Goal: Task Accomplishment & Management: Use online tool/utility

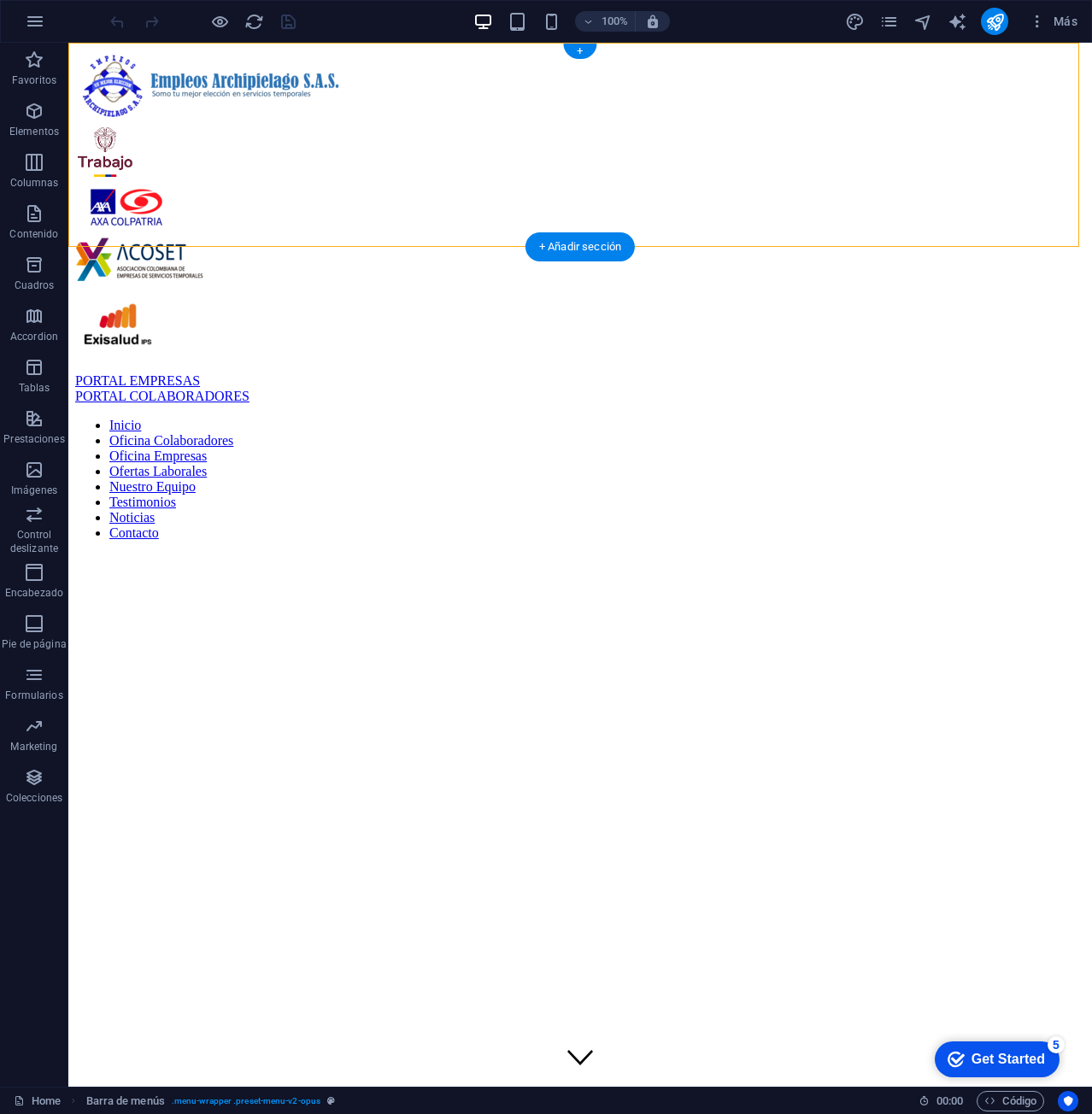
drag, startPoint x: 178, startPoint y: 214, endPoint x: 203, endPoint y: 204, distance: 26.9
click at [203, 388] on div "PORTAL COLABORADORES" at bounding box center [580, 396] width 1010 height 16
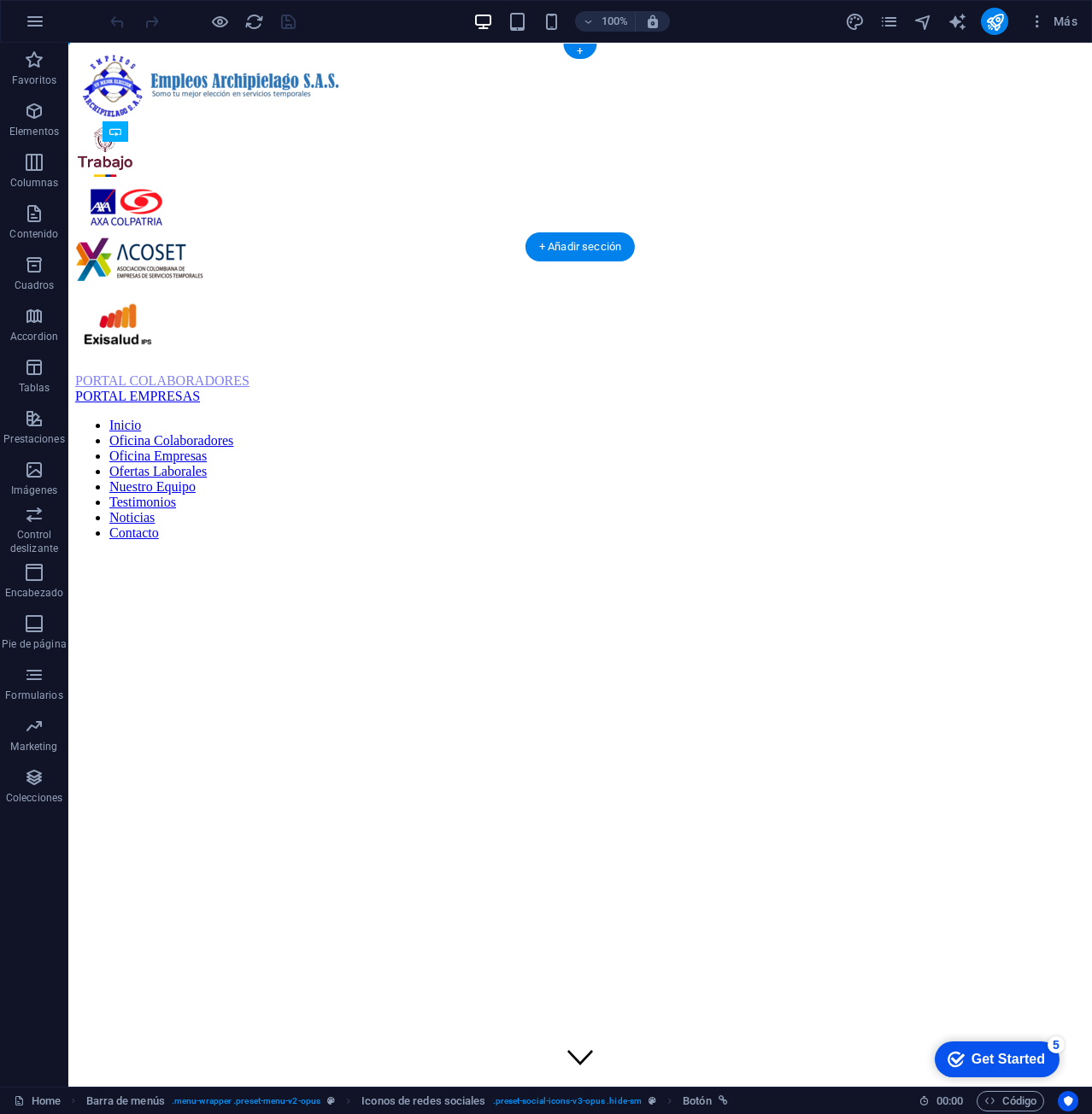
drag, startPoint x: 172, startPoint y: 218, endPoint x: 196, endPoint y: 166, distance: 57.3
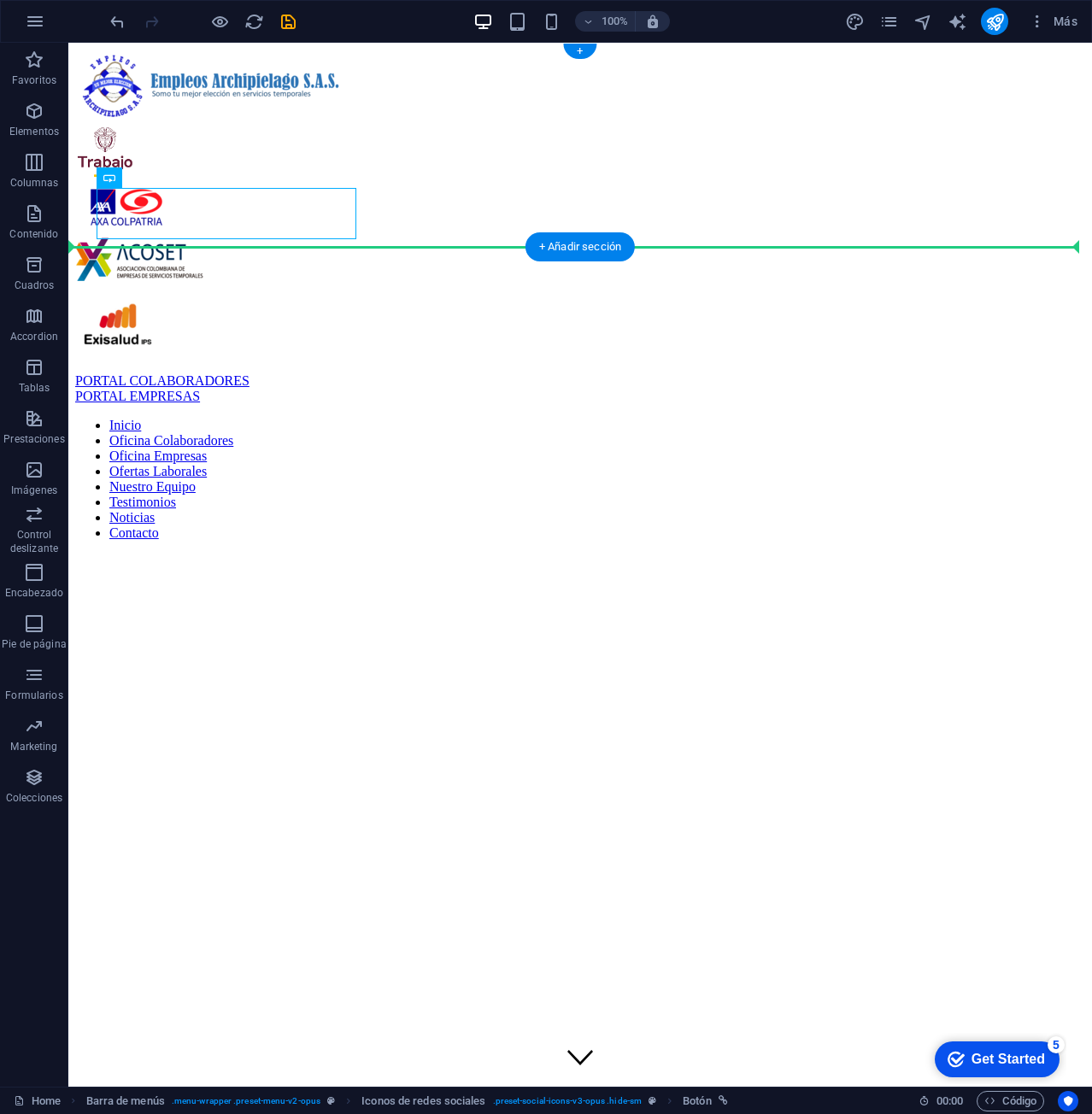
drag, startPoint x: 160, startPoint y: 219, endPoint x: 416, endPoint y: 147, distance: 265.9
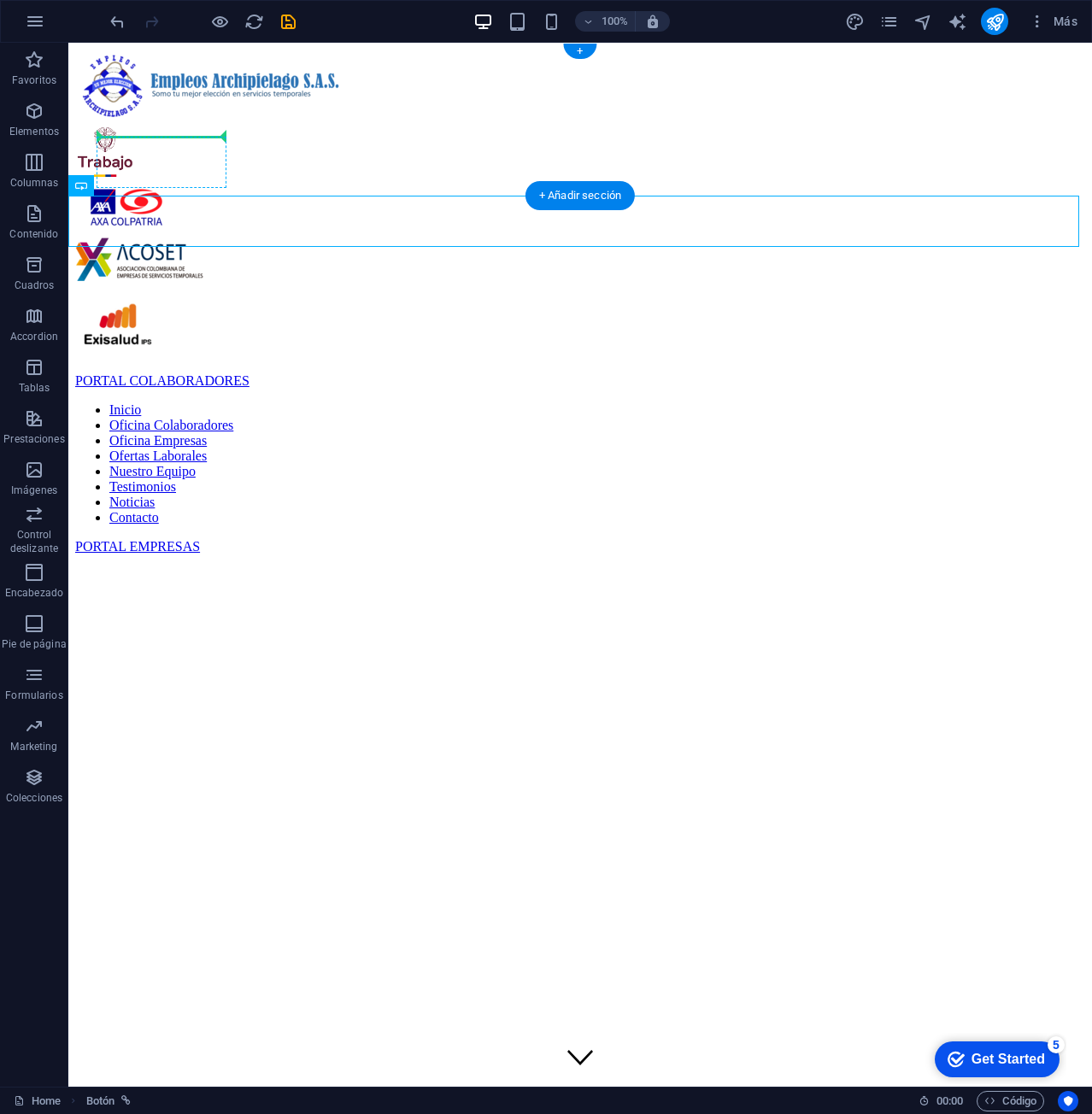
drag, startPoint x: 171, startPoint y: 226, endPoint x: 212, endPoint y: 148, distance: 88.1
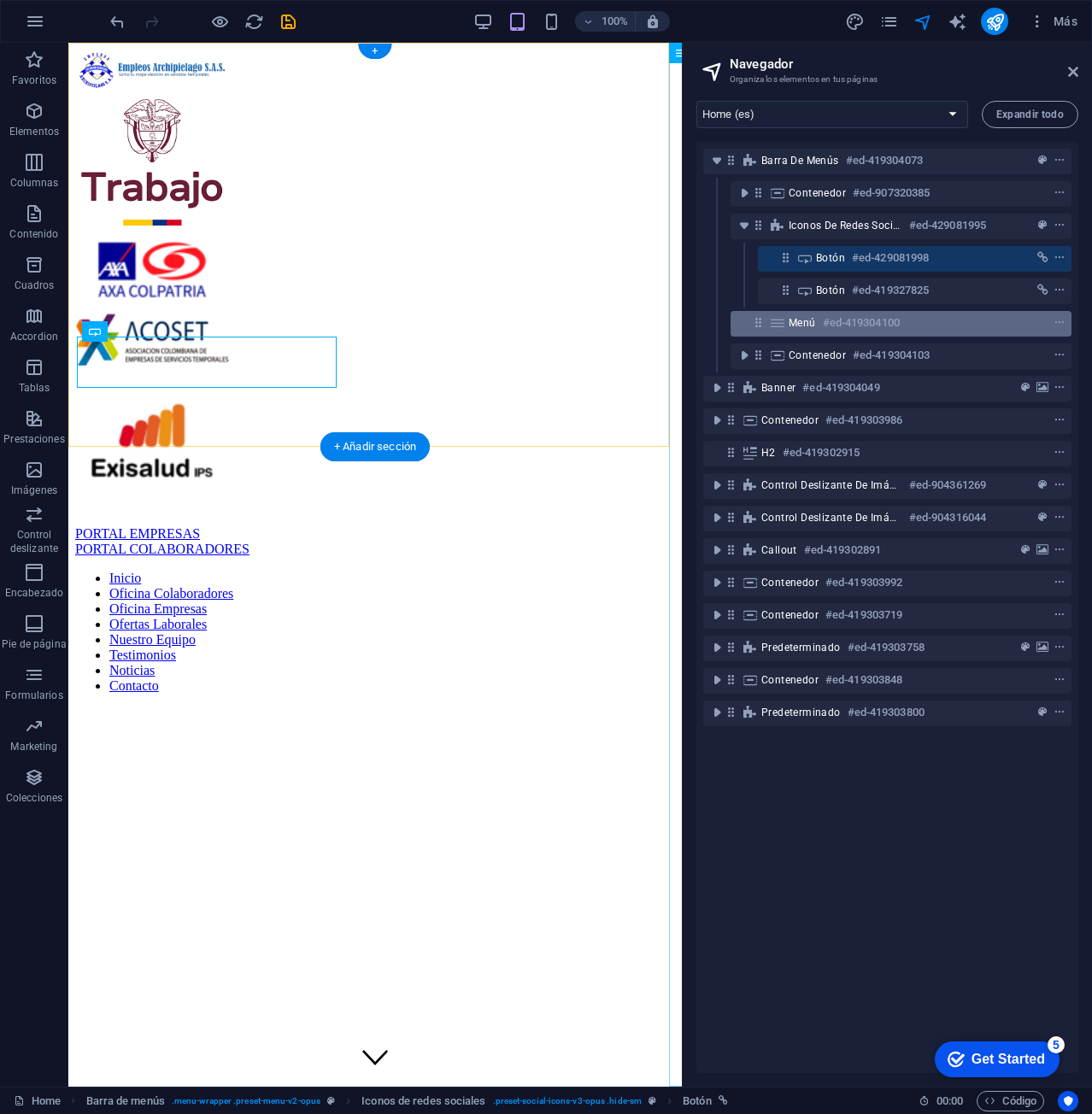
click at [756, 322] on icon at bounding box center [758, 323] width 15 height 15
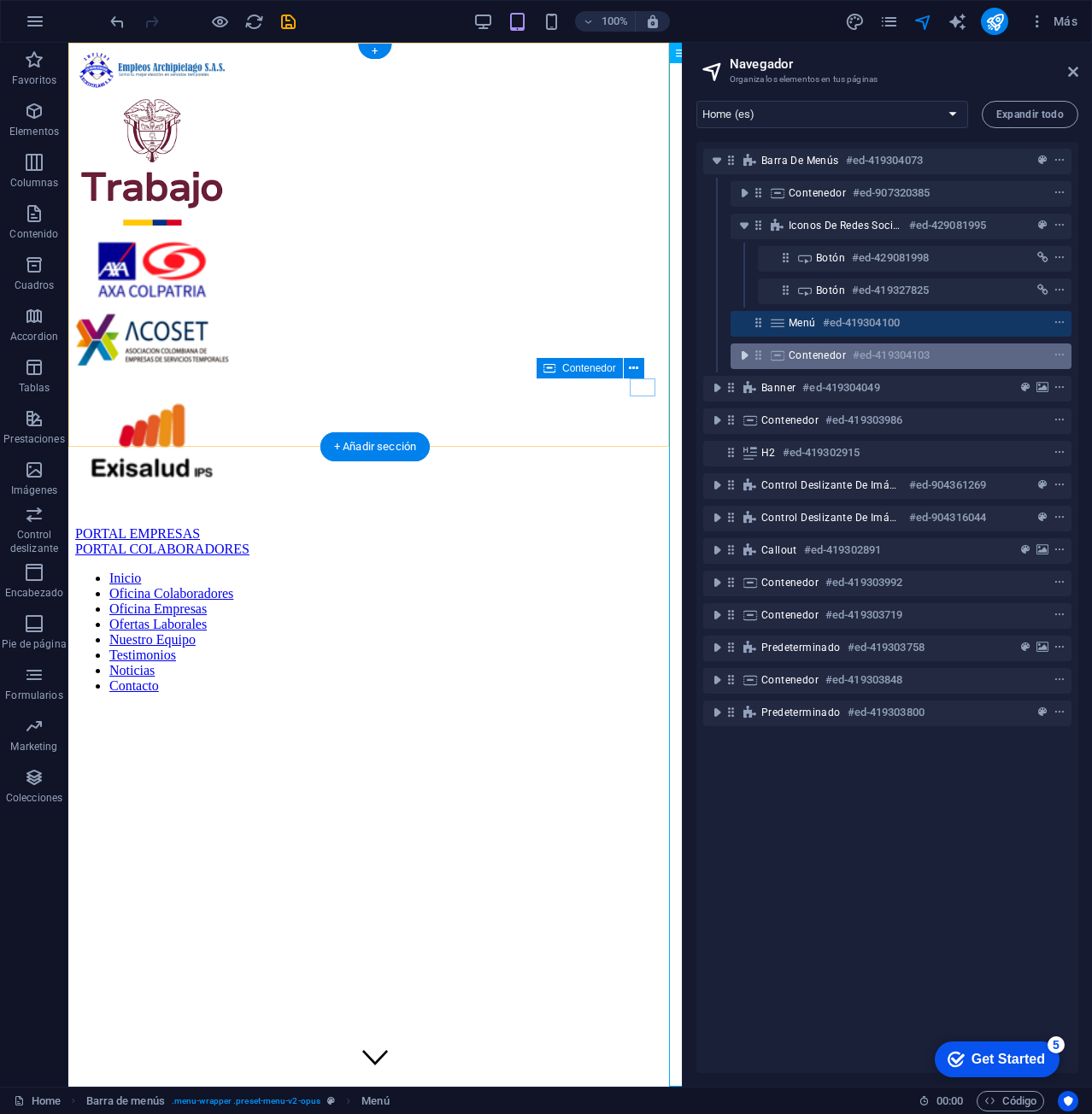
click at [742, 353] on icon "toggle-expand" at bounding box center [743, 355] width 18 height 18
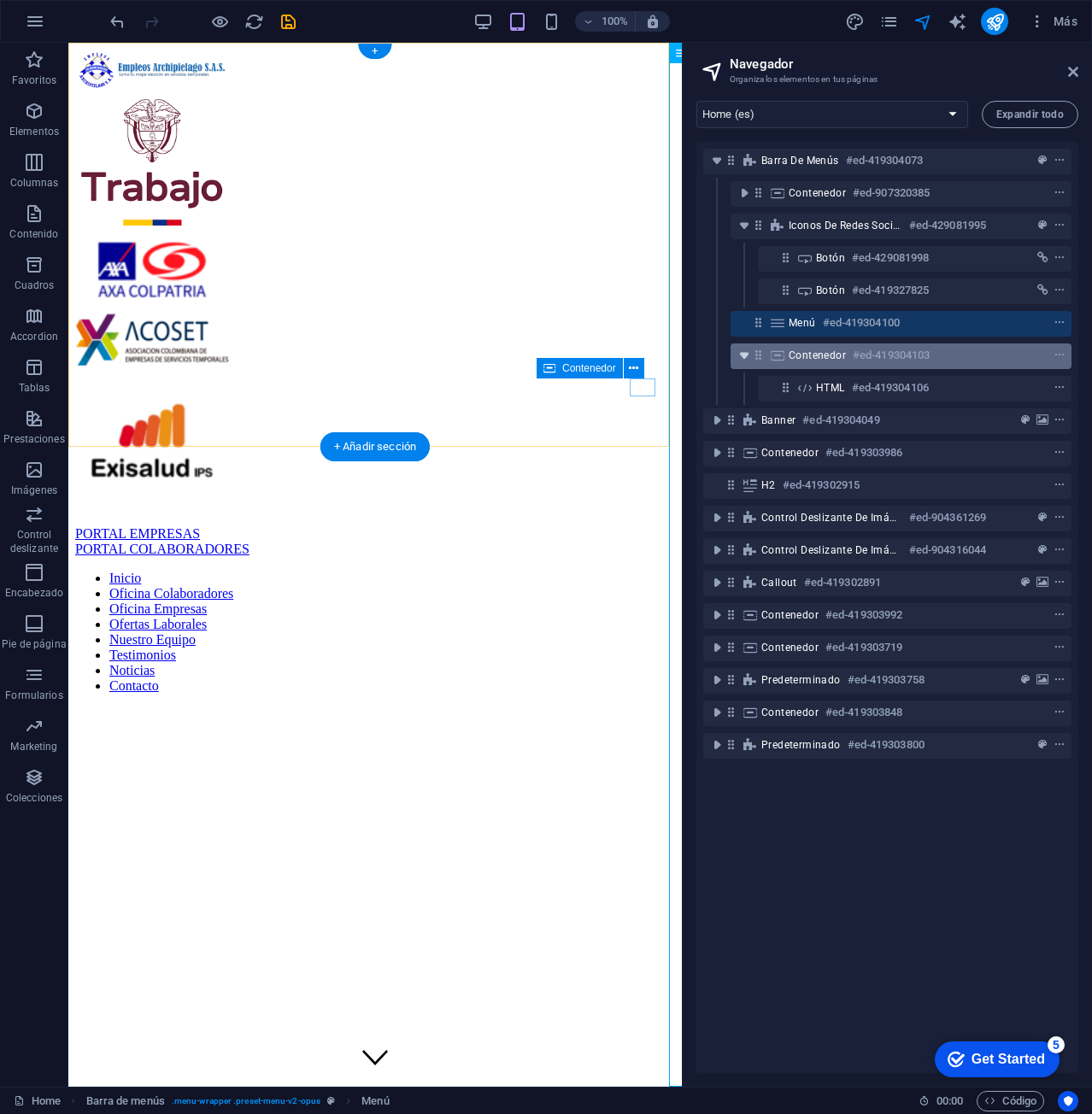
click at [744, 359] on icon "toggle-expand" at bounding box center [743, 355] width 18 height 18
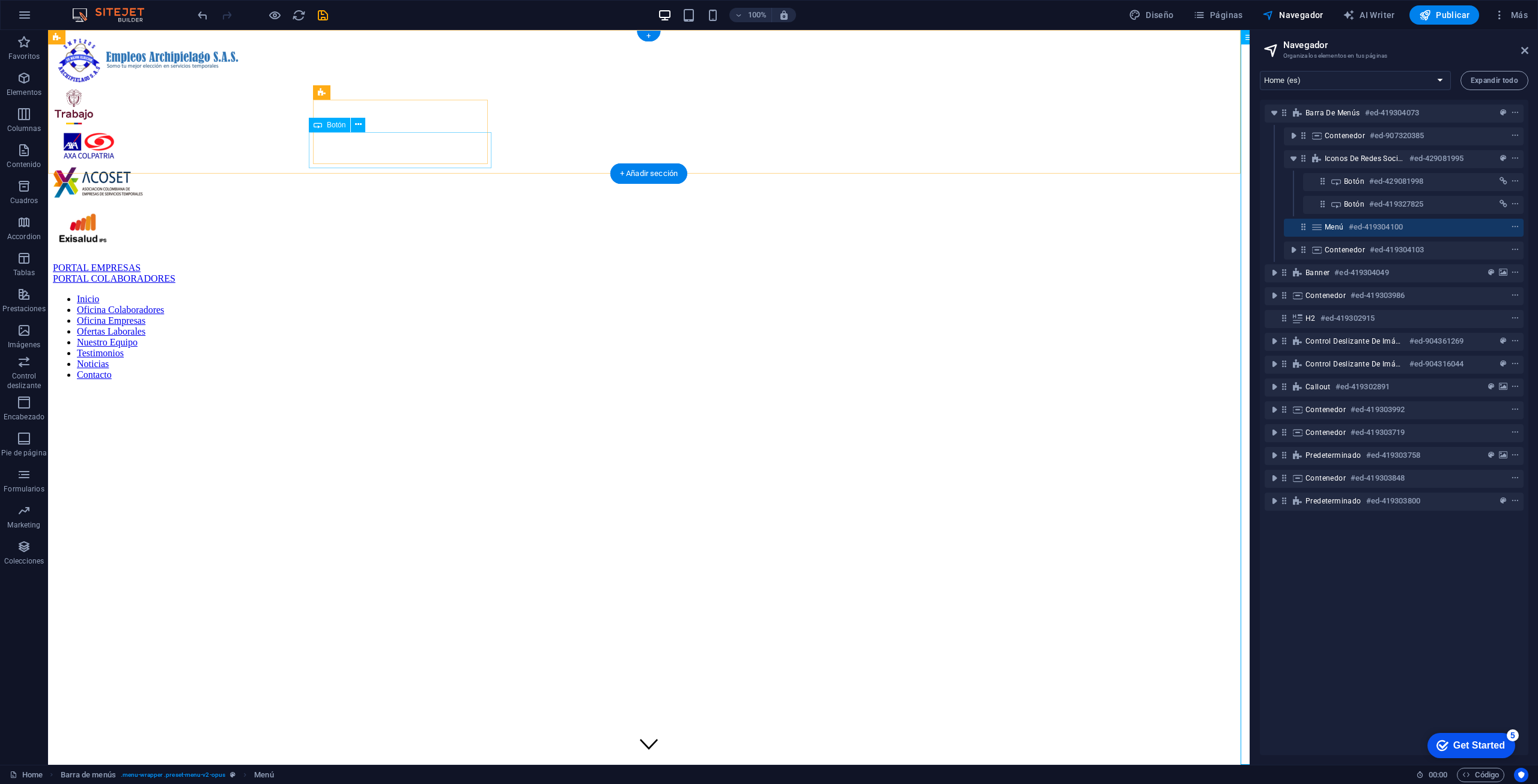
click at [372, 273] on div "PORTAL COLABORADORES" at bounding box center [649, 278] width 1192 height 11
click at [767, 202] on icon "context-menu" at bounding box center [1515, 204] width 8 height 8
click at [767, 204] on icon "context-menu" at bounding box center [1515, 204] width 8 height 8
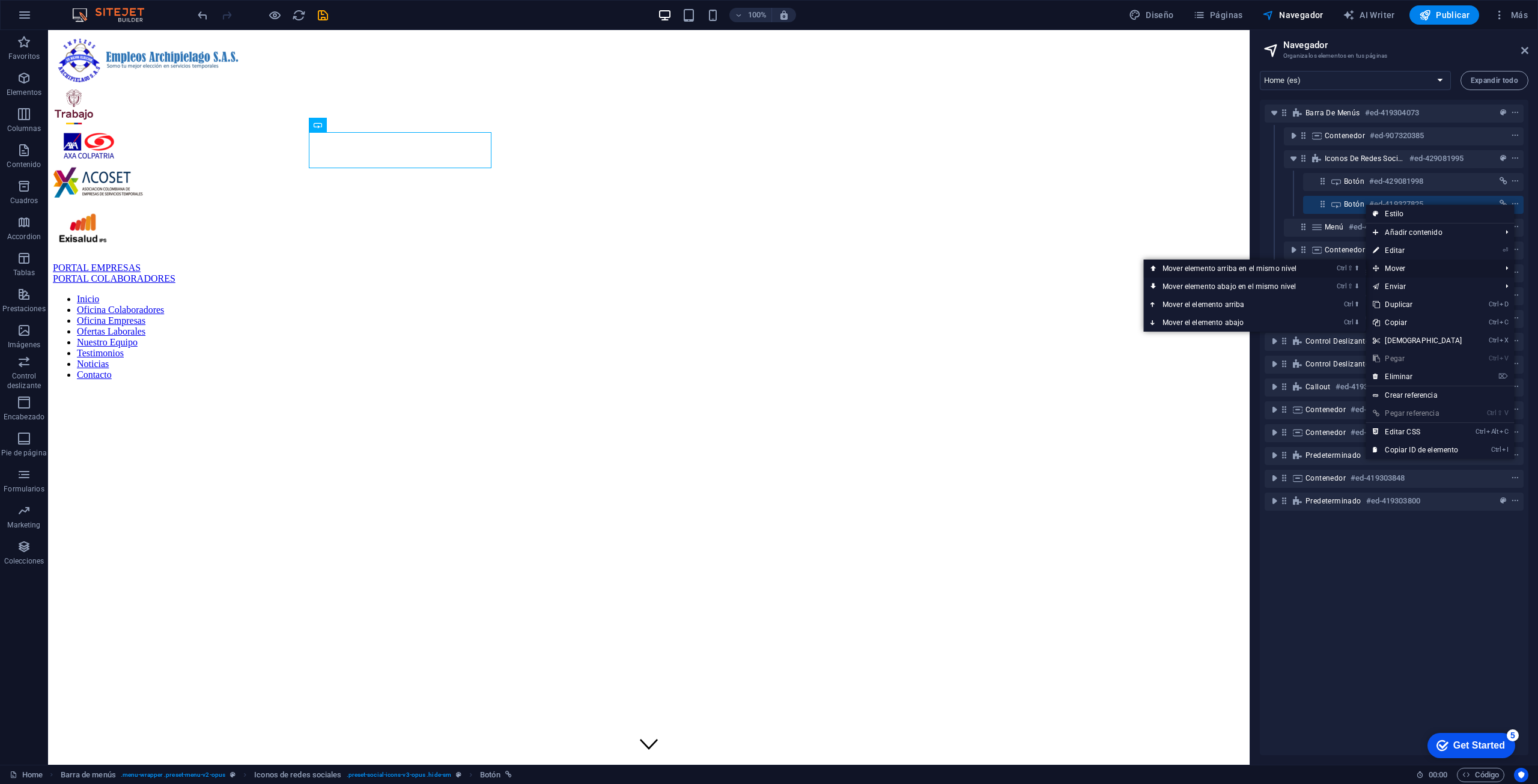
click at [767, 267] on icon "Ctrl" at bounding box center [1341, 268] width 10 height 8
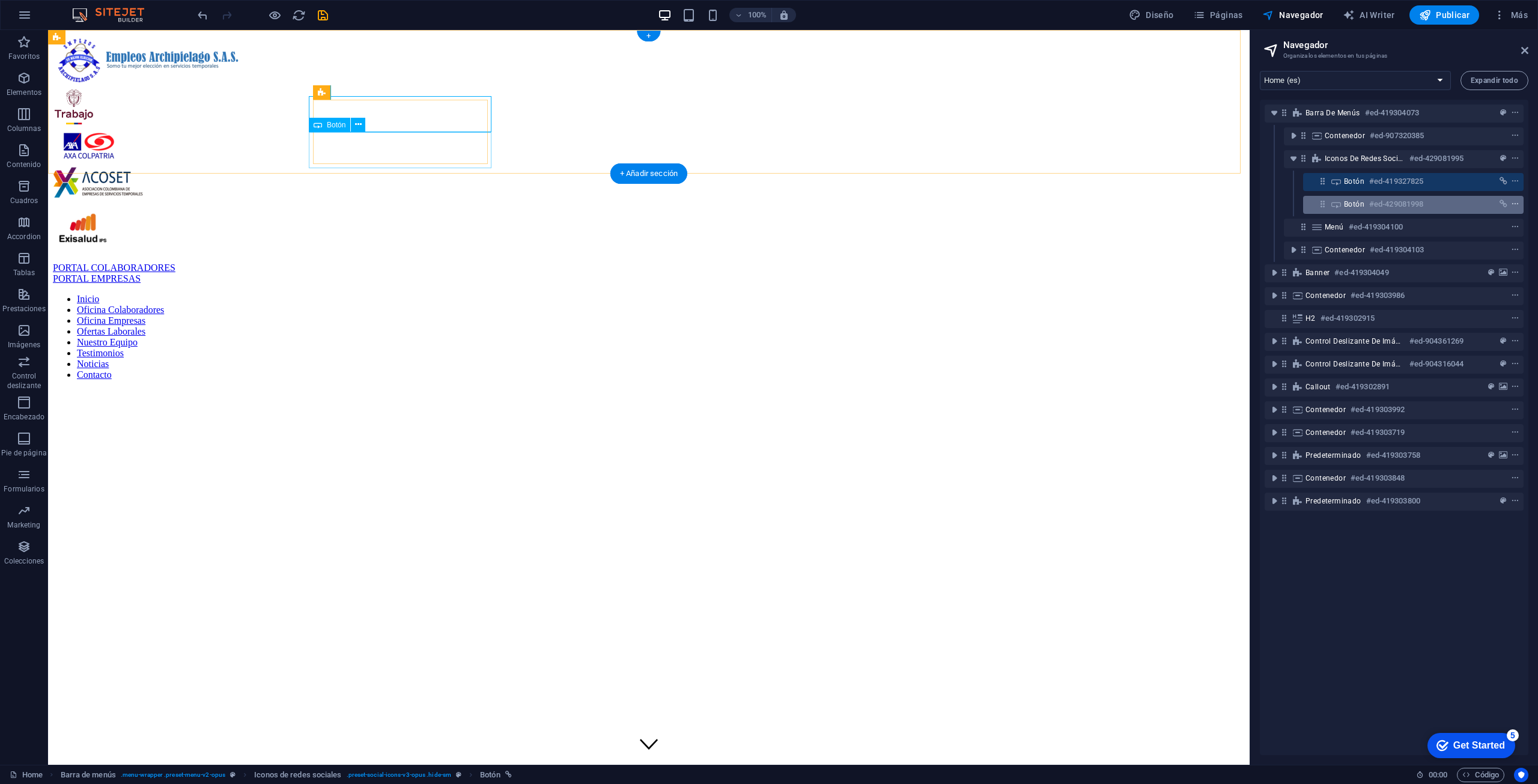
click at [767, 202] on icon "context-menu" at bounding box center [1515, 204] width 8 height 8
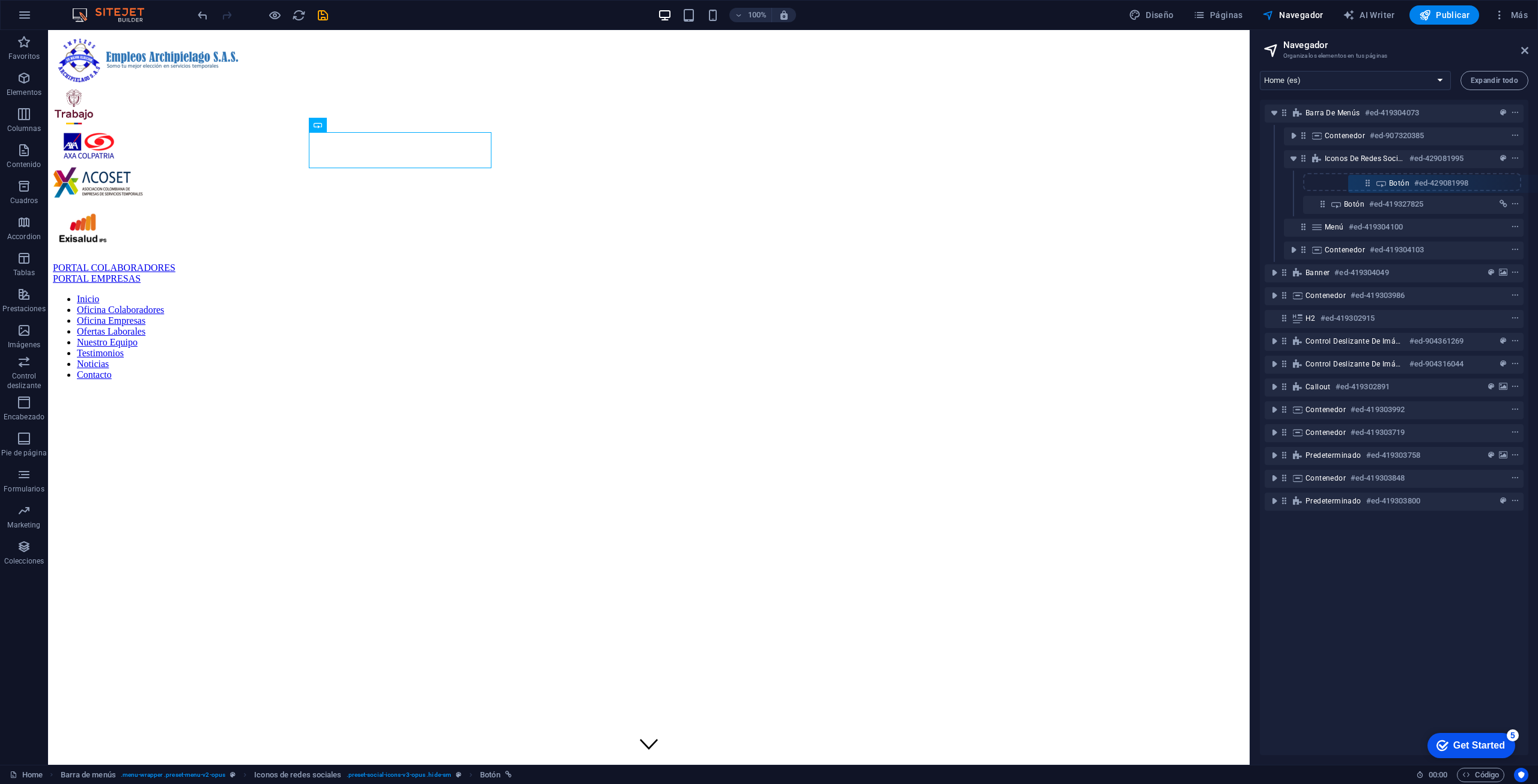
drag, startPoint x: 1324, startPoint y: 203, endPoint x: 1369, endPoint y: 180, distance: 50.5
click at [767, 180] on div "Barra de menús #ed-419304073 Contenedor #ed-907320385 Iconos de redes sociales …" at bounding box center [1394, 427] width 269 height 656
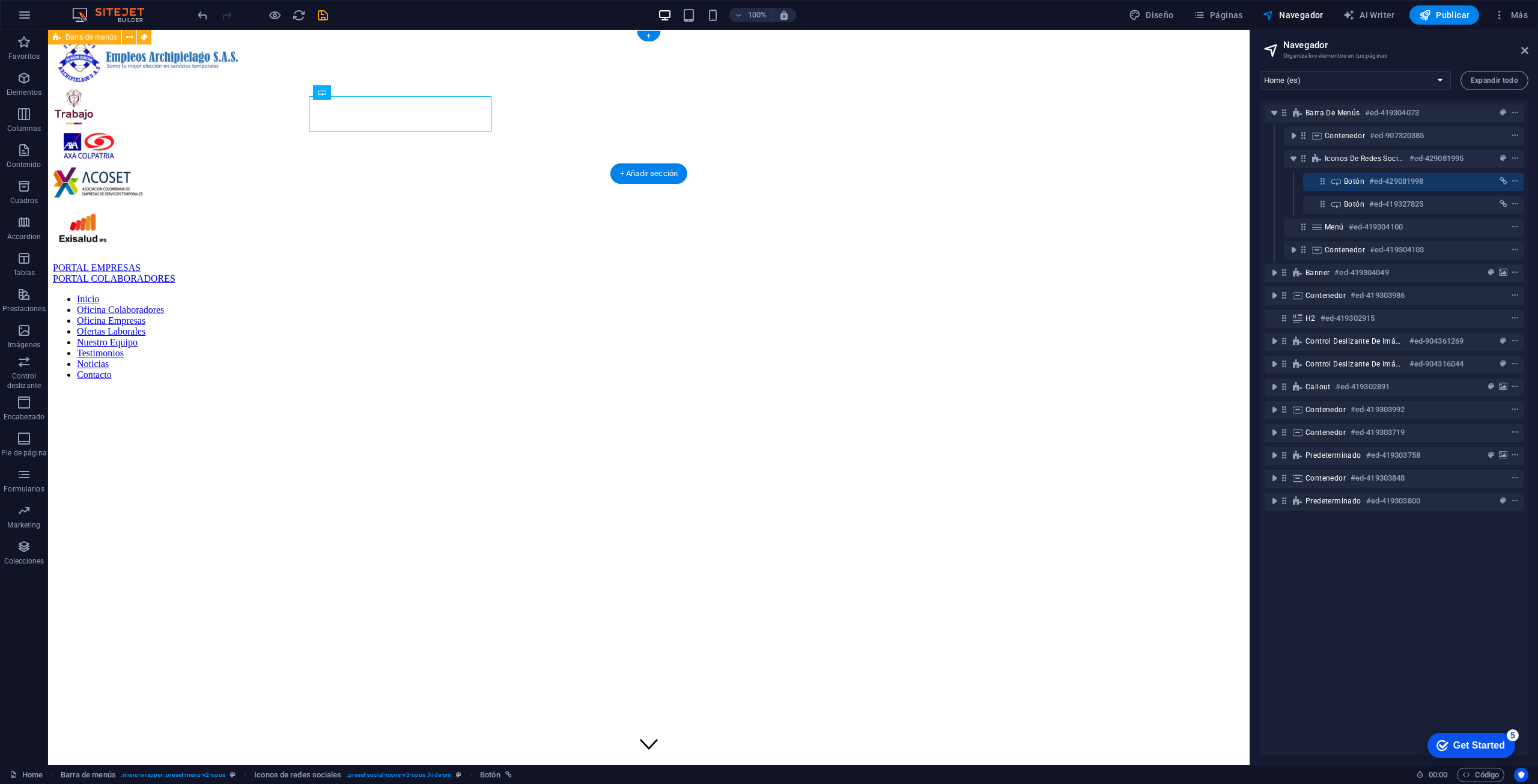
click at [718, 106] on div "PORTAL EMPRESAS PORTAL COLABORADORES Inicio Oficina Colaboradores Oficina Empre…" at bounding box center [649, 212] width 1192 height 355
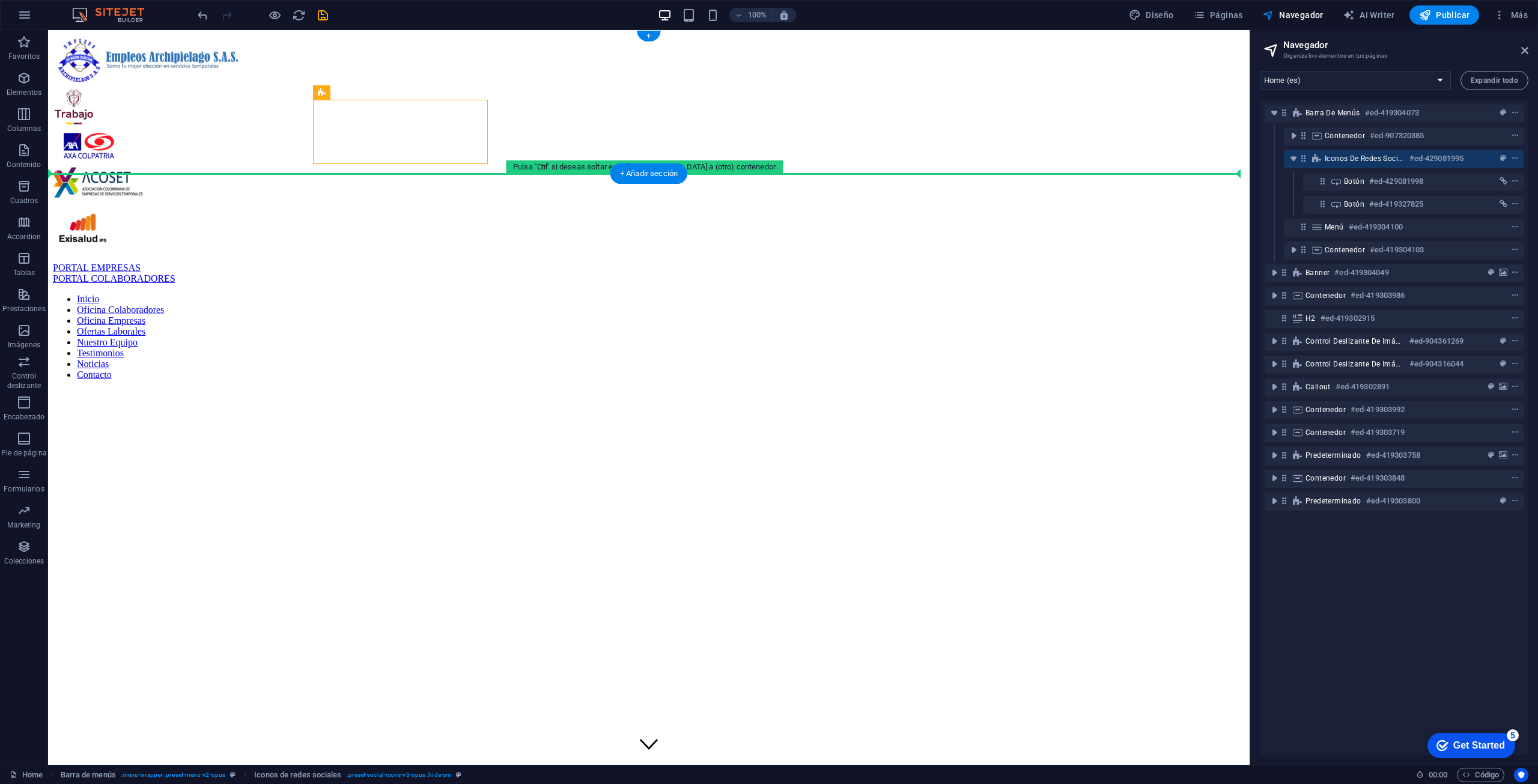
drag, startPoint x: 363, startPoint y: 121, endPoint x: 627, endPoint y: 146, distance: 265.2
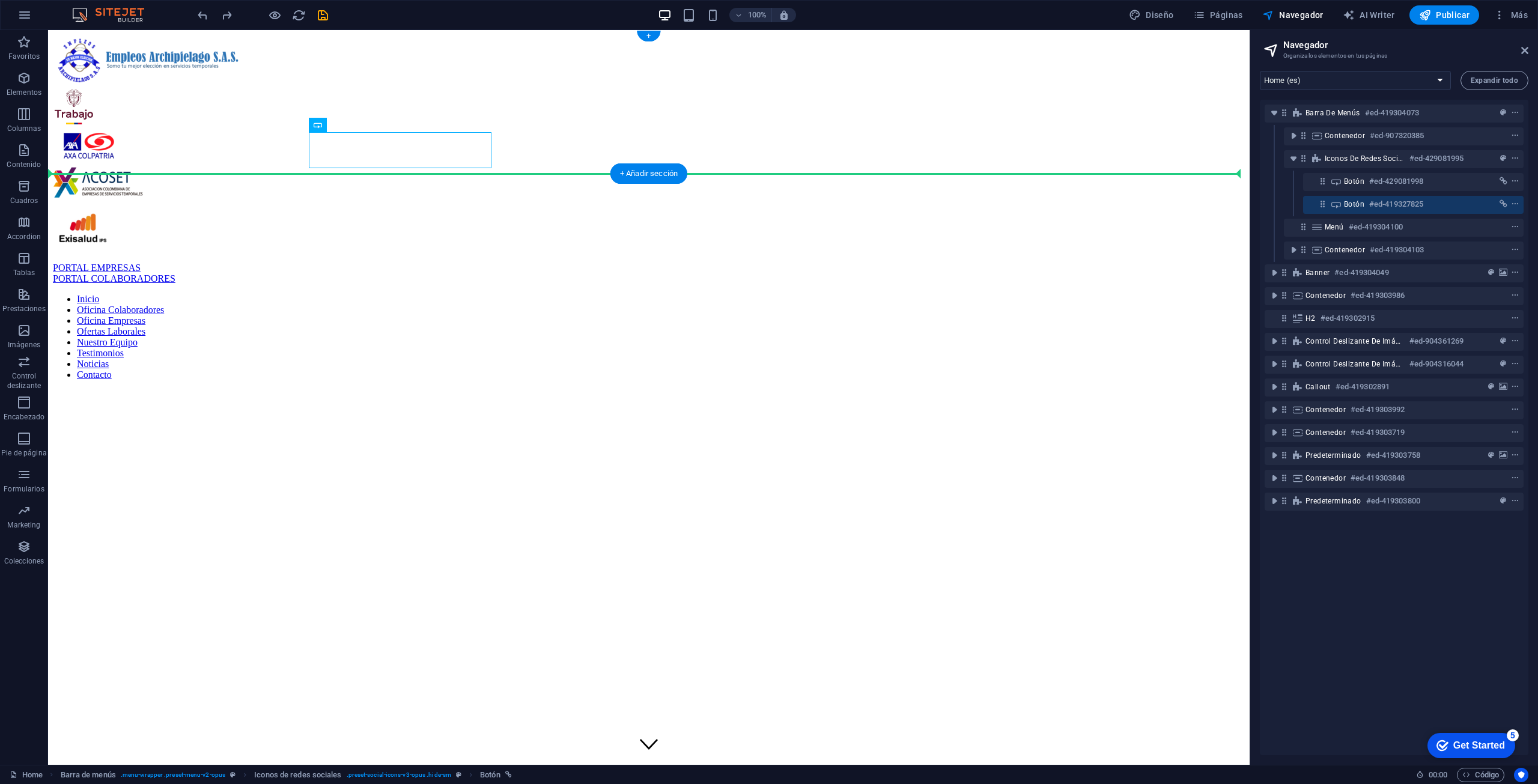
drag, startPoint x: 367, startPoint y: 154, endPoint x: 794, endPoint y: 134, distance: 427.5
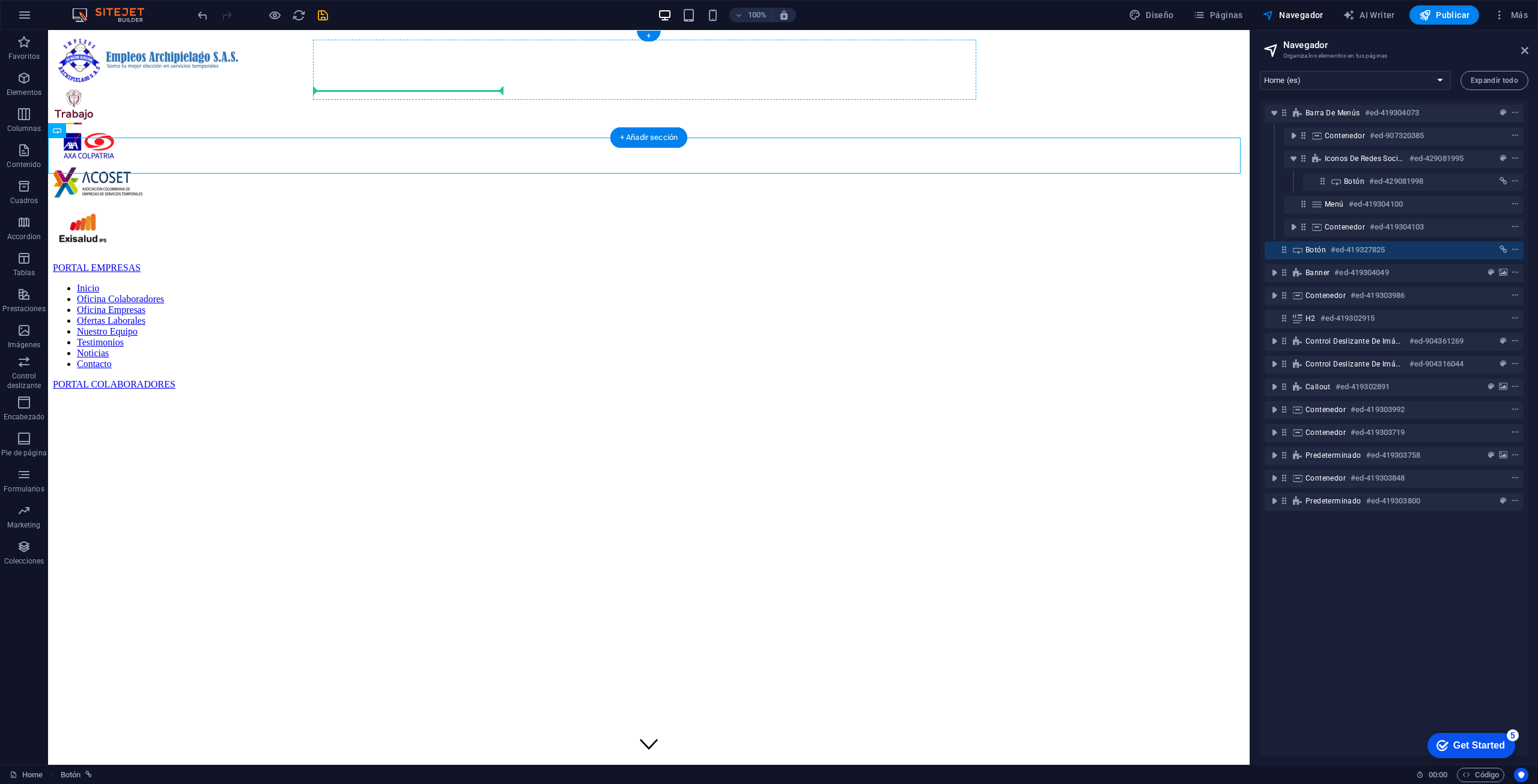
drag, startPoint x: 126, startPoint y: 159, endPoint x: 450, endPoint y: 88, distance: 331.7
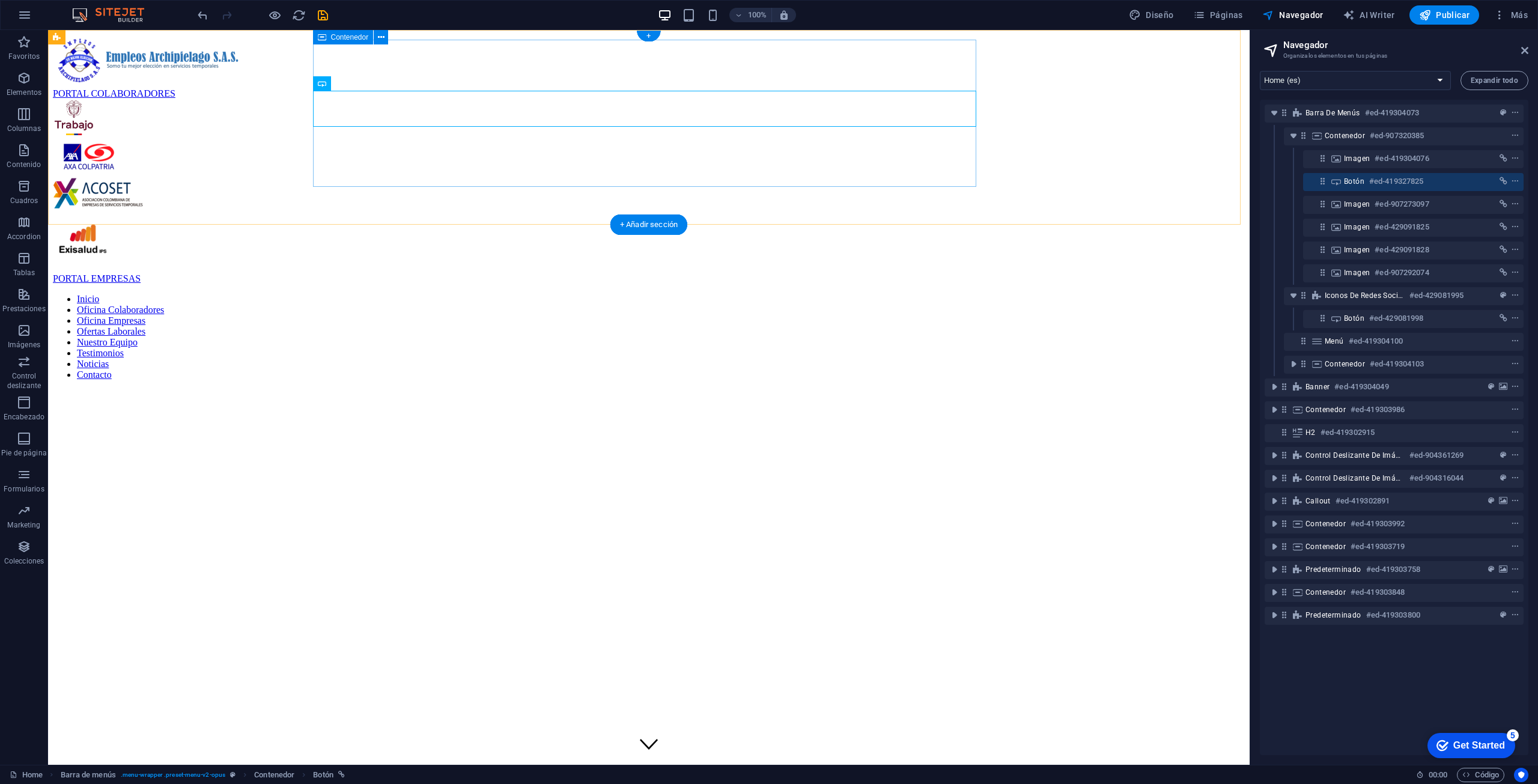
drag, startPoint x: 379, startPoint y: 115, endPoint x: 409, endPoint y: 176, distance: 68.0
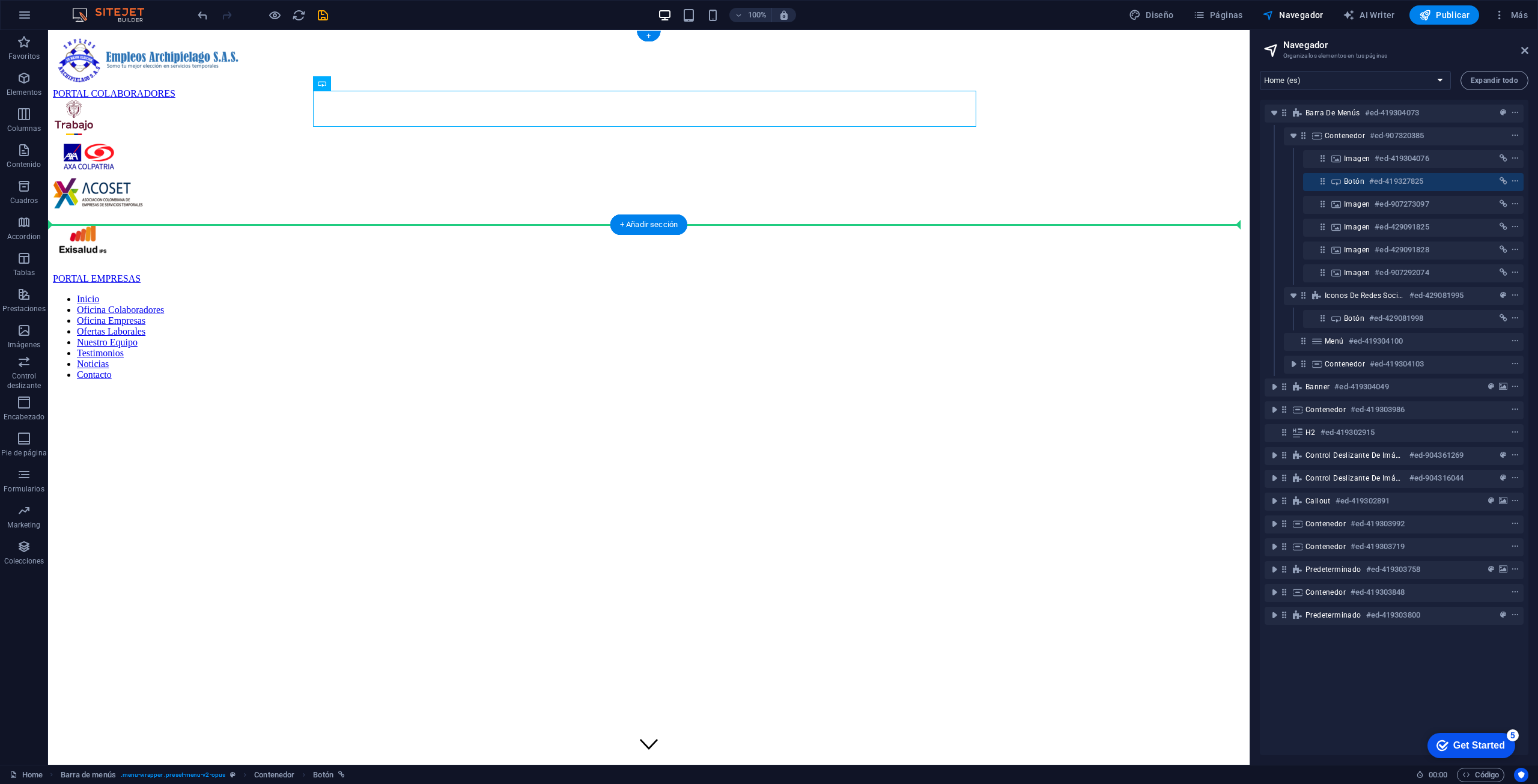
drag, startPoint x: 378, startPoint y: 117, endPoint x: 377, endPoint y: 126, distance: 9.1
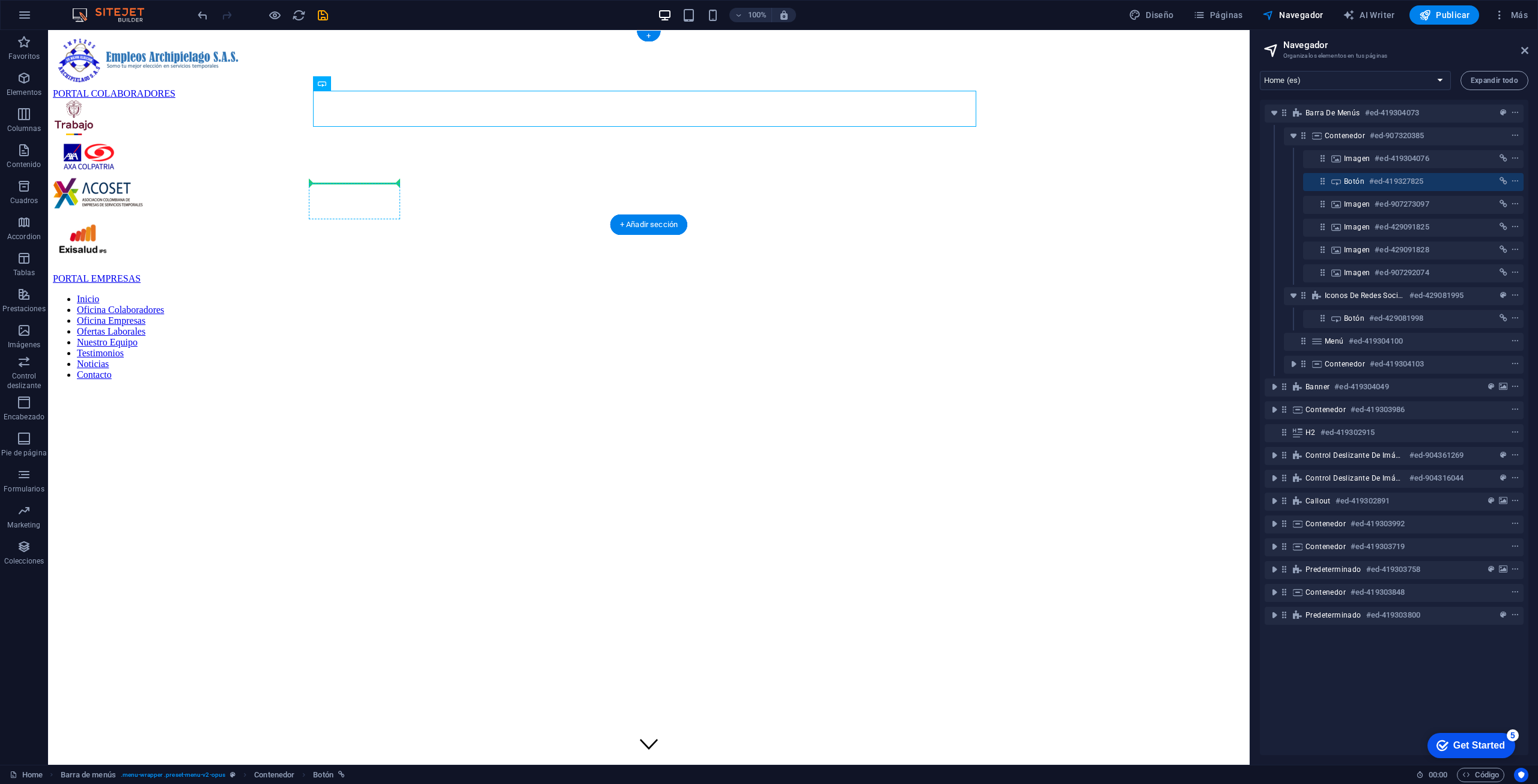
drag, startPoint x: 392, startPoint y: 114, endPoint x: 387, endPoint y: 188, distance: 74.2
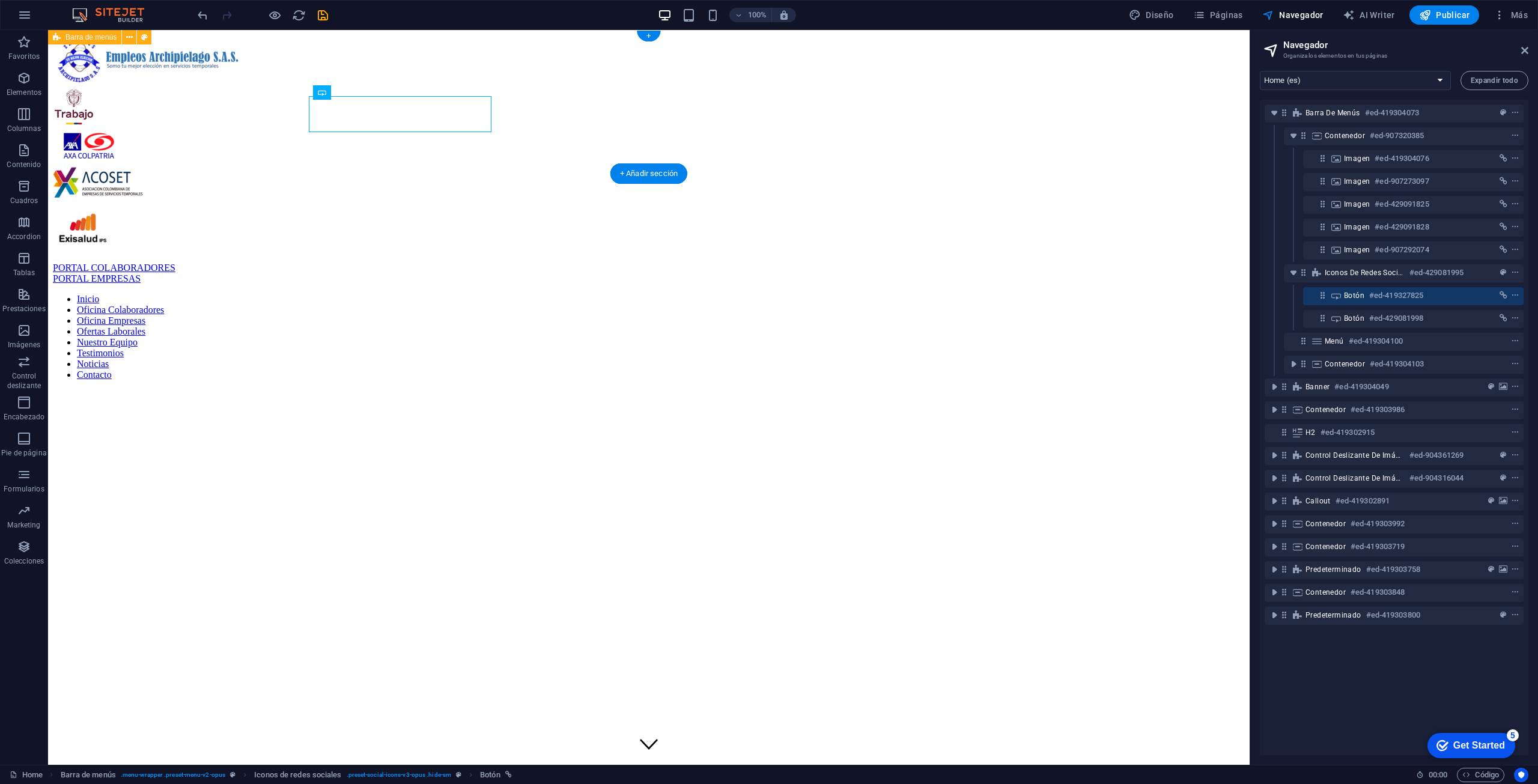
click at [509, 115] on div "PORTAL COLABORADORES PORTAL EMPRESAS Inicio Oficina Colaboradores Oficina Empre…" at bounding box center [649, 212] width 1192 height 355
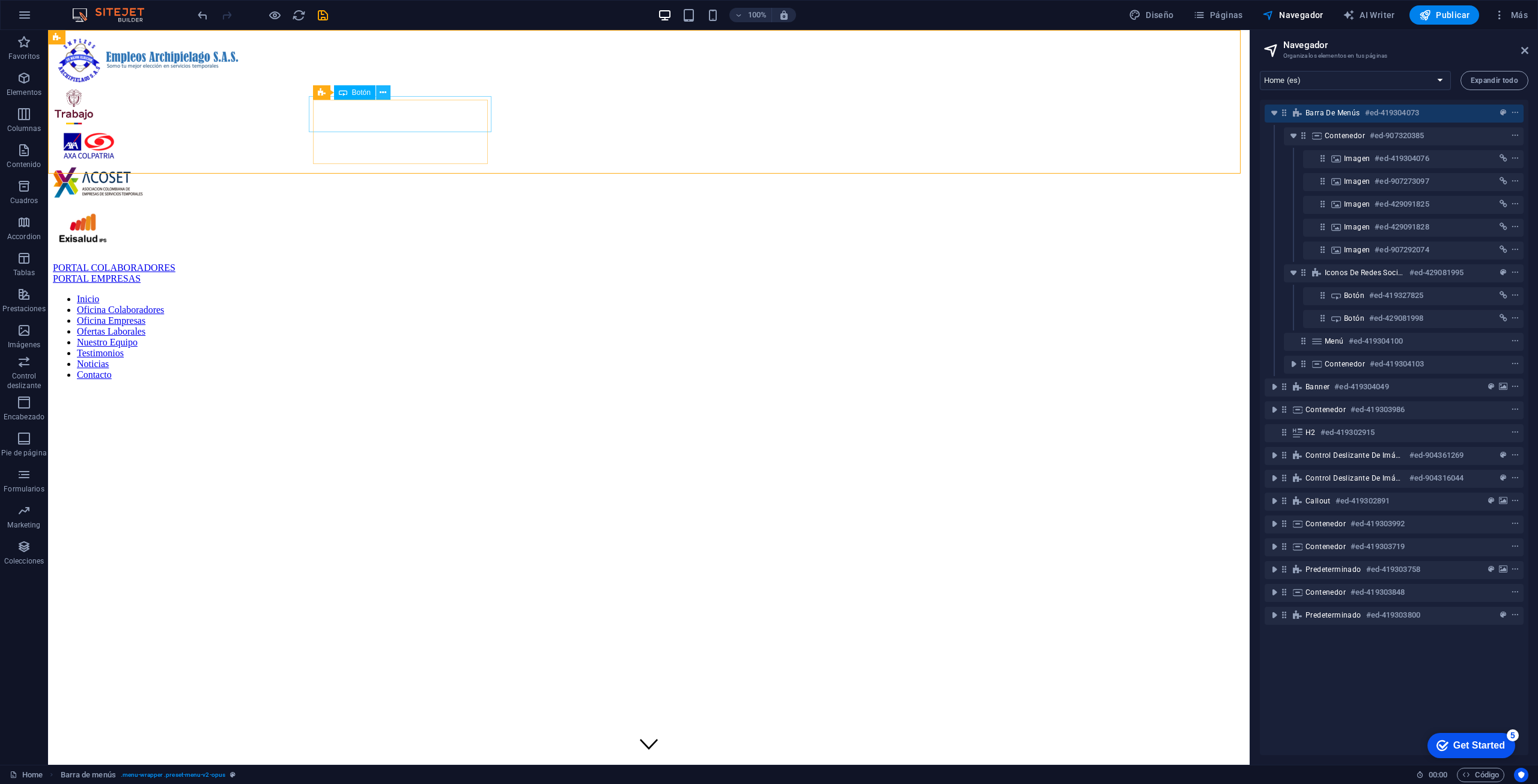
click at [386, 88] on icon at bounding box center [383, 92] width 6 height 12
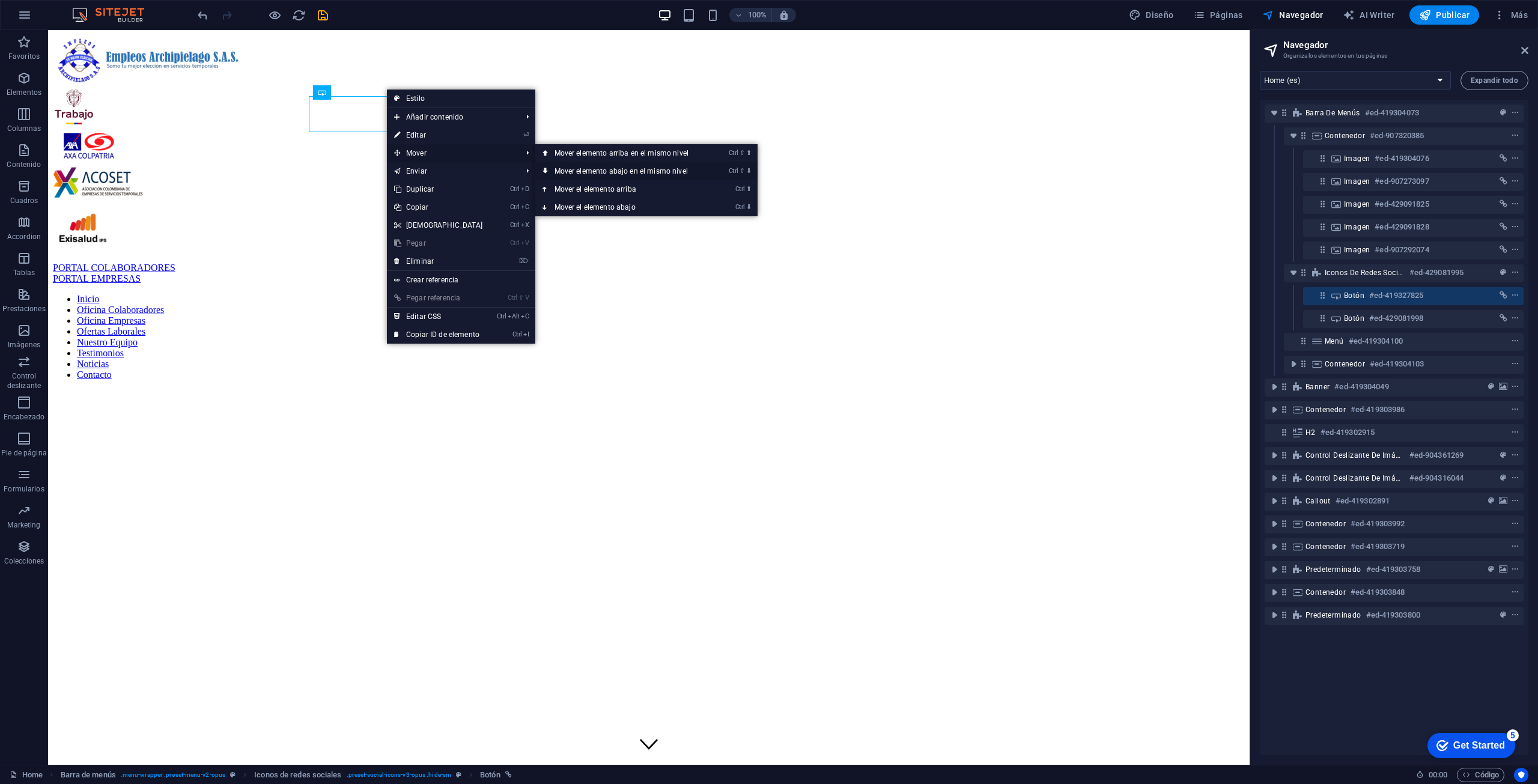
click at [623, 171] on link "Ctrl ⇧ ⬇ Mover elemento abajo en el mismo nivel" at bounding box center [623, 171] width 177 height 18
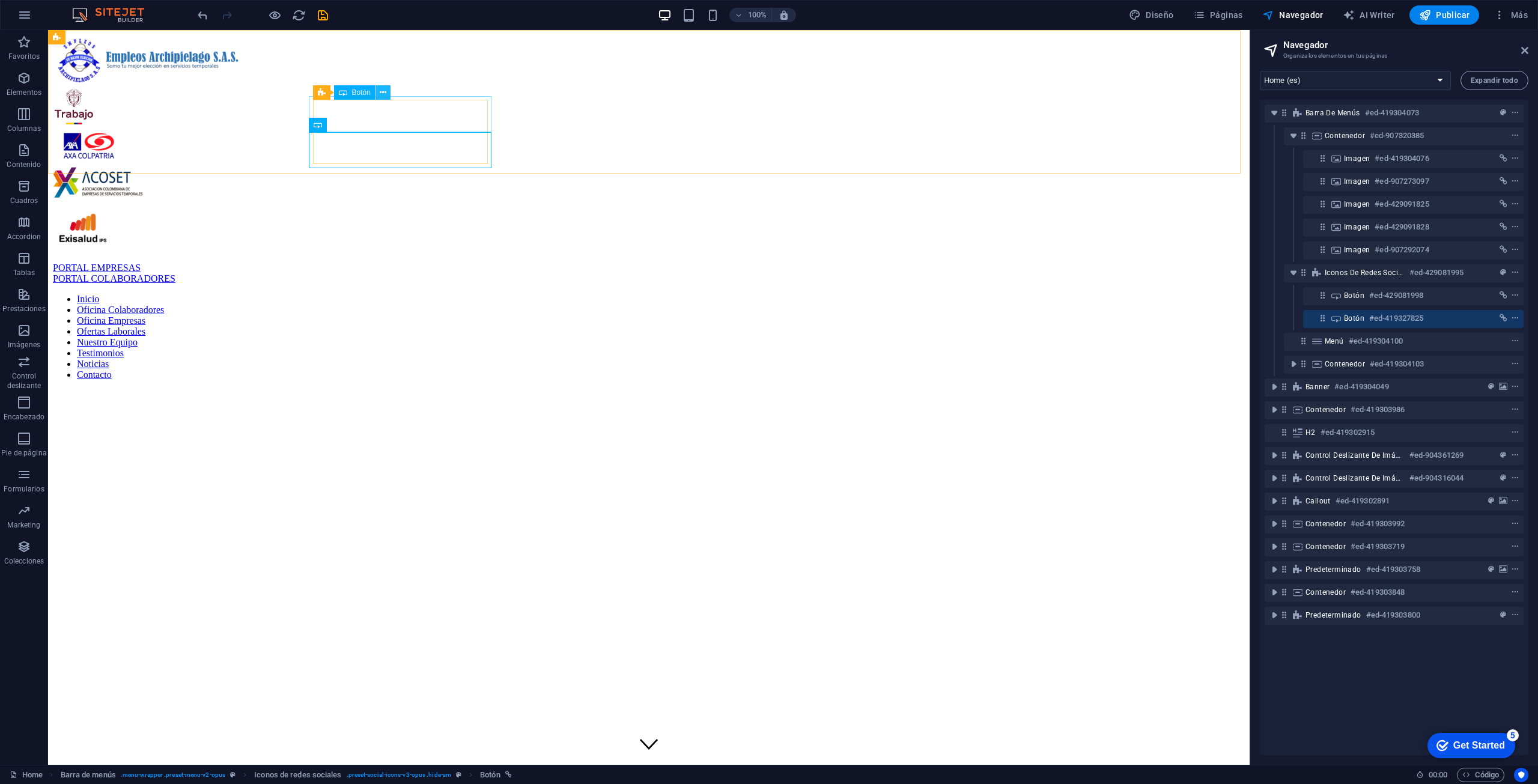
click at [381, 91] on button at bounding box center [383, 93] width 14 height 14
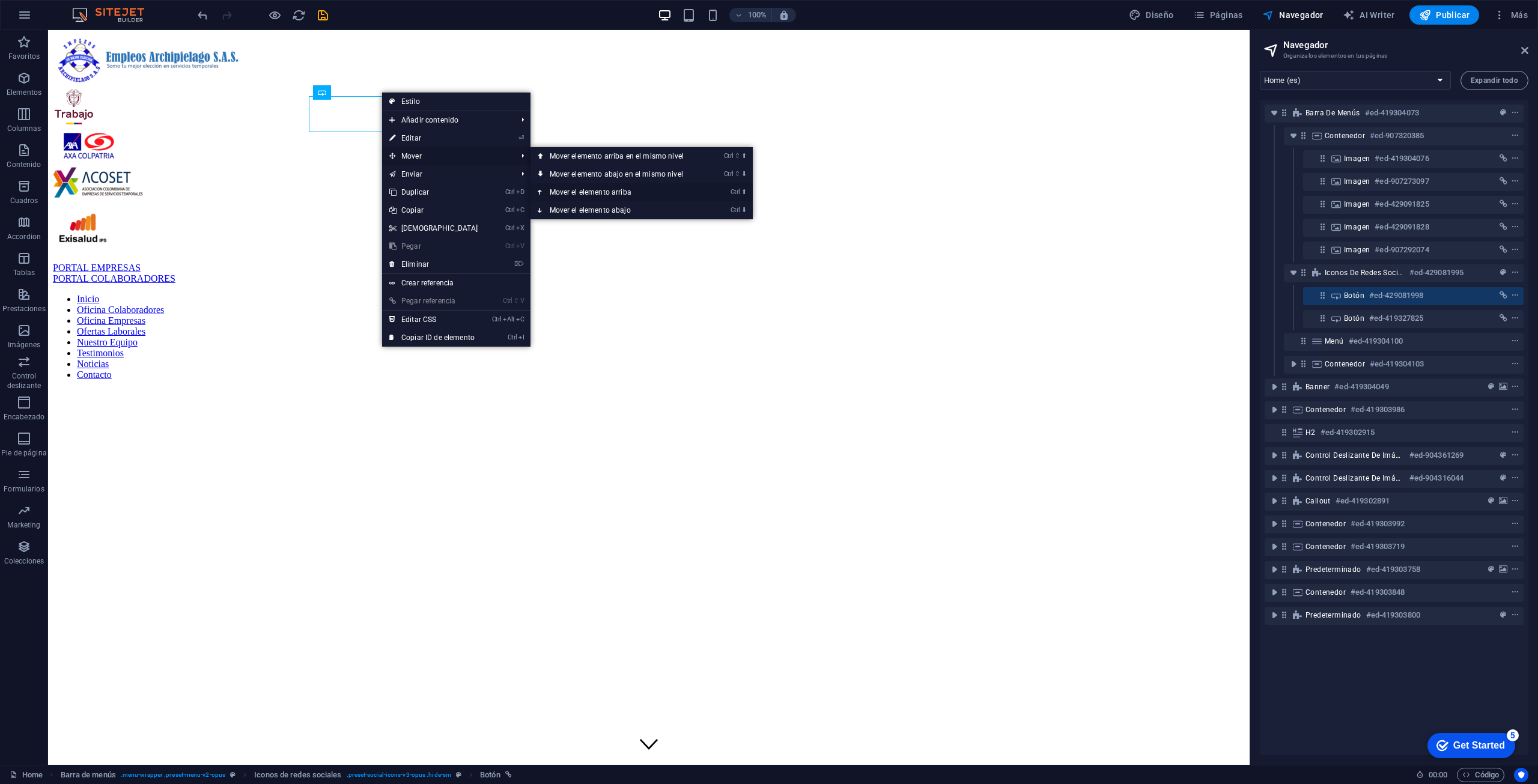
click at [616, 192] on link "Ctrl ⬆ Mover el elemento arriba" at bounding box center [619, 193] width 177 height 18
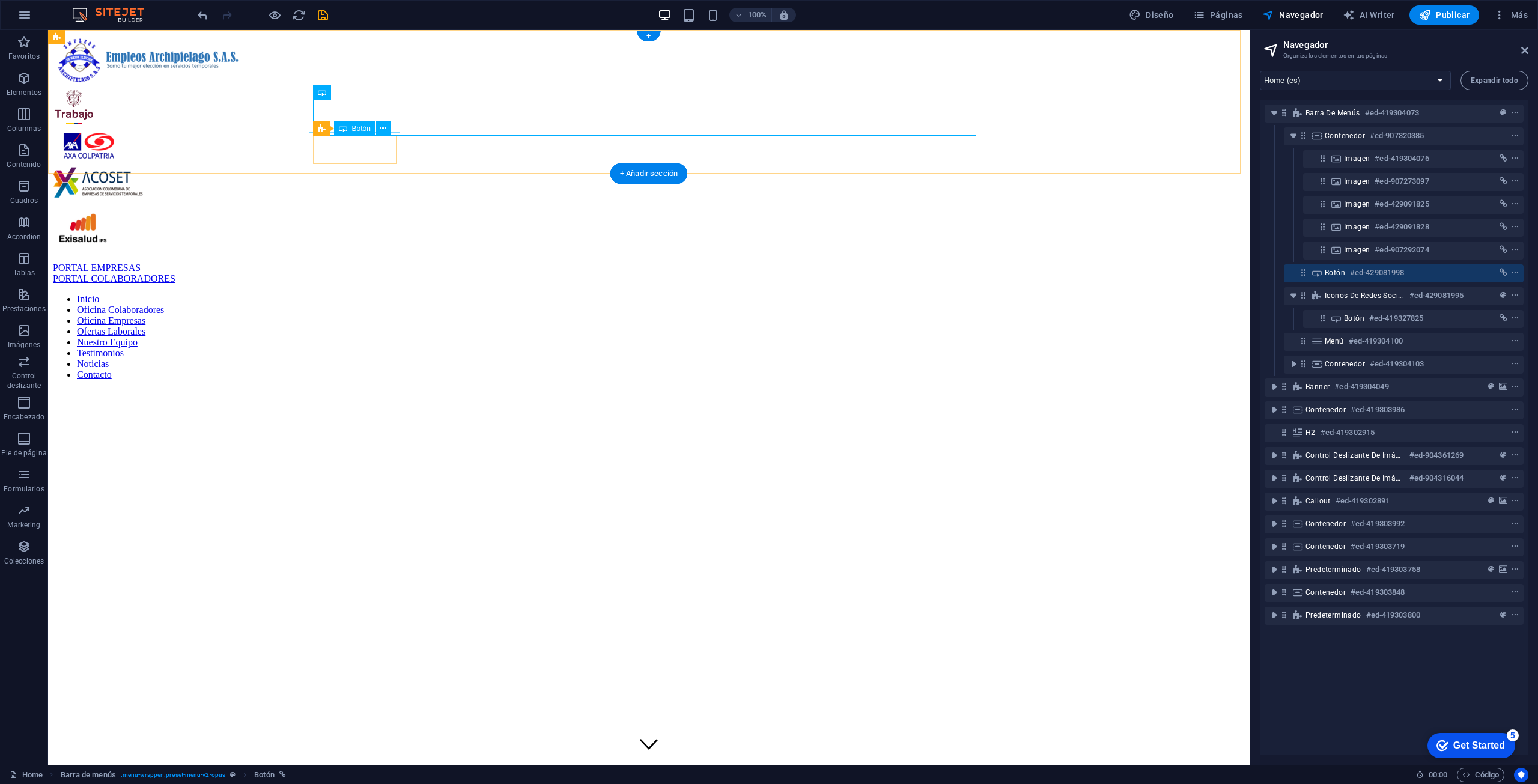
click at [372, 273] on div "PORTAL COLABORADORES" at bounding box center [649, 278] width 1192 height 11
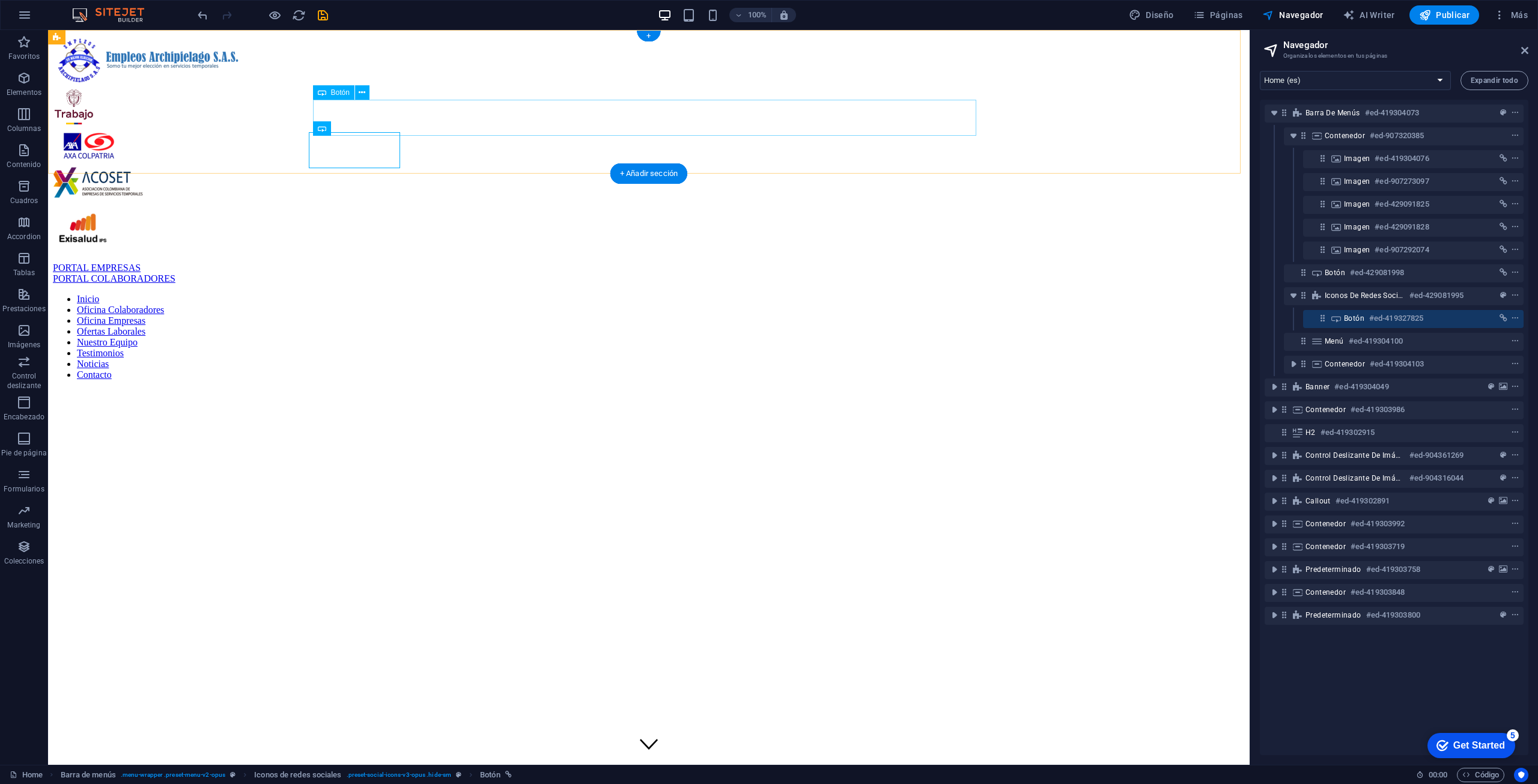
click at [553, 263] on div "PORTAL EMPRESAS" at bounding box center [649, 268] width 1192 height 11
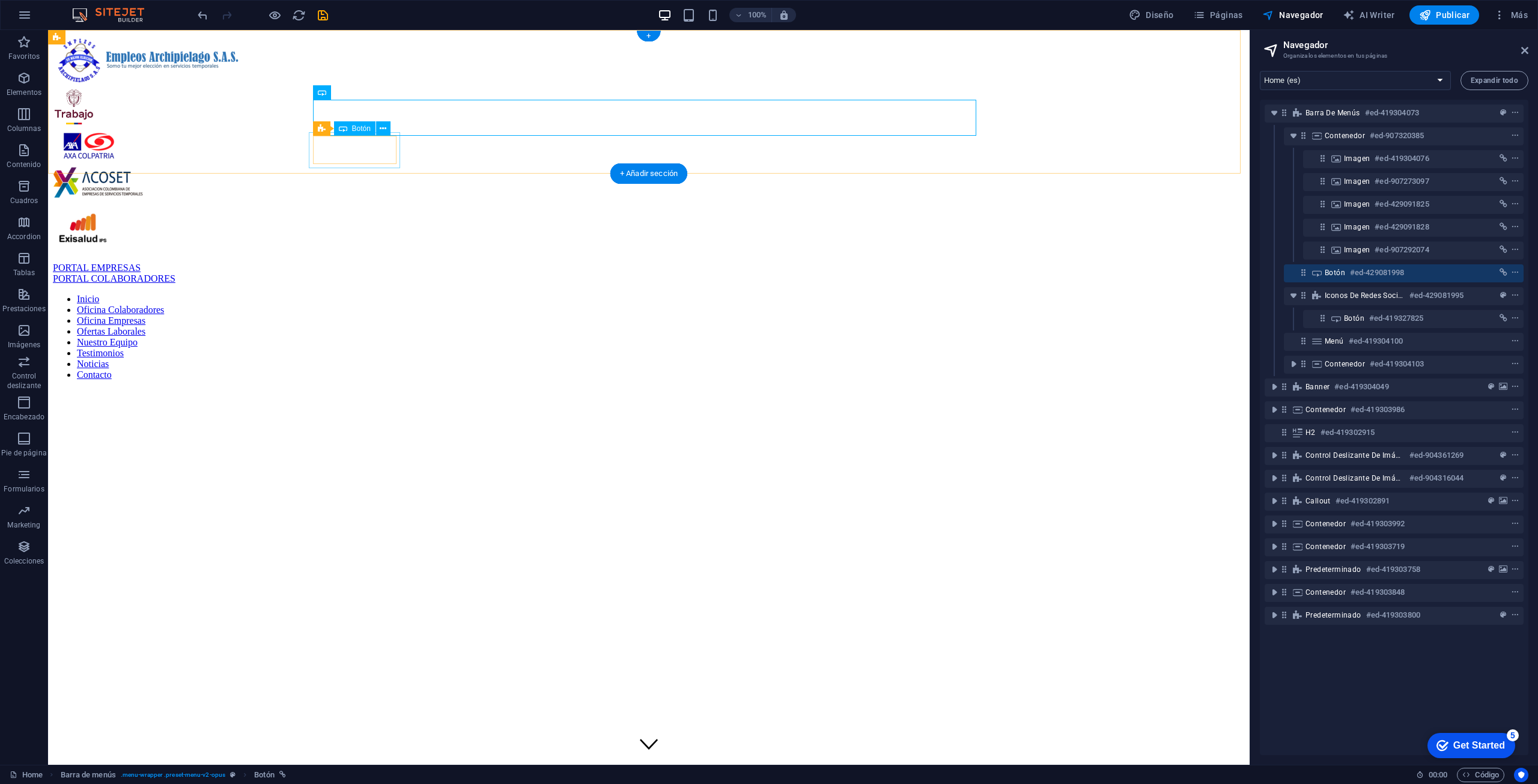
click at [372, 273] on div "PORTAL COLABORADORES" at bounding box center [649, 278] width 1192 height 11
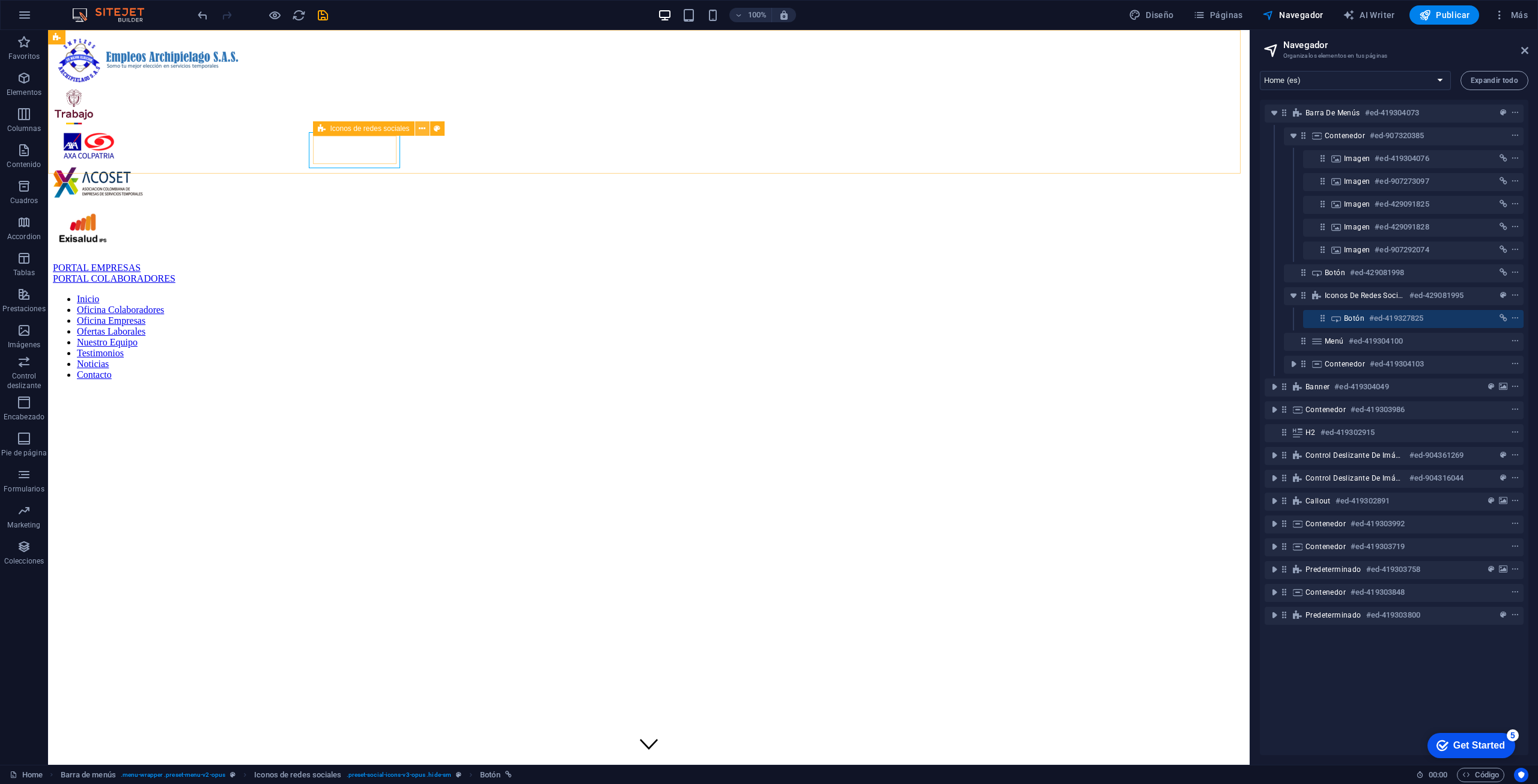
click at [426, 128] on button at bounding box center [422, 128] width 14 height 14
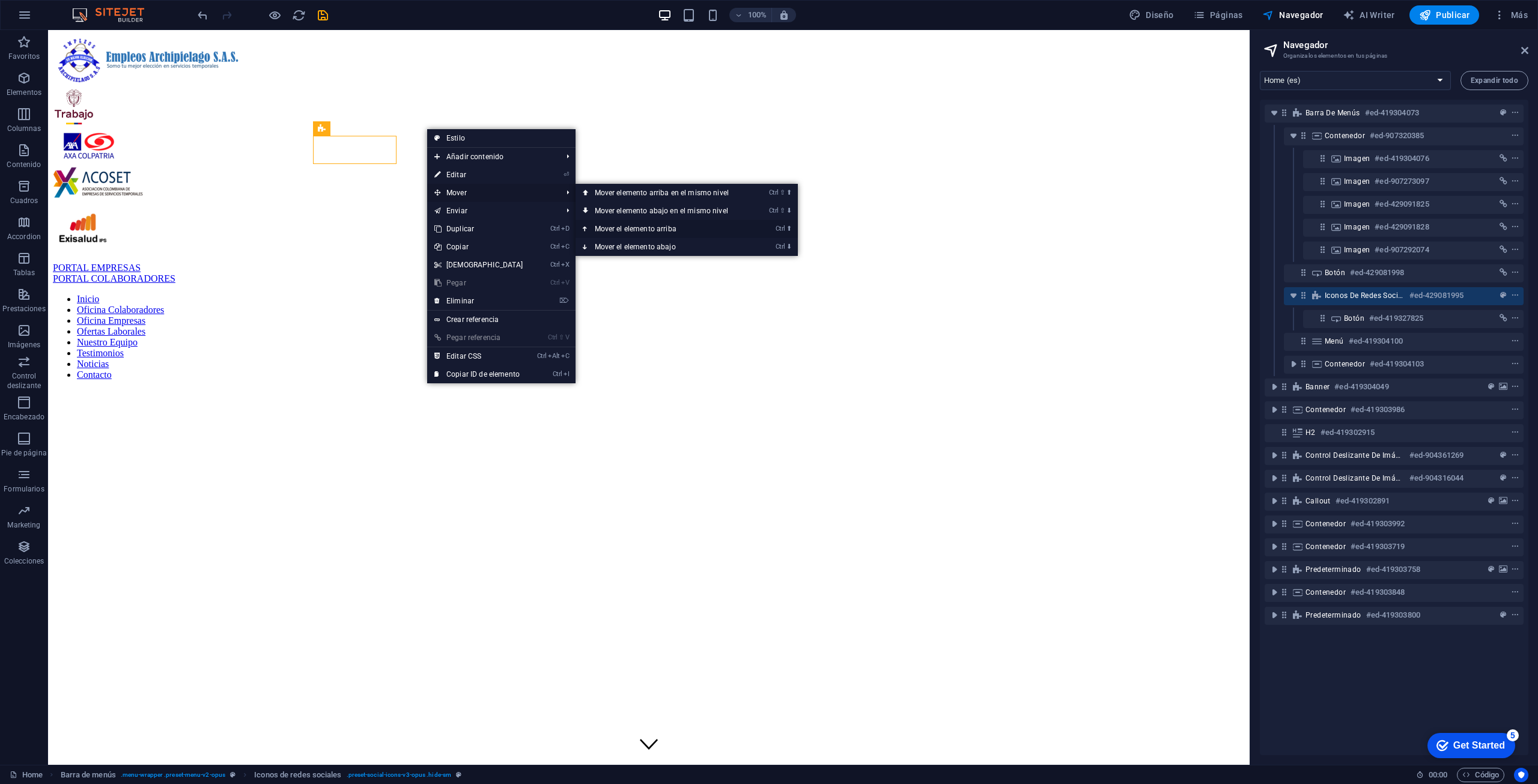
click at [642, 222] on link "Ctrl ⬆ Mover el elemento arriba" at bounding box center [664, 229] width 177 height 18
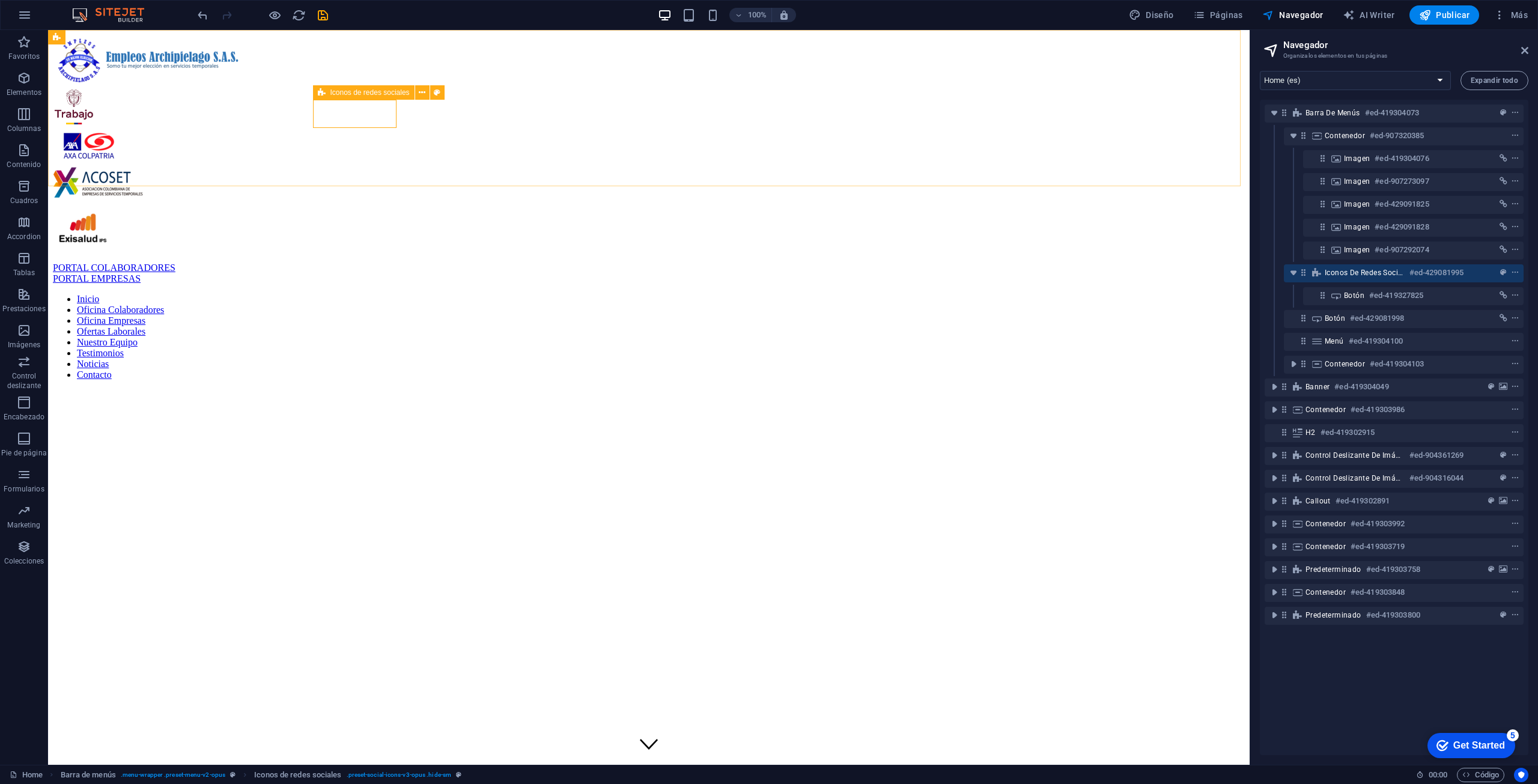
click at [379, 92] on span "Iconos de redes sociales" at bounding box center [370, 92] width 79 height 7
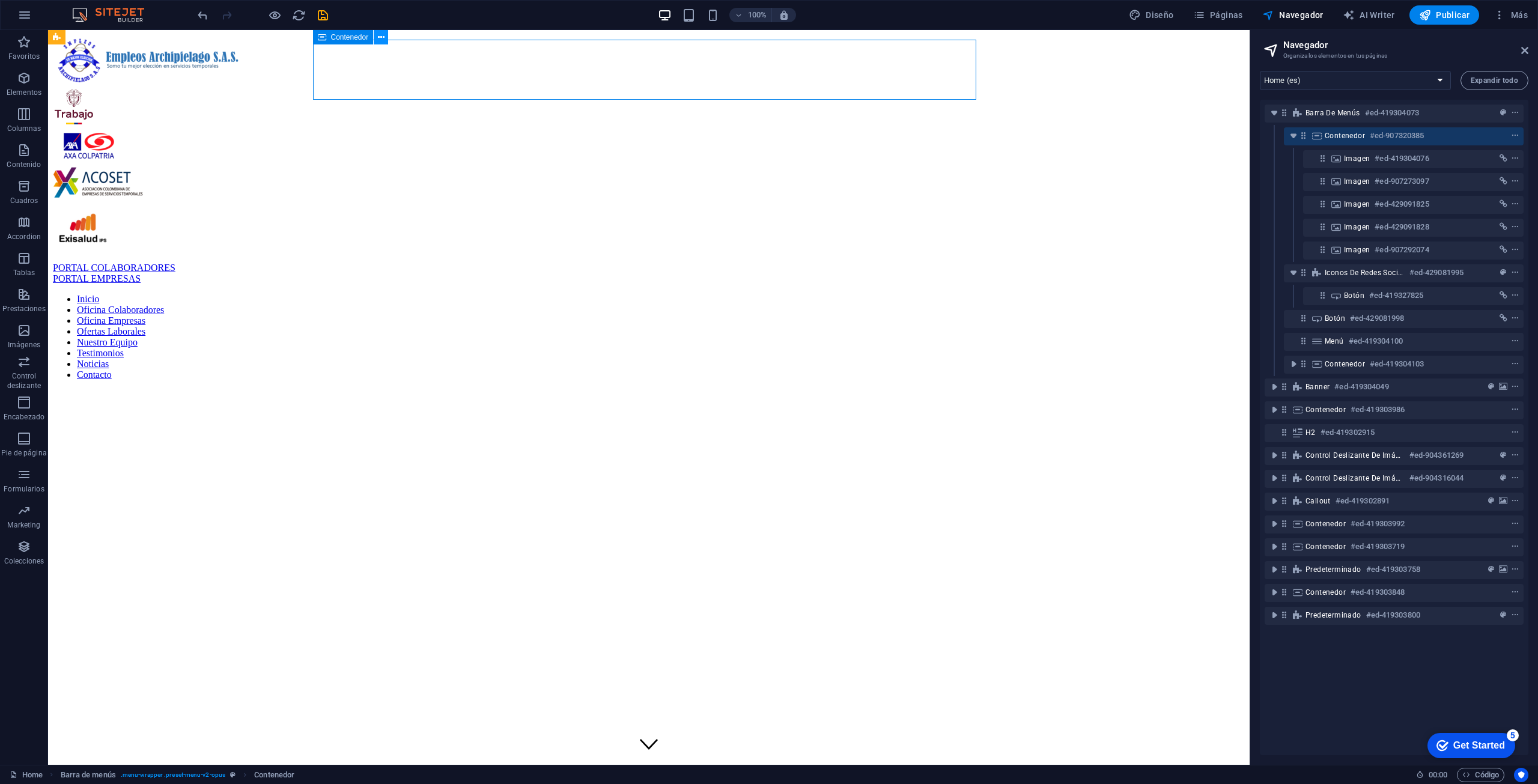
click at [383, 35] on icon at bounding box center [381, 37] width 6 height 12
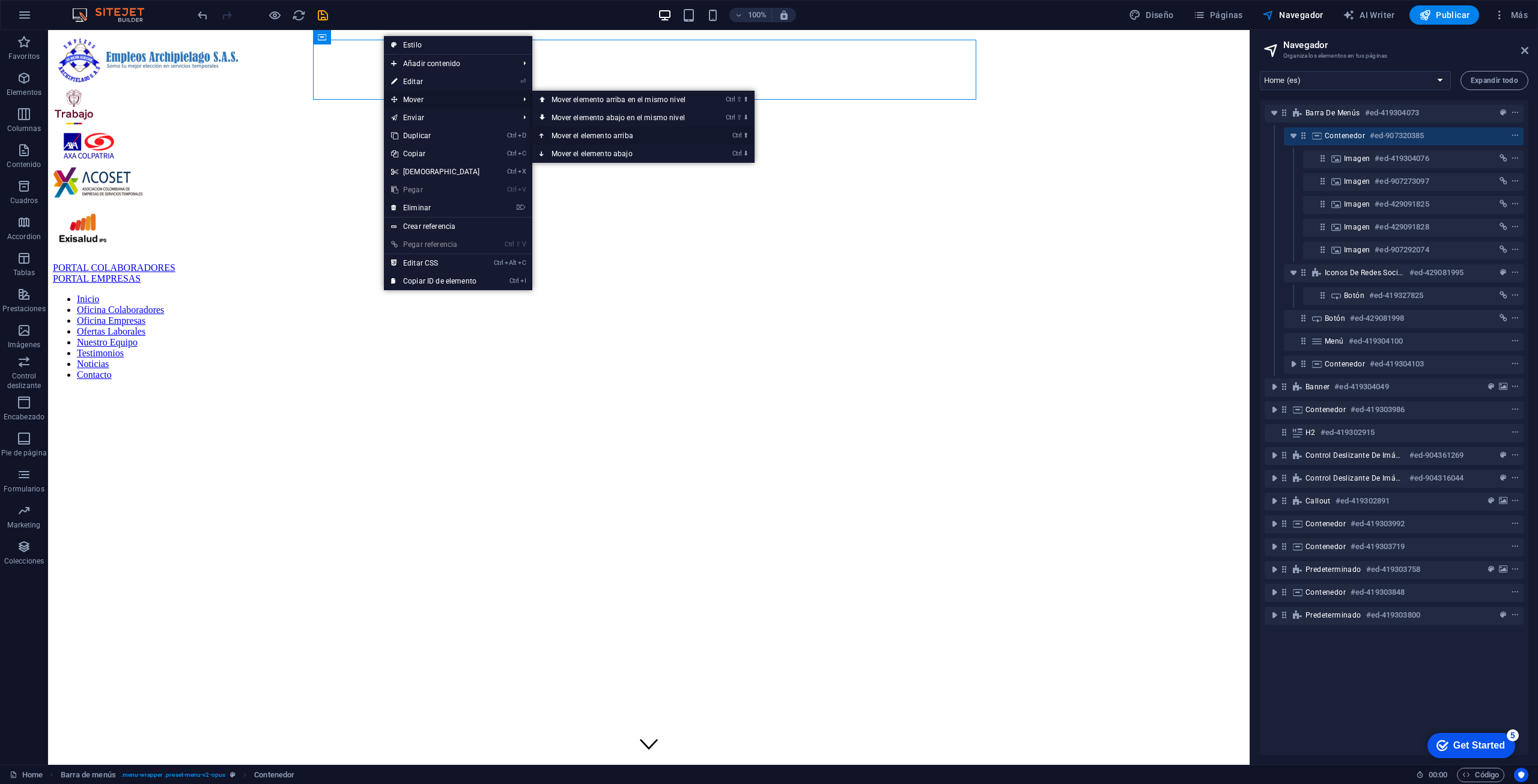
click at [638, 132] on link "Ctrl ⬆ Mover el elemento arriba" at bounding box center [621, 136] width 177 height 18
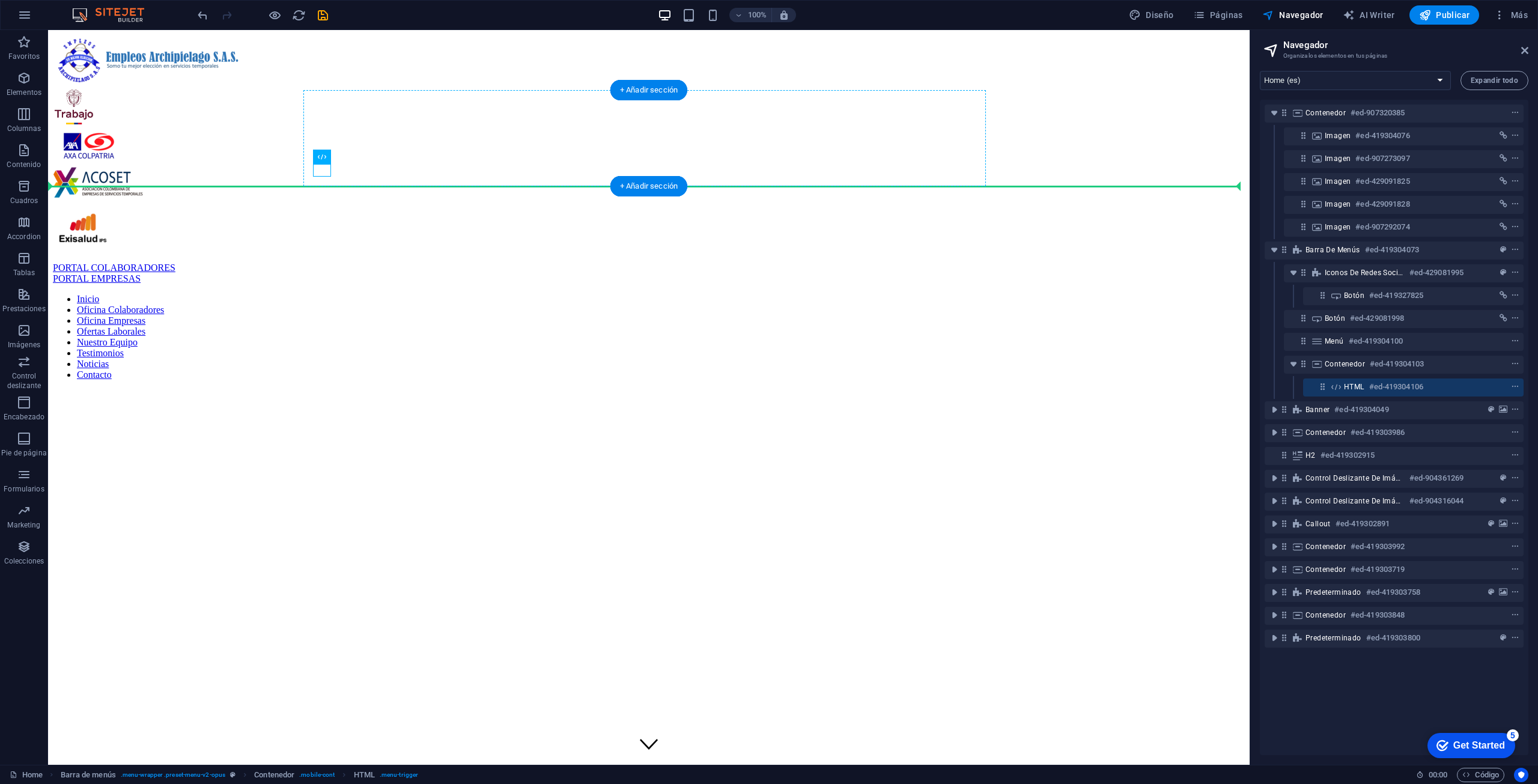
drag, startPoint x: 352, startPoint y: 188, endPoint x: 408, endPoint y: 143, distance: 71.8
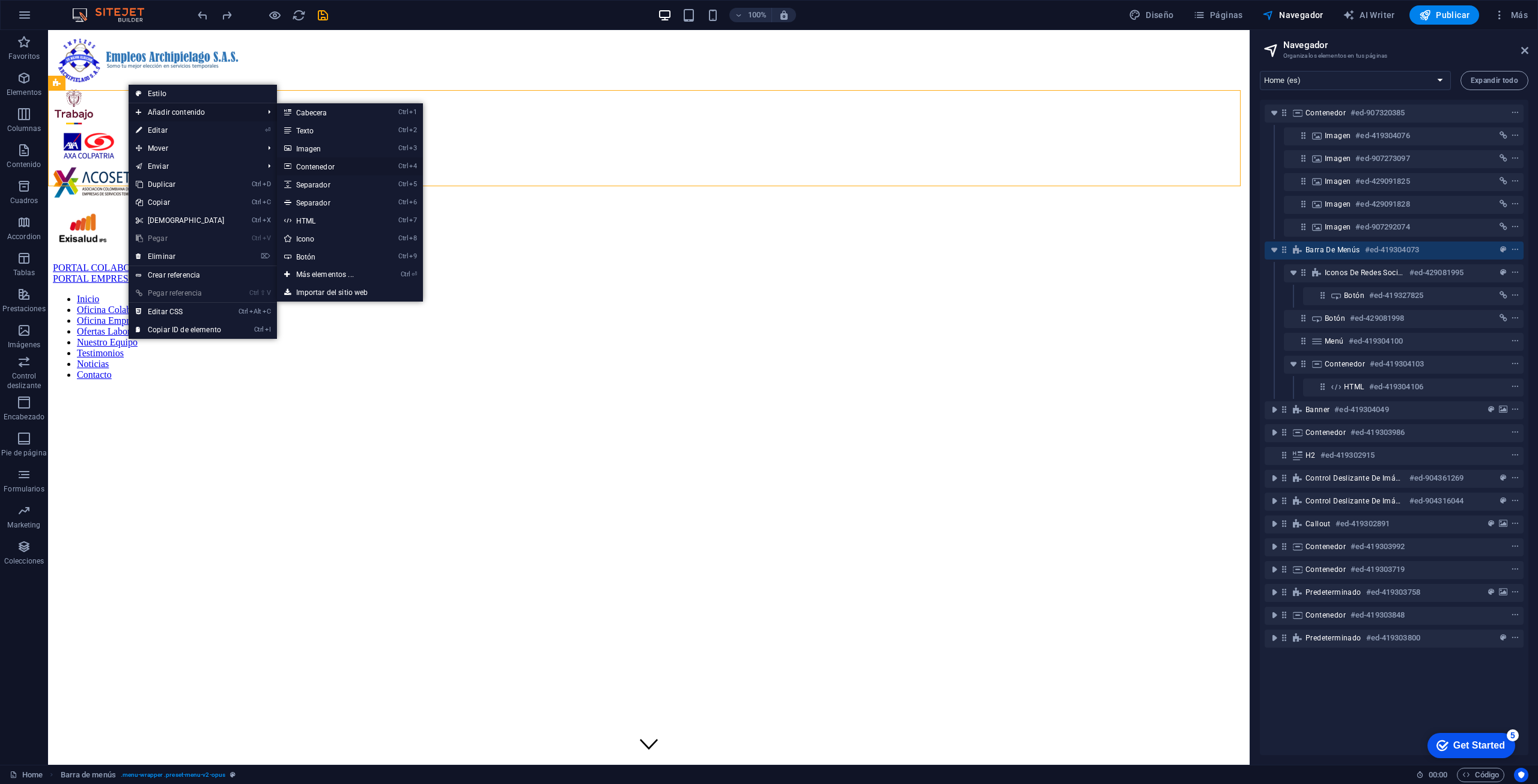
click at [354, 161] on link "Ctrl 4 Contenedor" at bounding box center [328, 167] width 101 height 18
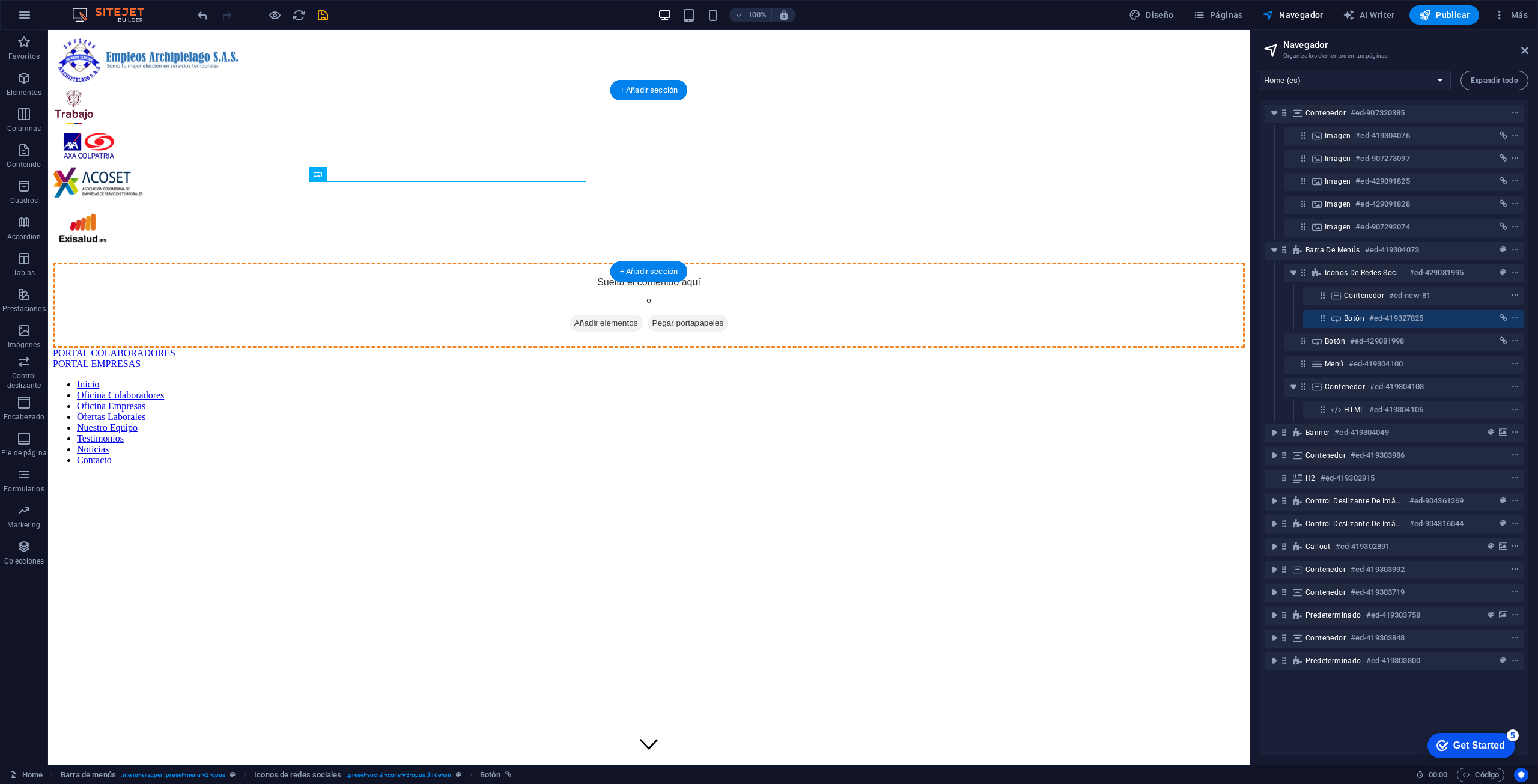
drag, startPoint x: 224, startPoint y: 195, endPoint x: 497, endPoint y: 153, distance: 276.2
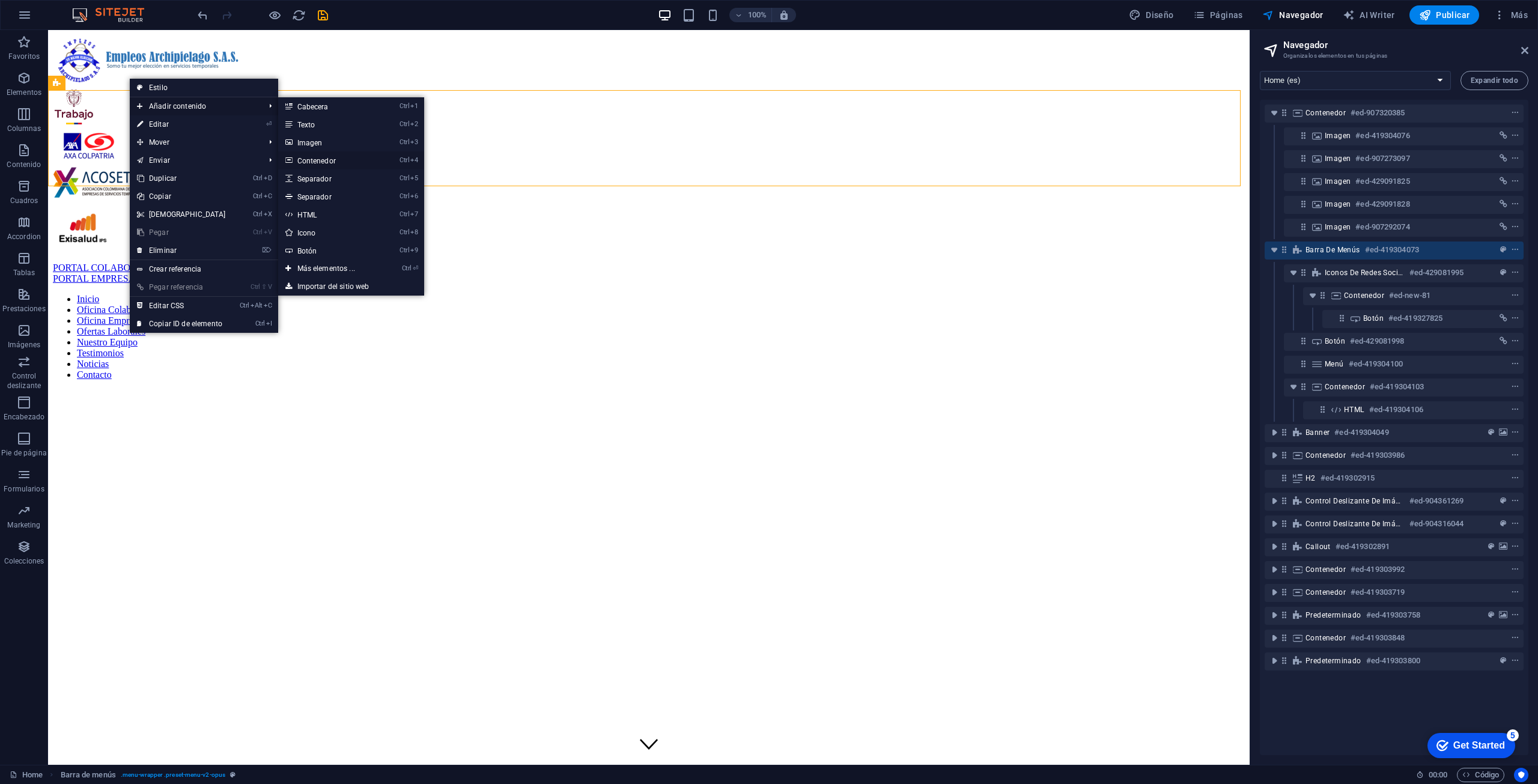
click at [357, 155] on link "Ctrl 4 Contenedor" at bounding box center [329, 160] width 101 height 18
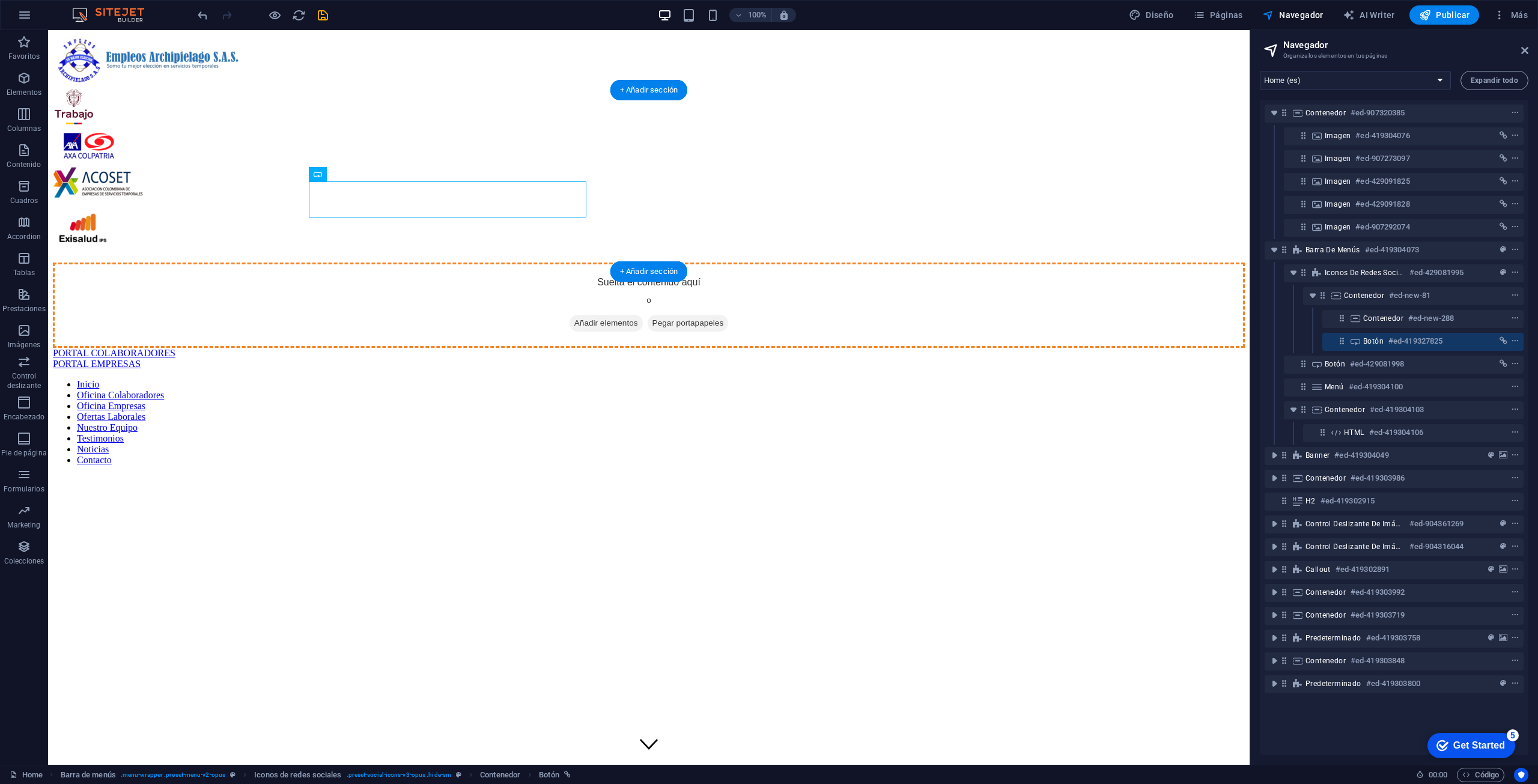
drag, startPoint x: 506, startPoint y: 204, endPoint x: 403, endPoint y: 126, distance: 129.2
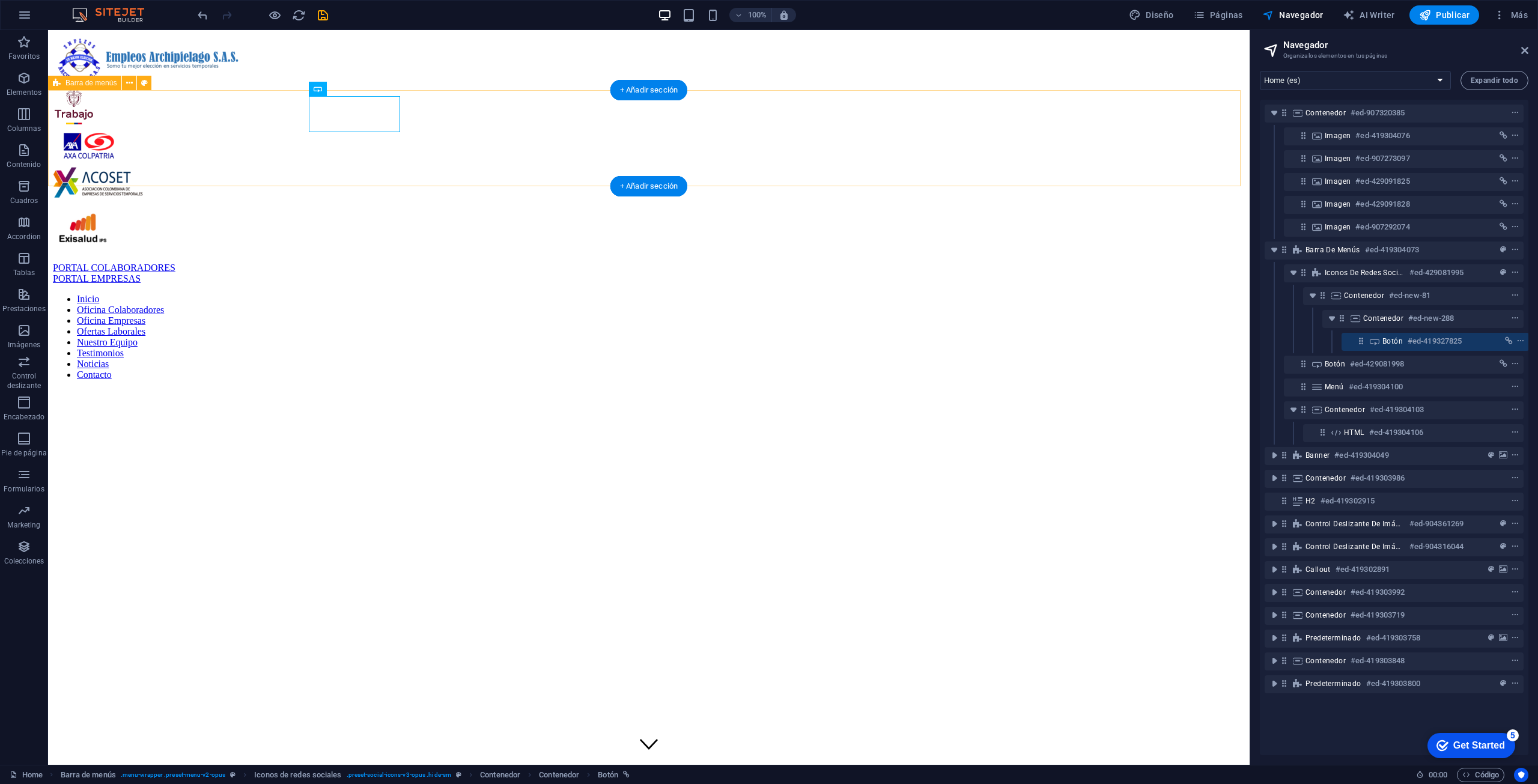
scroll to position [0, 3]
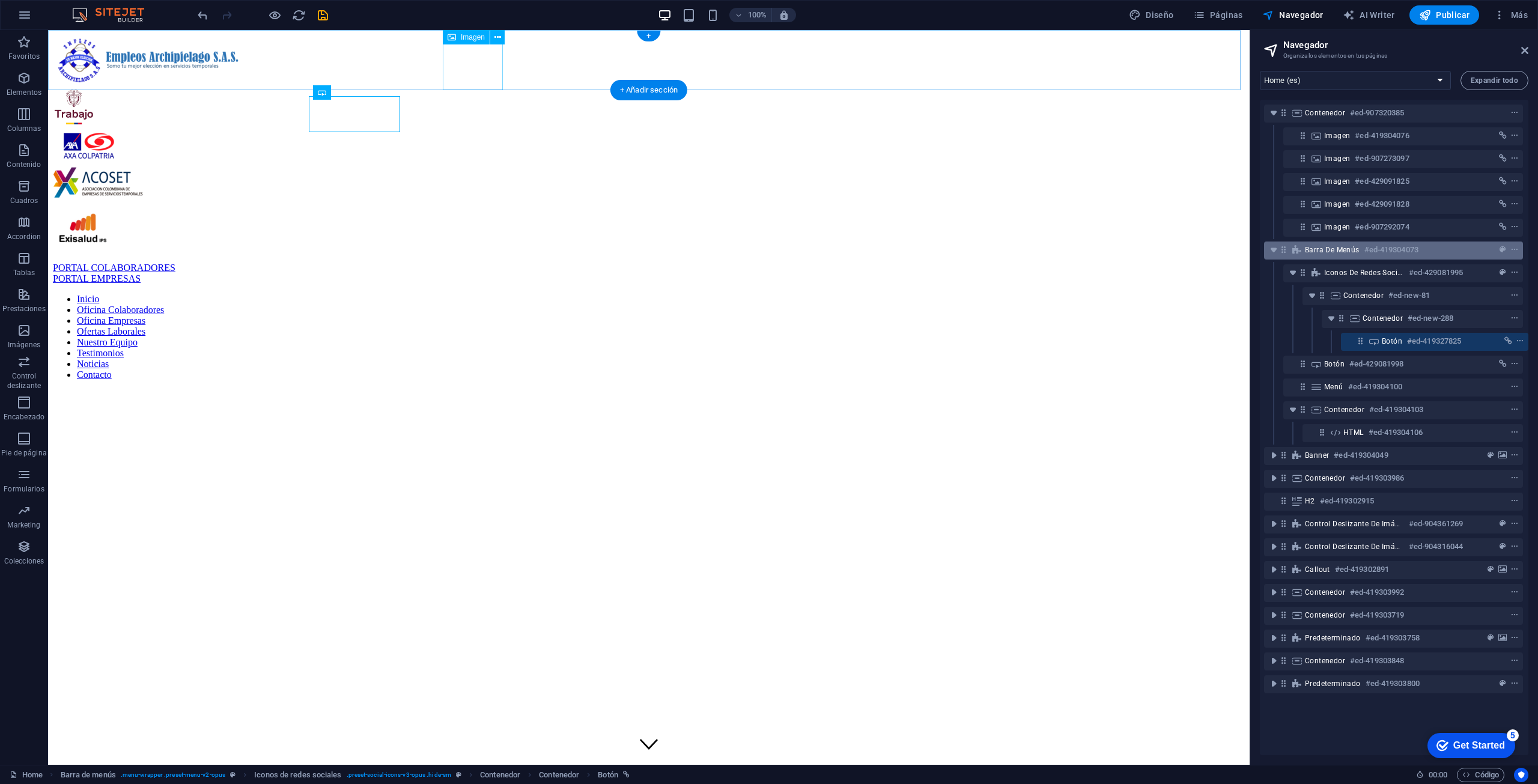
drag, startPoint x: 1335, startPoint y: 301, endPoint x: 1331, endPoint y: 252, distance: 49.2
click at [767, 251] on div "Contenedor #ed-907320385 Imagen #ed-419304076 Imagen #ed-907273097 Imagen #ed-4…" at bounding box center [1394, 427] width 269 height 656
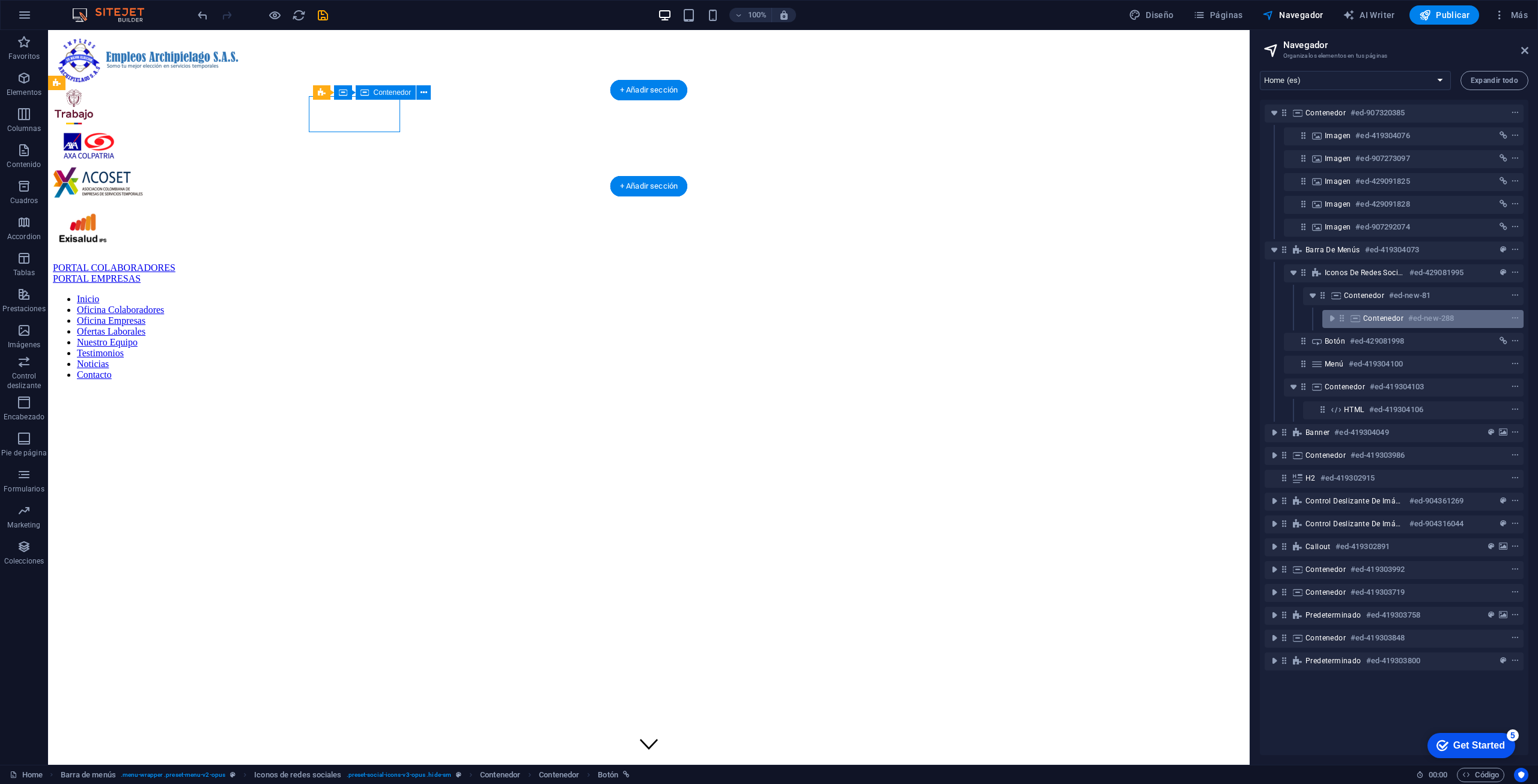
scroll to position [0, 0]
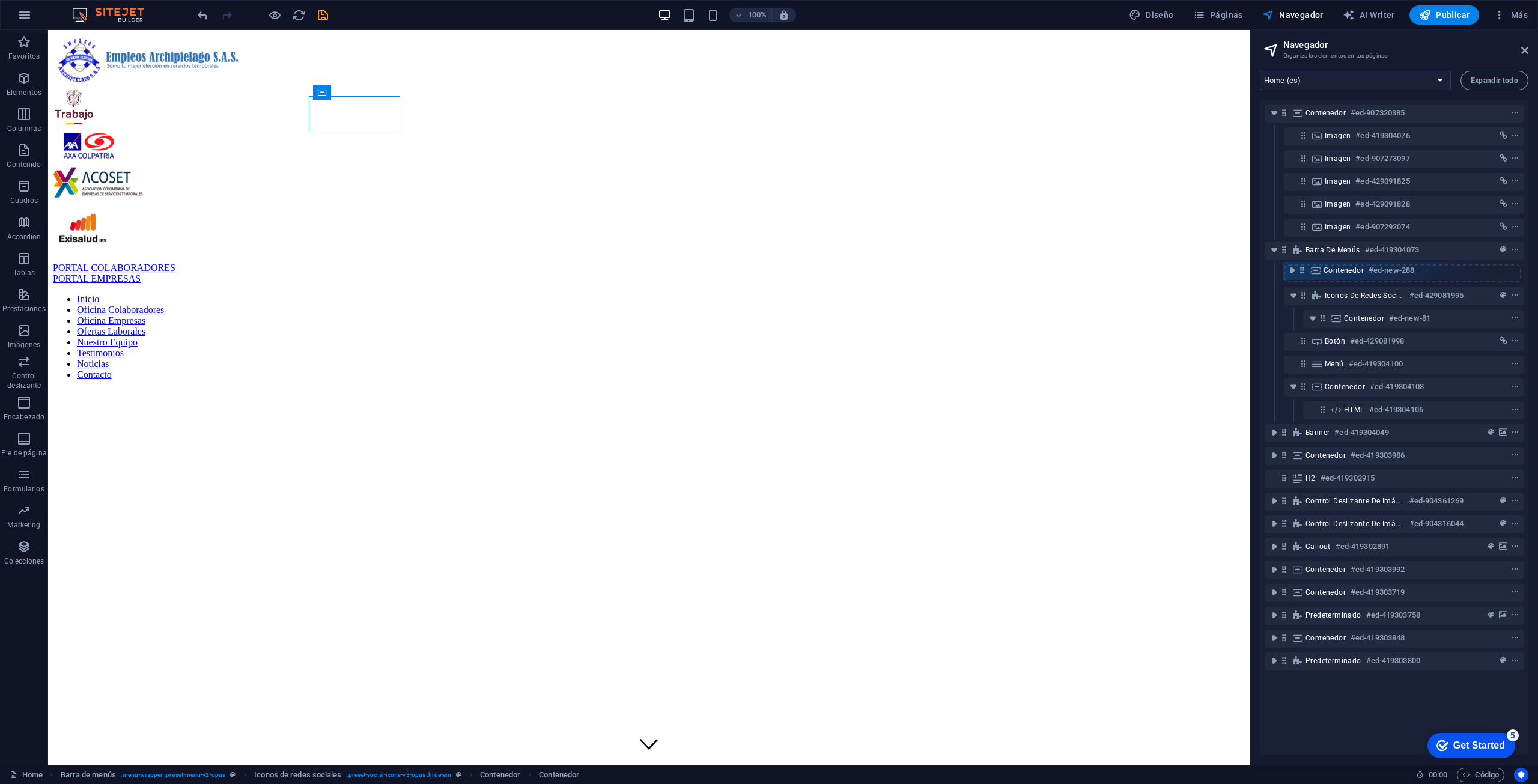
drag, startPoint x: 1339, startPoint y: 323, endPoint x: 1296, endPoint y: 272, distance: 66.7
click at [767, 272] on div "Contenedor #ed-907320385 Imagen #ed-419304076 Imagen #ed-907273097 Imagen #ed-4…" at bounding box center [1394, 427] width 269 height 656
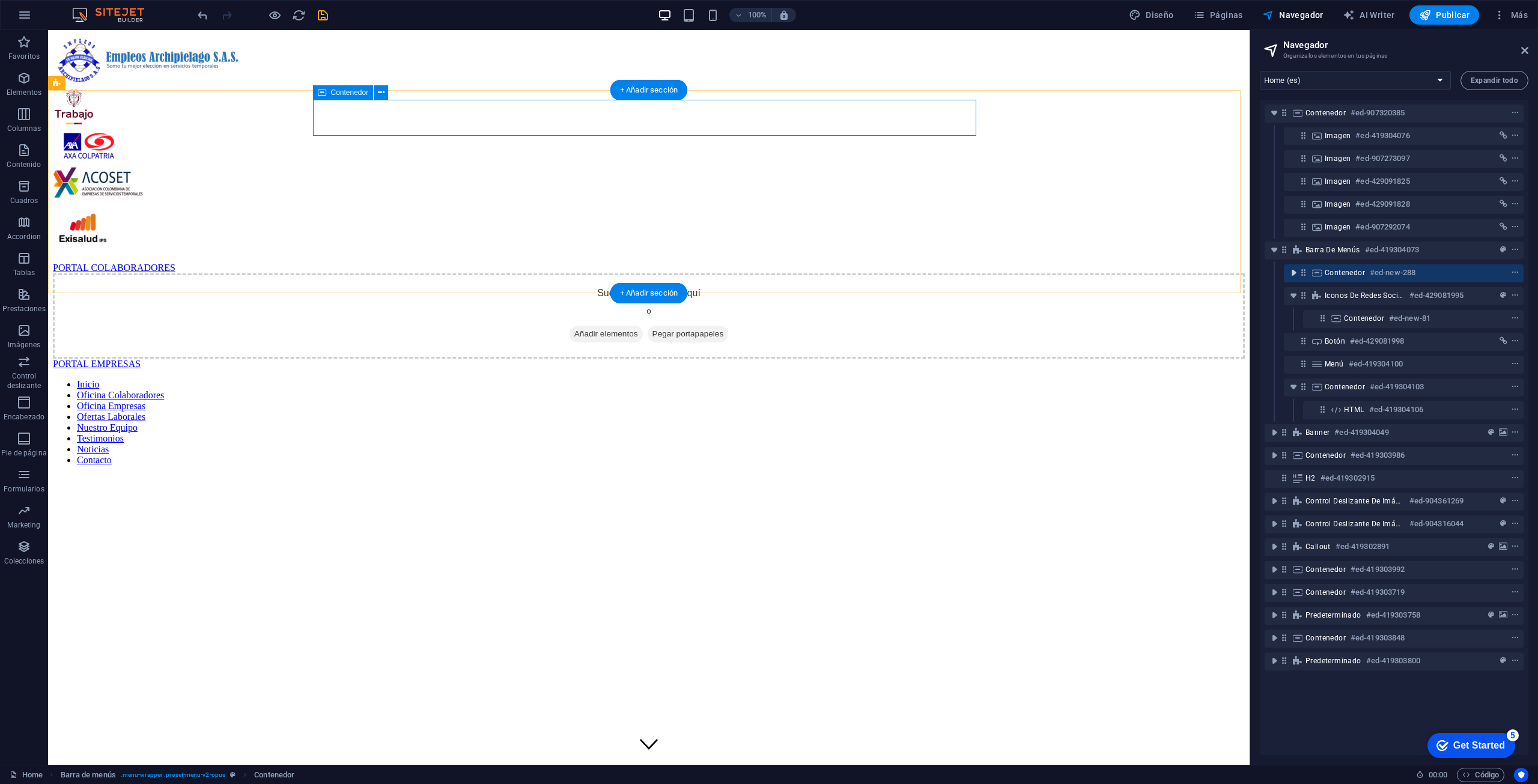
click at [767, 274] on icon "toggle-expand" at bounding box center [1293, 272] width 12 height 12
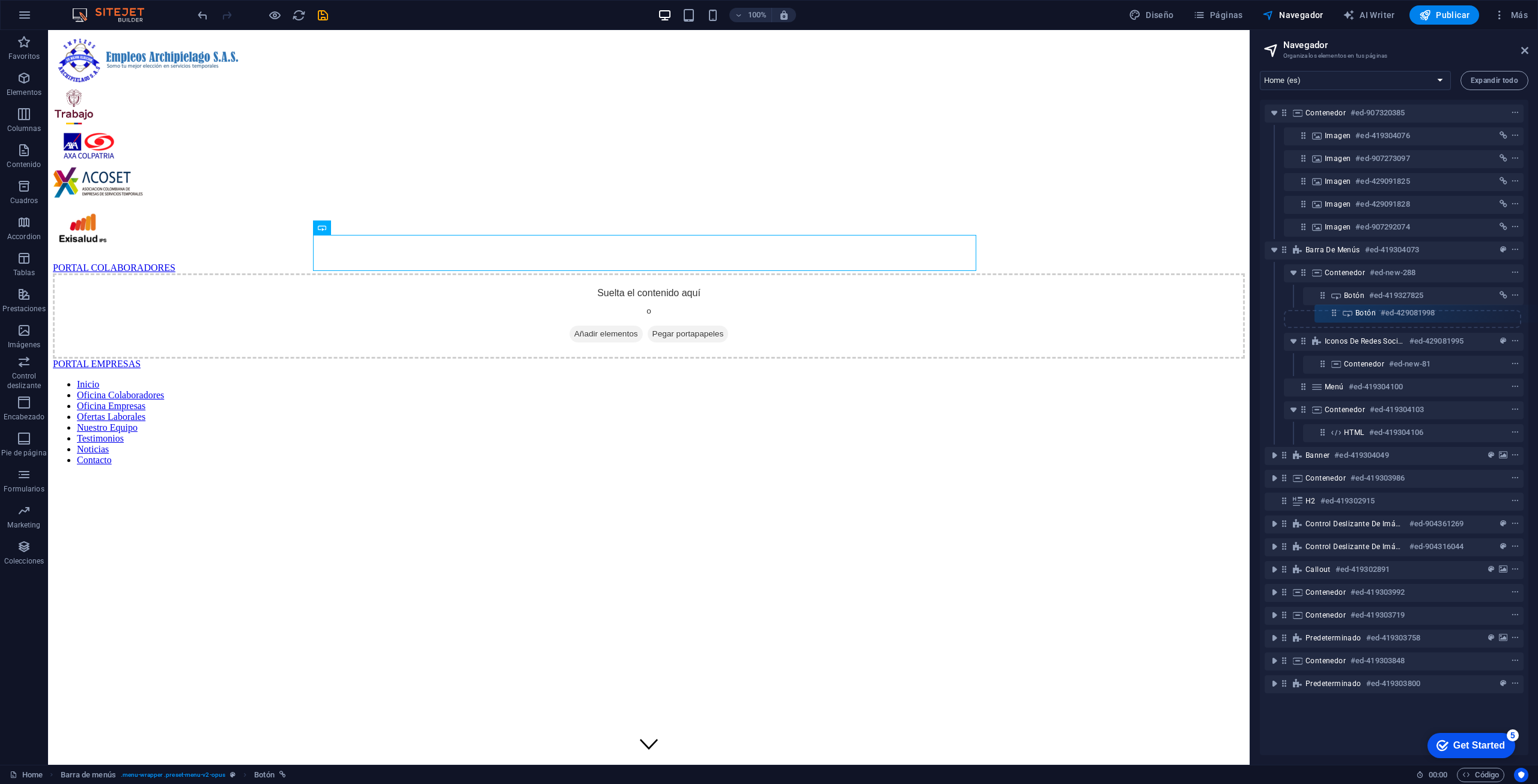
drag, startPoint x: 1304, startPoint y: 365, endPoint x: 1336, endPoint y: 307, distance: 66.2
click at [767, 307] on div "Contenedor #ed-907320385 Imagen #ed-419304076 Imagen #ed-907273097 Imagen #ed-4…" at bounding box center [1394, 427] width 269 height 656
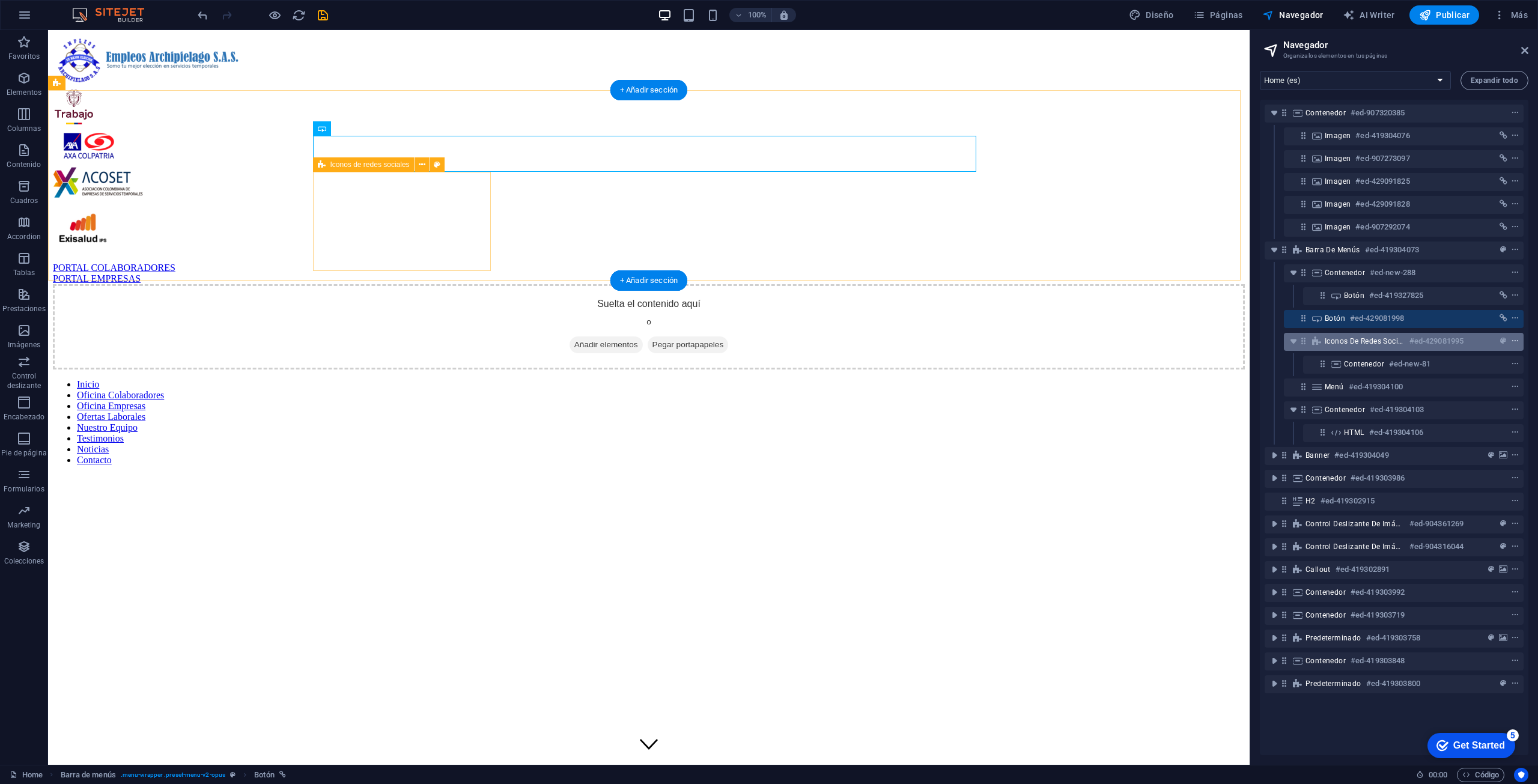
click at [767, 339] on icon "context-menu" at bounding box center [1515, 341] width 8 height 8
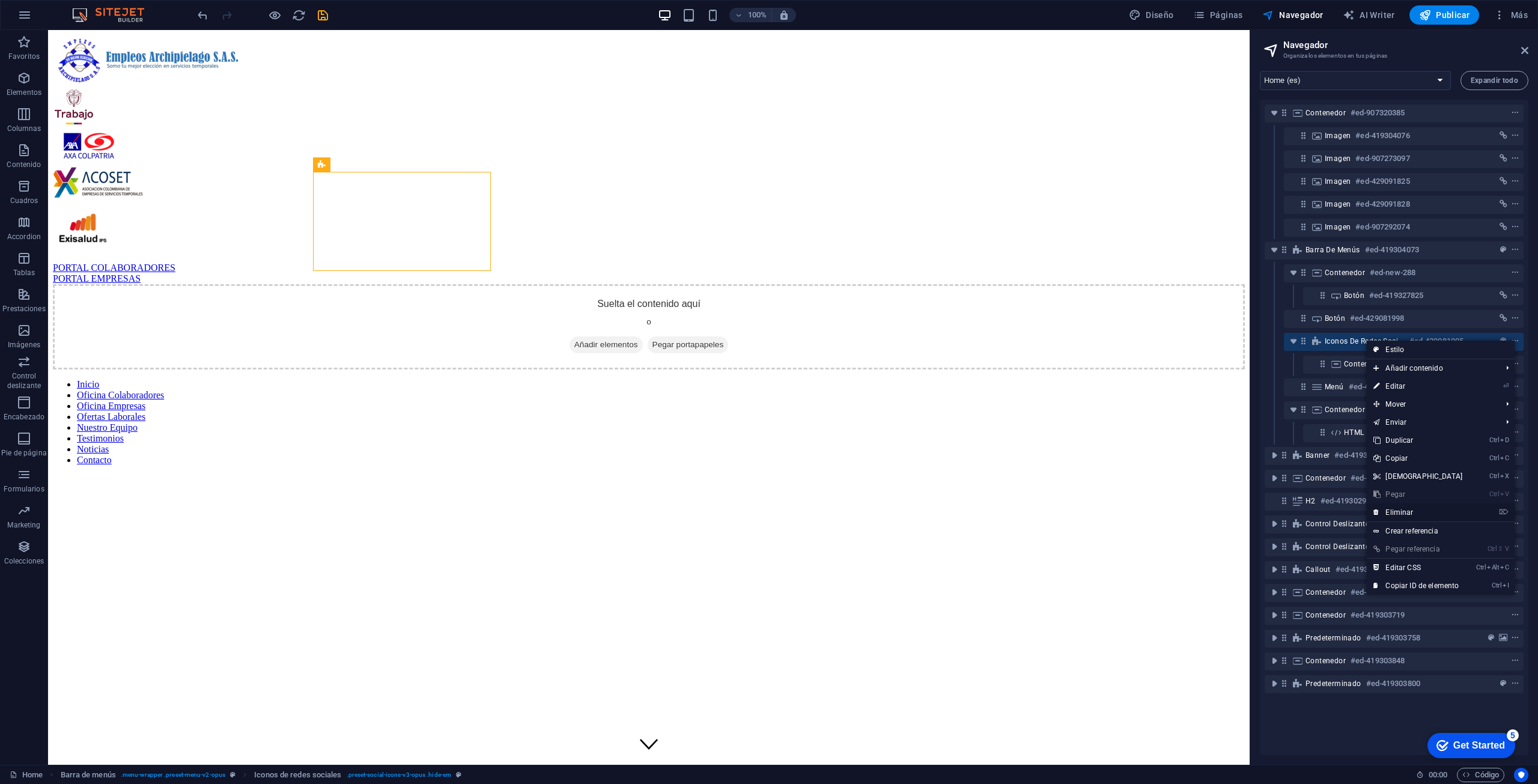
click at [767, 512] on link "⌦ Eliminar" at bounding box center [1417, 512] width 103 height 18
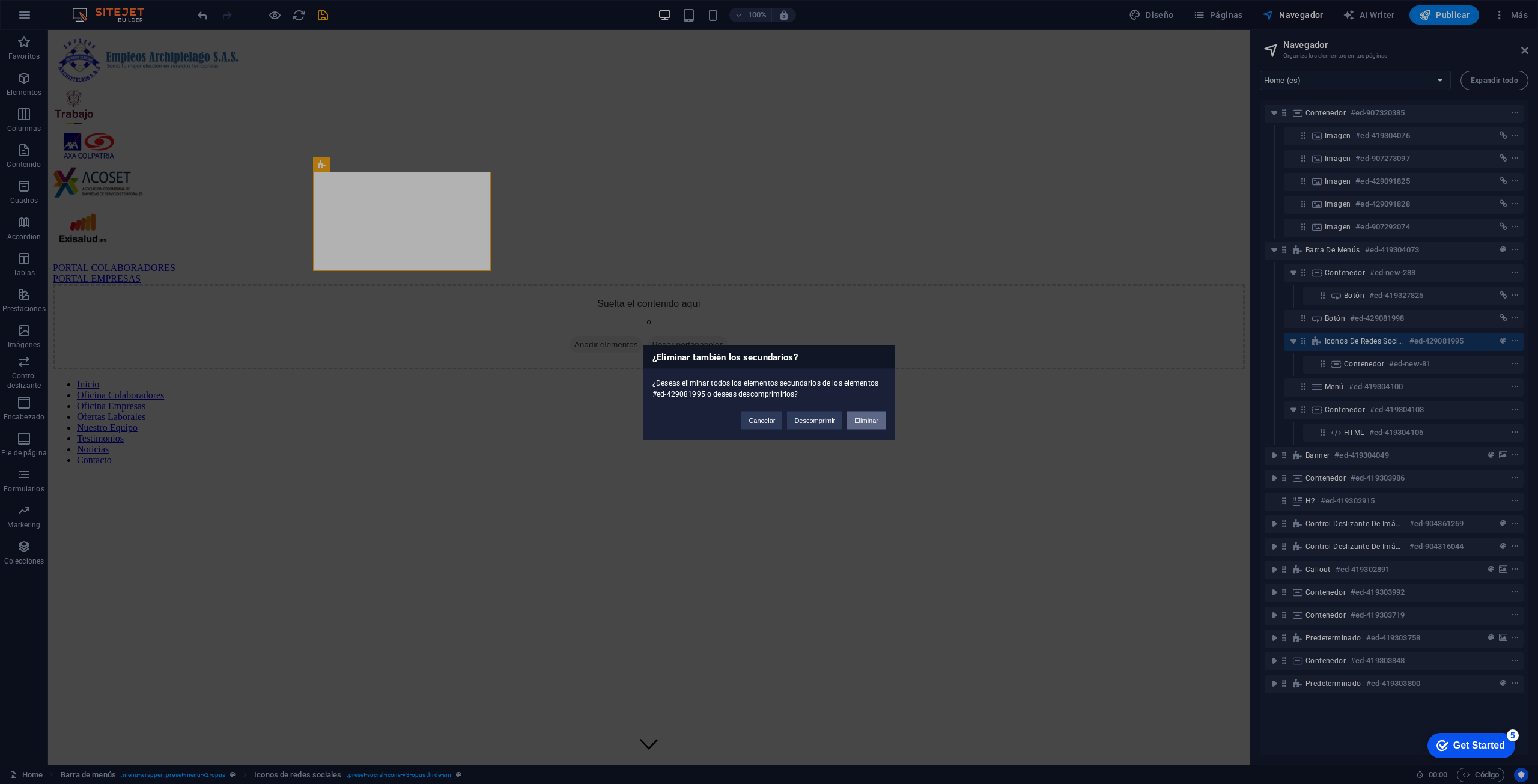
click at [767, 420] on button "Eliminar" at bounding box center [866, 420] width 38 height 18
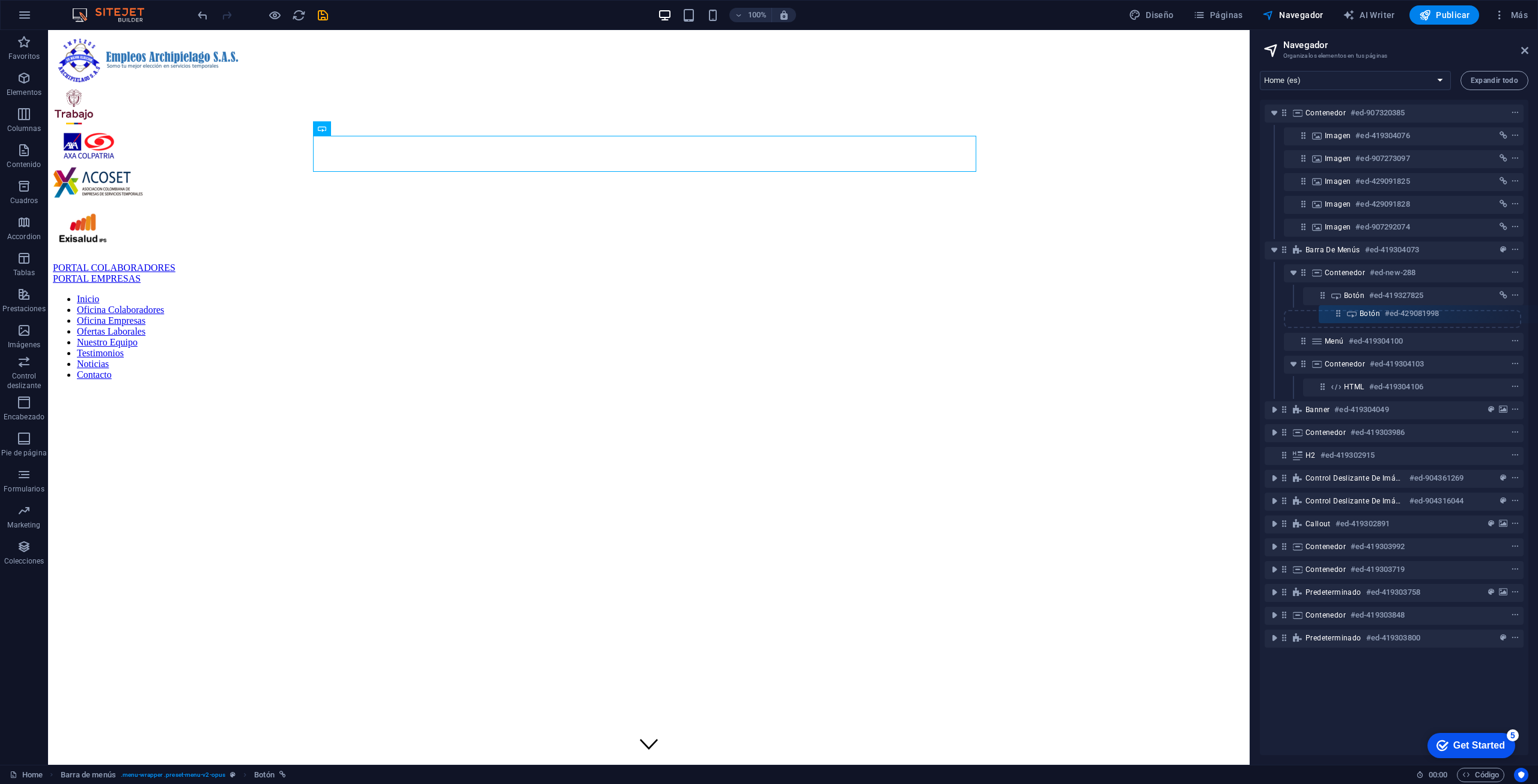
drag, startPoint x: 1304, startPoint y: 321, endPoint x: 1343, endPoint y: 315, distance: 39.5
click at [767, 315] on div "Contenedor #ed-907320385 Imagen #ed-419304076 Imagen #ed-907273097 Imagen #ed-4…" at bounding box center [1394, 427] width 269 height 656
drag, startPoint x: 1301, startPoint y: 317, endPoint x: 1324, endPoint y: 292, distance: 34.0
click at [767, 292] on div "Contenedor #ed-907320385 Imagen #ed-419304076 Imagen #ed-907273097 Imagen #ed-4…" at bounding box center [1394, 427] width 269 height 656
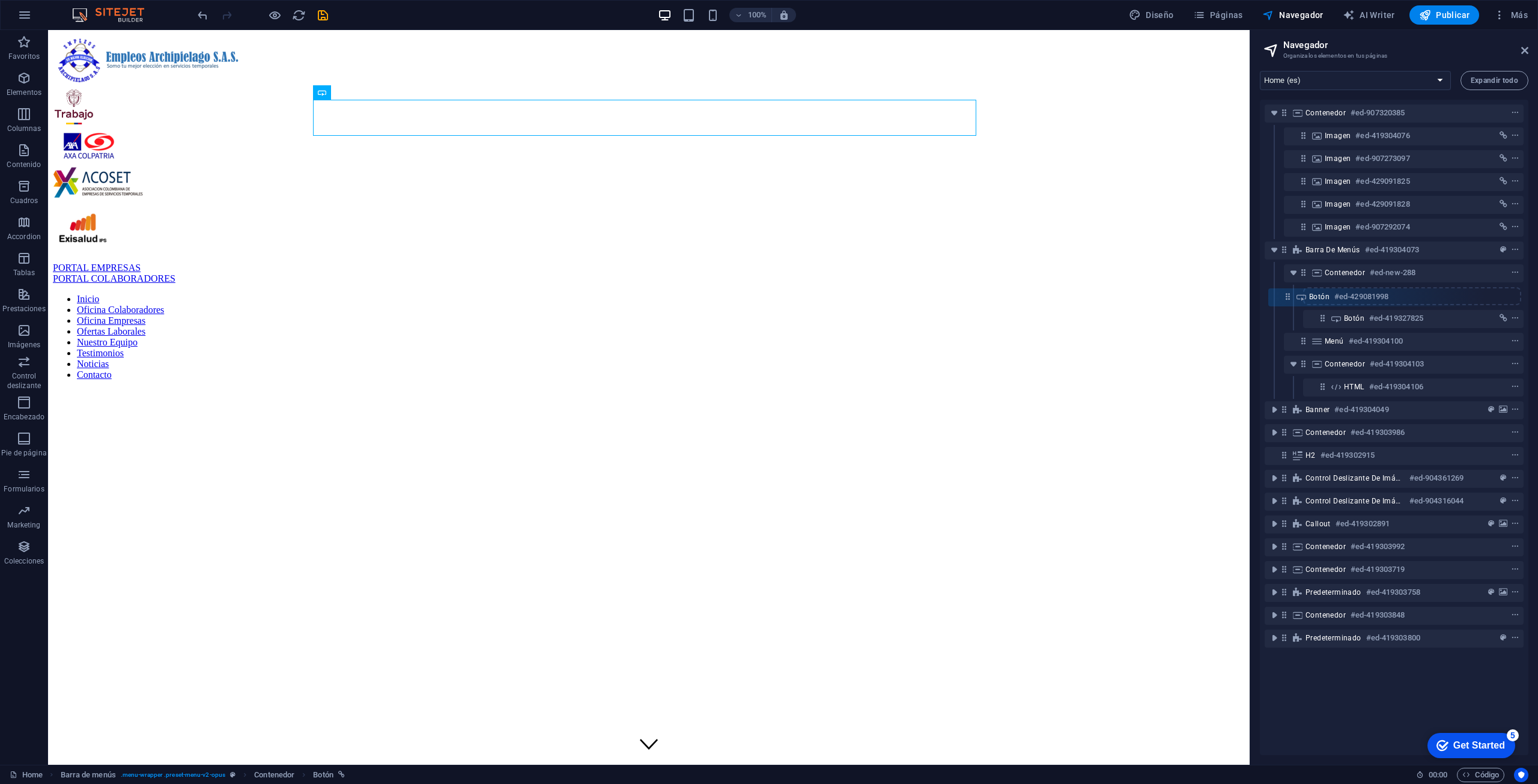
drag, startPoint x: 1323, startPoint y: 297, endPoint x: 1284, endPoint y: 299, distance: 39.1
click at [767, 299] on div "Contenedor #ed-907320385 Imagen #ed-419304076 Imagen #ed-907273097 Imagen #ed-4…" at bounding box center [1394, 427] width 269 height 656
click at [767, 296] on icon "context-menu" at bounding box center [1515, 295] width 8 height 8
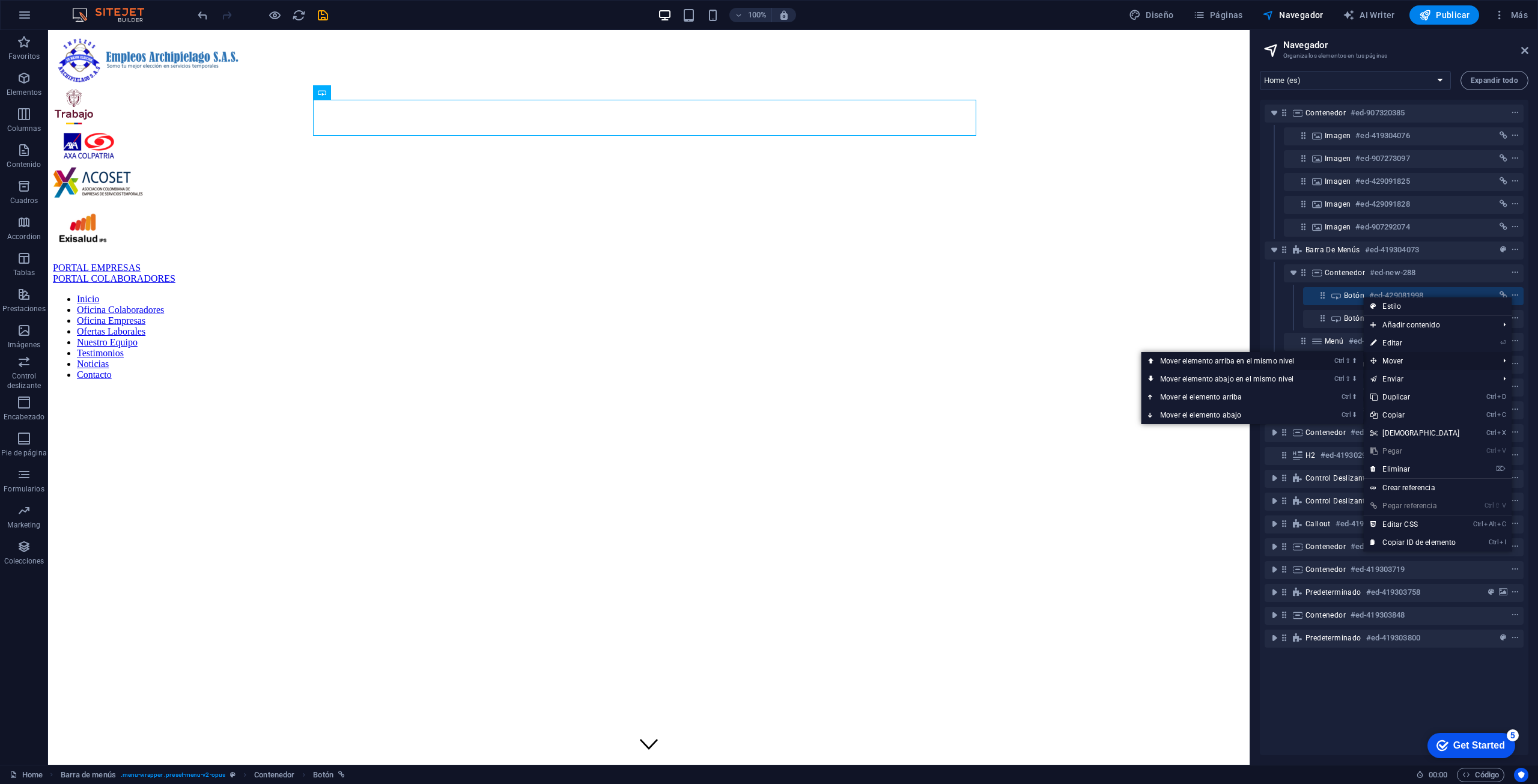
click at [767, 362] on link "Ctrl ⇧ ⬆ Mover elemento arriba en el mismo nivel" at bounding box center [1229, 361] width 177 height 18
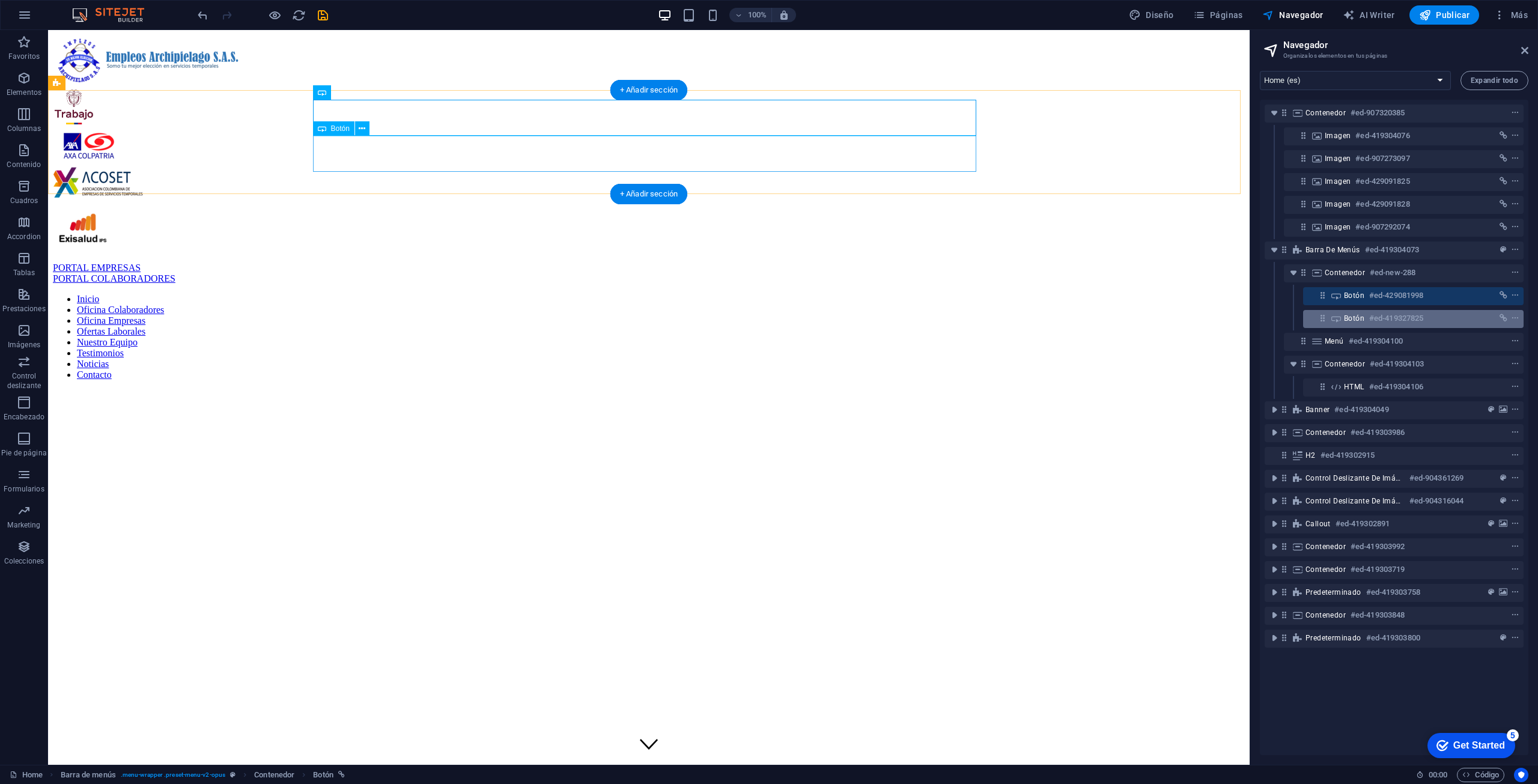
click at [767, 316] on icon at bounding box center [1336, 318] width 13 height 10
click at [767, 318] on icon at bounding box center [1336, 318] width 13 height 10
click at [382, 273] on div "PORTAL COLABORADORES" at bounding box center [649, 278] width 1192 height 11
select select "px"
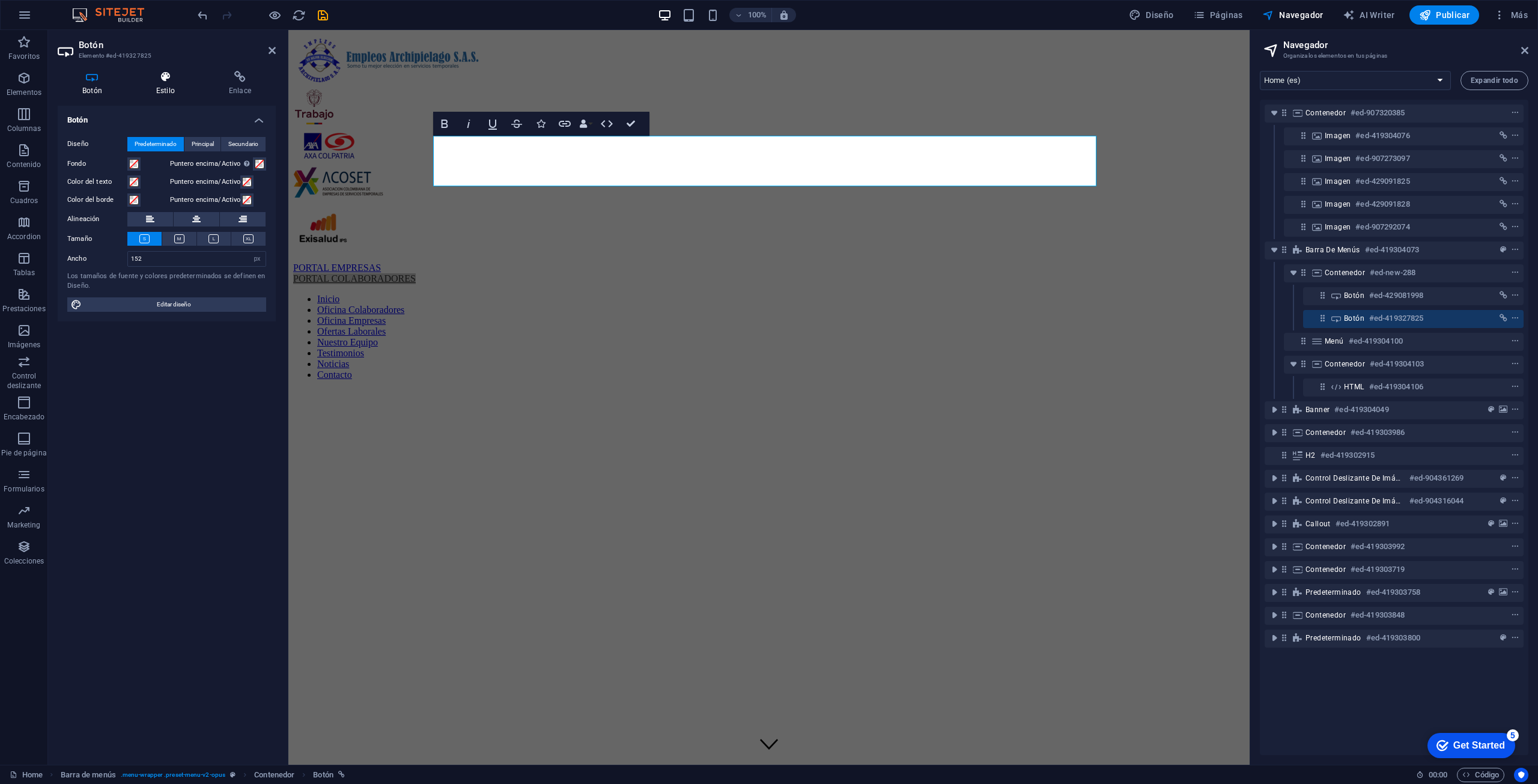
click at [159, 87] on h4 "Estilo" at bounding box center [168, 83] width 73 height 25
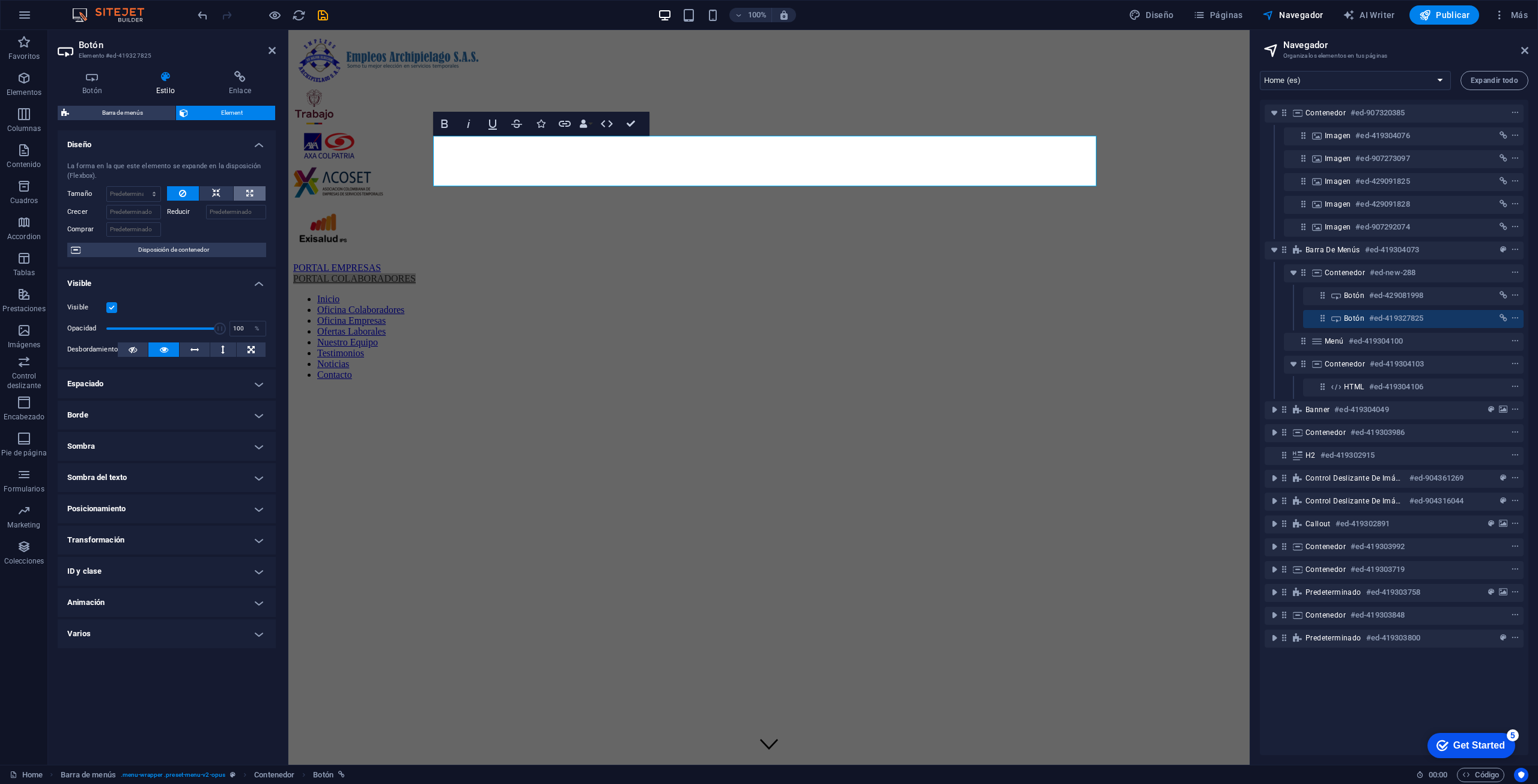
click at [248, 194] on icon at bounding box center [250, 193] width 6 height 14
type input "100"
select select "%"
click at [213, 192] on icon at bounding box center [216, 193] width 8 height 14
select select "DISABLED_OPTION_VALUE"
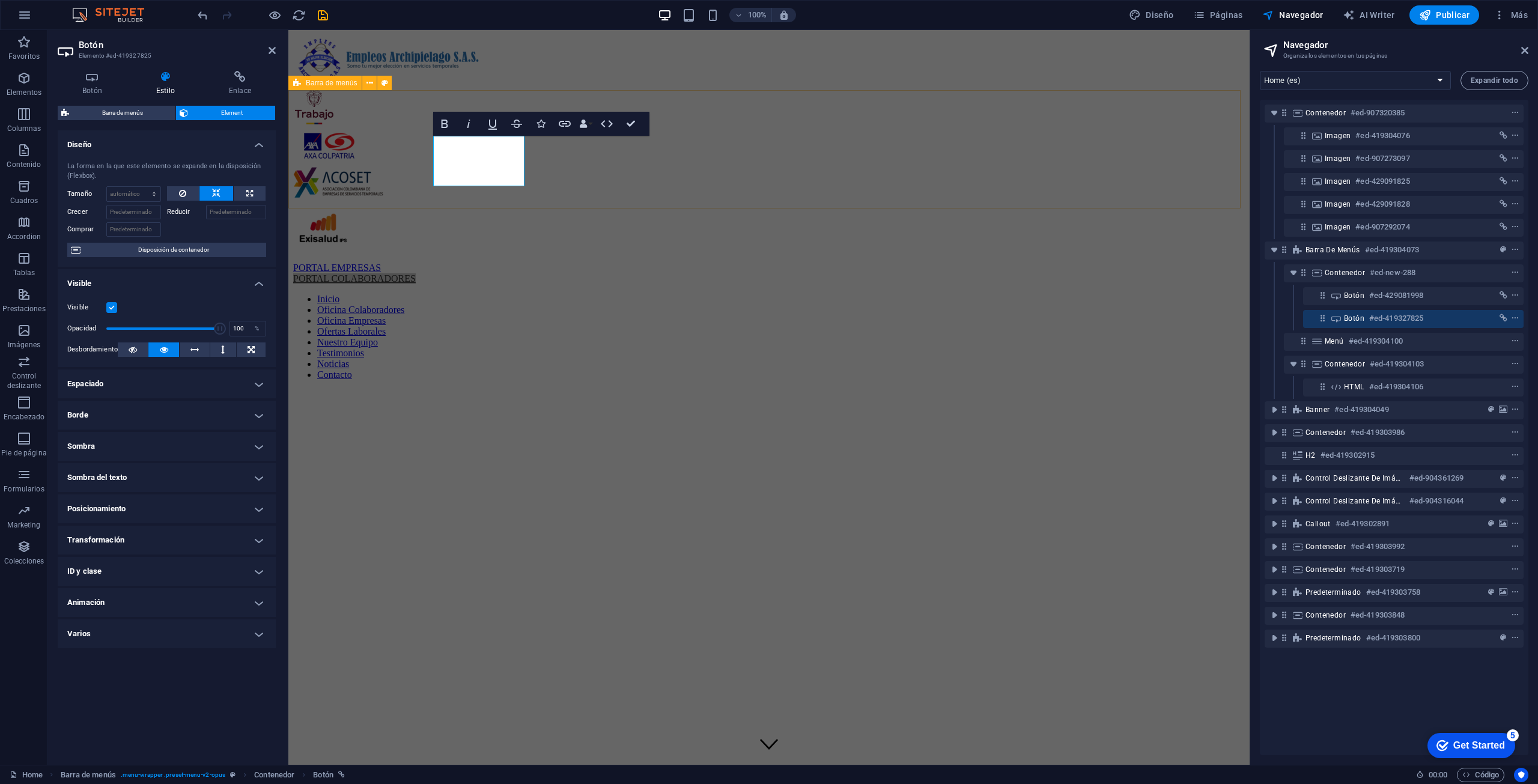
click at [313, 263] on div "PORTAL EMPRESAS PORTAL COLABORADORES Inicio Oficina Colaboradores Oficina Empre…" at bounding box center [769, 326] width 952 height 127
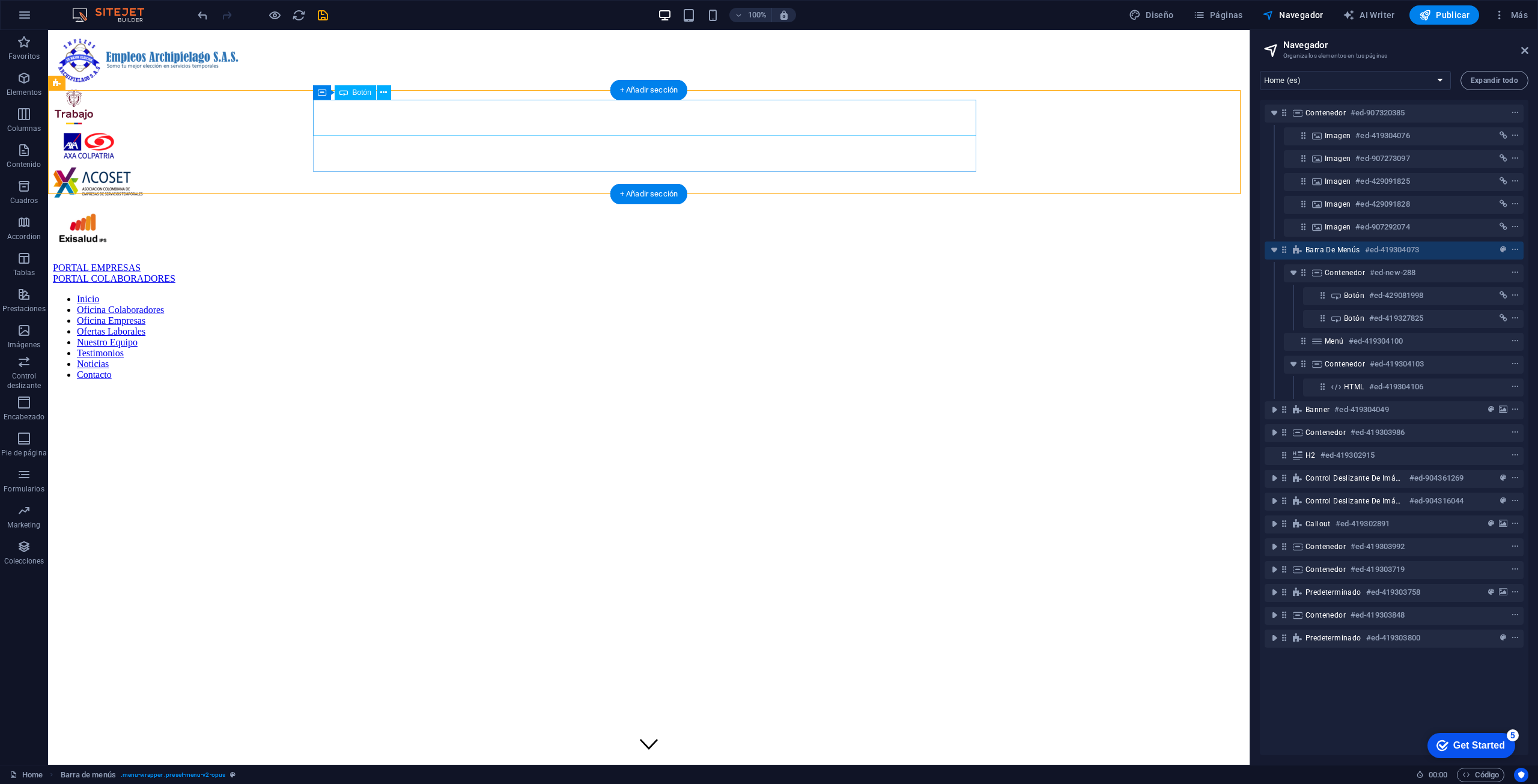
click at [377, 263] on div "PORTAL EMPRESAS" at bounding box center [649, 268] width 1192 height 11
click at [371, 273] on div "PORTAL COLABORADORES" at bounding box center [649, 278] width 1192 height 11
click at [392, 263] on div "PORTAL EMPRESAS" at bounding box center [649, 268] width 1192 height 11
select select "px"
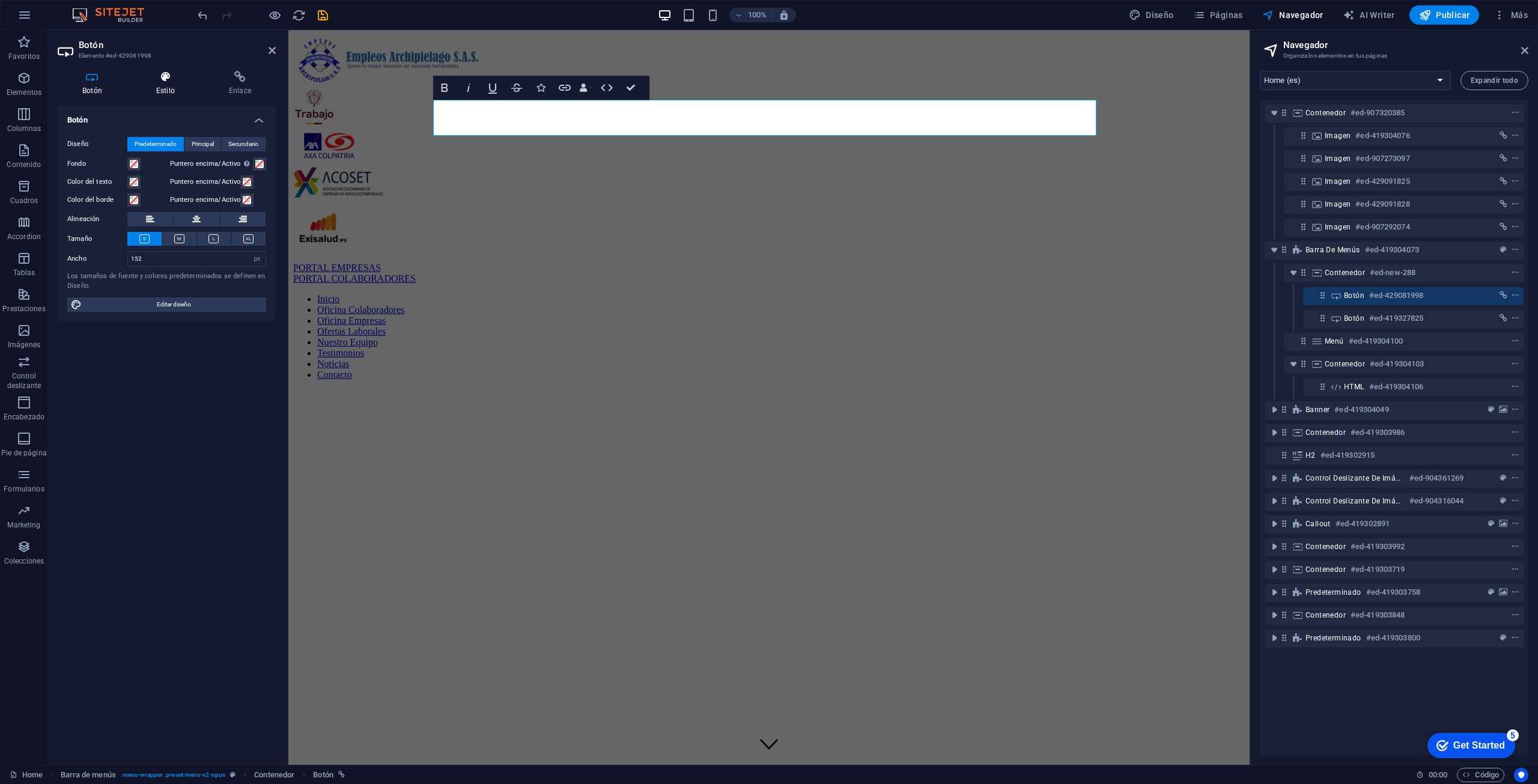
click at [171, 81] on icon at bounding box center [165, 77] width 68 height 12
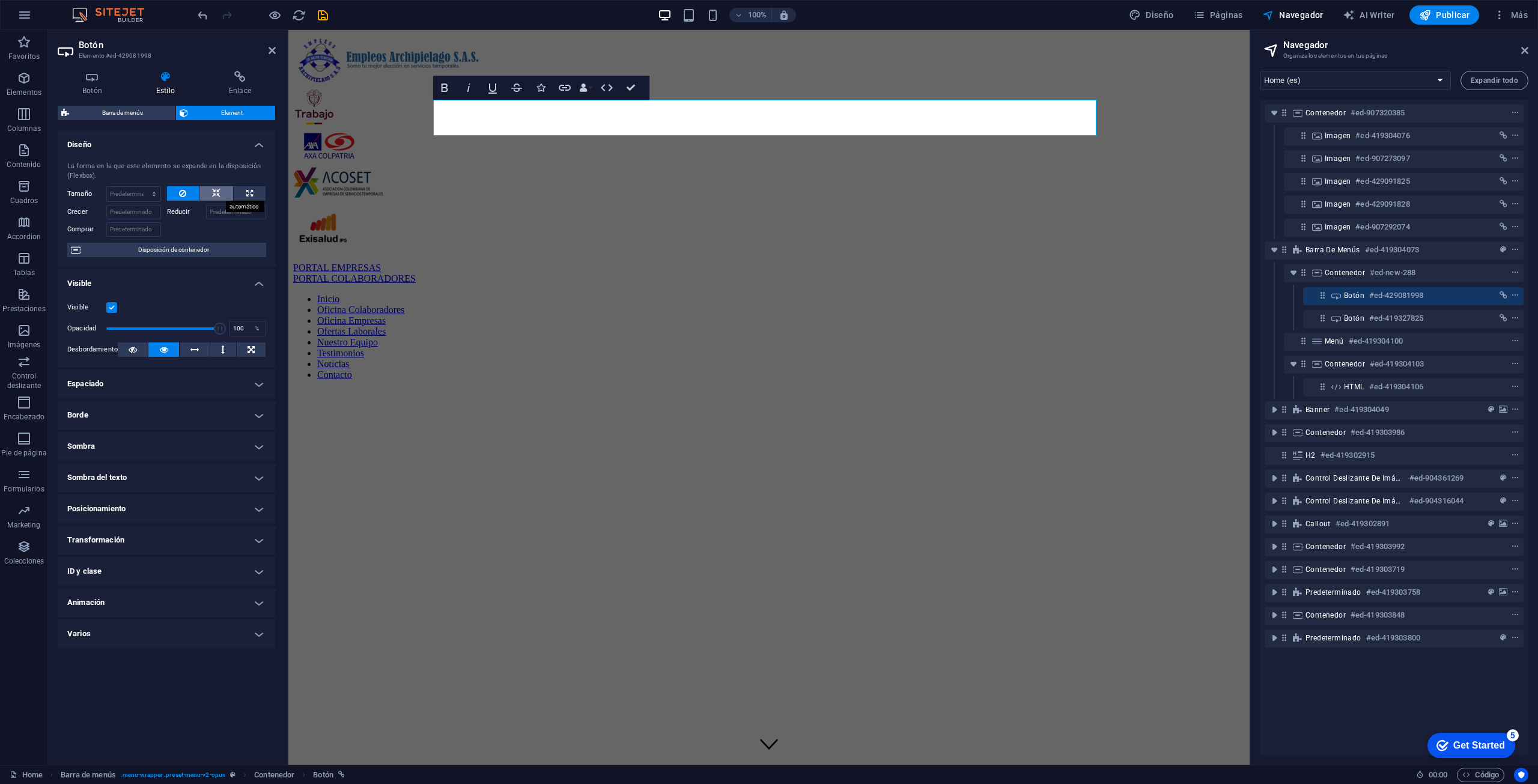
click at [220, 189] on icon at bounding box center [216, 193] width 8 height 14
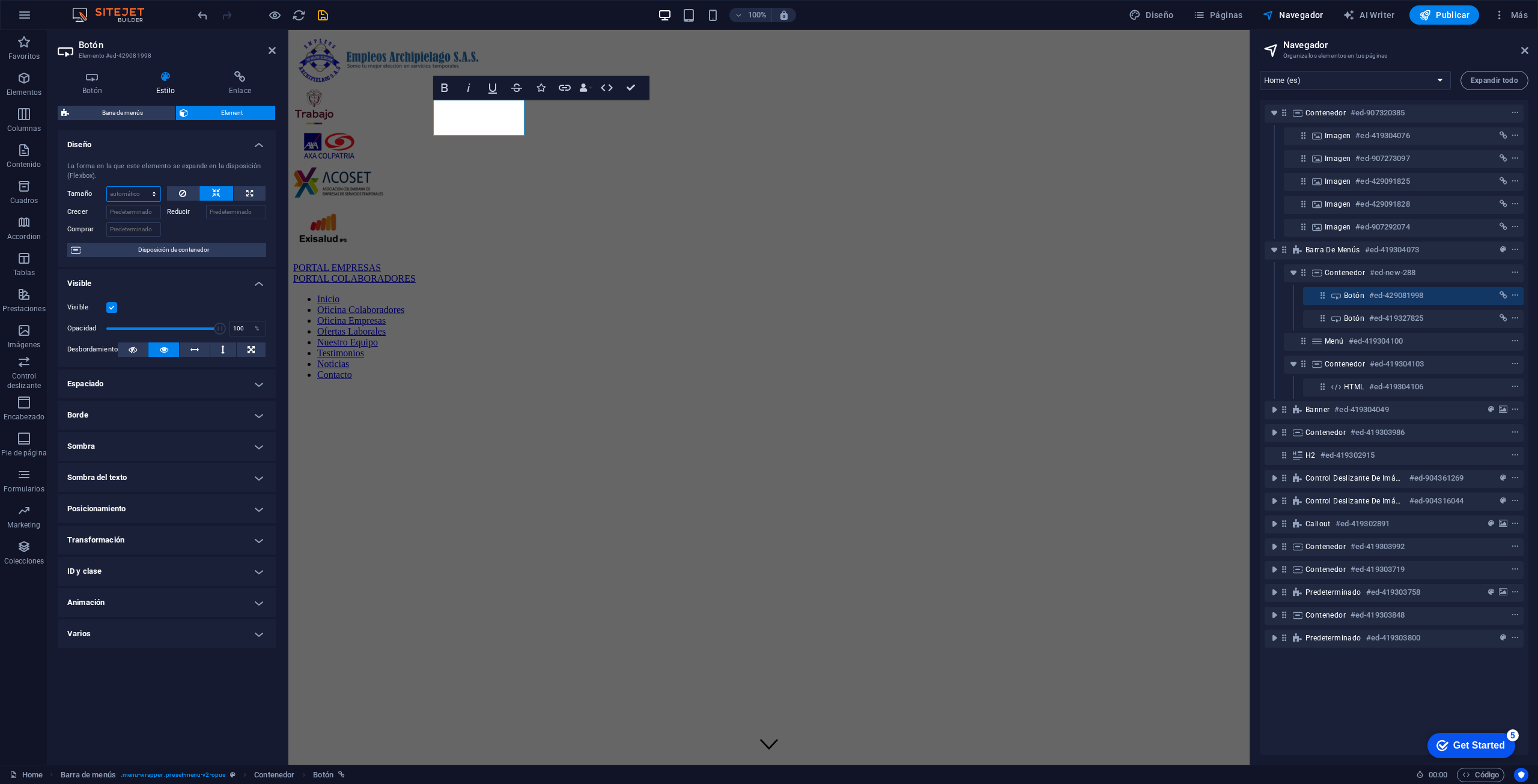
click at [126, 189] on select "Predeterminado automático px % 1/1 1/2 1/3 1/4 1/5 1/6 1/7 1/8 1/9 1/10" at bounding box center [134, 194] width 53 height 14
select select "px"
click at [143, 187] on select "Predeterminado automático px % 1/1 1/2 1/3 1/4 1/5 1/6 1/7 1/8 1/9 1/10" at bounding box center [134, 194] width 53 height 14
type input "200"
click at [126, 212] on input "Crecer" at bounding box center [134, 212] width 54 height 14
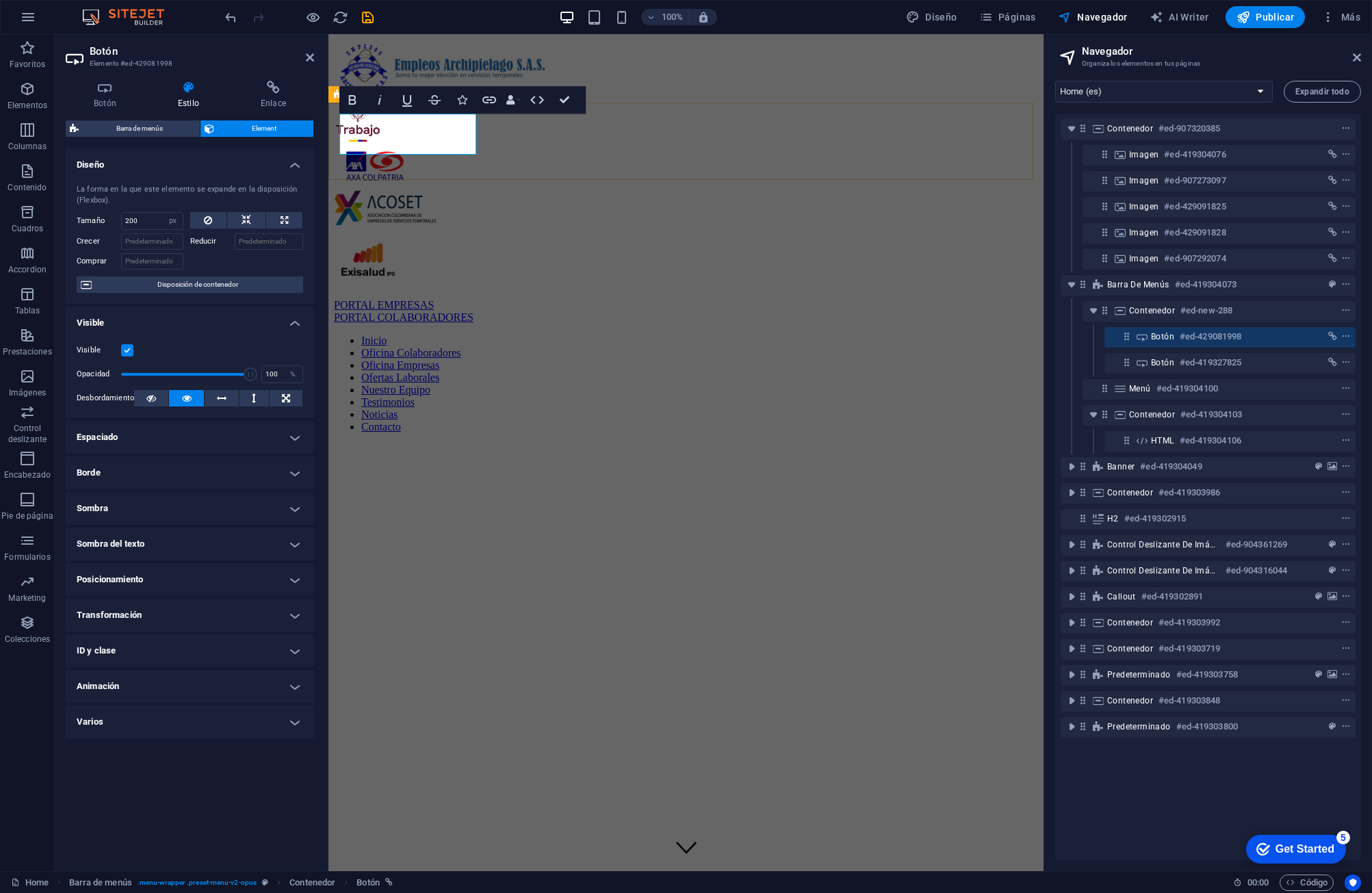
click at [754, 299] on div "PORTAL EMPRESAS PORTAL COLABORADORES Inicio Oficina Colaboradores Oficina Empre…" at bounding box center [686, 372] width 704 height 145
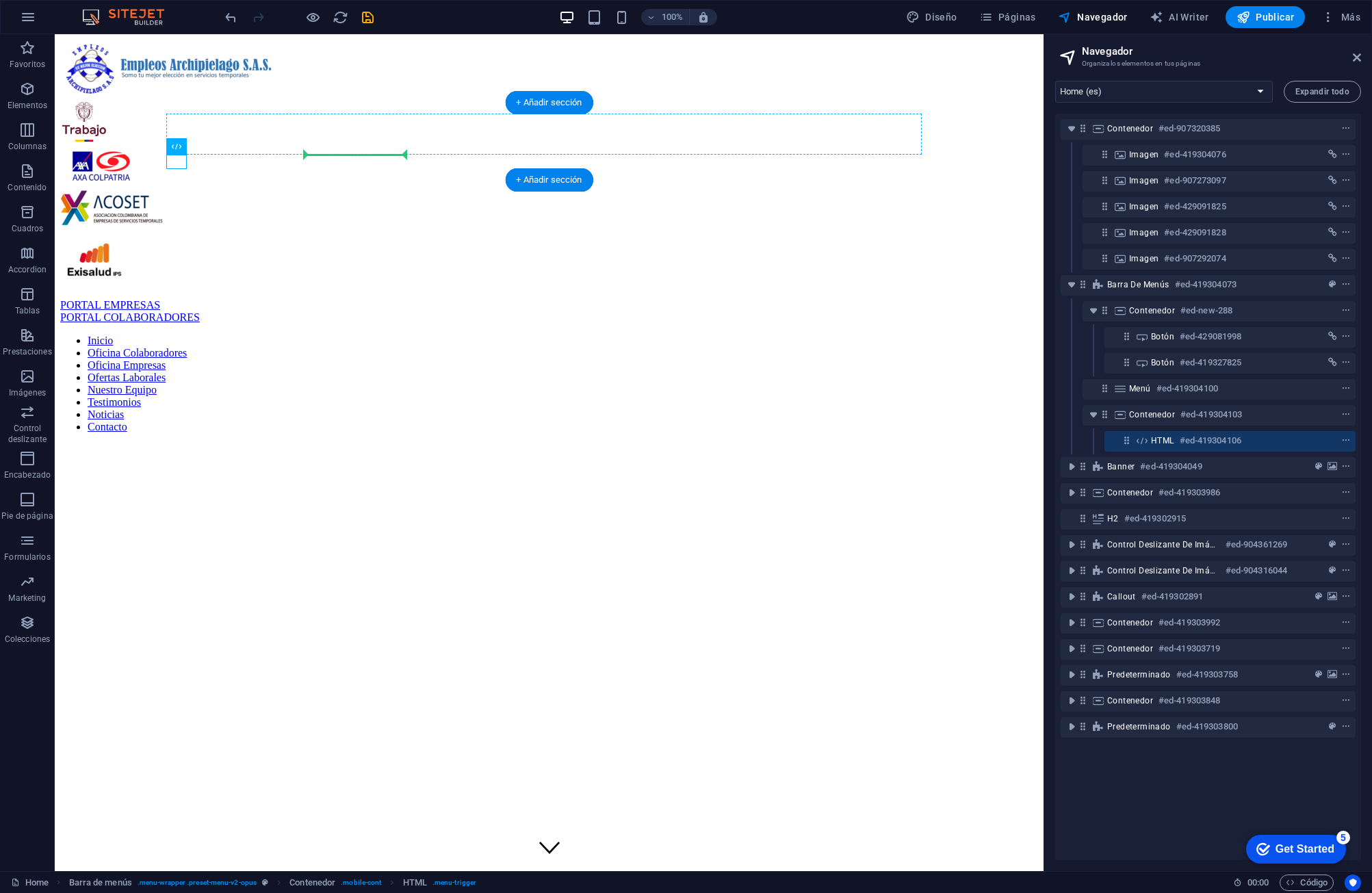
drag, startPoint x: 171, startPoint y: 165, endPoint x: 406, endPoint y: 143, distance: 236.0
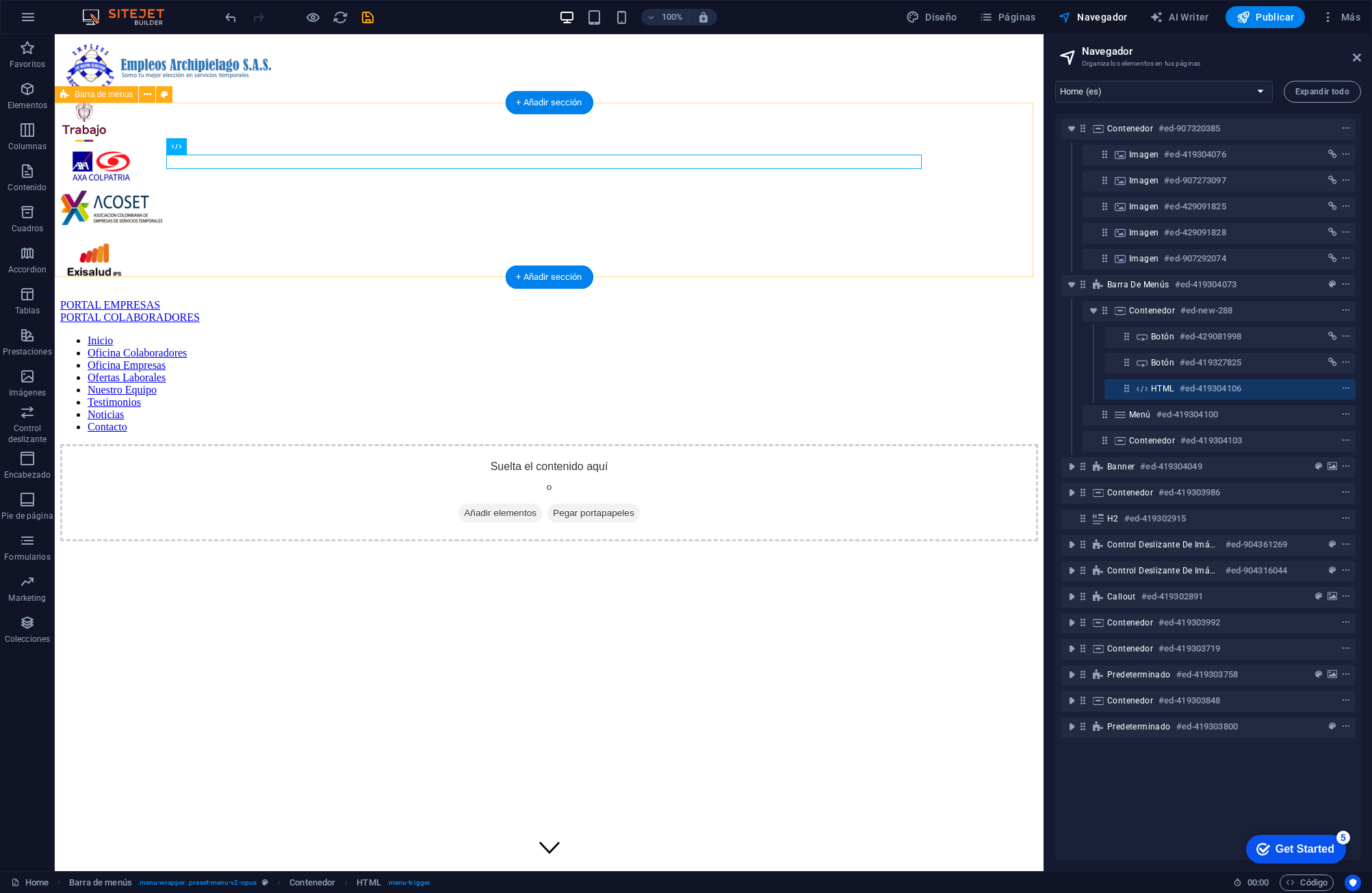
click at [570, 299] on div "PORTAL EMPRESAS PORTAL COLABORADORES Inicio Oficina Colaboradores Oficina Empre…" at bounding box center [550, 420] width 978 height 242
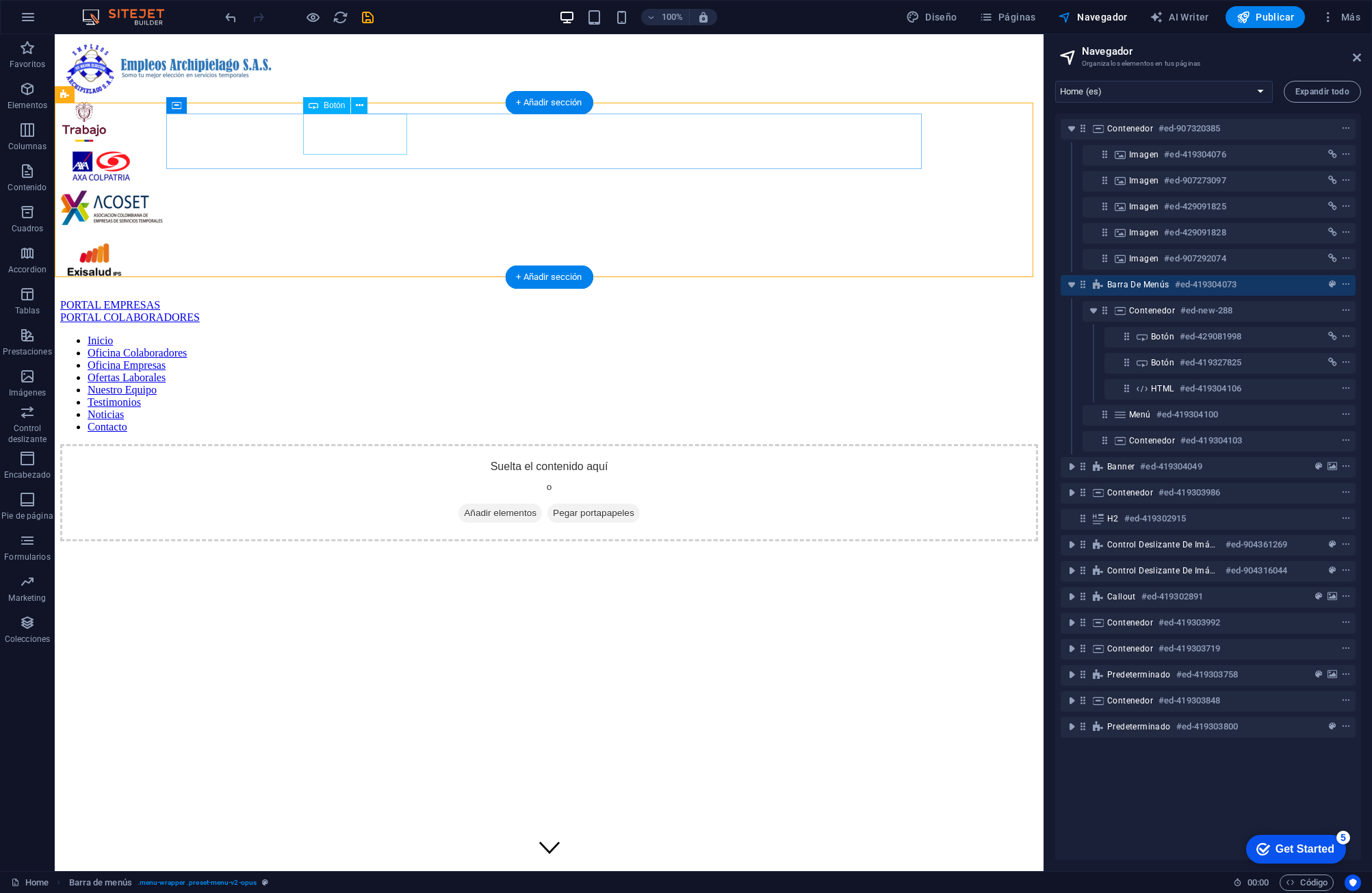
click at [386, 311] on div "PORTAL COLABORADORES" at bounding box center [550, 317] width 978 height 13
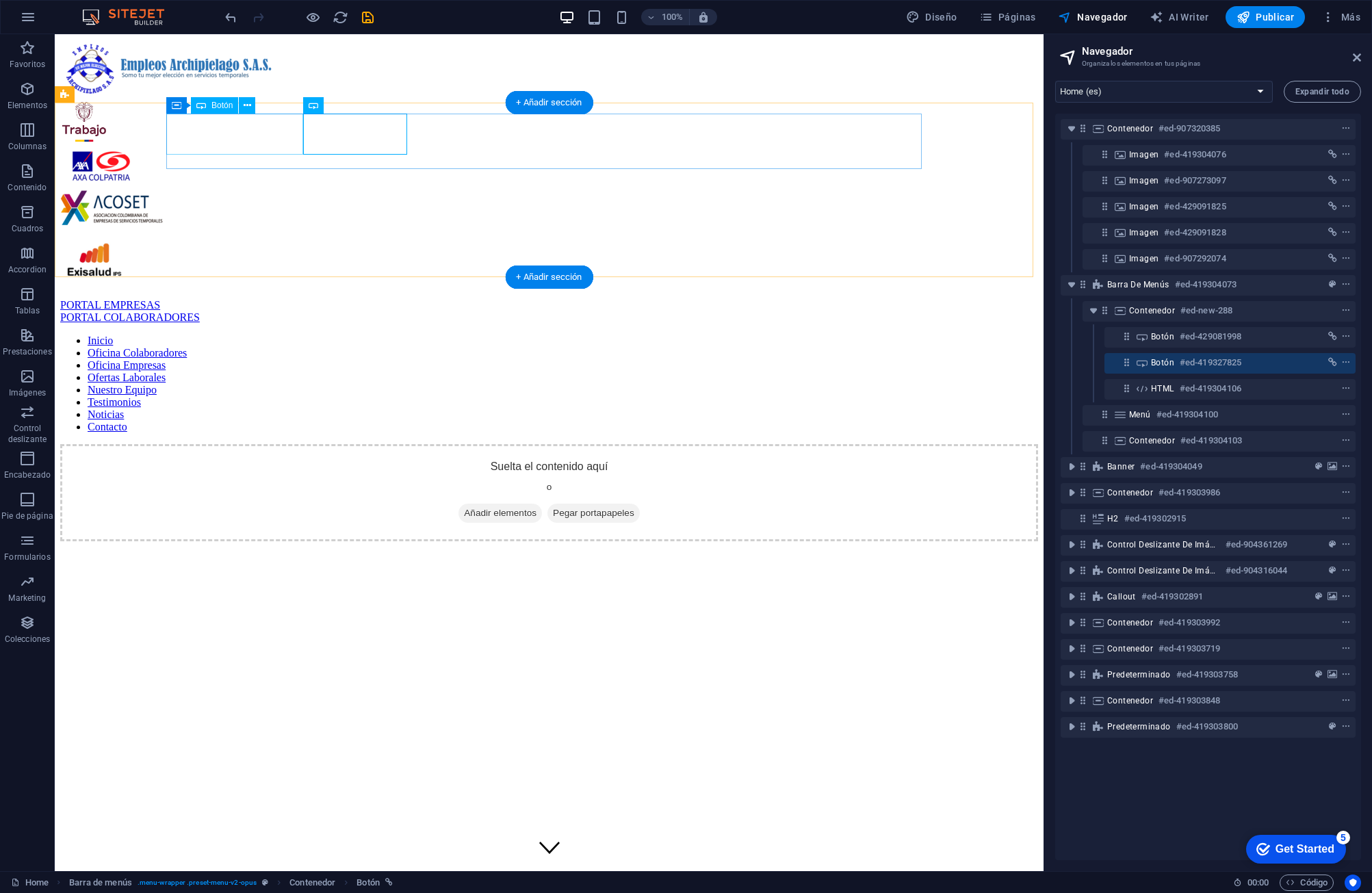
click at [244, 299] on div "PORTAL EMPRESAS" at bounding box center [550, 305] width 978 height 13
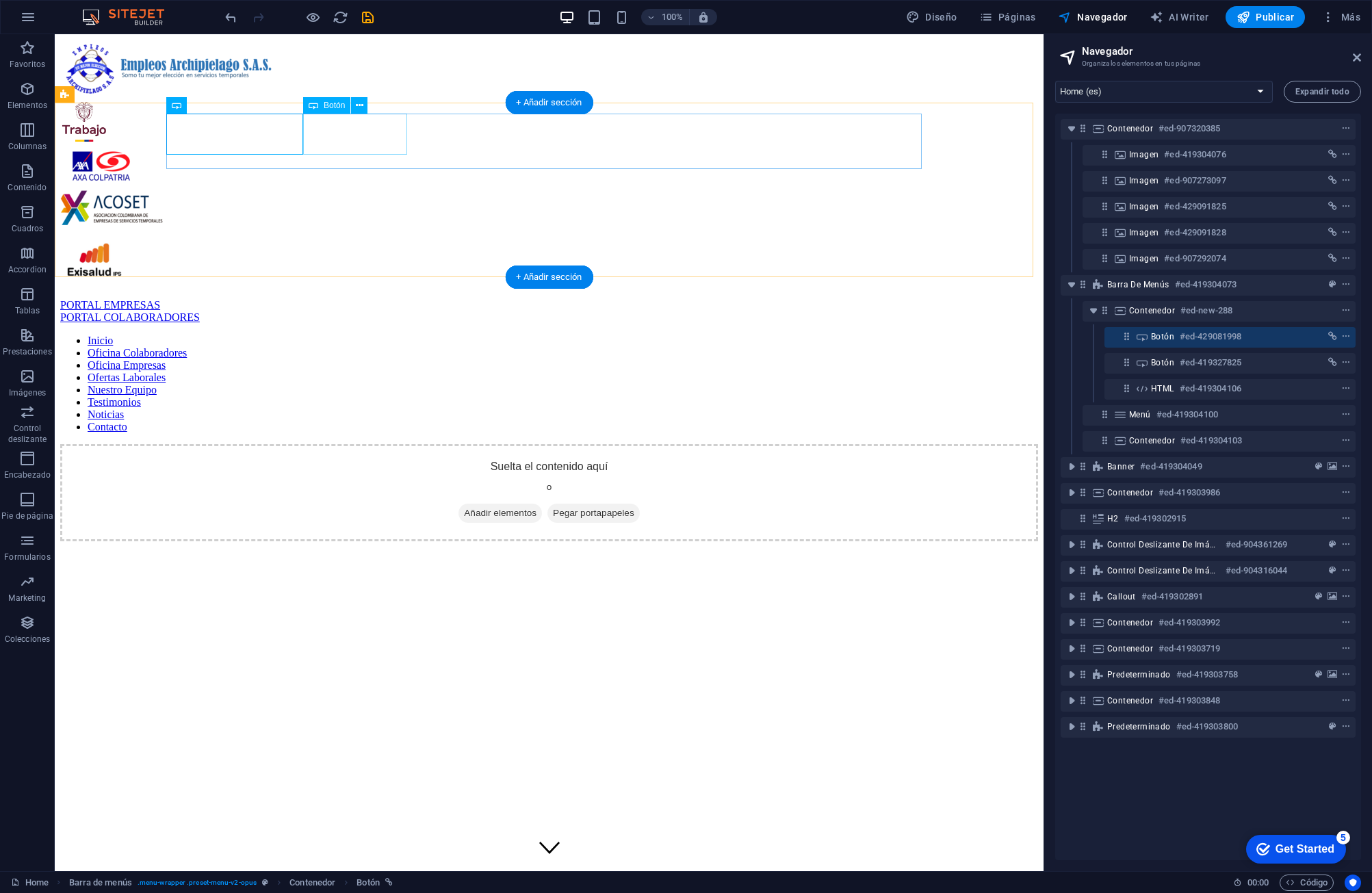
click at [354, 311] on div "PORTAL COLABORADORES" at bounding box center [550, 317] width 978 height 13
click at [397, 311] on div "PORTAL COLABORADORES" at bounding box center [550, 317] width 978 height 13
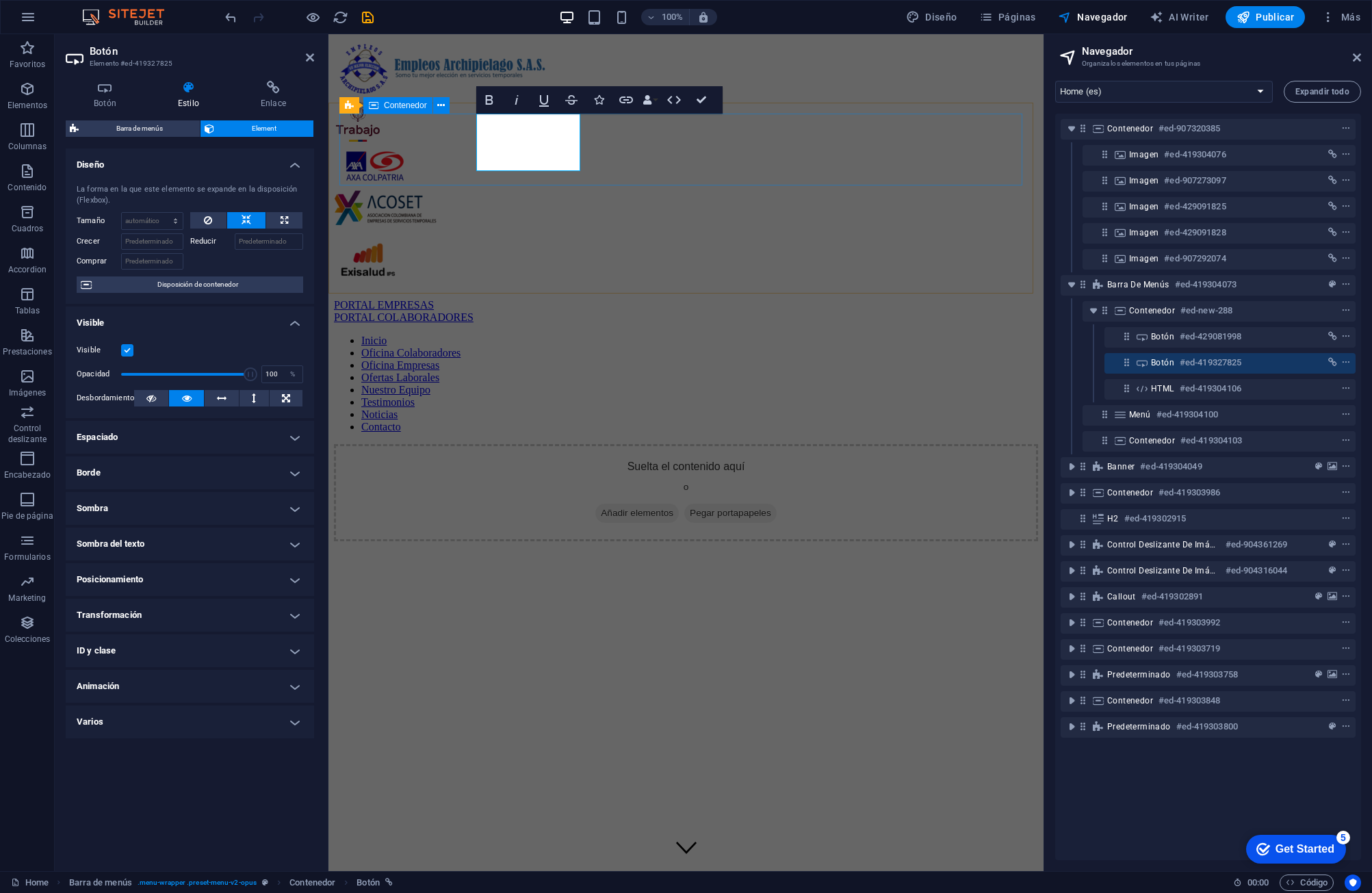
click at [648, 299] on div "PORTAL EMPRESAS PORTAL COLABORADORES" at bounding box center [686, 311] width 704 height 24
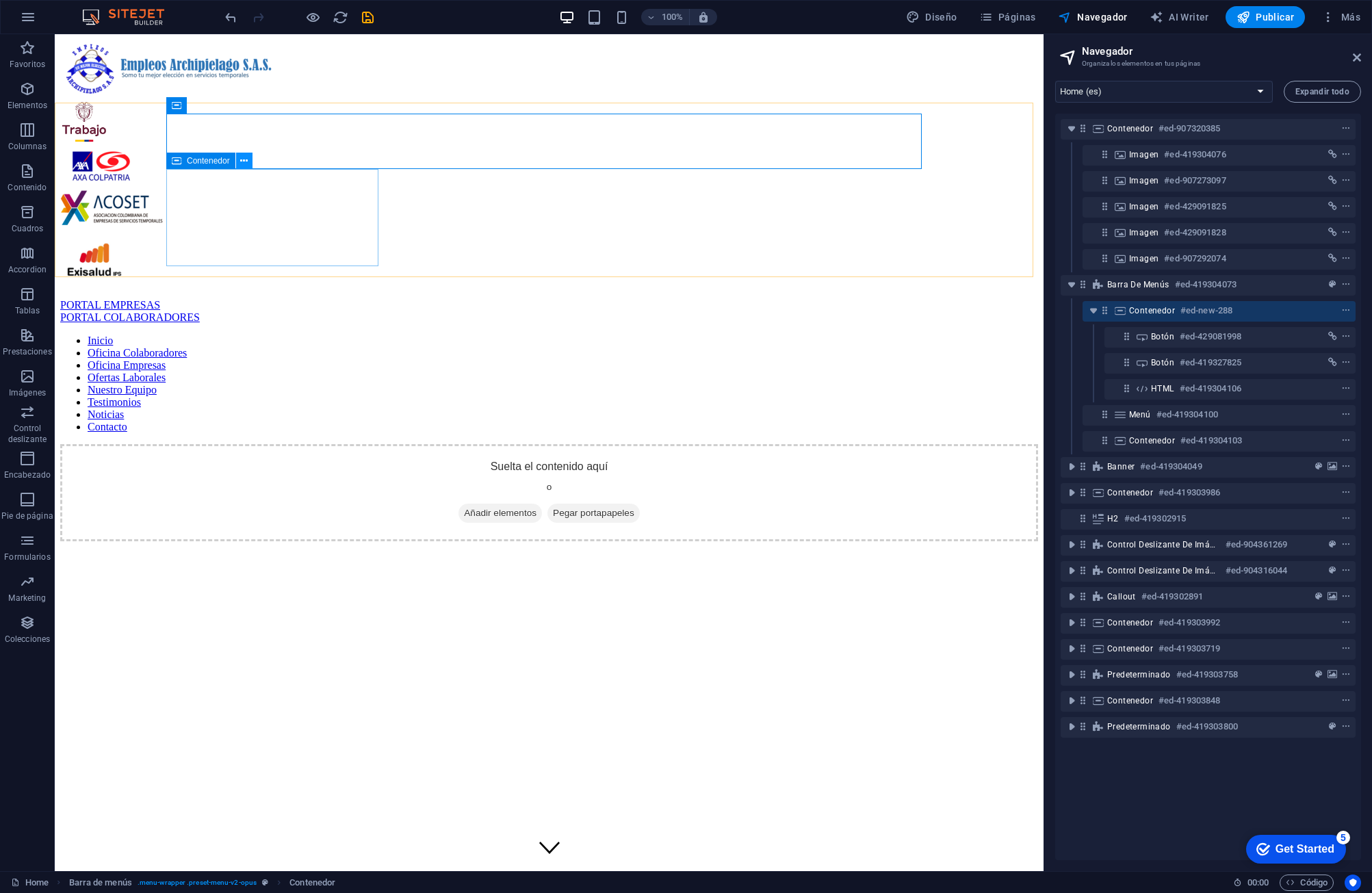
click at [243, 162] on icon at bounding box center [244, 160] width 7 height 14
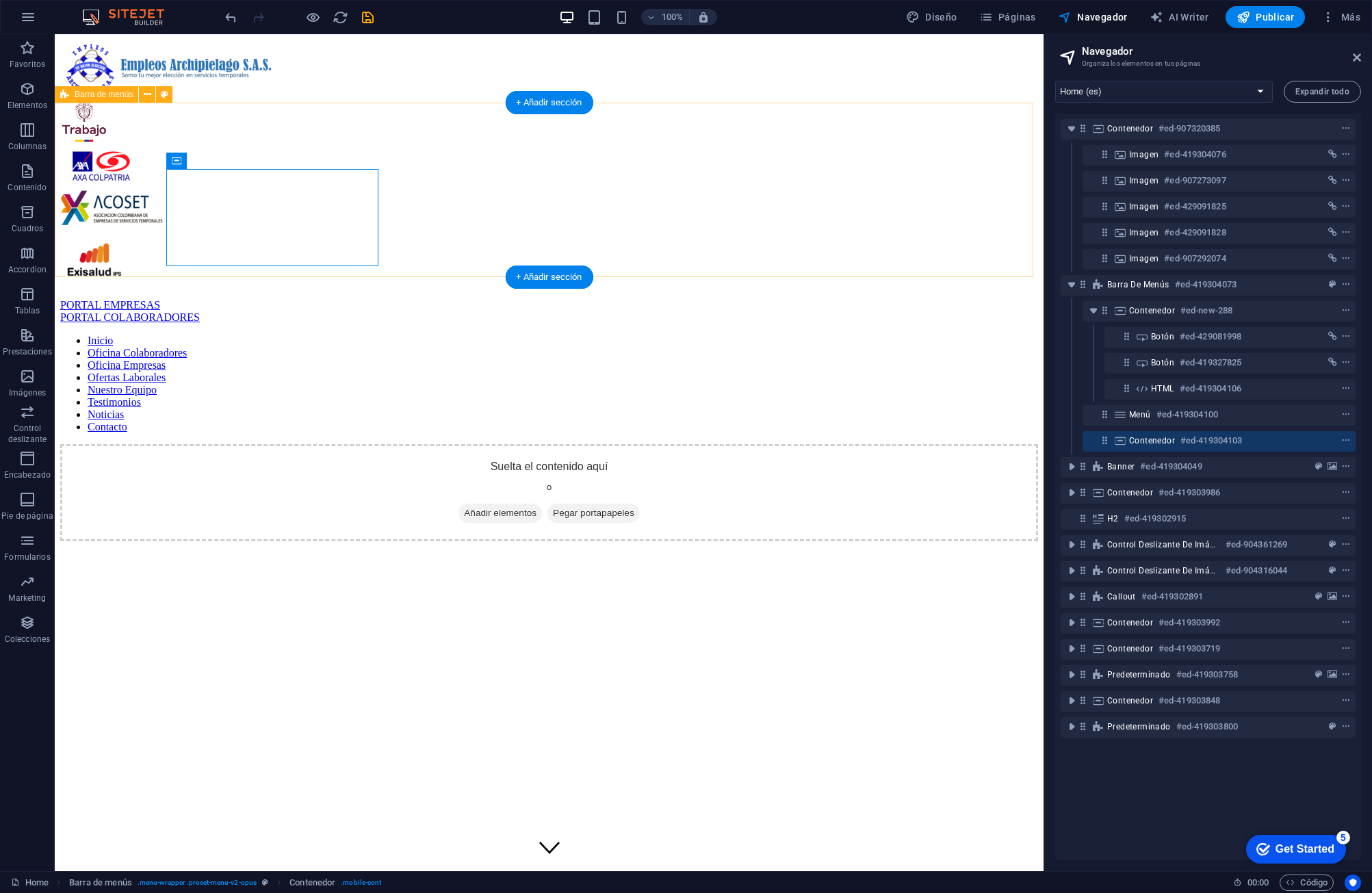
click at [627, 299] on div "PORTAL EMPRESAS PORTAL COLABORADORES Inicio Oficina Colaboradores Oficina Empre…" at bounding box center [550, 420] width 978 height 242
drag, startPoint x: 241, startPoint y: 196, endPoint x: 307, endPoint y: 206, distance: 66.8
click at [137, 444] on div "Suelta el contenido aquí o Añadir elementos Pegar portapapeles" at bounding box center [550, 493] width 978 height 97
click at [874, 438] on icon "context-menu" at bounding box center [1345, 440] width 10 height 10
drag, startPoint x: 1170, startPoint y: 389, endPoint x: 1182, endPoint y: 434, distance: 46.6
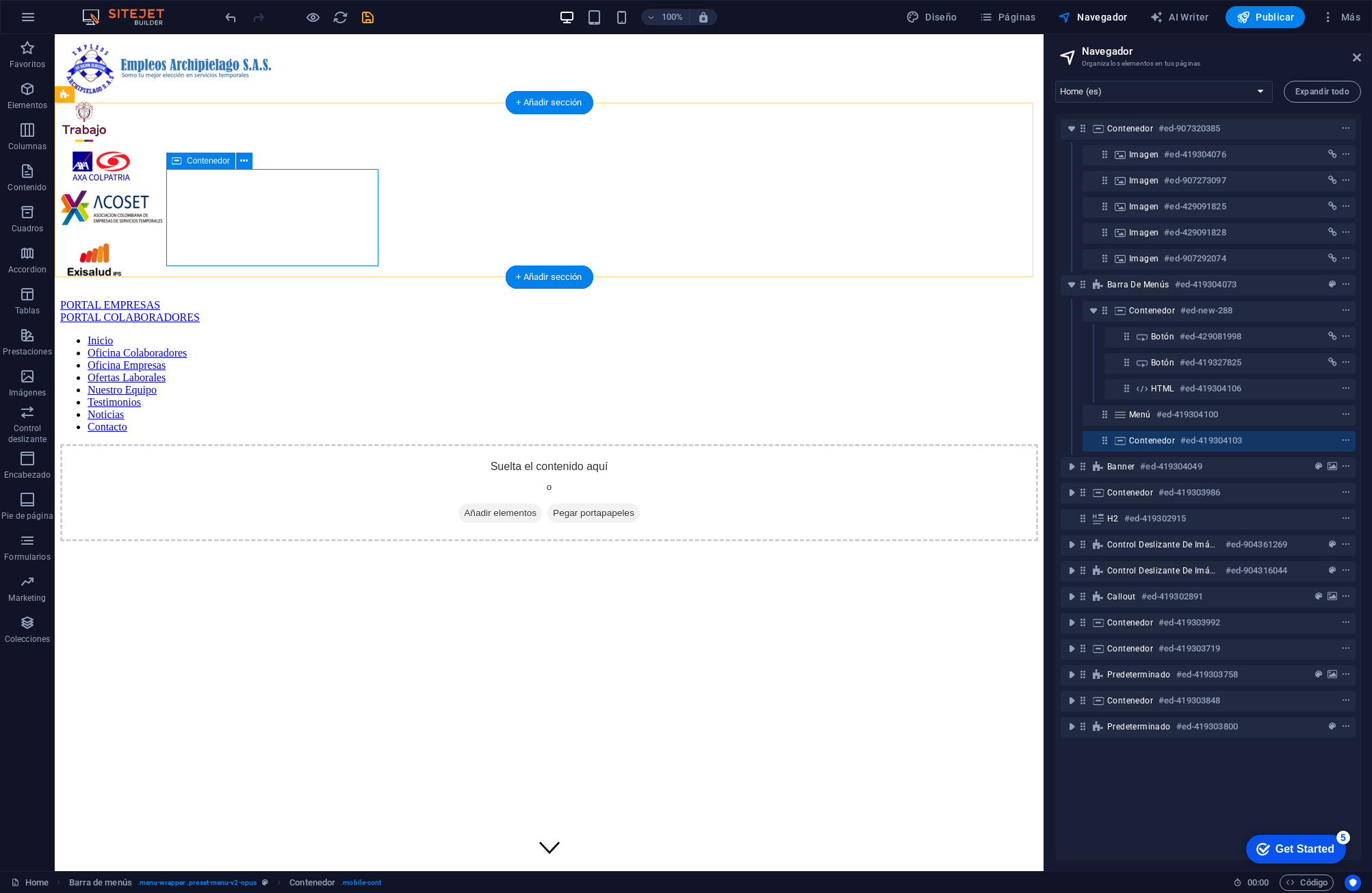
click at [874, 434] on div "Contenedor #ed-907320385 Imagen #ed-419304076 Imagen #ed-907273097 Imagen #ed-4…" at bounding box center [1208, 487] width 306 height 747
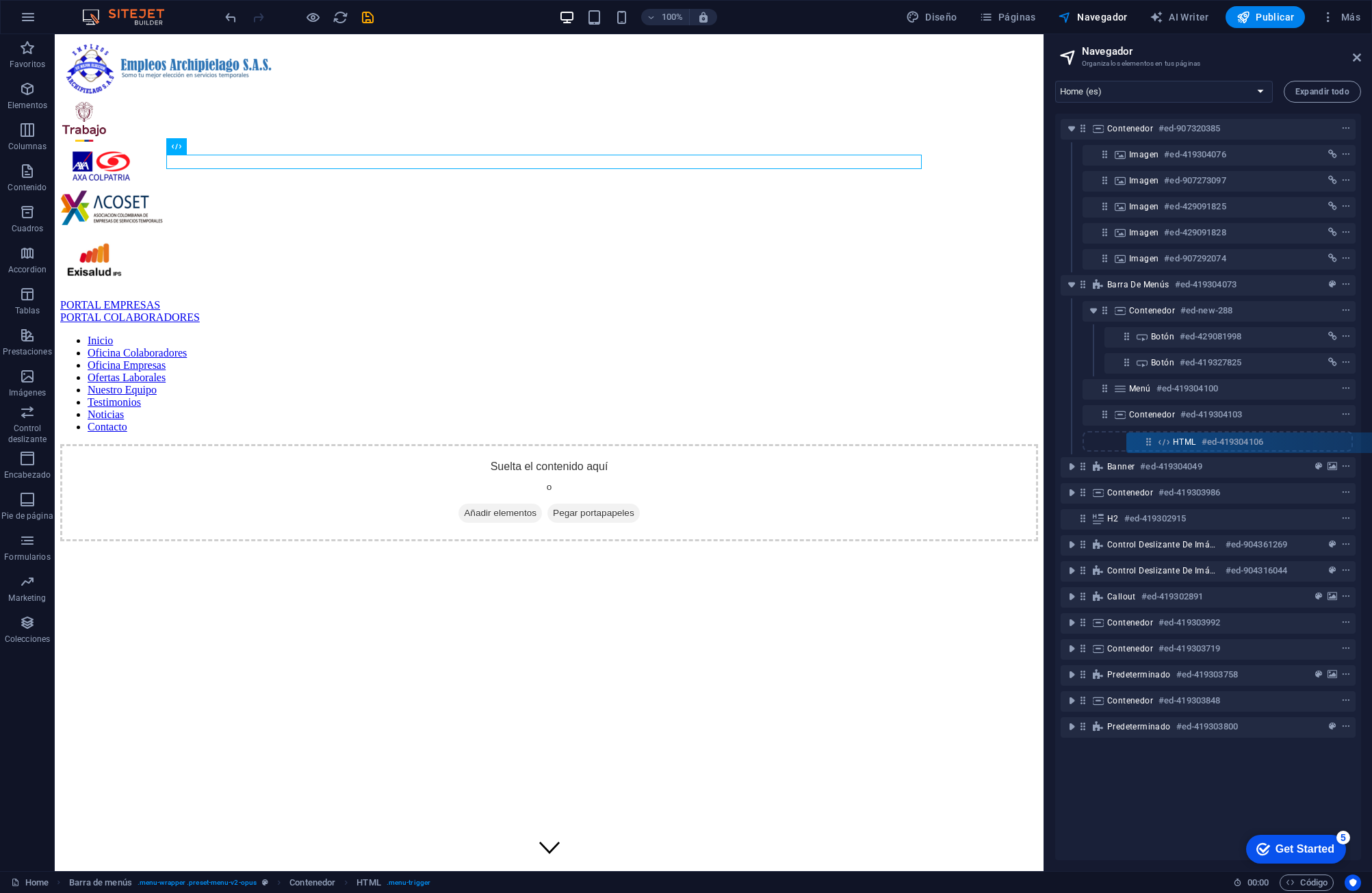
drag, startPoint x: 1124, startPoint y: 387, endPoint x: 1145, endPoint y: 439, distance: 56.1
click at [874, 440] on div "Contenedor #ed-907320385 Imagen #ed-419304076 Imagen #ed-907273097 Imagen #ed-4…" at bounding box center [1208, 487] width 306 height 747
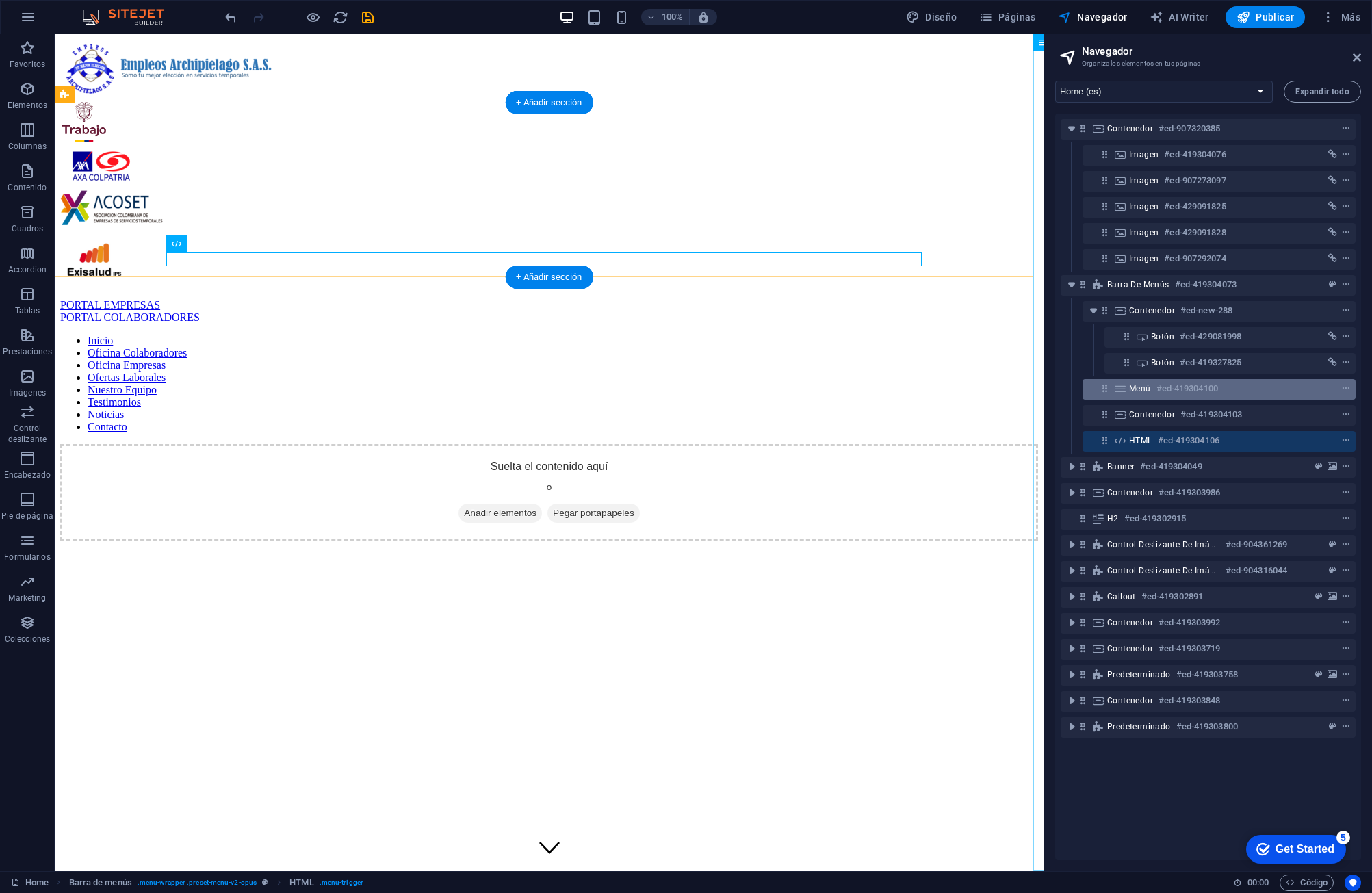
click at [874, 389] on icon at bounding box center [1120, 389] width 15 height 11
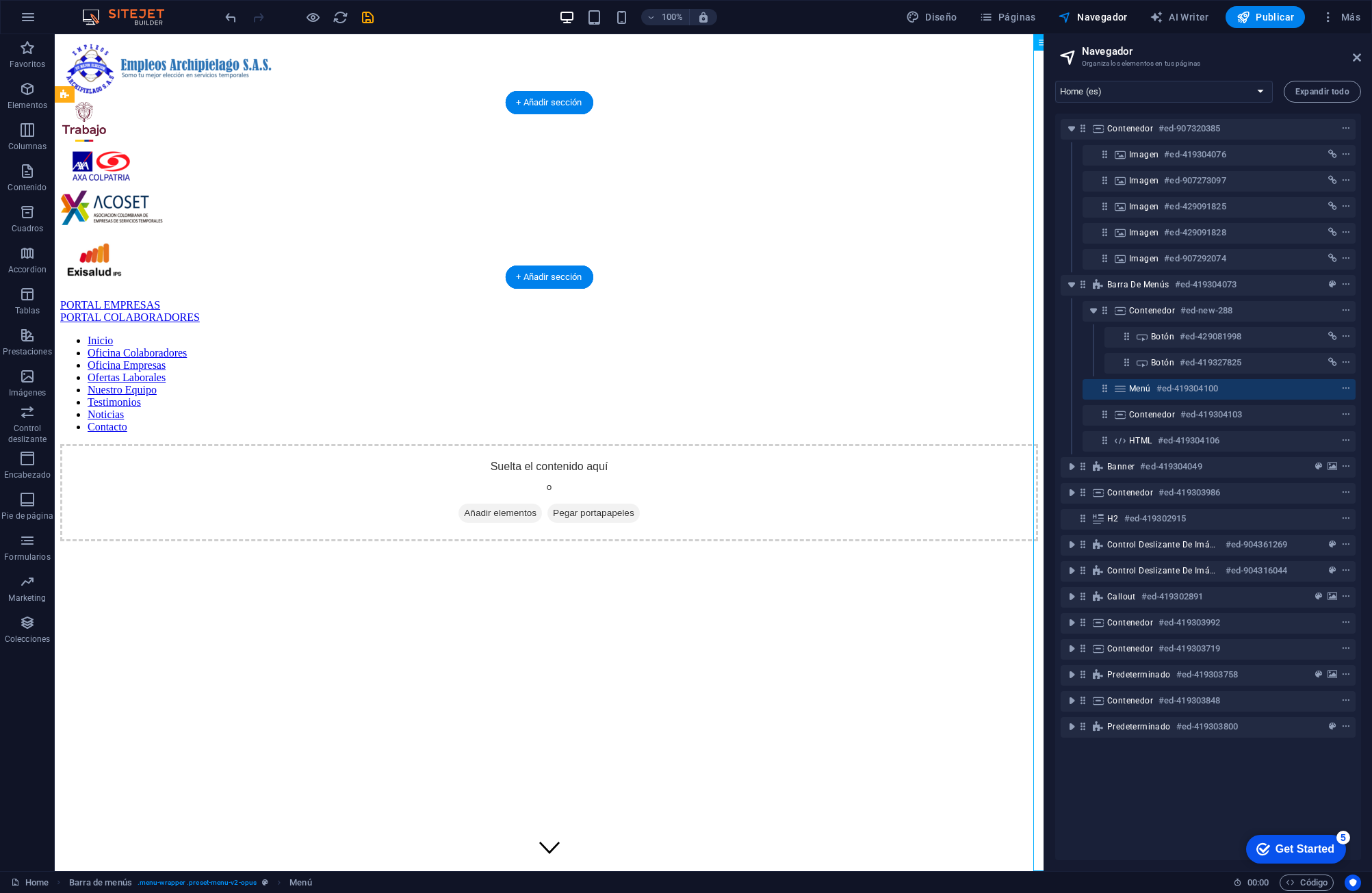
click at [874, 388] on icon at bounding box center [1120, 389] width 15 height 11
click at [874, 417] on div "Contenedor #ed-419304103" at bounding box center [1219, 415] width 273 height 21
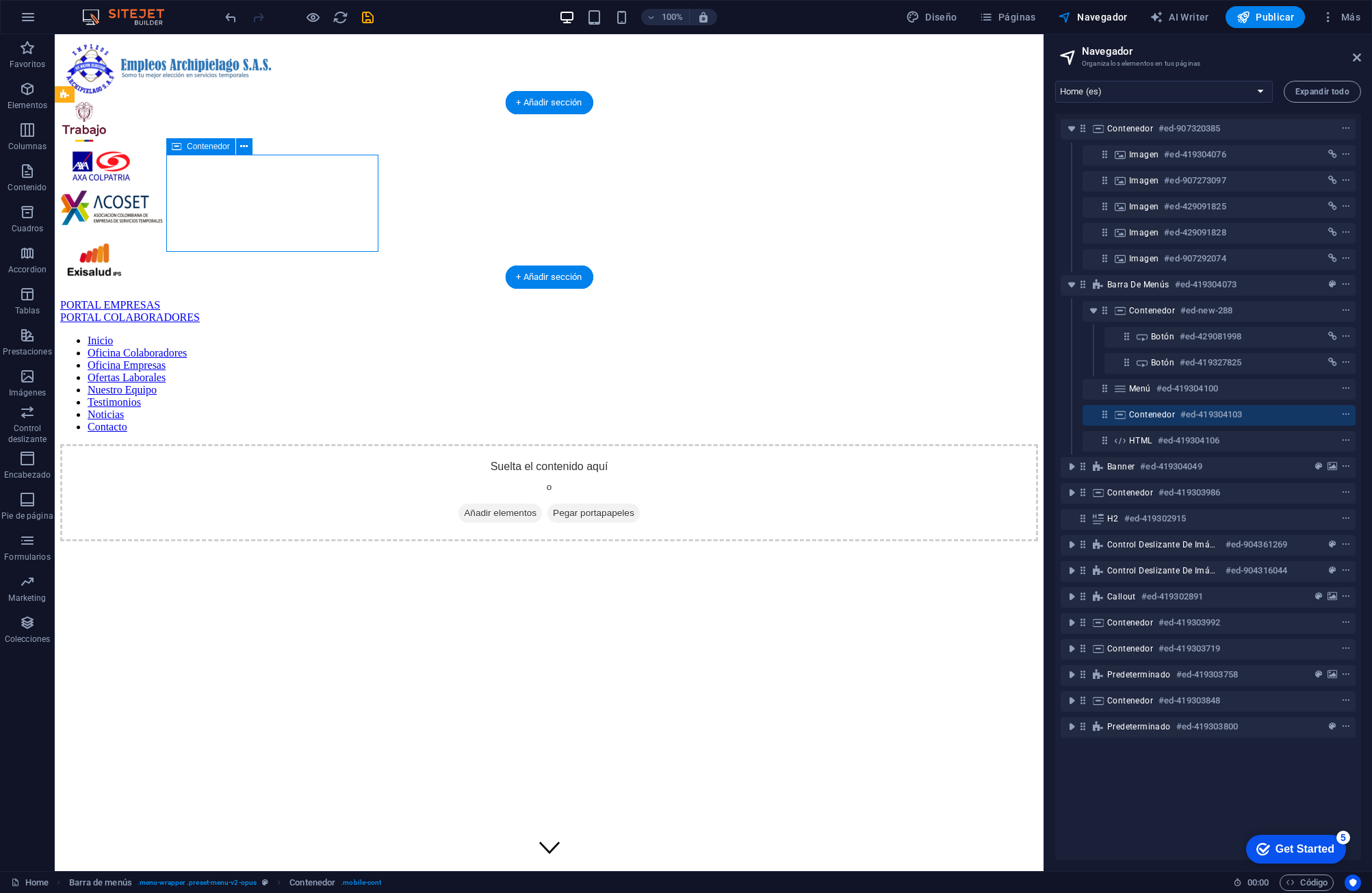
click at [874, 414] on icon at bounding box center [1105, 414] width 12 height 12
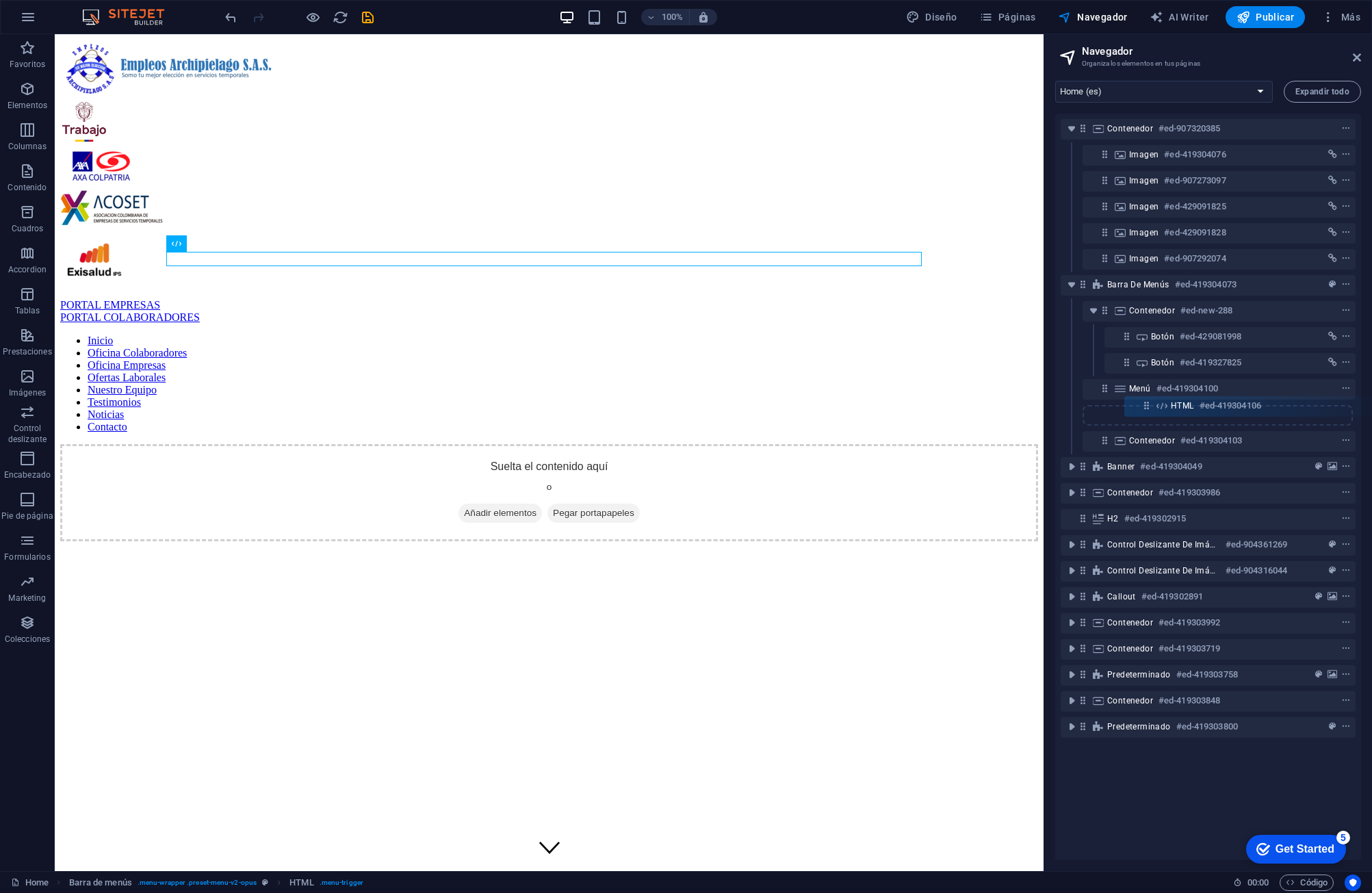
drag, startPoint x: 1105, startPoint y: 440, endPoint x: 1147, endPoint y: 402, distance: 56.6
click at [874, 402] on div "Contenedor #ed-907320385 Imagen #ed-419304076 Imagen #ed-907273097 Imagen #ed-4…" at bounding box center [1208, 487] width 306 height 747
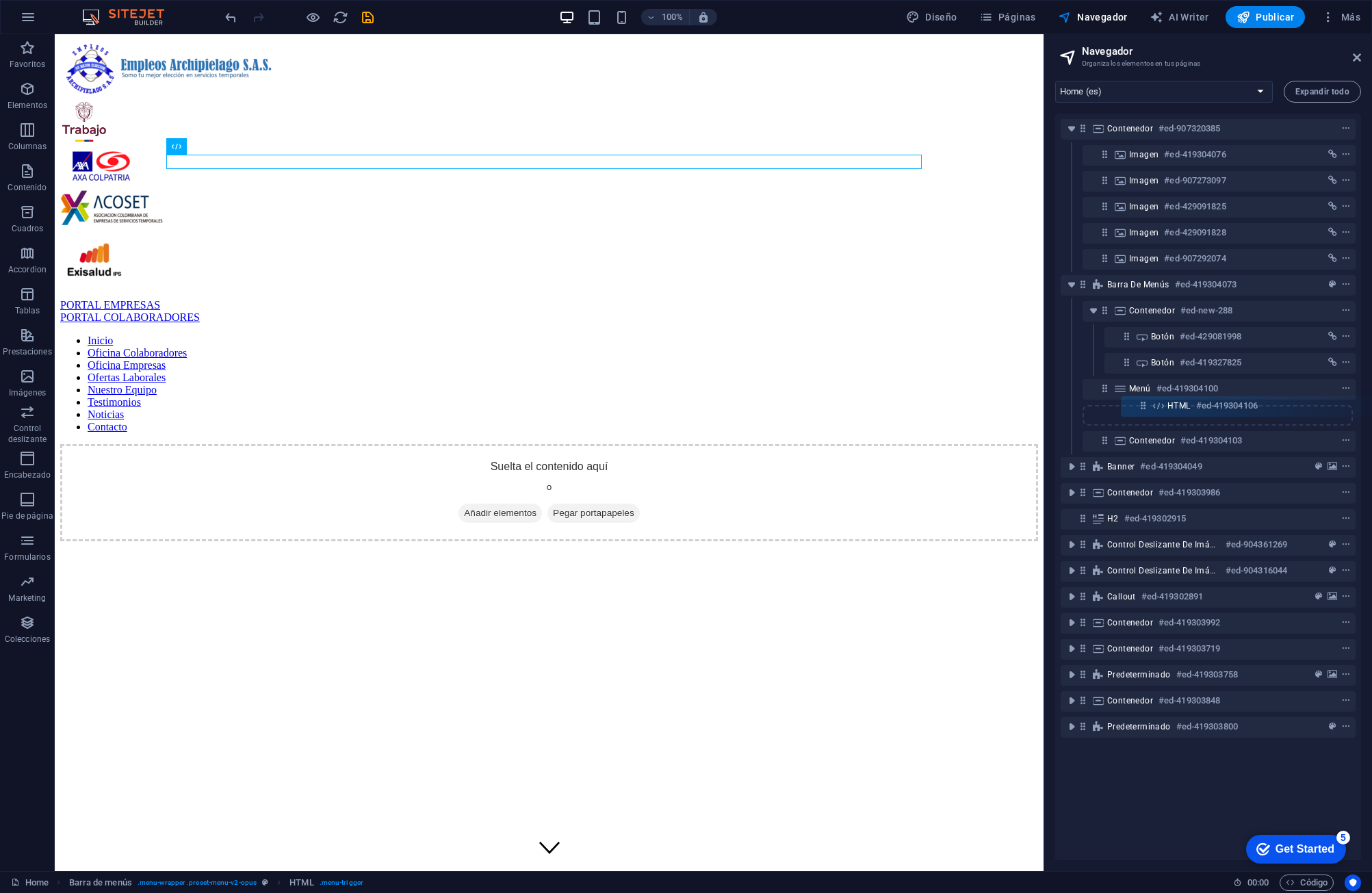
drag, startPoint x: 1108, startPoint y: 414, endPoint x: 1146, endPoint y: 402, distance: 39.8
click at [874, 402] on div "Contenedor #ed-907320385 Imagen #ed-419304076 Imagen #ed-907273097 Imagen #ed-4…" at bounding box center [1208, 487] width 306 height 747
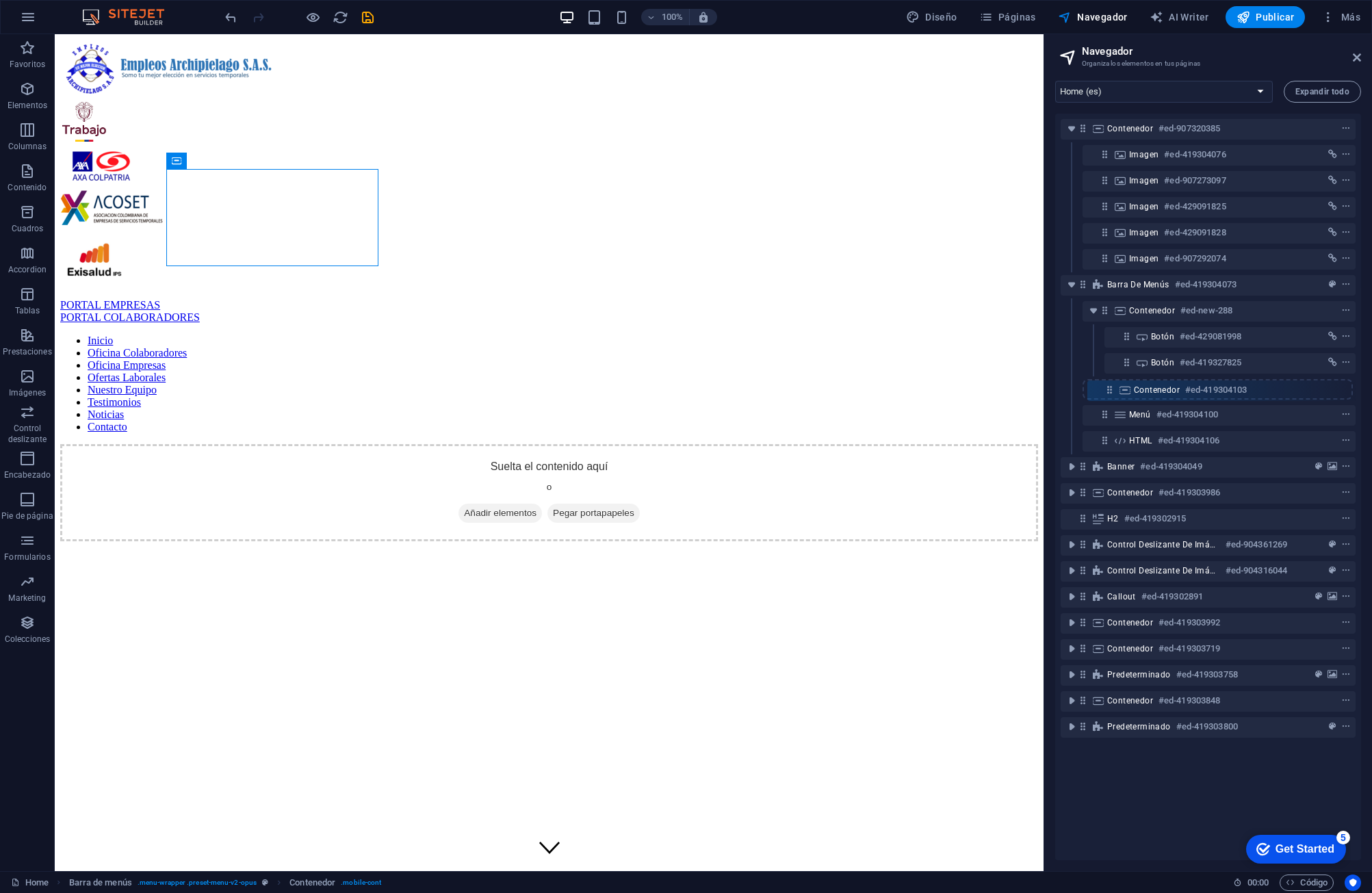
drag, startPoint x: 1102, startPoint y: 439, endPoint x: 1106, endPoint y: 385, distance: 54.1
click at [874, 385] on div "Contenedor #ed-907320385 Imagen #ed-419304076 Imagen #ed-907273097 Imagen #ed-4…" at bounding box center [1208, 487] width 306 height 747
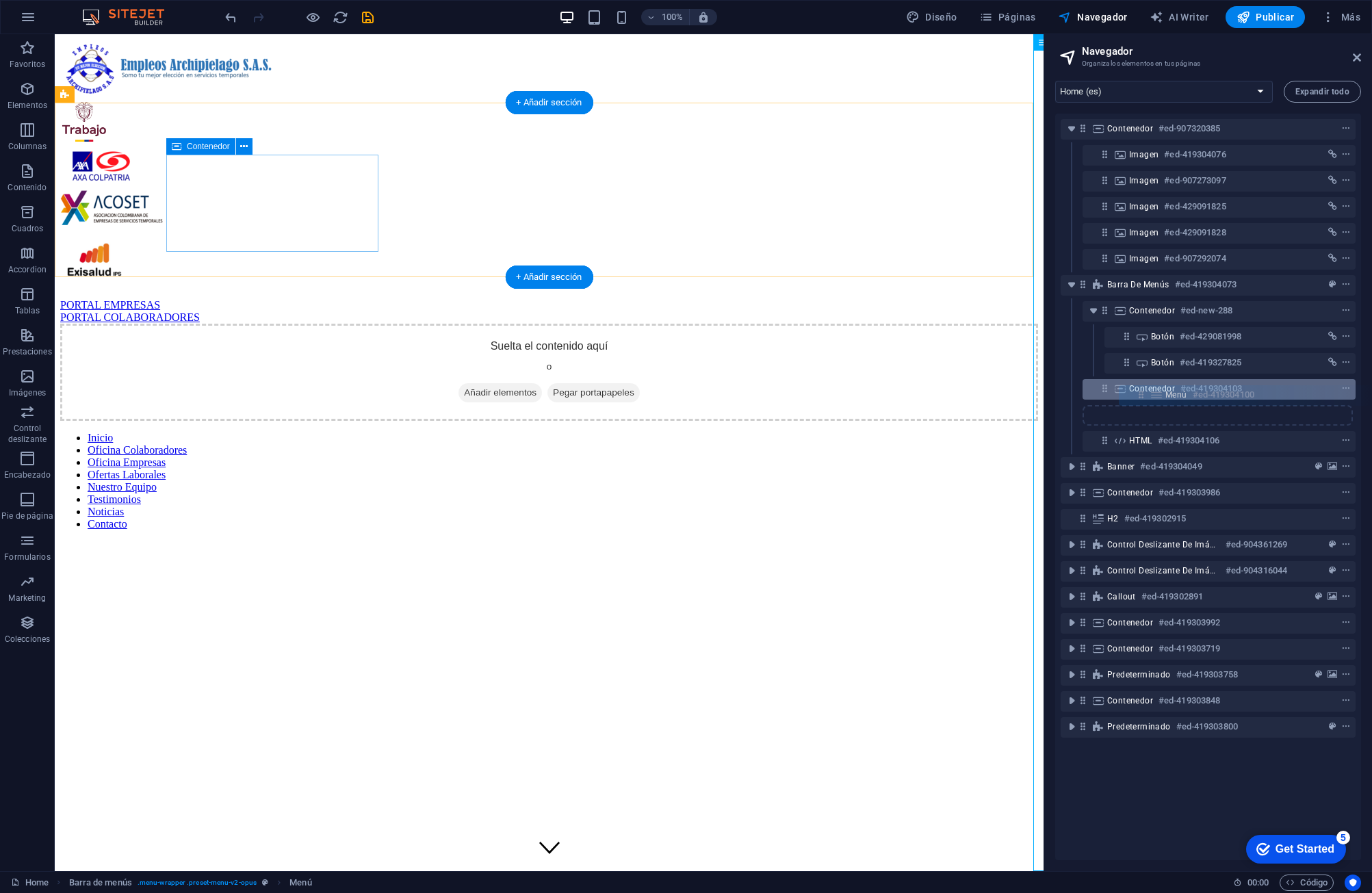
drag, startPoint x: 1101, startPoint y: 417, endPoint x: 1142, endPoint y: 394, distance: 47.0
click at [874, 394] on div "Contenedor #ed-907320385 Imagen #ed-419304076 Imagen #ed-907273097 Imagen #ed-4…" at bounding box center [1208, 487] width 306 height 747
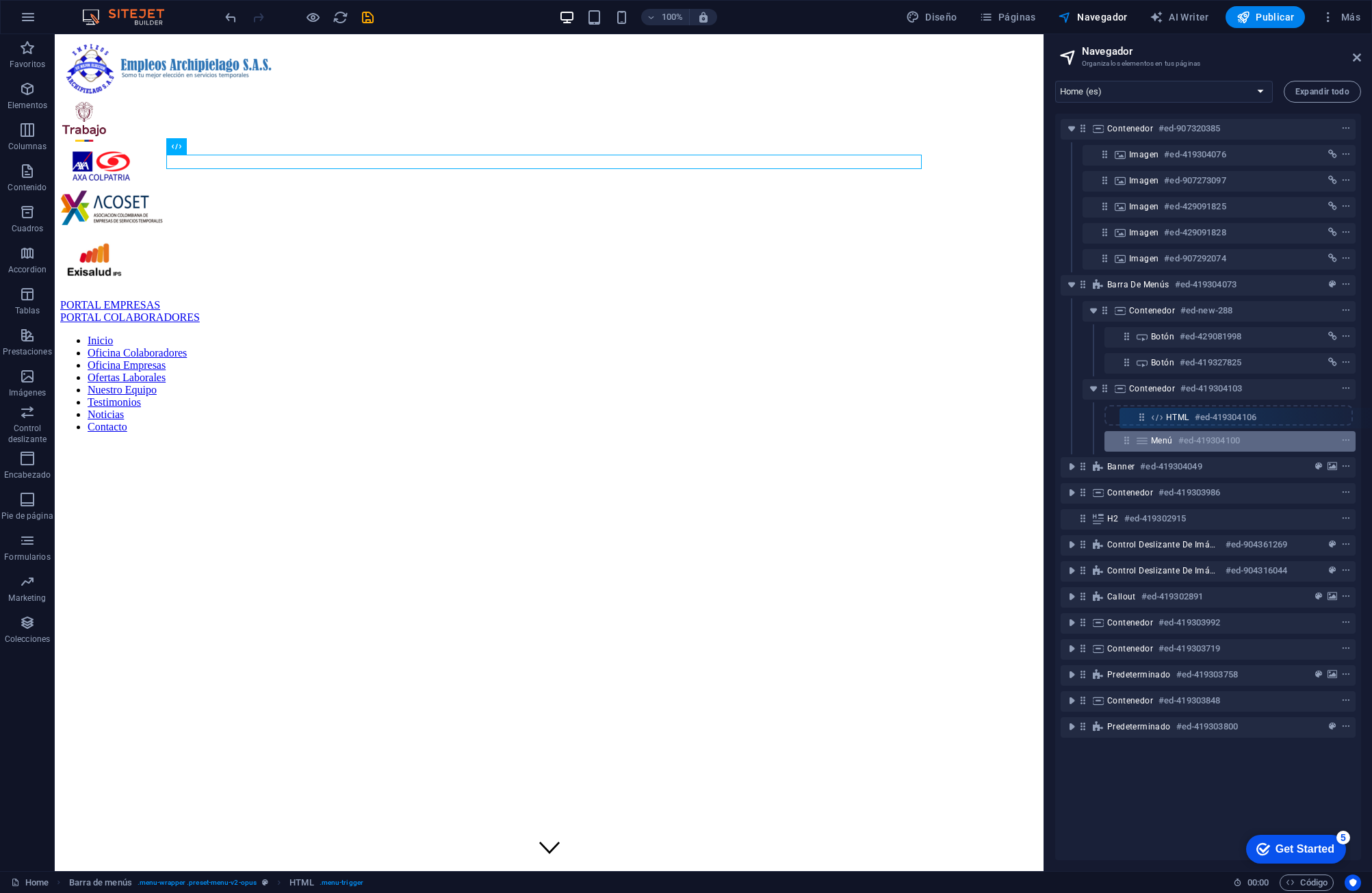
drag, startPoint x: 1105, startPoint y: 443, endPoint x: 1146, endPoint y: 416, distance: 49.1
click at [874, 416] on div "Contenedor #ed-907320385 Imagen #ed-419304076 Imagen #ed-907273097 Imagen #ed-4…" at bounding box center [1208, 487] width 306 height 747
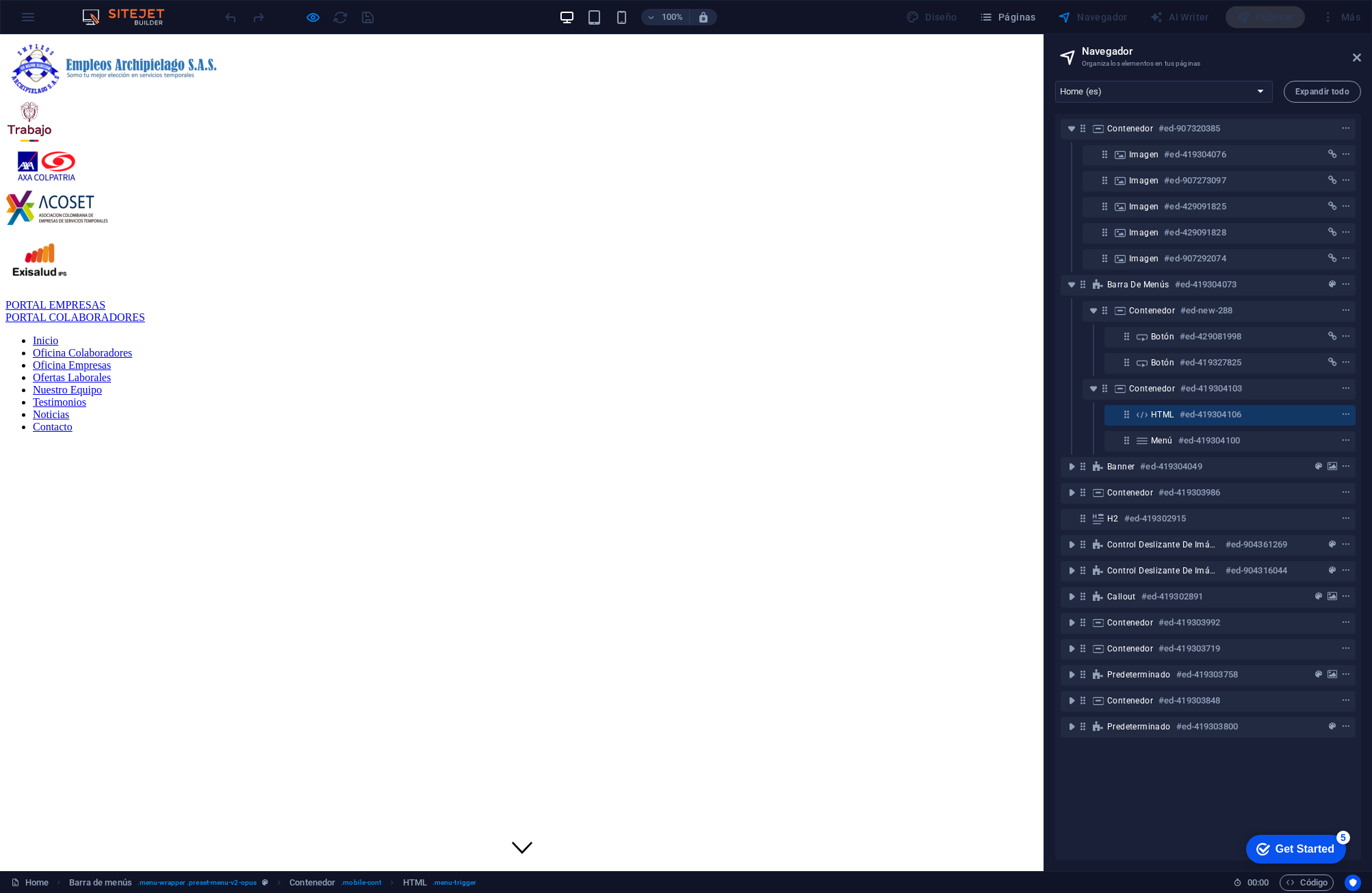
click at [153, 324] on div at bounding box center [522, 324] width 1033 height 0
click at [132, 347] on link "Oficina Colaboradores" at bounding box center [82, 353] width 99 height 12
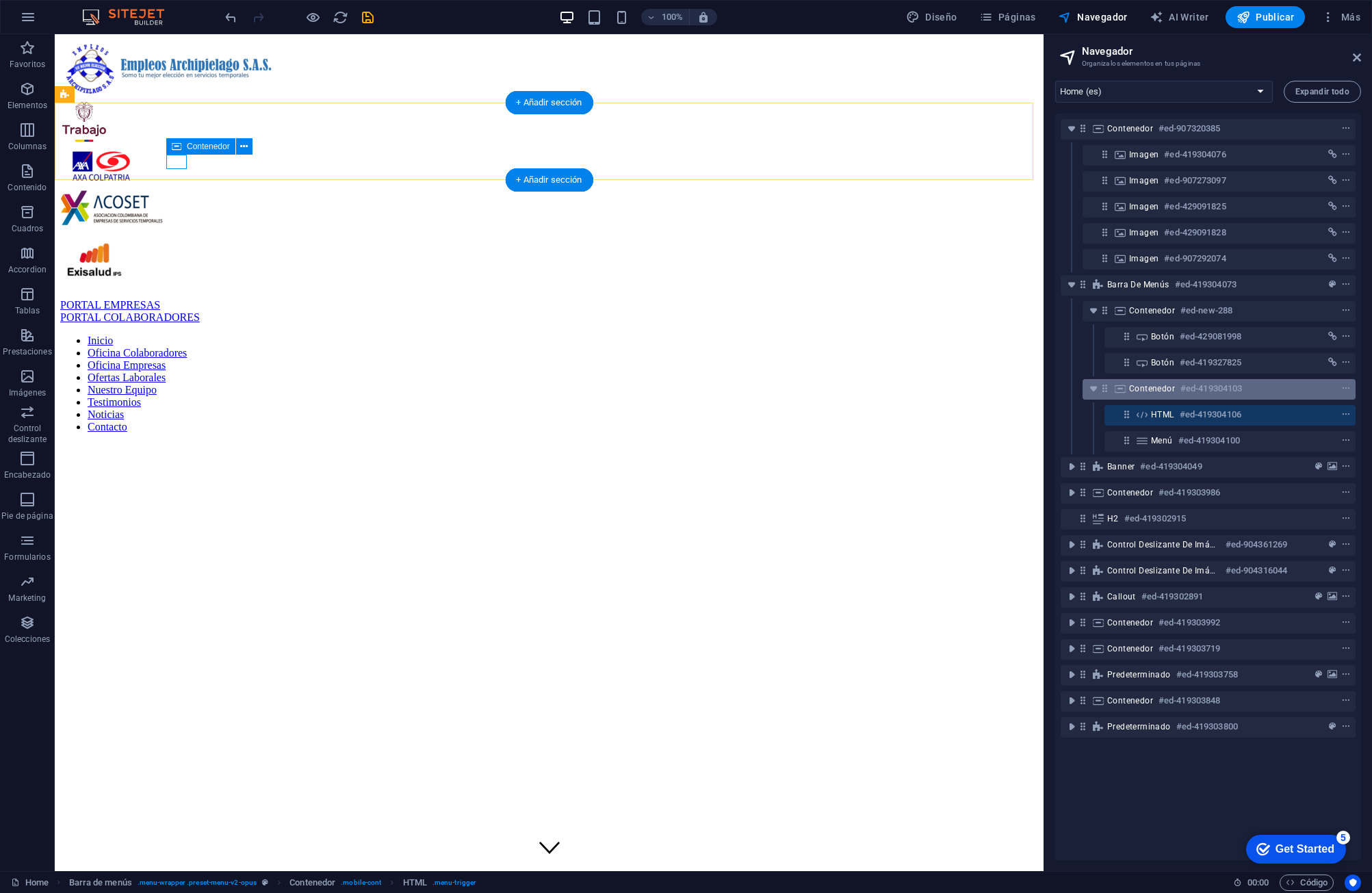
click at [874, 391] on div "Contenedor #ed-419304103" at bounding box center [1208, 389] width 158 height 16
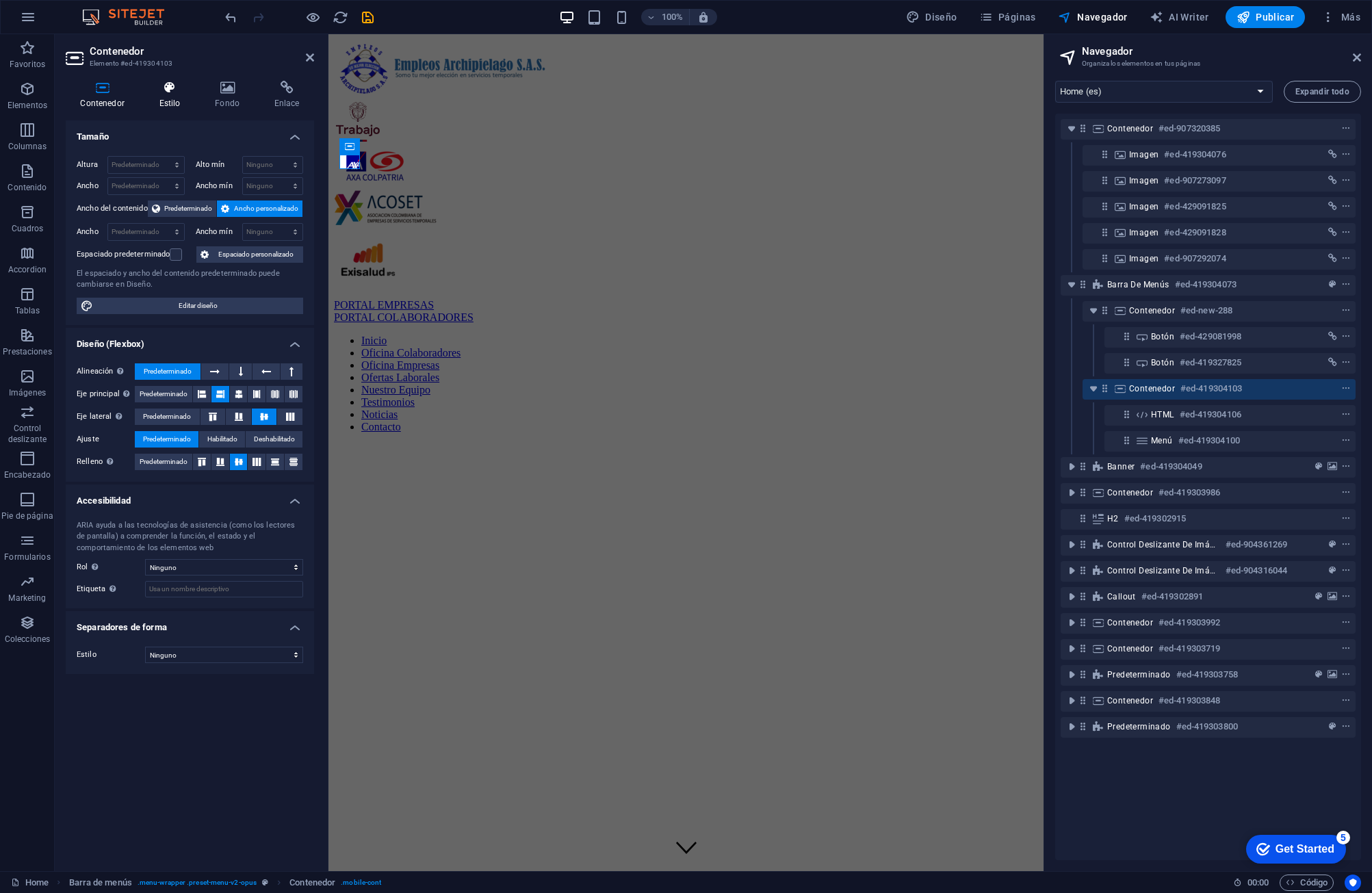
click at [182, 95] on h4 "Estilo" at bounding box center [172, 95] width 56 height 29
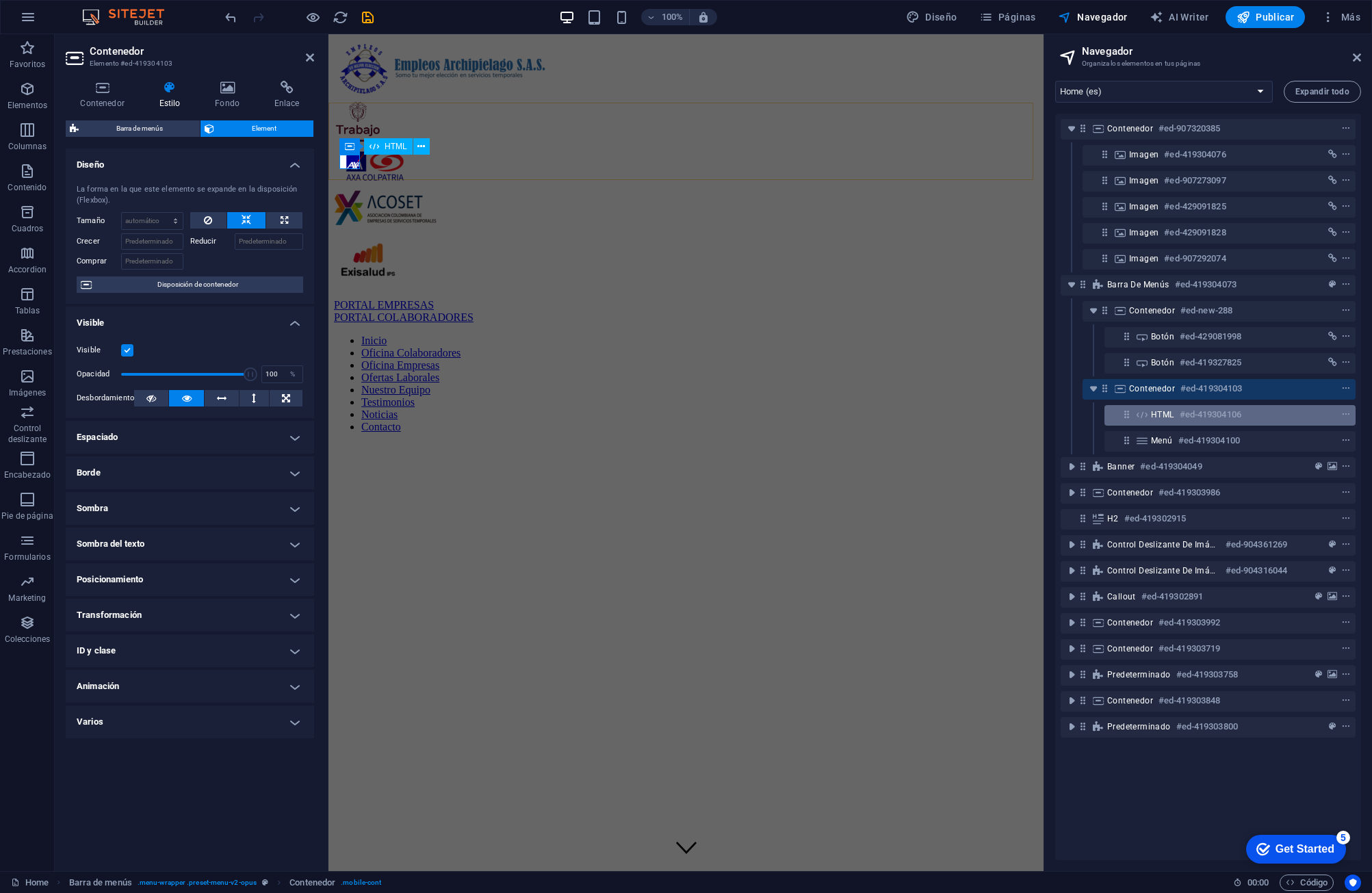
click at [874, 421] on h6 "#ed-419304106" at bounding box center [1210, 414] width 61 height 16
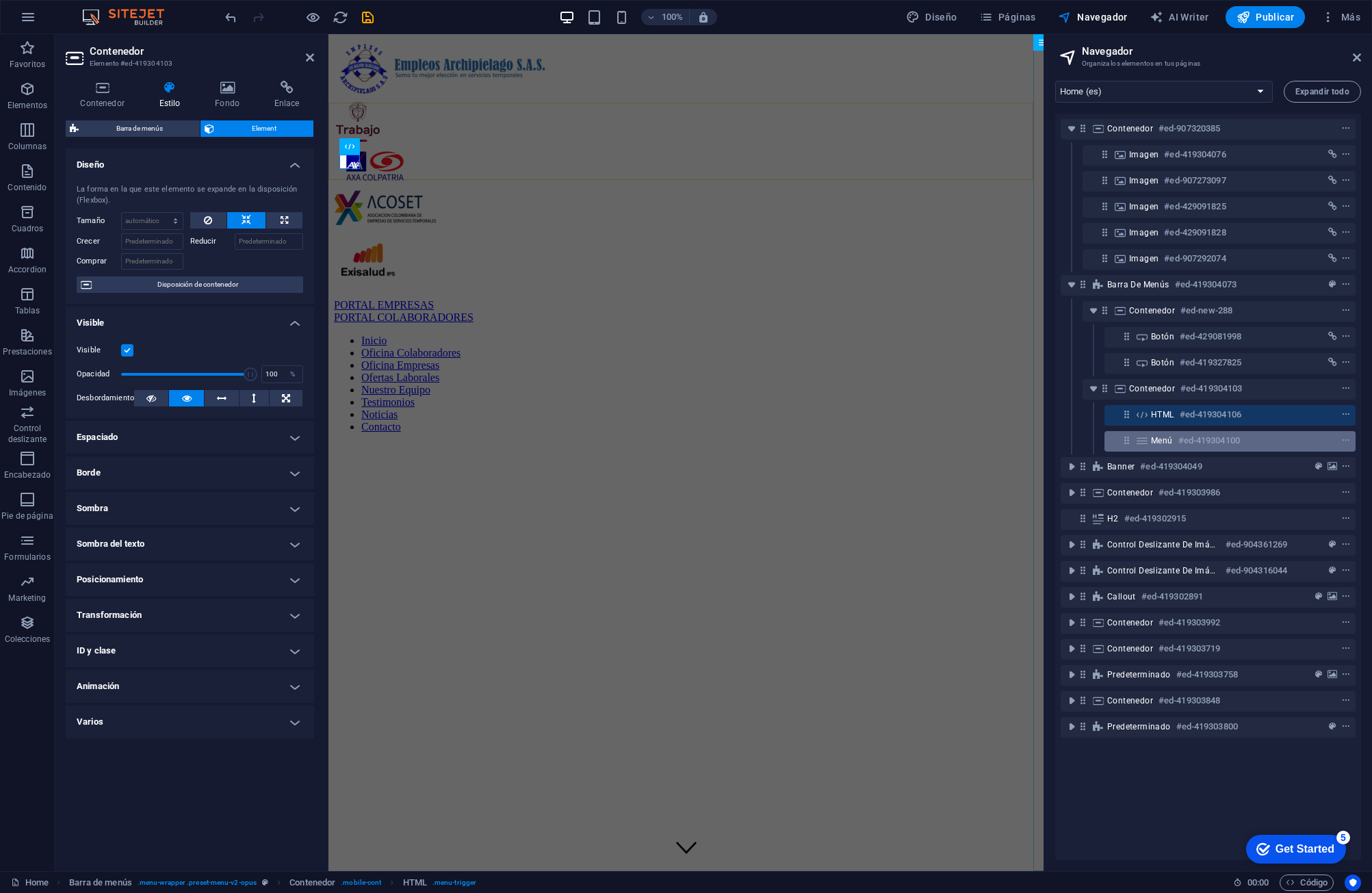
click at [874, 438] on h6 "#ed-419304100" at bounding box center [1209, 440] width 61 height 16
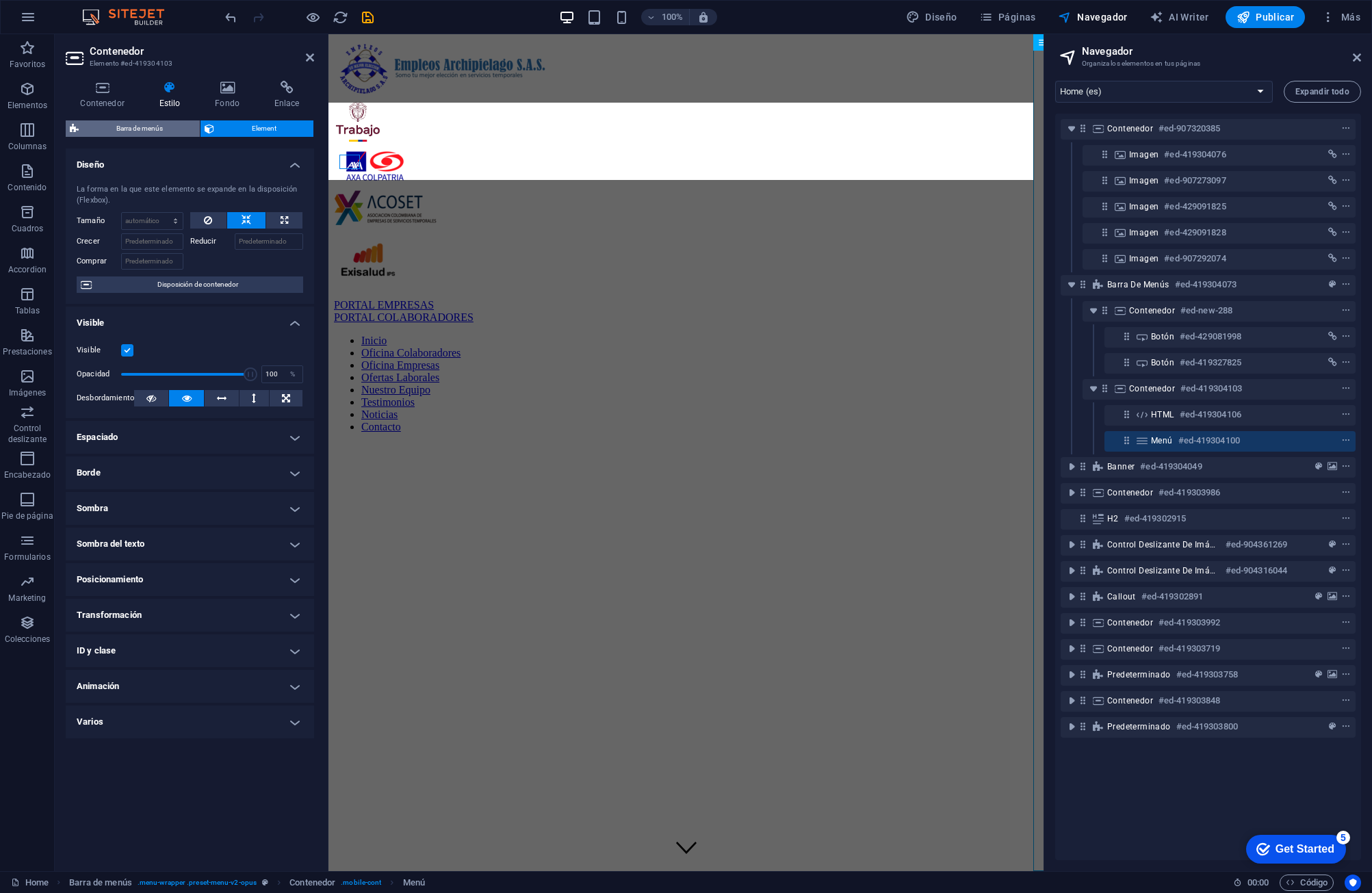
click at [160, 126] on span "Barra de menús" at bounding box center [139, 129] width 113 height 16
select select "rem"
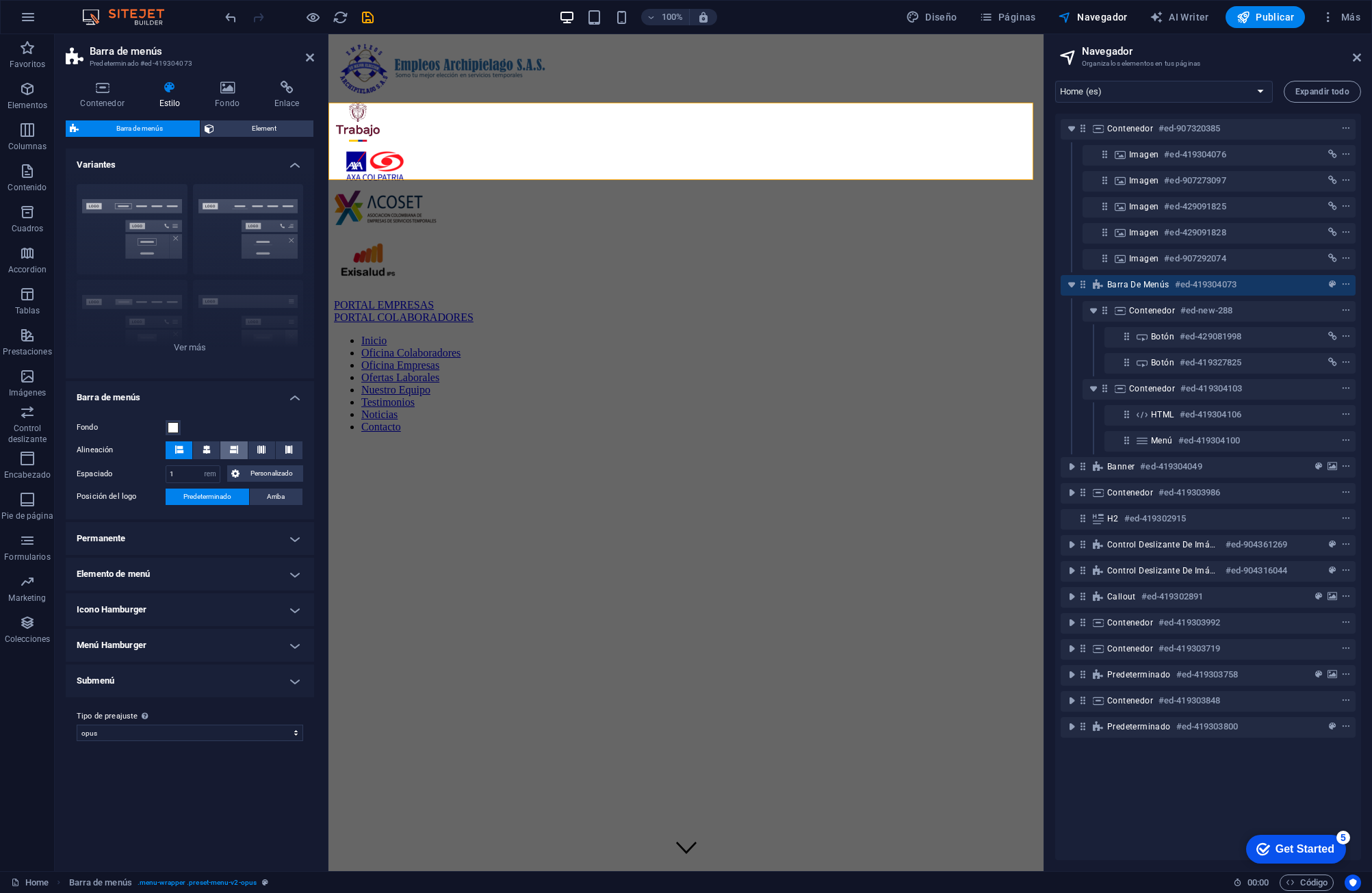
click at [233, 445] on icon at bounding box center [233, 449] width 8 height 8
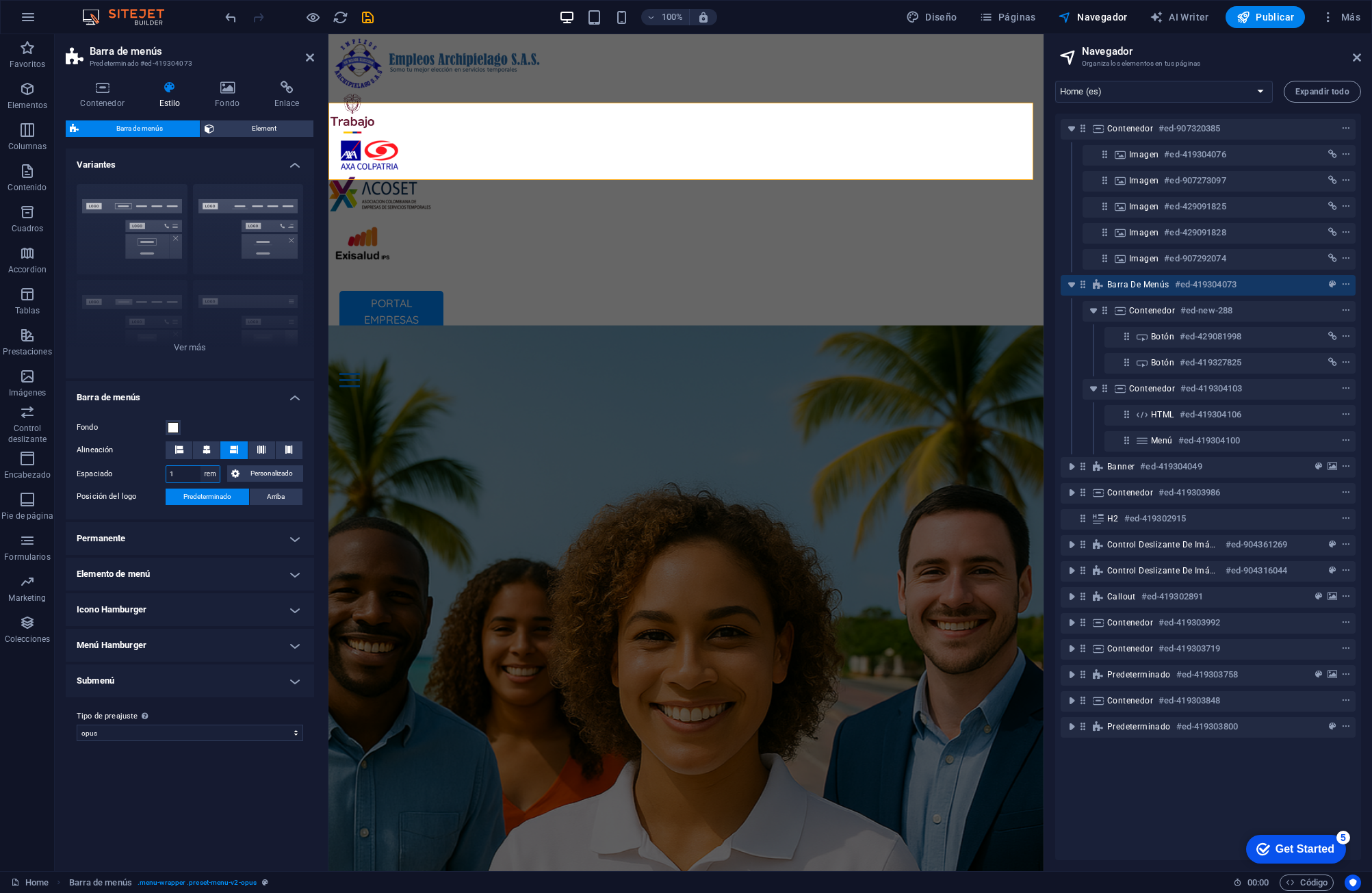
click at [200, 473] on select "px rem % vh vw Personalizado" at bounding box center [210, 474] width 19 height 16
click at [204, 473] on select "px rem % vh vw Personalizado" at bounding box center [210, 474] width 19 height 16
click at [186, 543] on h4 "Permanente" at bounding box center [190, 538] width 248 height 32
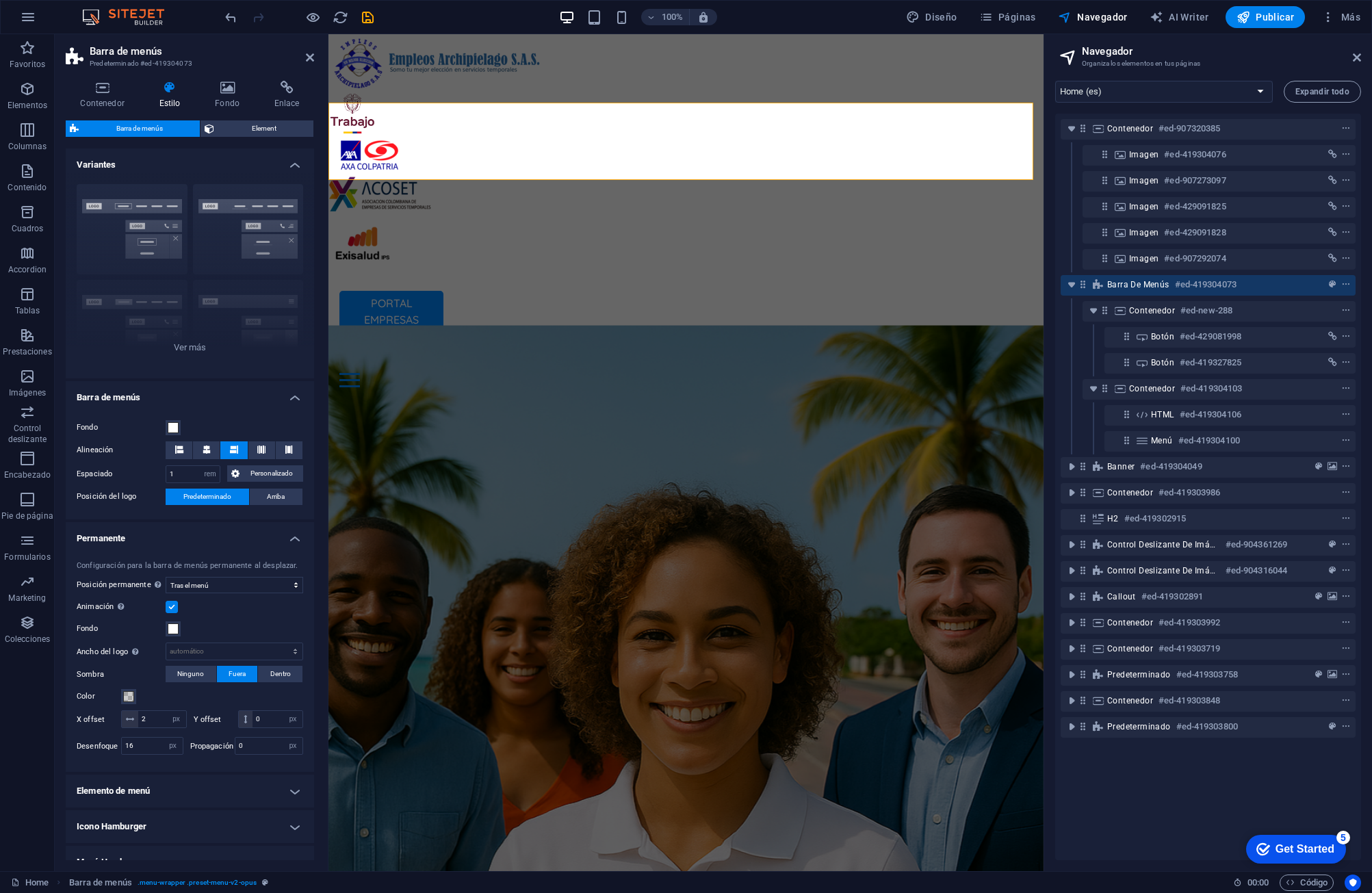
click at [186, 543] on h4 "Permanente" at bounding box center [190, 534] width 248 height 24
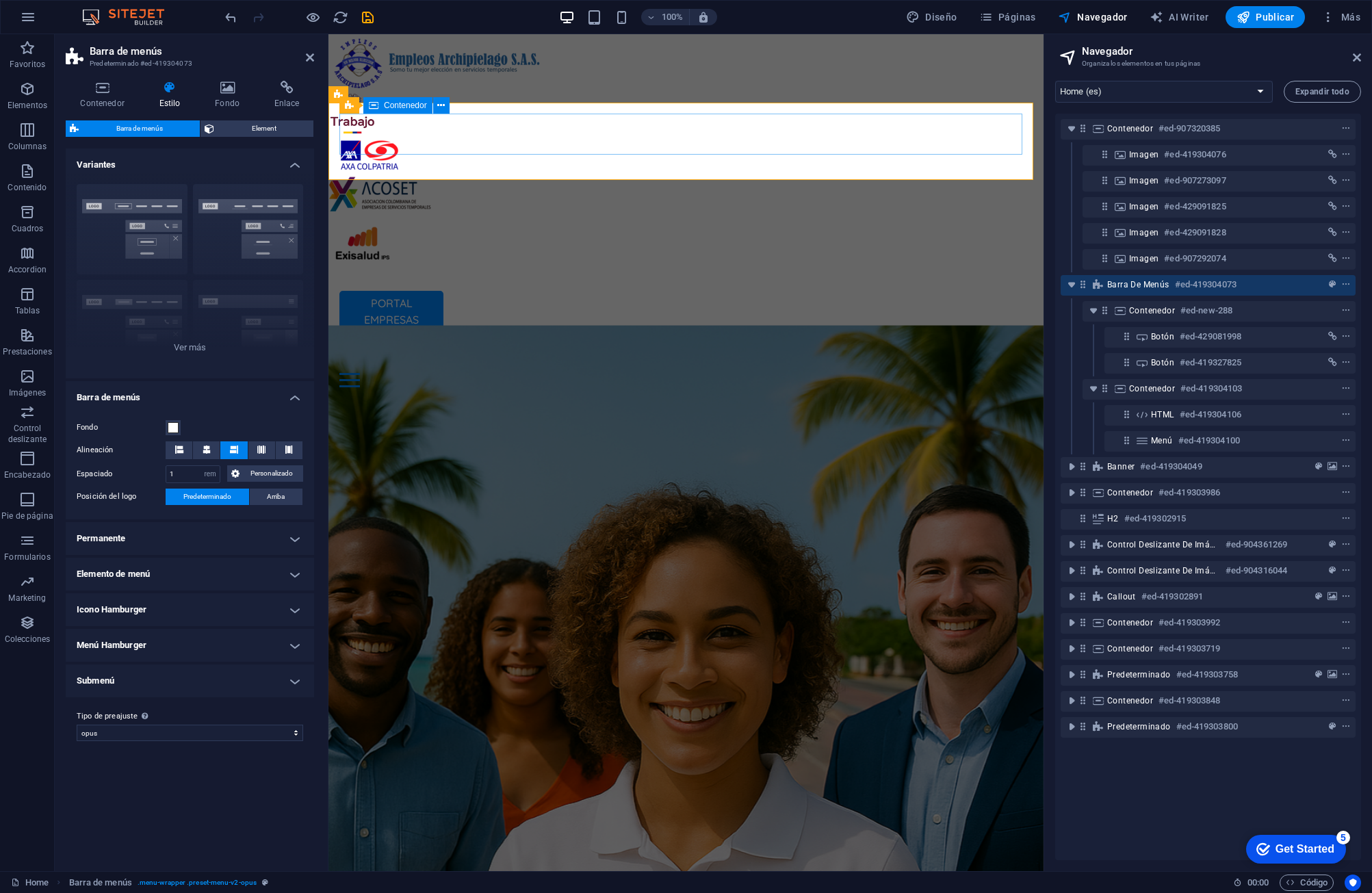
click at [676, 291] on div "PORTAL EMPRESAS PORTAL COLABORADORES" at bounding box center [686, 332] width 693 height 82
click at [774, 291] on div "PORTAL EMPRESAS PORTAL COLABORADORES" at bounding box center [686, 332] width 693 height 82
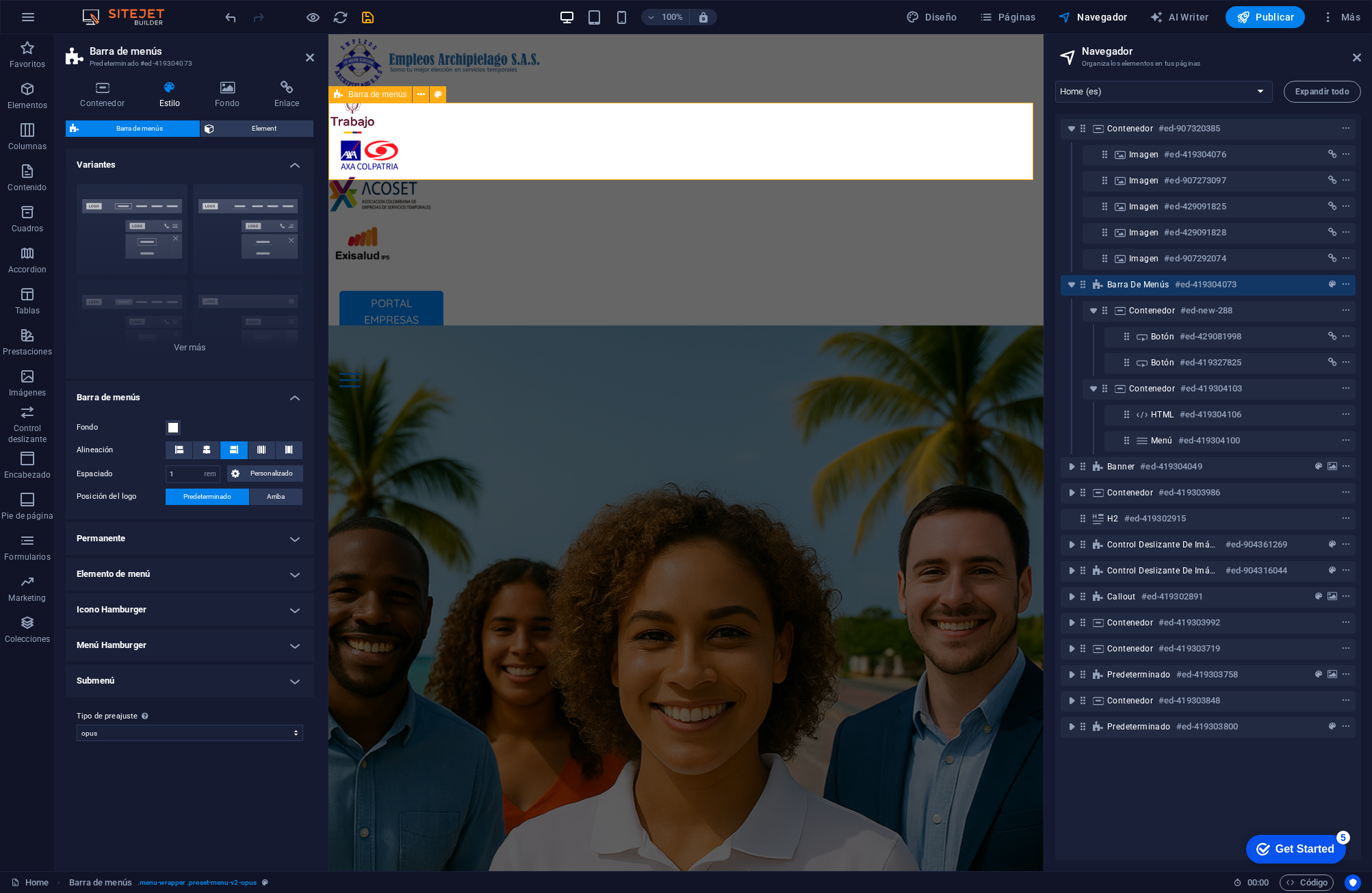
click at [176, 426] on span at bounding box center [173, 427] width 11 height 11
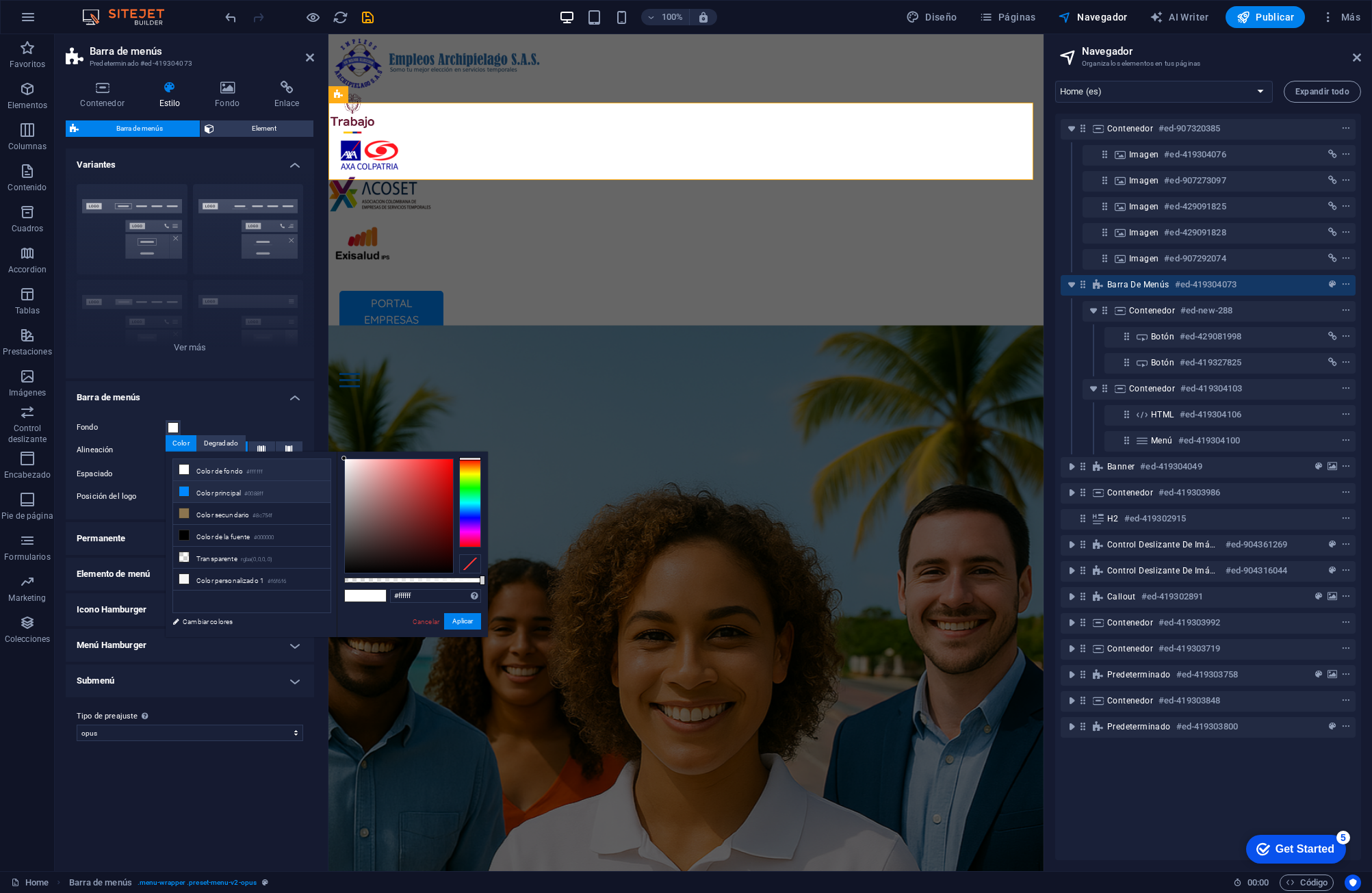
click at [226, 490] on li "Color principal #0088ff" at bounding box center [251, 492] width 157 height 22
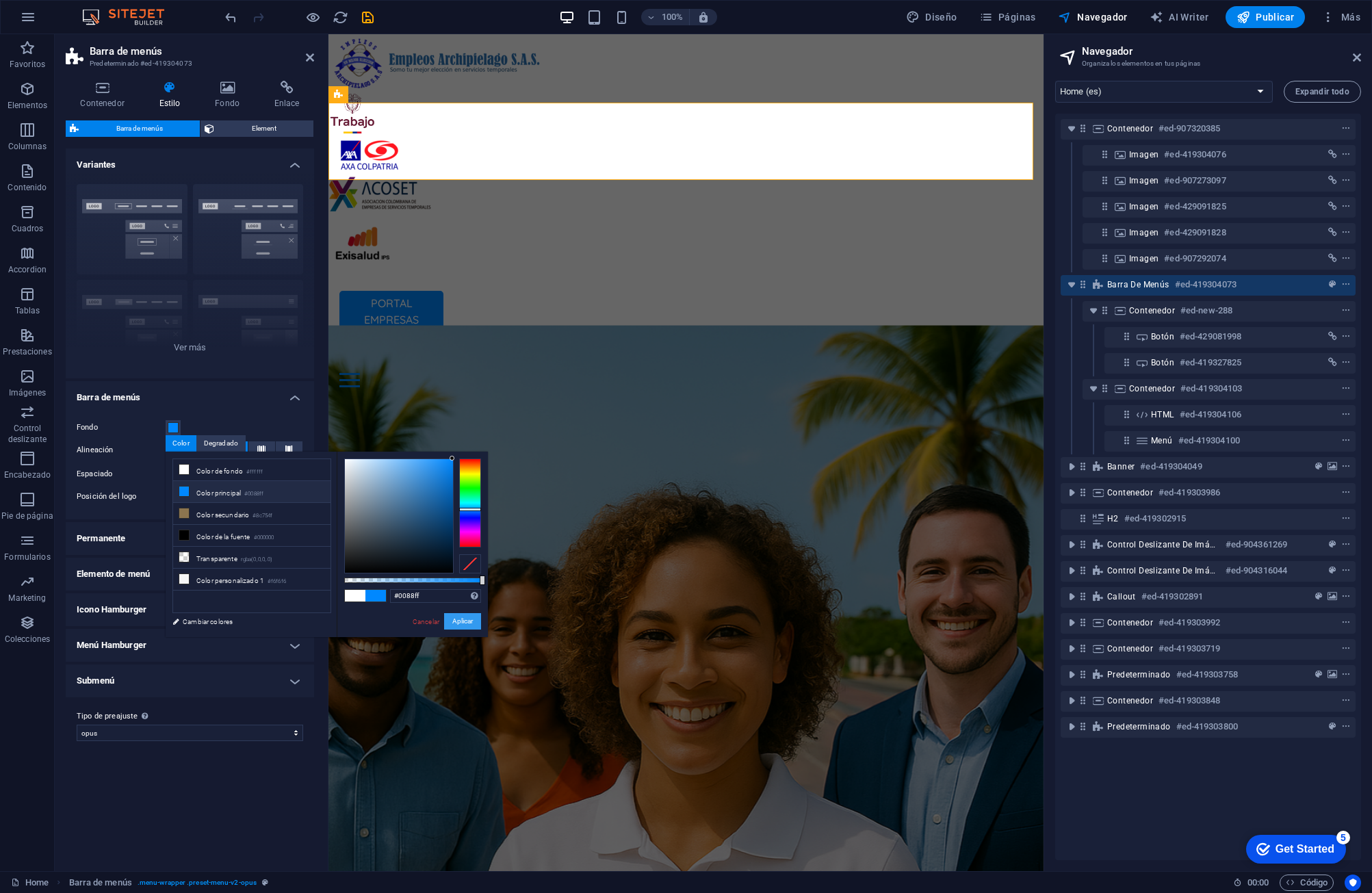
click at [468, 627] on button "Aplicar" at bounding box center [463, 621] width 37 height 16
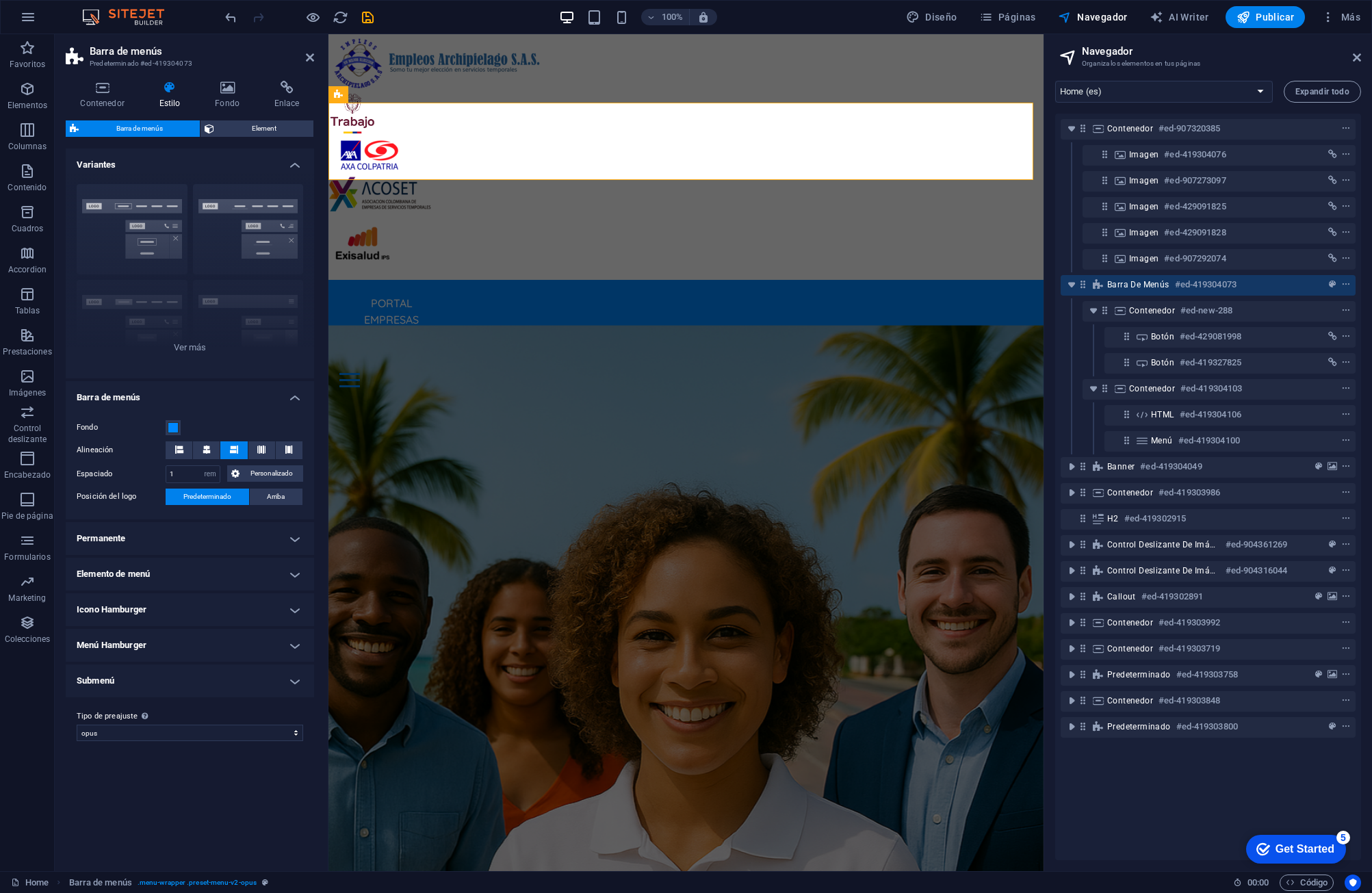
click at [242, 150] on h4 "Variantes" at bounding box center [190, 160] width 248 height 24
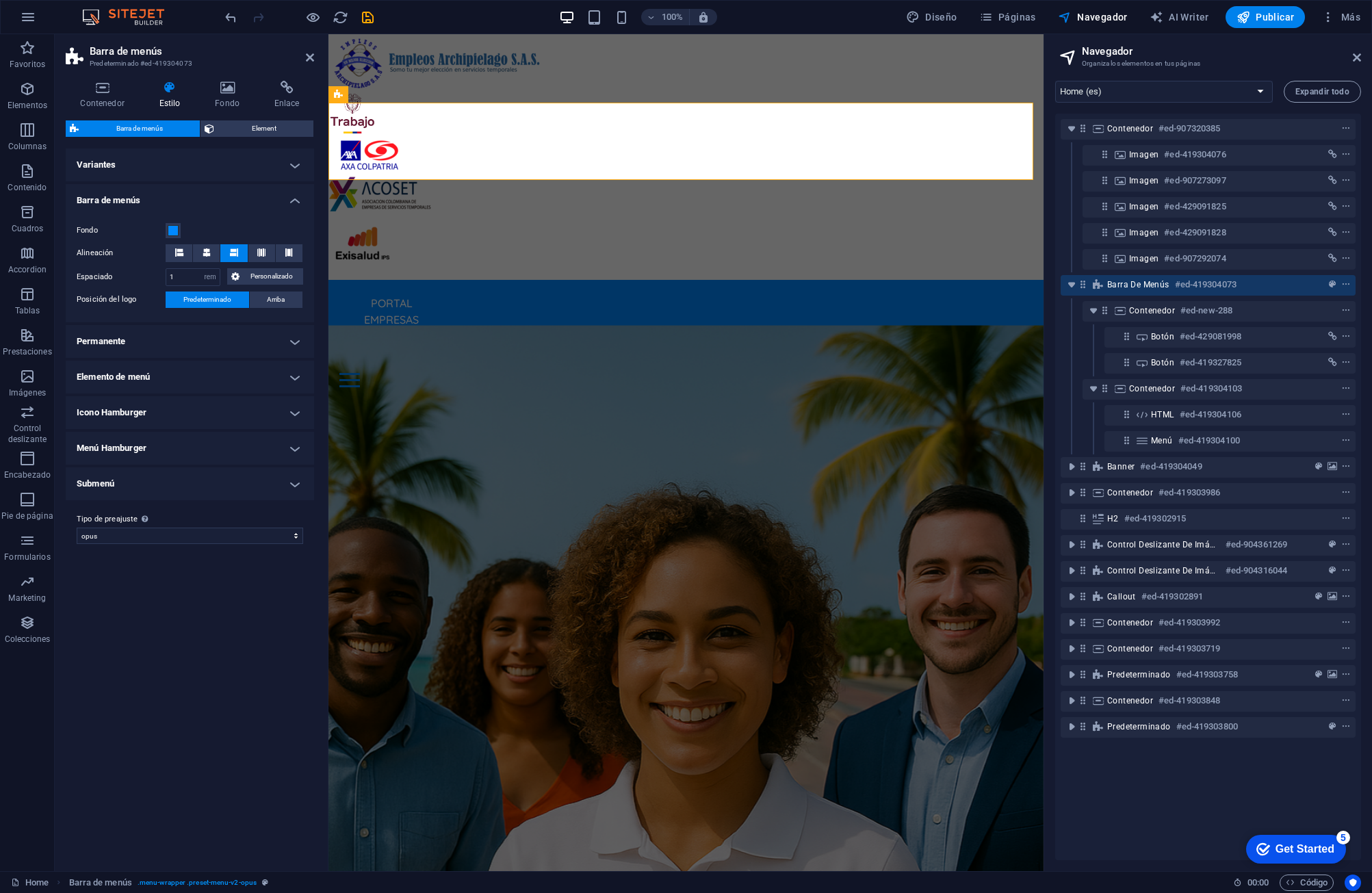
click at [281, 160] on h4 "Variantes" at bounding box center [190, 165] width 248 height 32
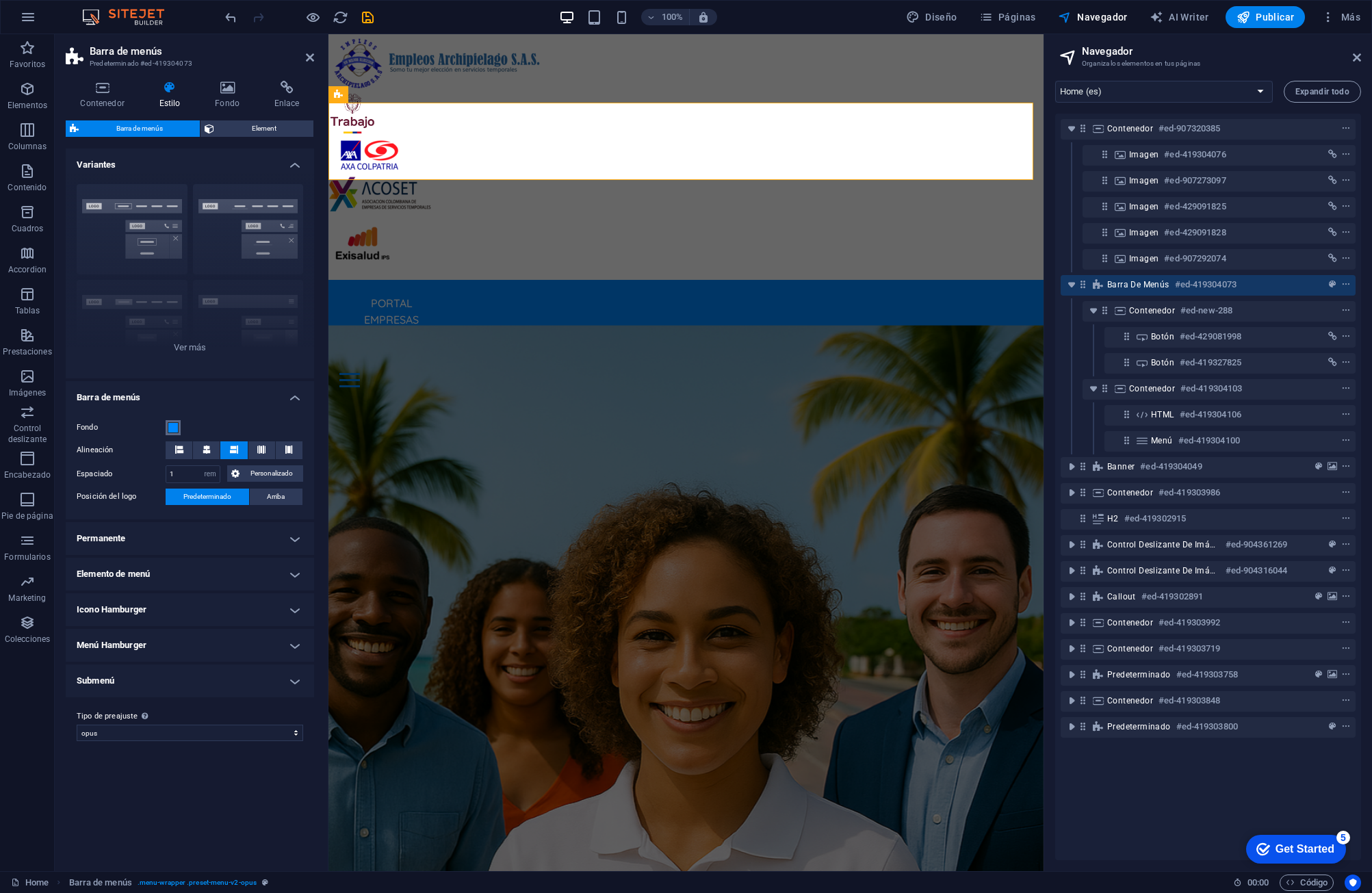
click at [168, 428] on span at bounding box center [173, 427] width 11 height 11
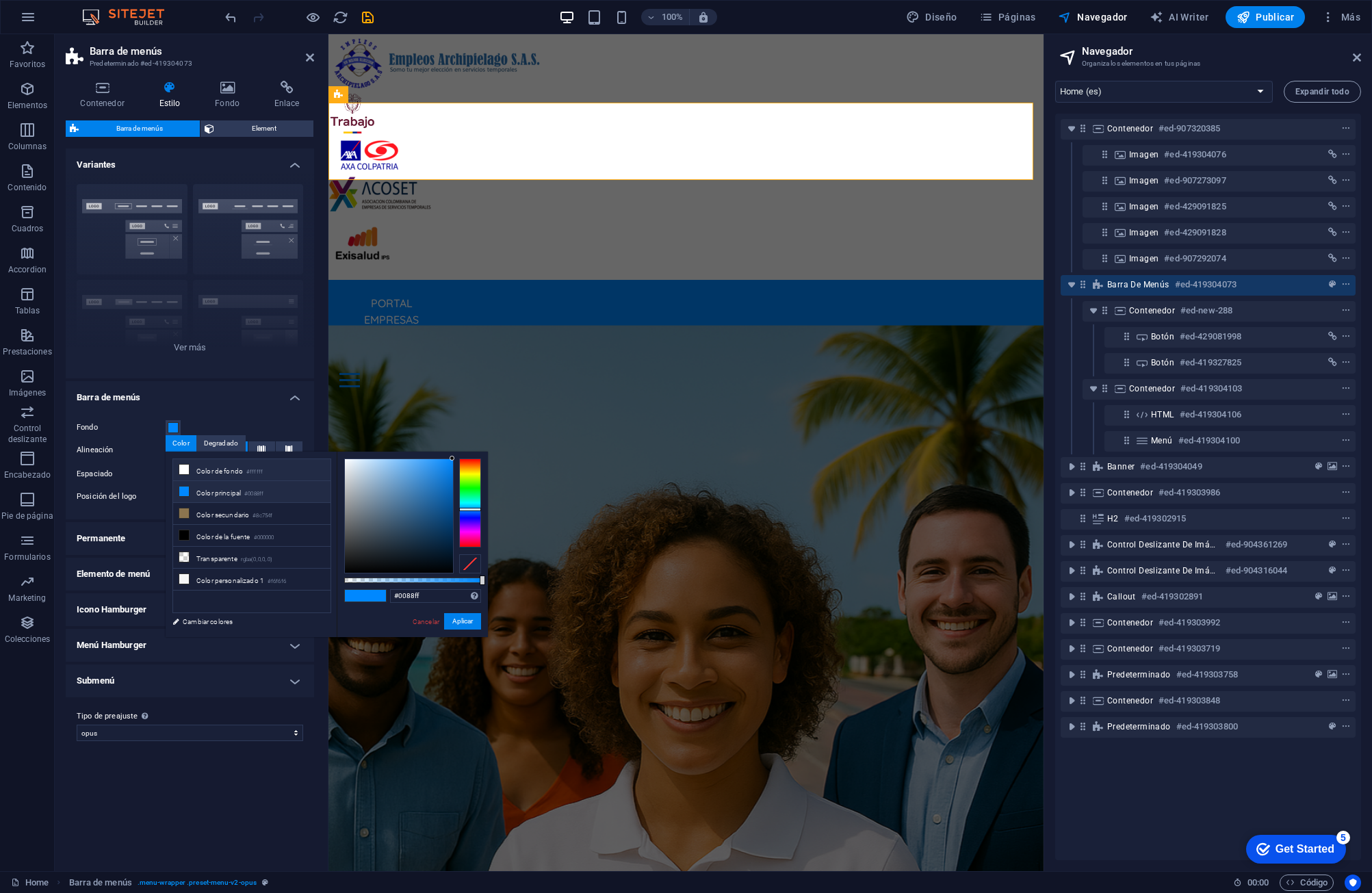
click at [198, 475] on li "Color de fondo #ffffff" at bounding box center [251, 471] width 157 height 22
type input "#ffffff"
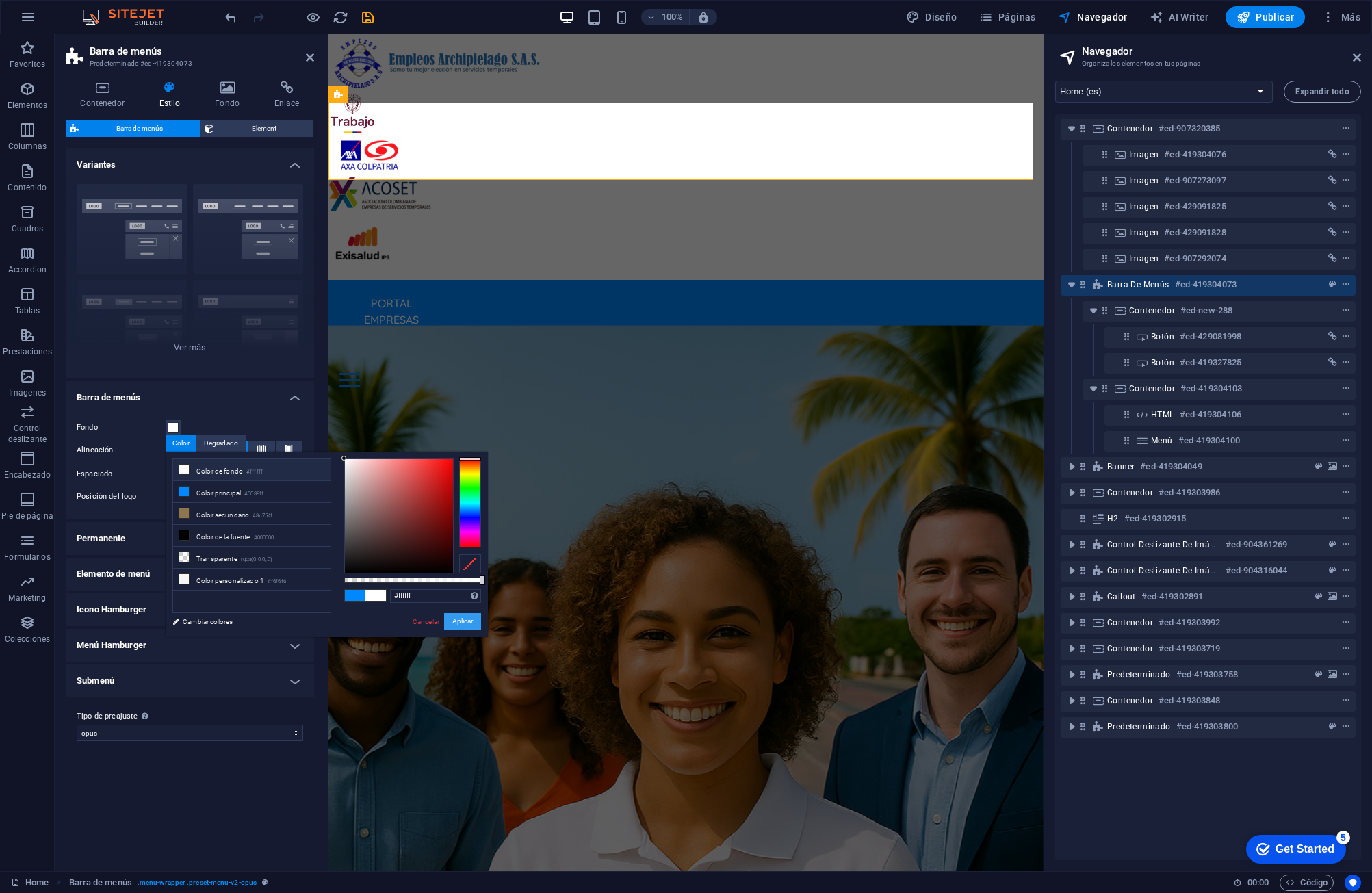
click at [457, 618] on button "Aplicar" at bounding box center [463, 621] width 37 height 16
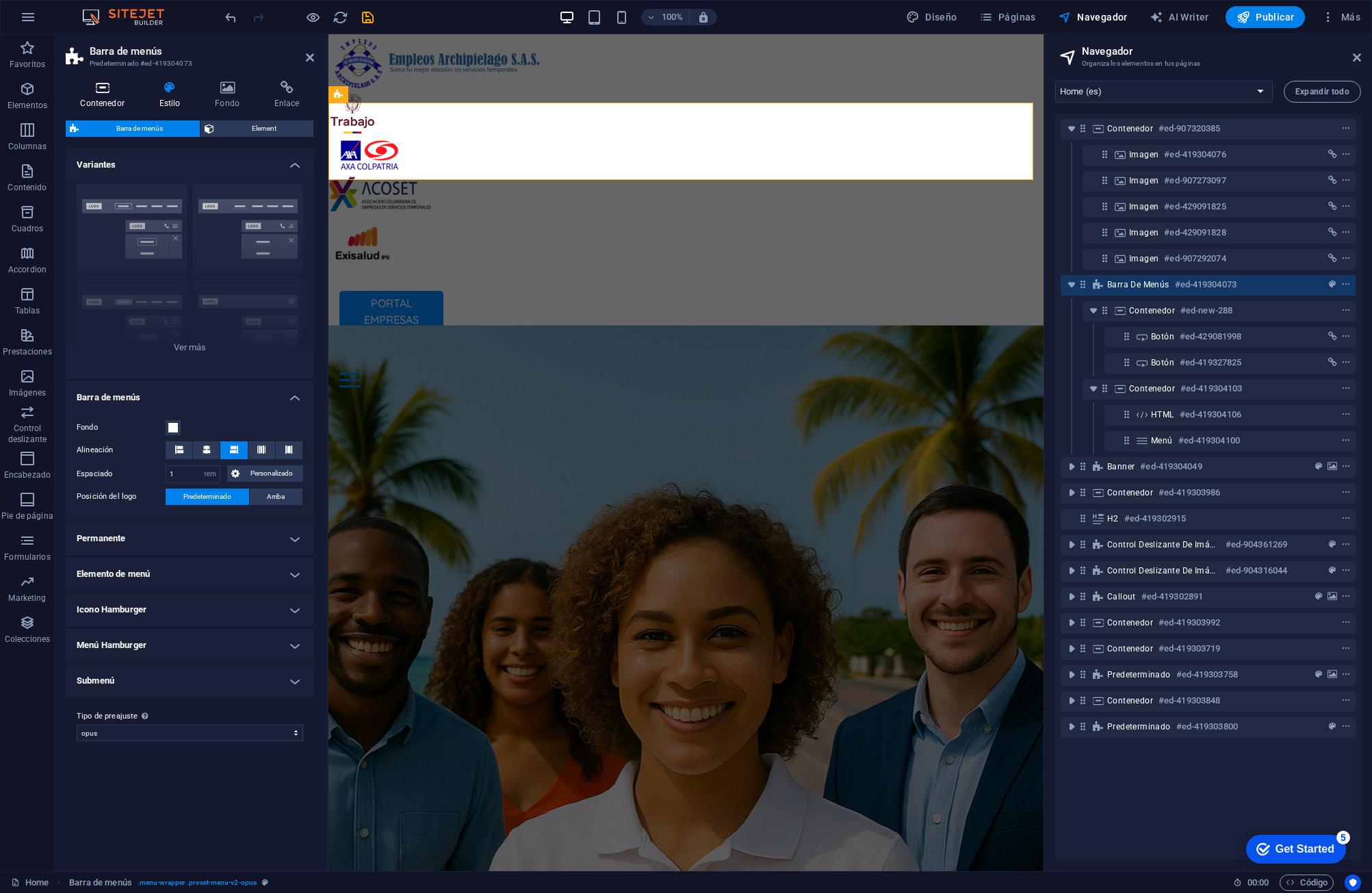
click at [105, 88] on icon at bounding box center [102, 87] width 73 height 14
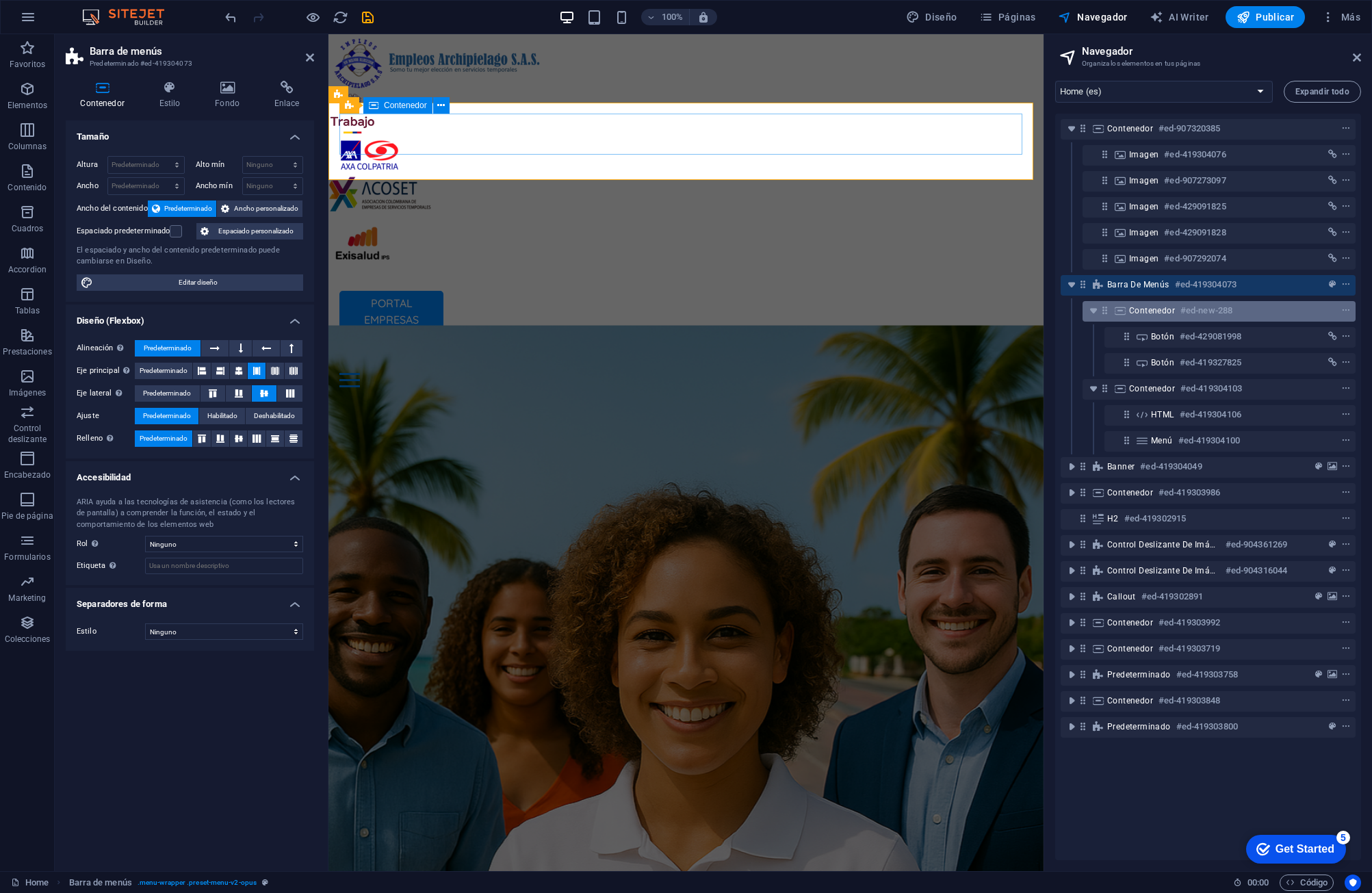
click at [874, 310] on span "Contenedor" at bounding box center [1152, 310] width 46 height 11
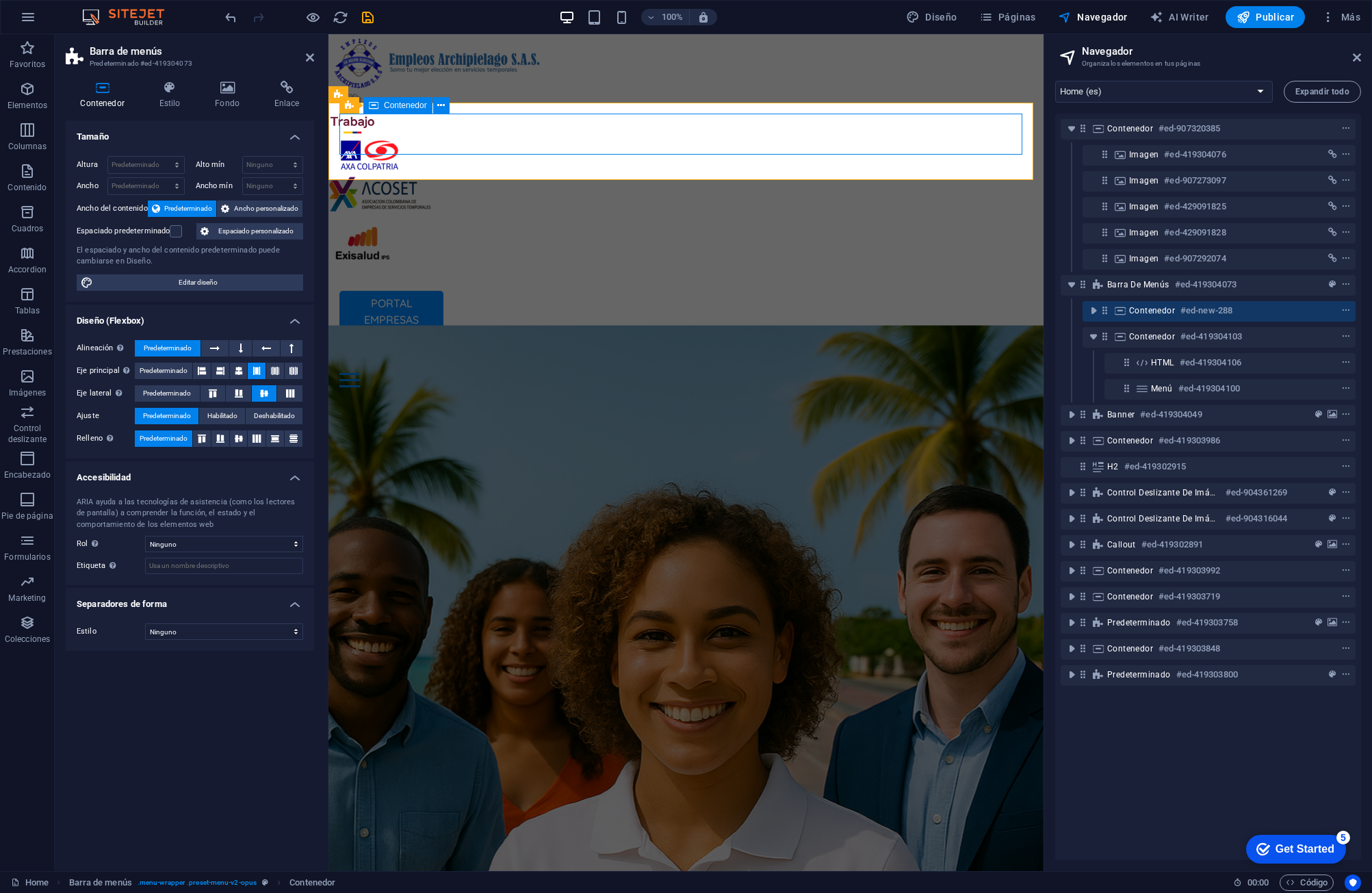
click at [874, 308] on icon at bounding box center [1105, 310] width 12 height 12
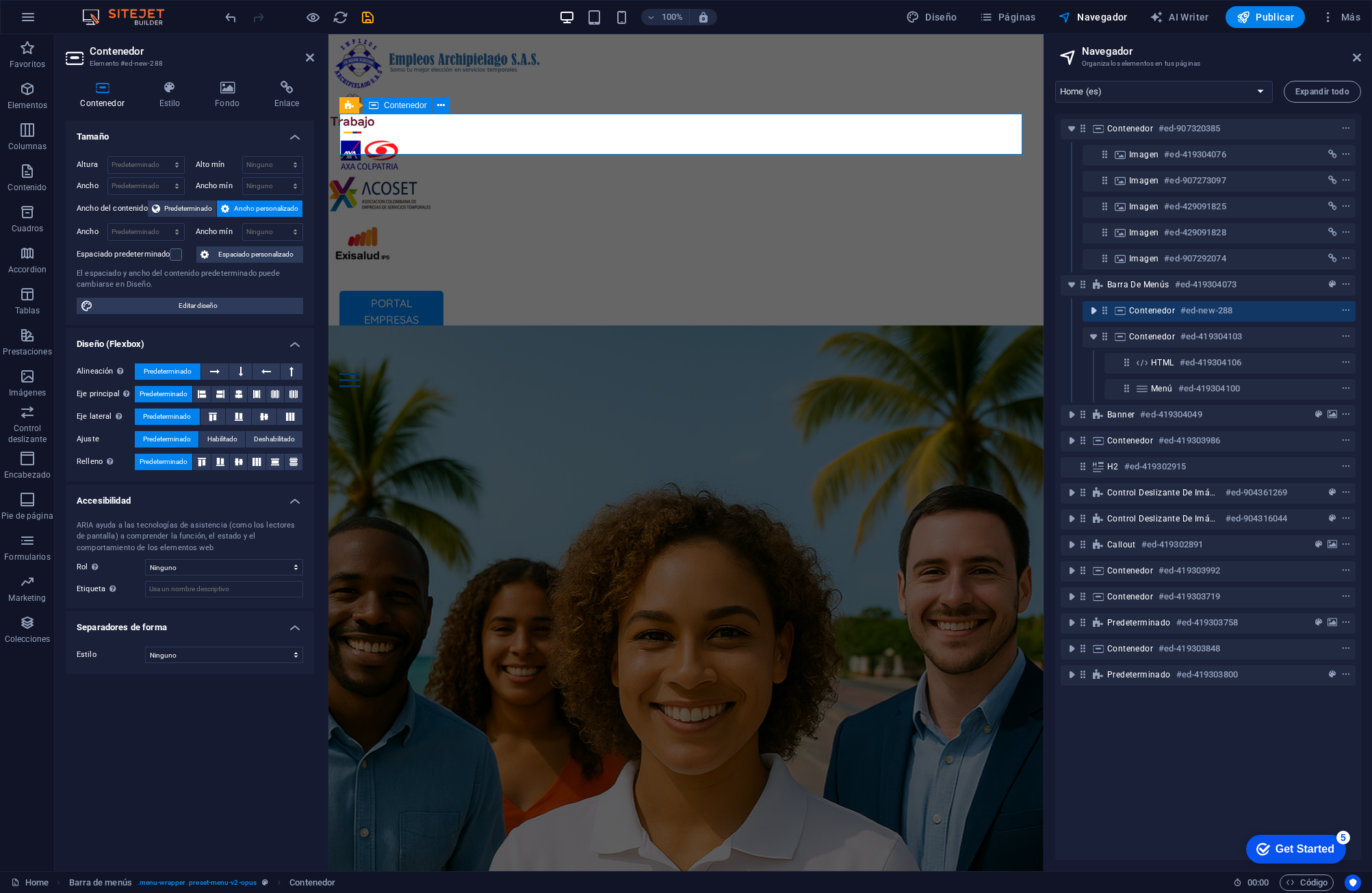
click at [874, 315] on icon "toggle-expand" at bounding box center [1093, 310] width 14 height 14
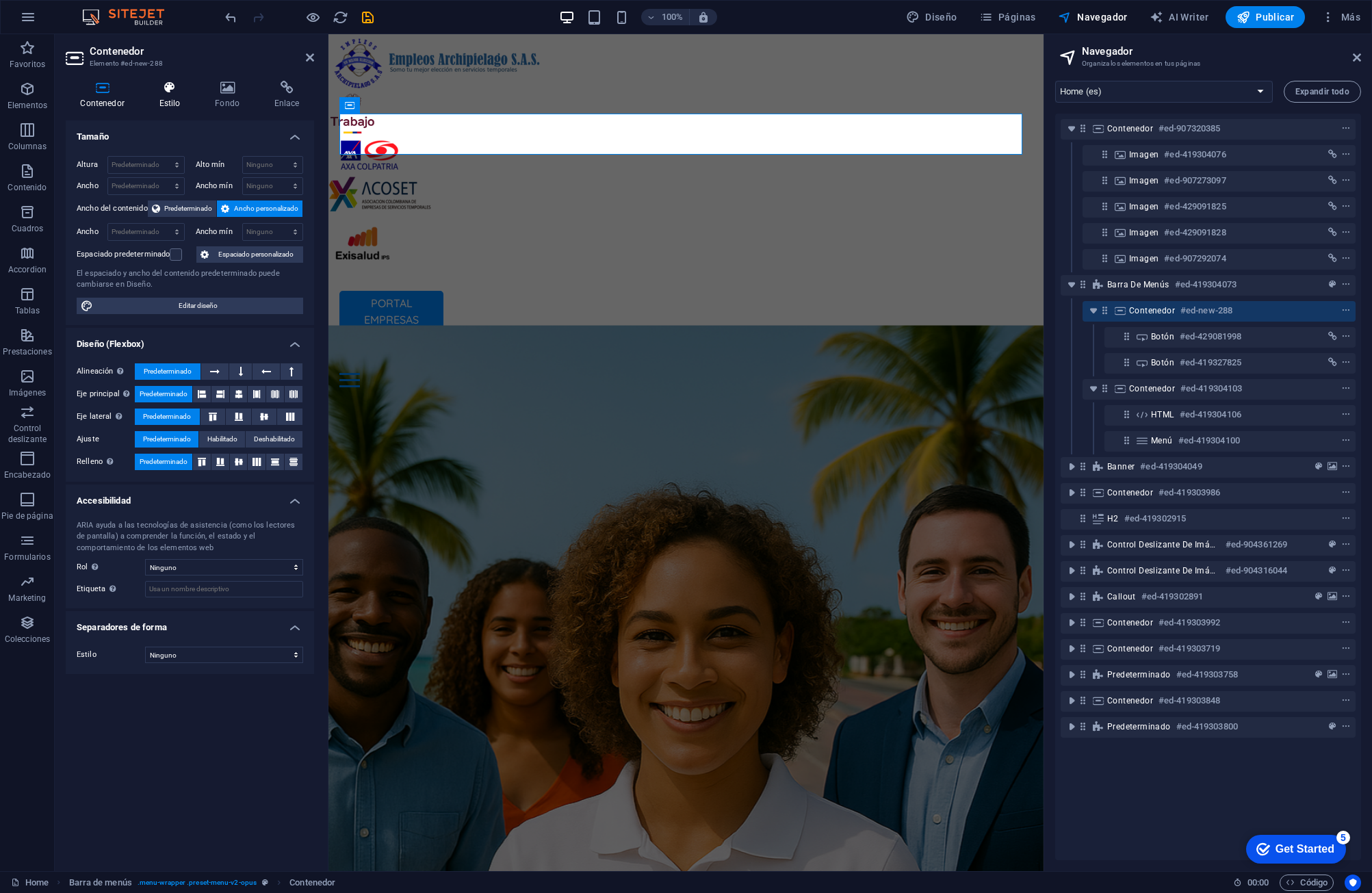
click at [177, 89] on icon at bounding box center [169, 87] width 51 height 14
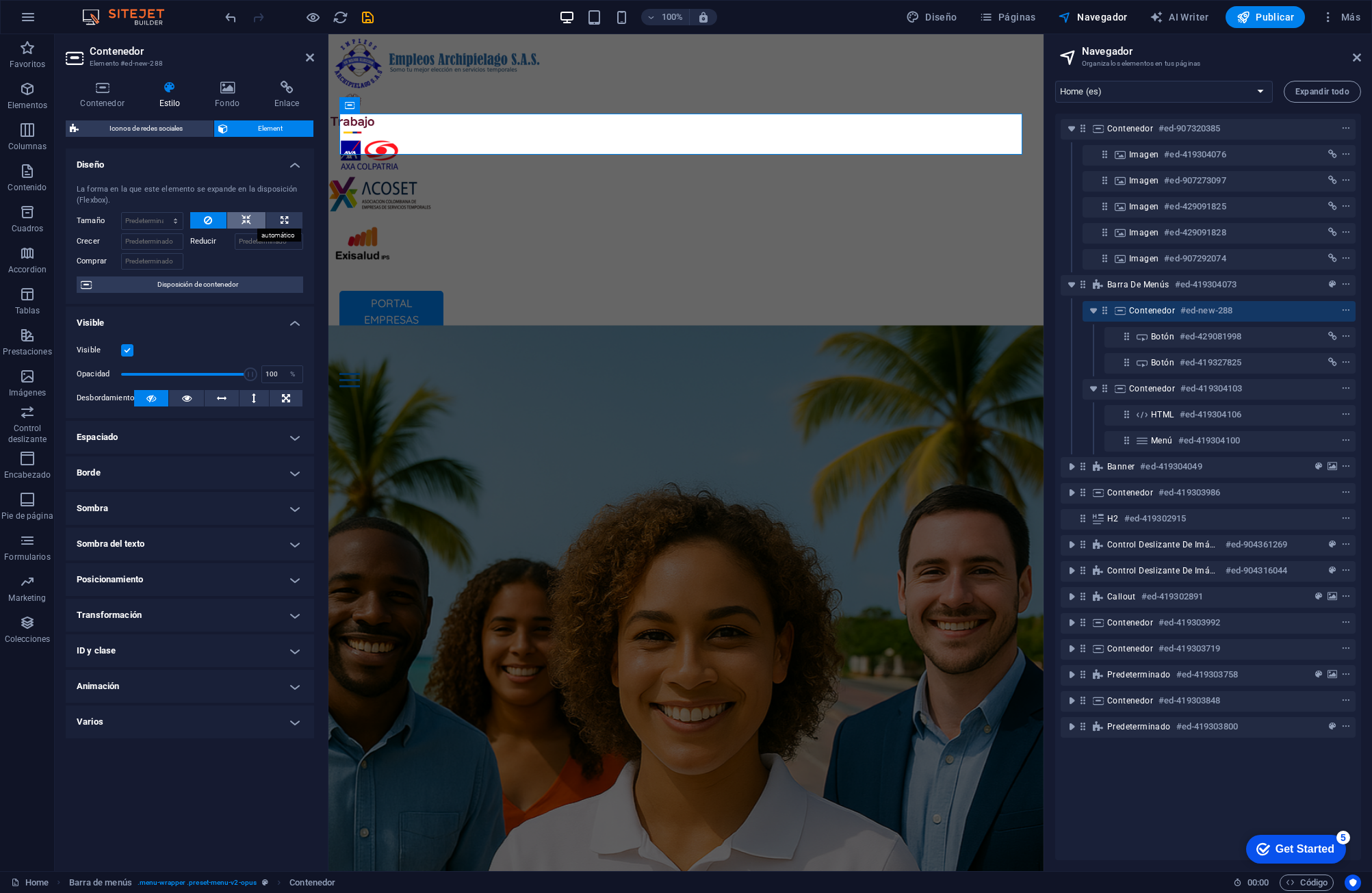
click at [249, 218] on icon at bounding box center [246, 220] width 10 height 16
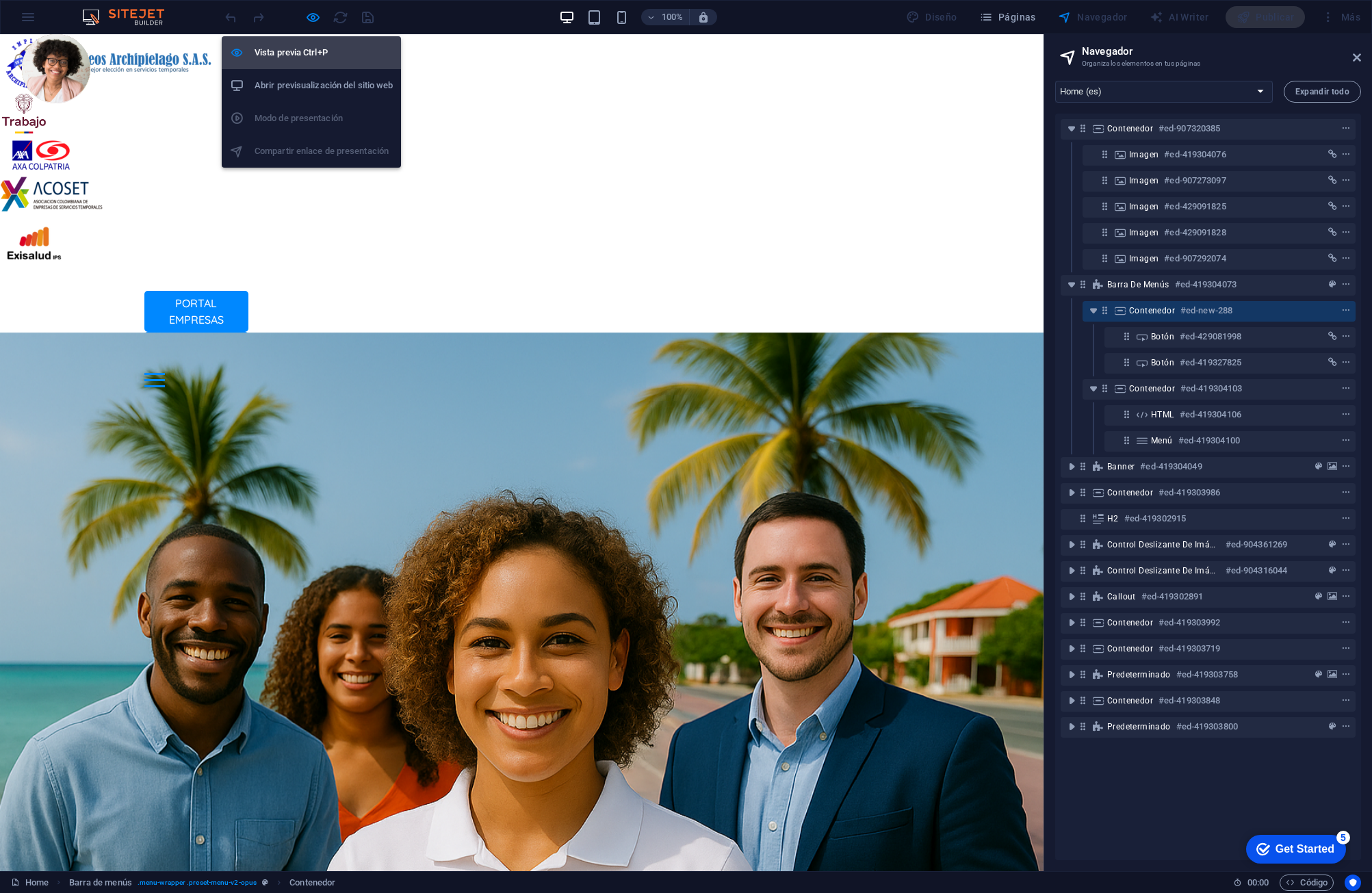
drag, startPoint x: 309, startPoint y: 12, endPoint x: 302, endPoint y: 55, distance: 43.6
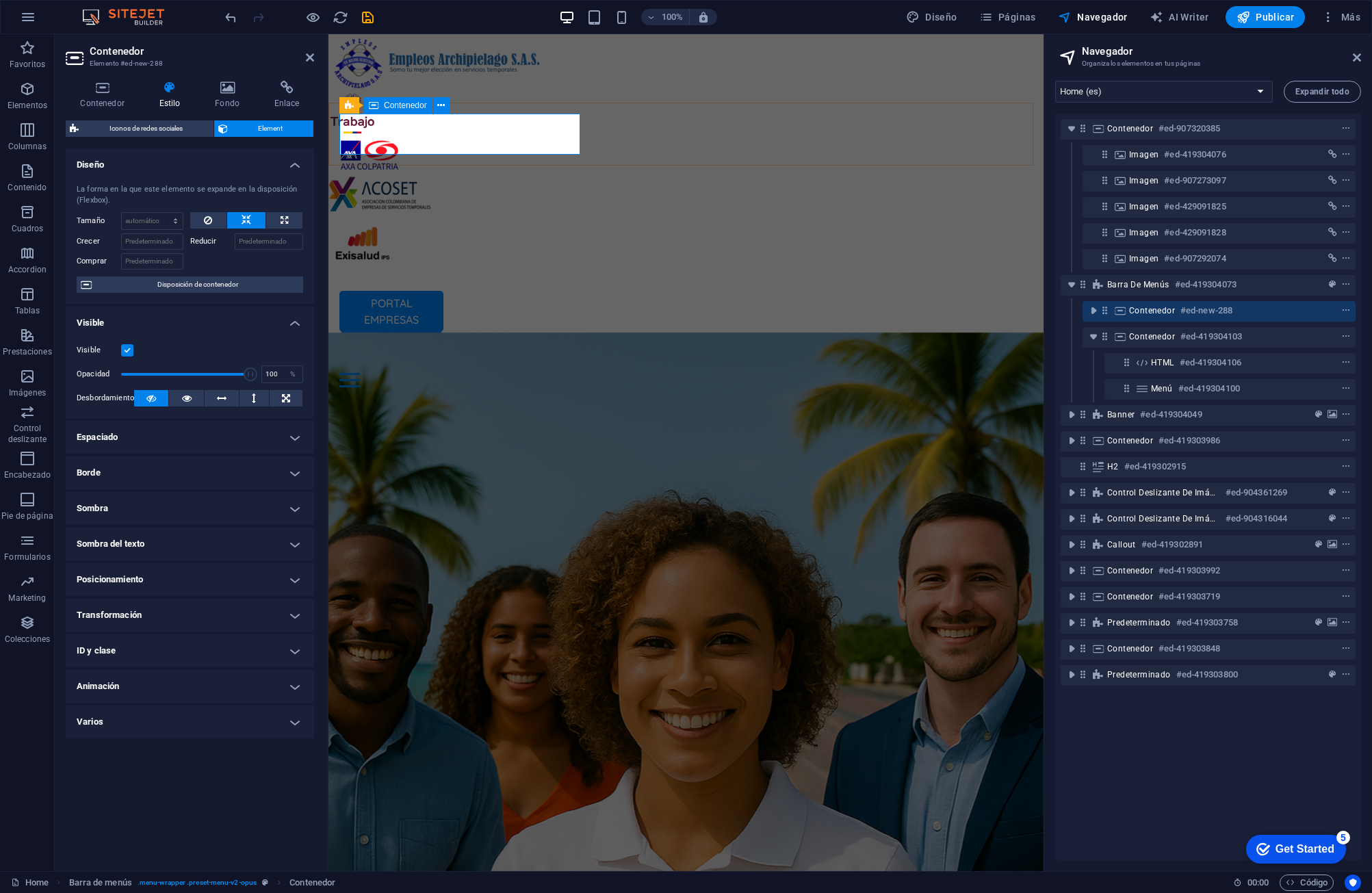
click at [874, 316] on icon at bounding box center [1105, 310] width 12 height 12
click at [293, 225] on button at bounding box center [284, 220] width 36 height 16
type input "100"
select select "%"
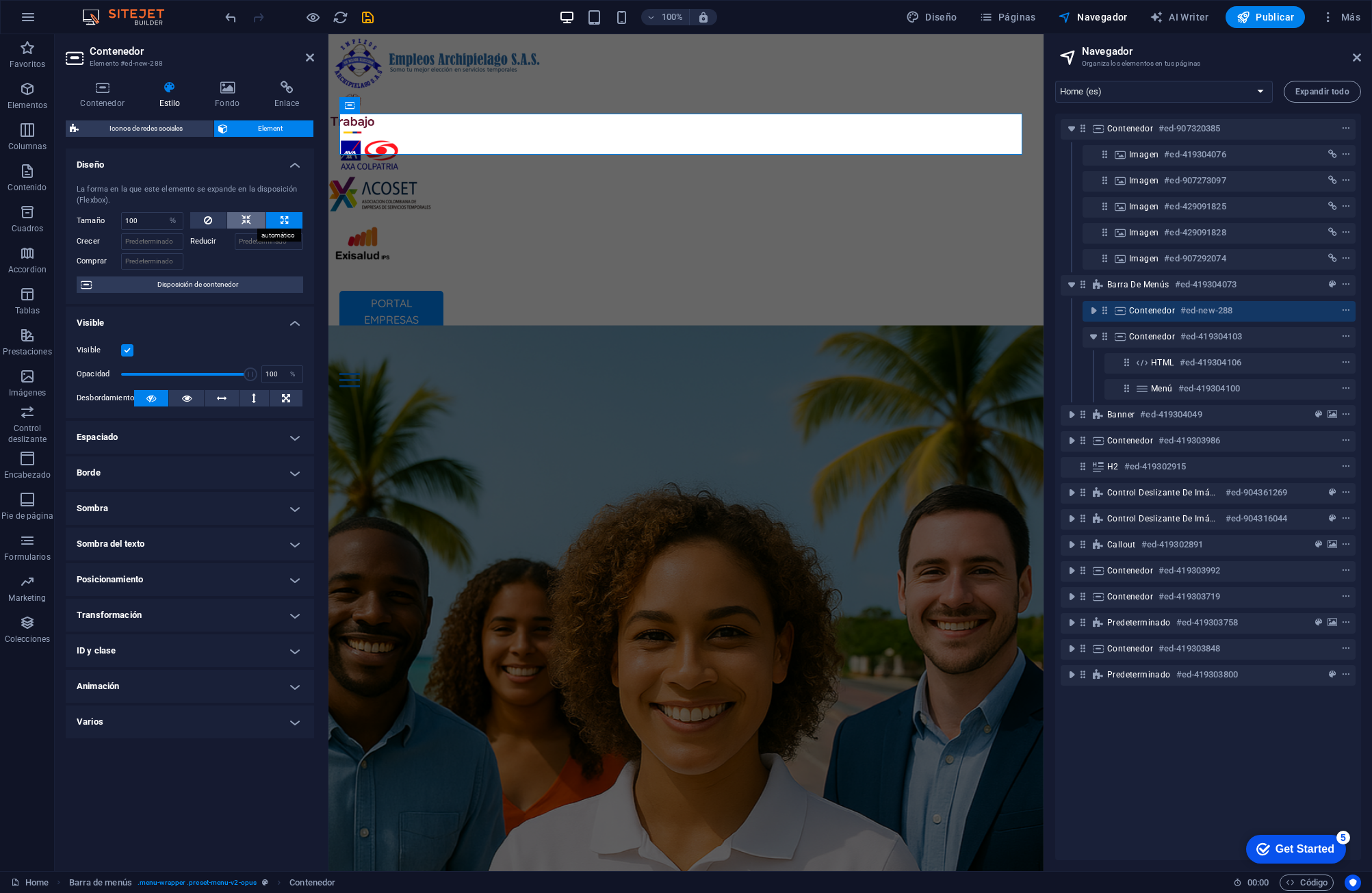
click at [253, 223] on button at bounding box center [247, 220] width 38 height 16
select select "DISABLED_OPTION_VALUE"
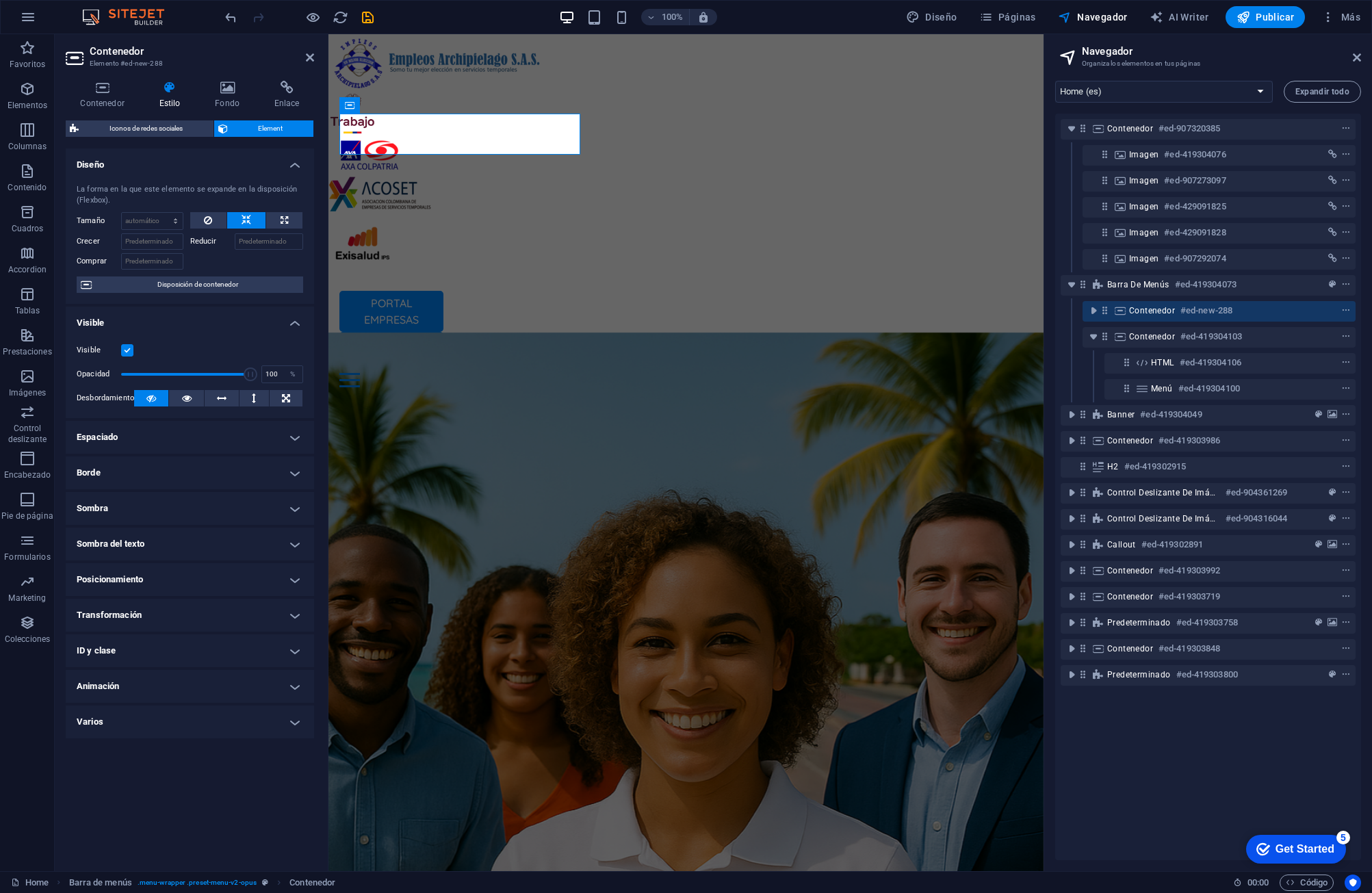
click at [285, 210] on div "La forma en la que este elemento se expande en la disposición (Flexbox). Tamaño…" at bounding box center [190, 238] width 248 height 131
click at [287, 213] on icon at bounding box center [284, 220] width 7 height 16
type input "100"
select select "%"
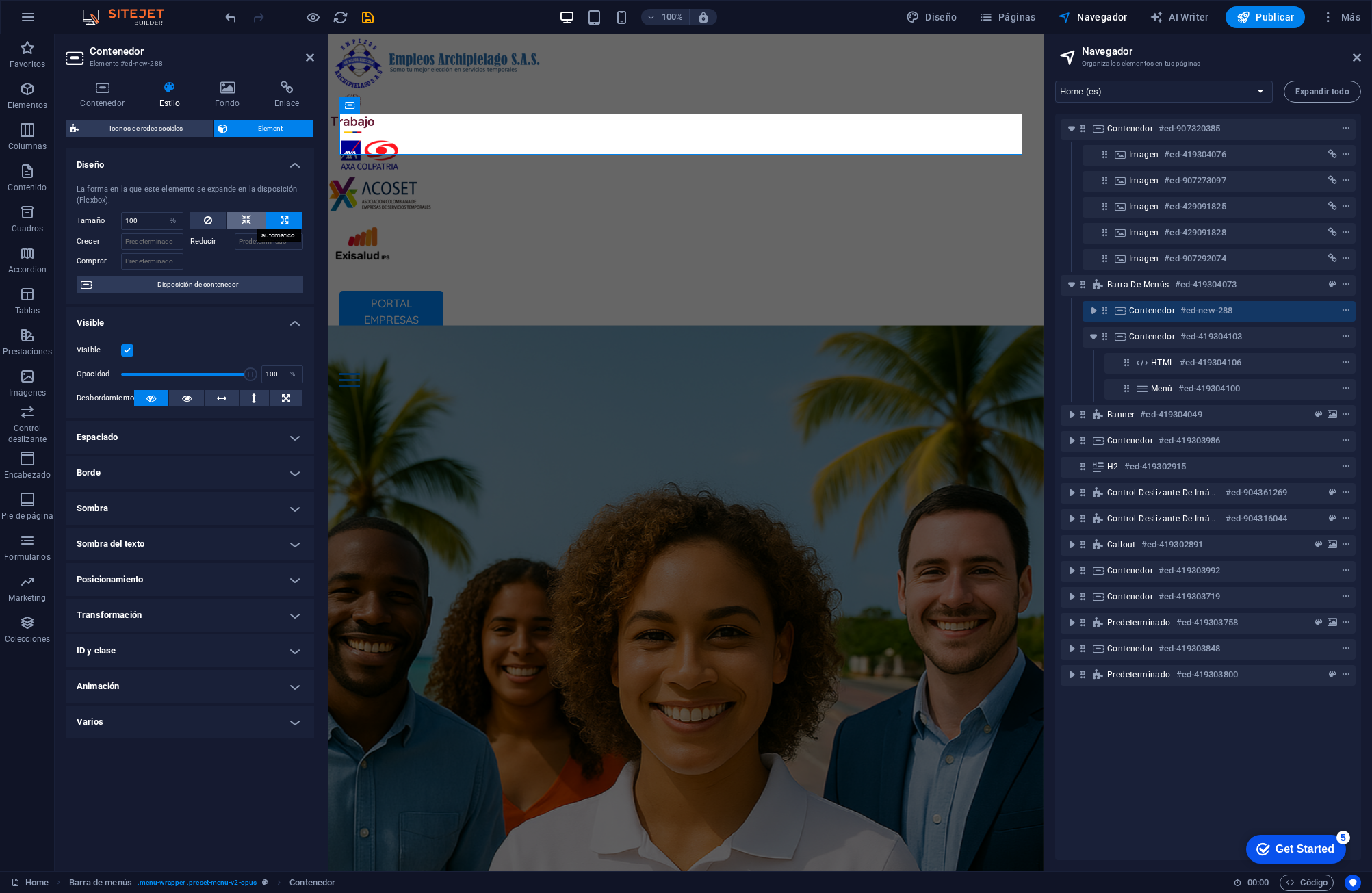
click at [255, 220] on button at bounding box center [247, 220] width 38 height 16
select select "DISABLED_OPTION_VALUE"
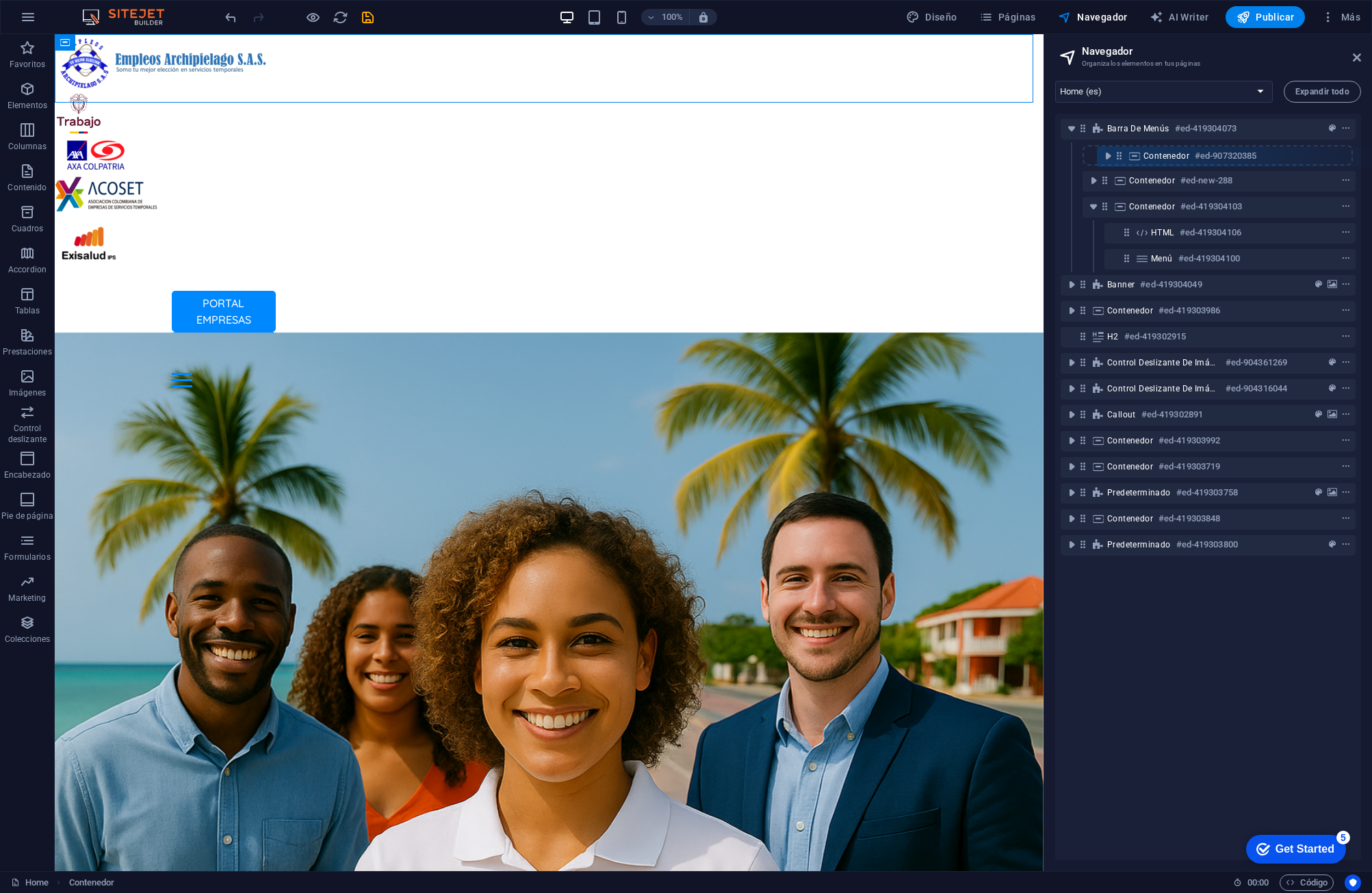
drag, startPoint x: 1083, startPoint y: 126, endPoint x: 1121, endPoint y: 158, distance: 49.7
click at [874, 158] on div "Contenedor #ed-907320385 Barra de menús #ed-419304073 Contenedor #ed-new-288 Co…" at bounding box center [1208, 487] width 306 height 747
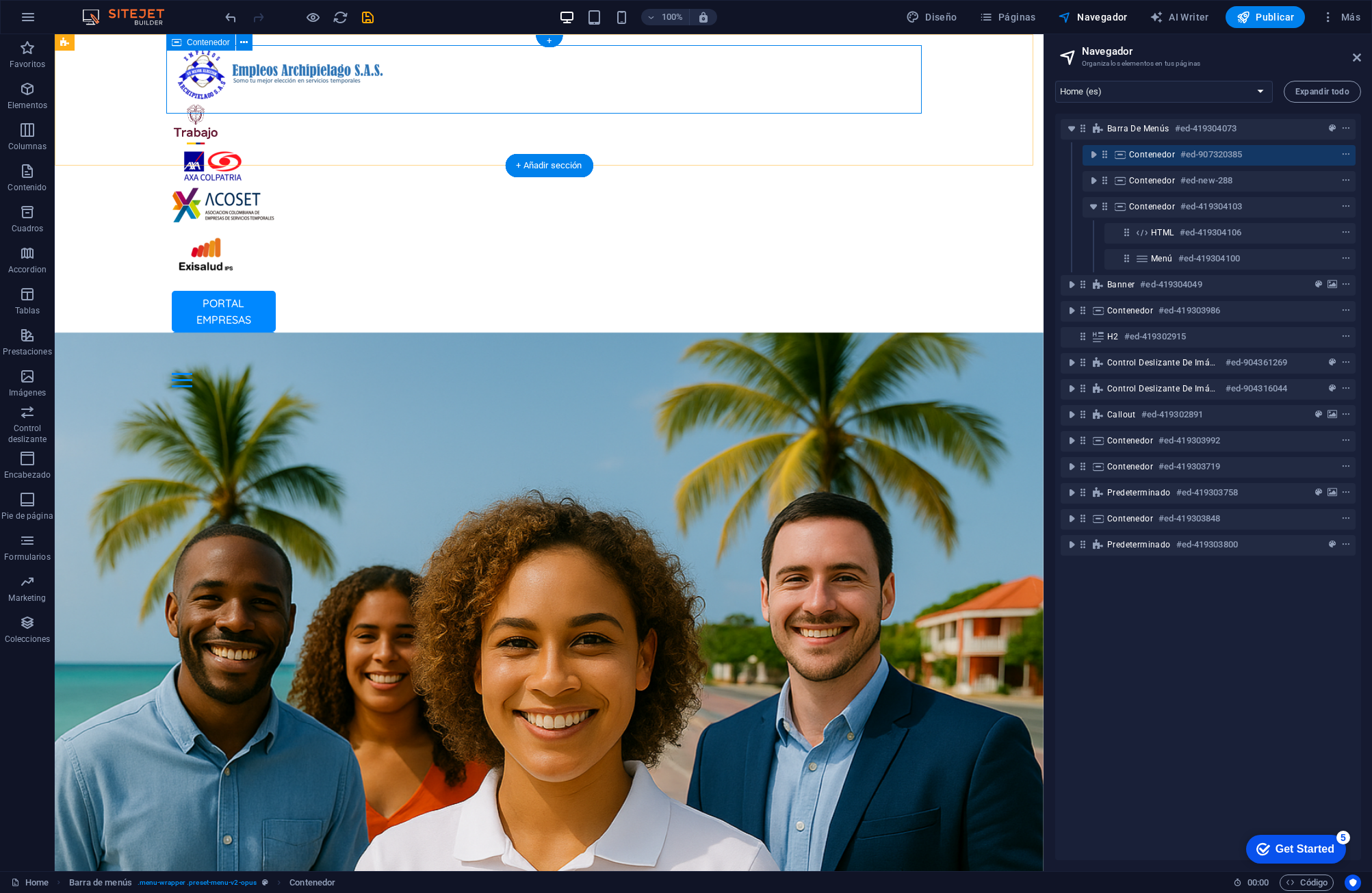
click at [874, 154] on icon at bounding box center [1105, 154] width 12 height 12
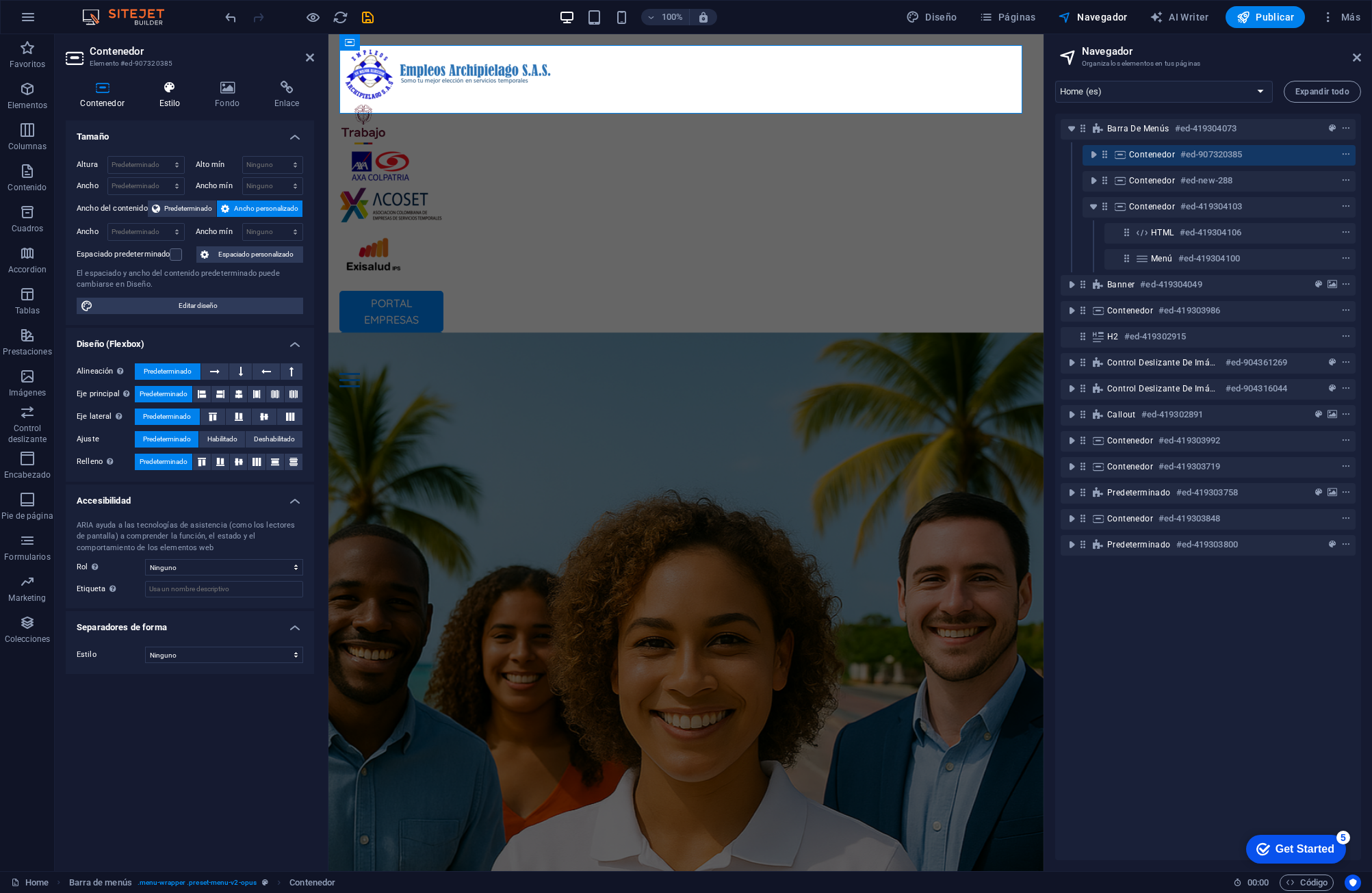
click at [165, 95] on h4 "Estilo" at bounding box center [172, 95] width 56 height 29
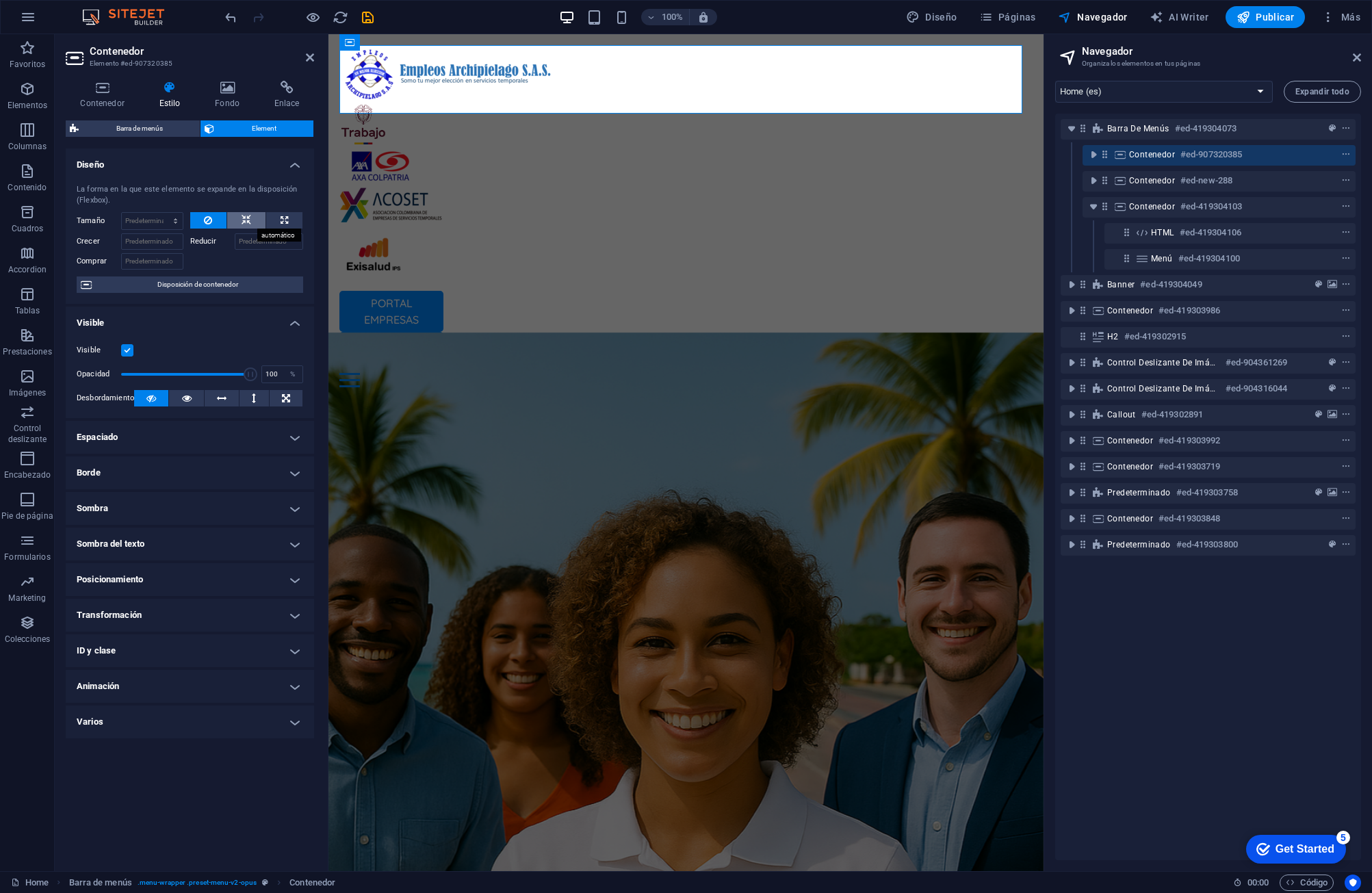
click at [246, 218] on icon at bounding box center [246, 220] width 10 height 16
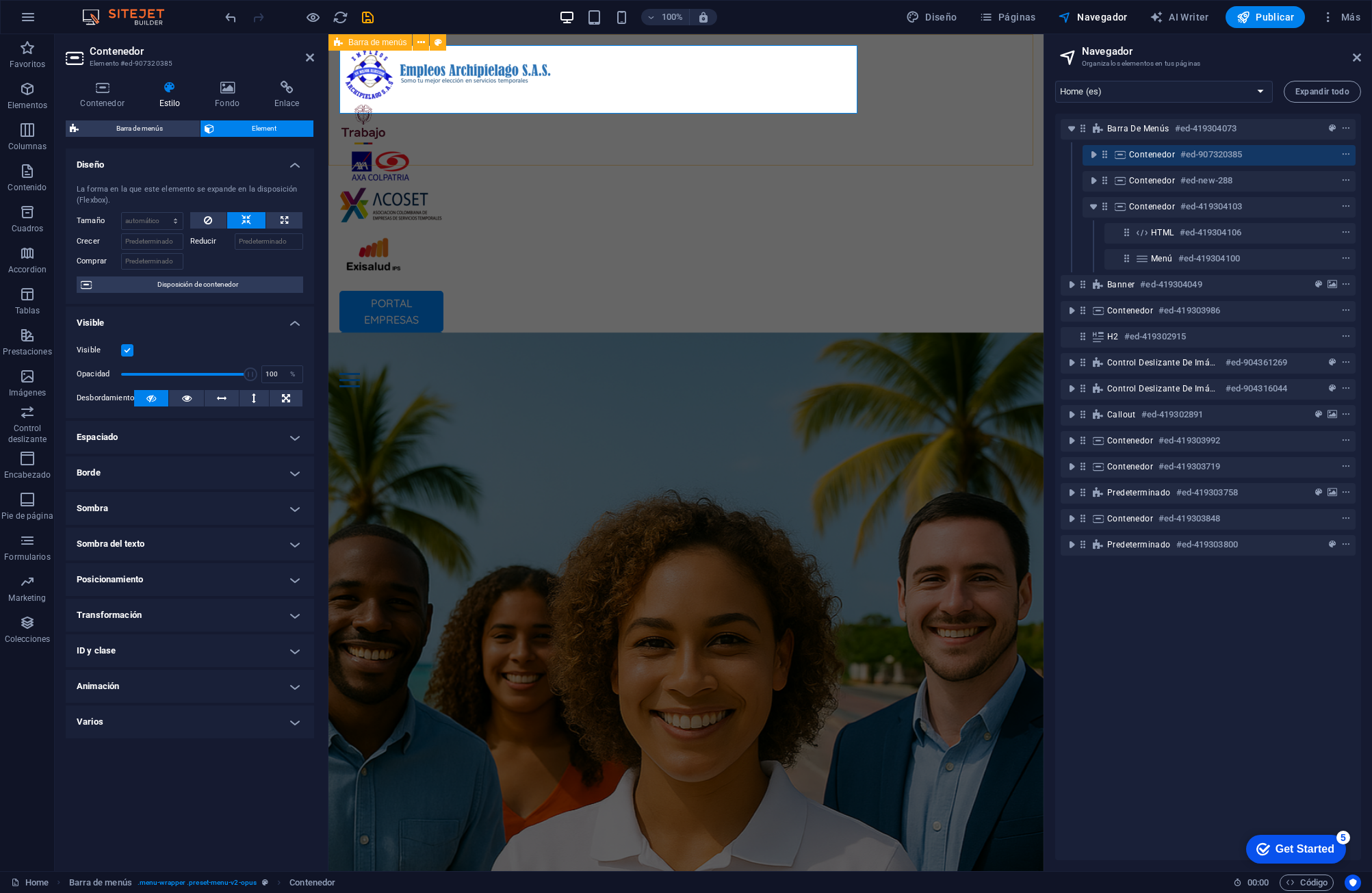
click at [756, 133] on div "PORTAL EMPRESAS PORTAL COLABORADORES Inicio Oficina Colaboradores Oficina Empre…" at bounding box center [686, 216] width 715 height 364
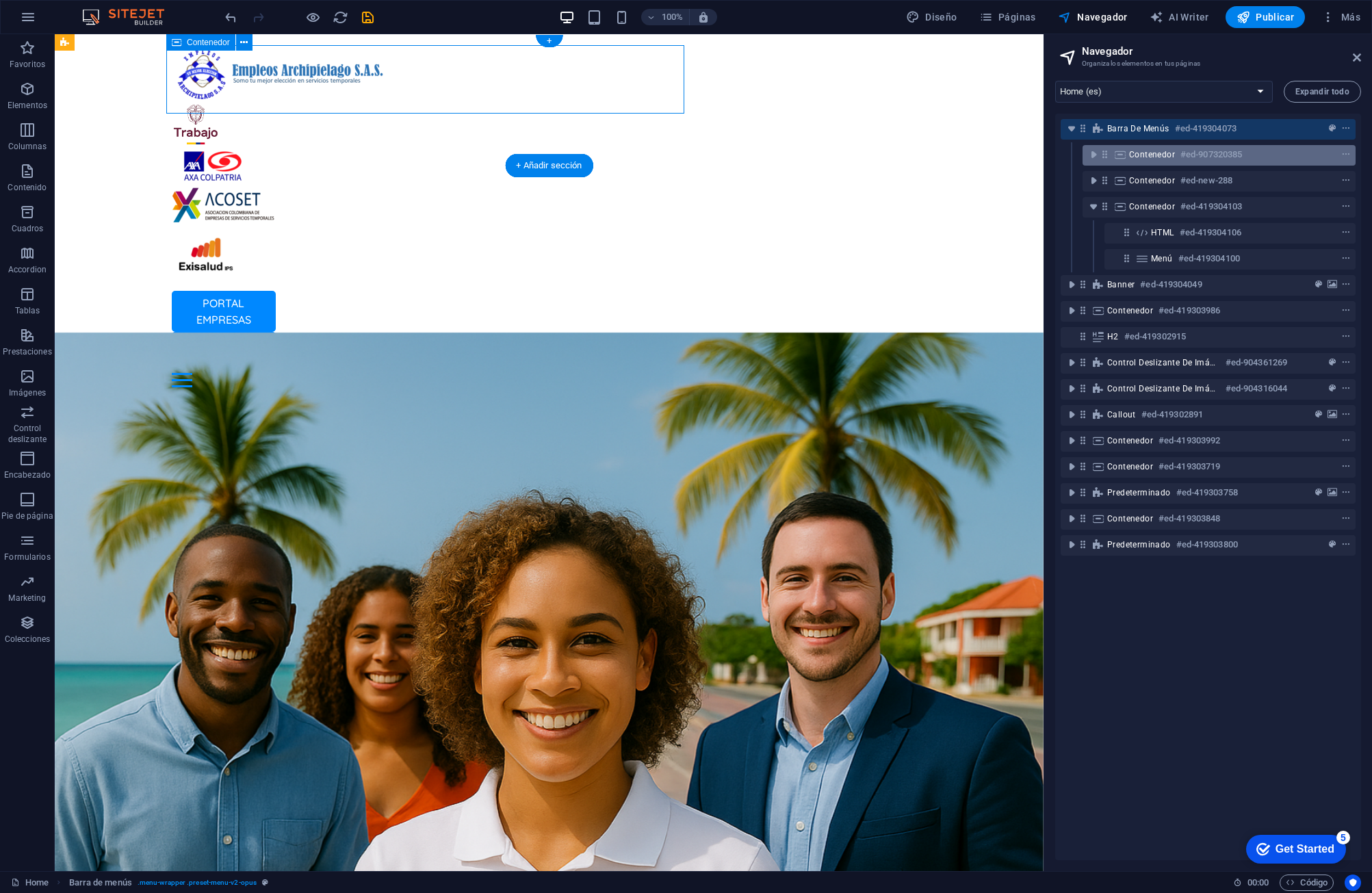
click at [874, 151] on icon at bounding box center [1105, 154] width 12 height 12
click at [874, 153] on icon at bounding box center [1105, 154] width 12 height 12
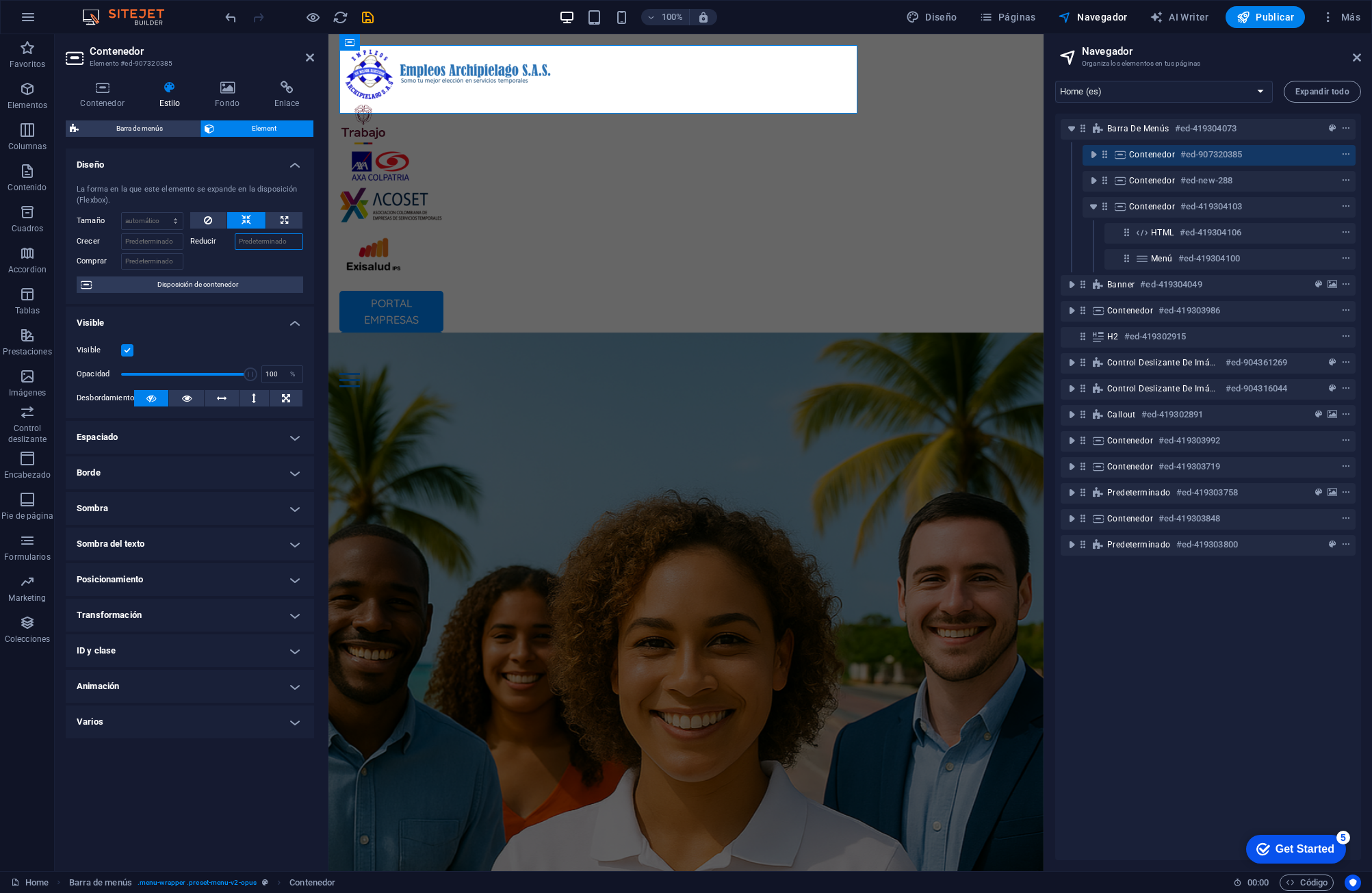
click at [251, 246] on input "Reducir" at bounding box center [270, 242] width 69 height 16
click at [154, 245] on input "Crecer" at bounding box center [152, 242] width 62 height 16
click at [162, 264] on input "Comprar" at bounding box center [152, 261] width 62 height 16
click at [157, 244] on input "Crecer" at bounding box center [152, 242] width 62 height 16
click at [163, 225] on select "Predeterminado automático px % 1/1 1/2 1/3 1/4 1/5 1/6 1/7 1/8 1/9 1/10" at bounding box center [152, 221] width 61 height 16
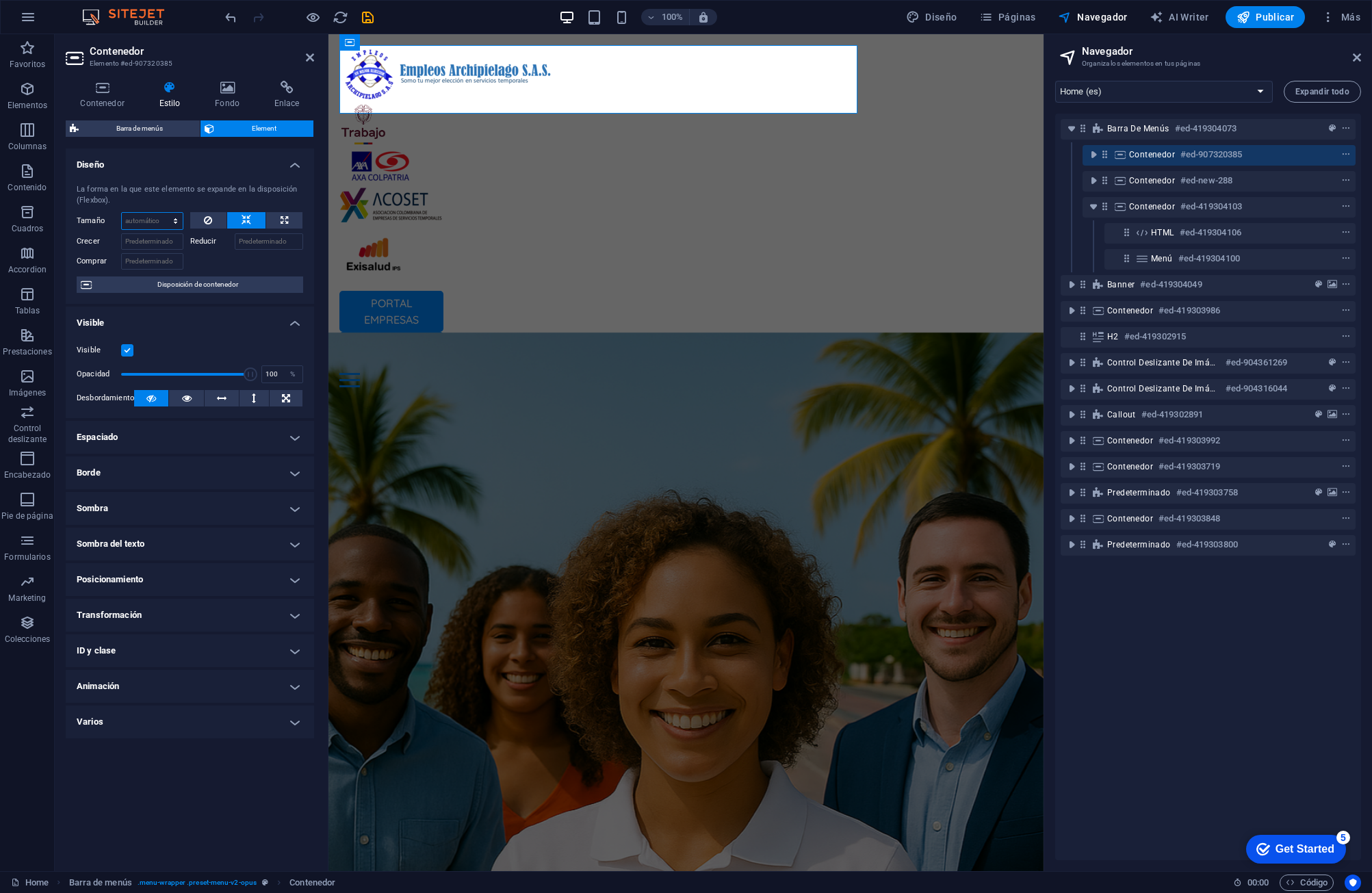
select select "px"
click at [163, 213] on select "Predeterminado automático px % 1/1 1/2 1/3 1/4 1/5 1/6 1/7 1/8 1/9 1/10" at bounding box center [152, 221] width 61 height 16
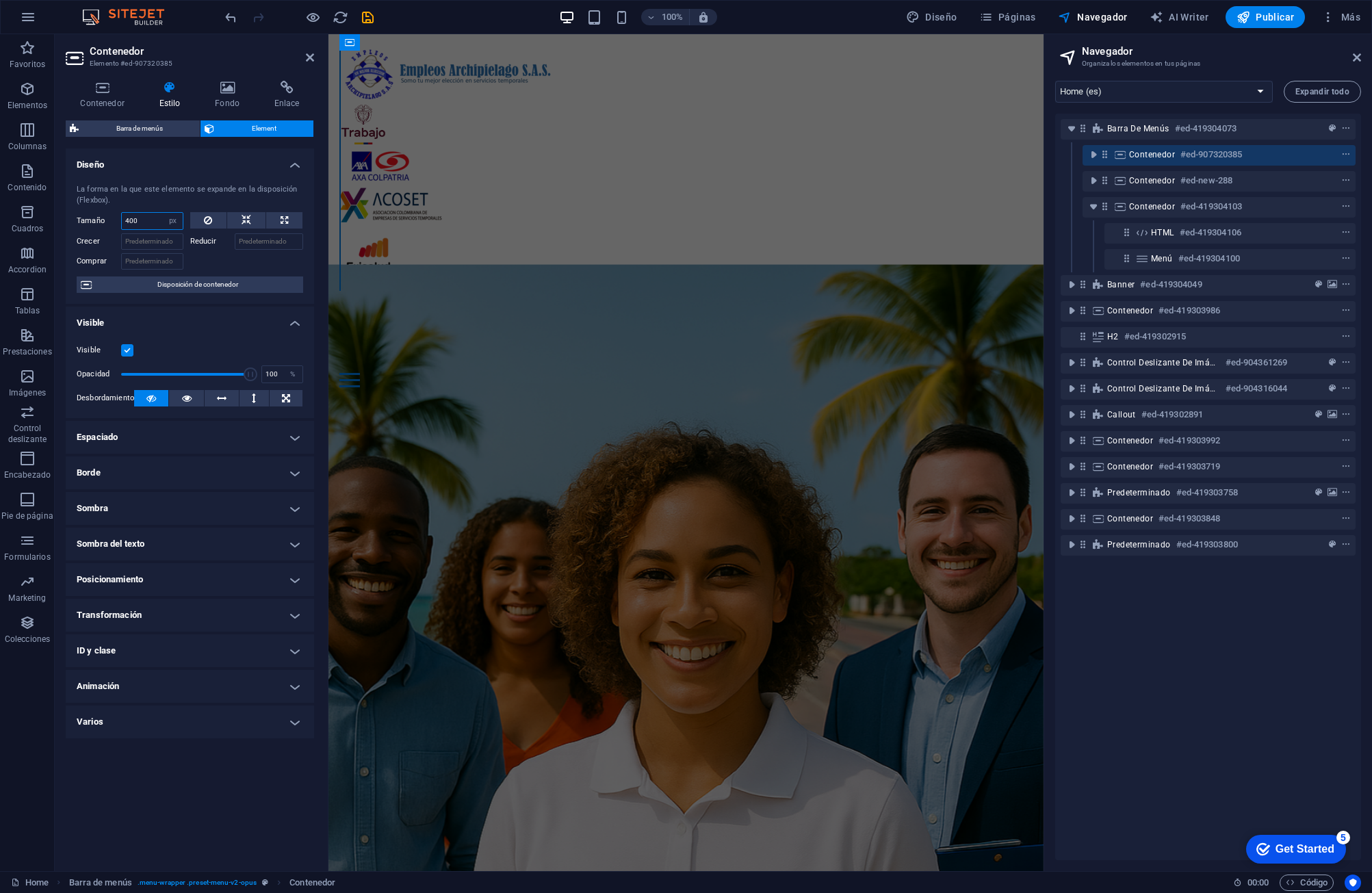
type input "400"
click at [168, 250] on div "Comprar" at bounding box center [134, 259] width 114 height 20
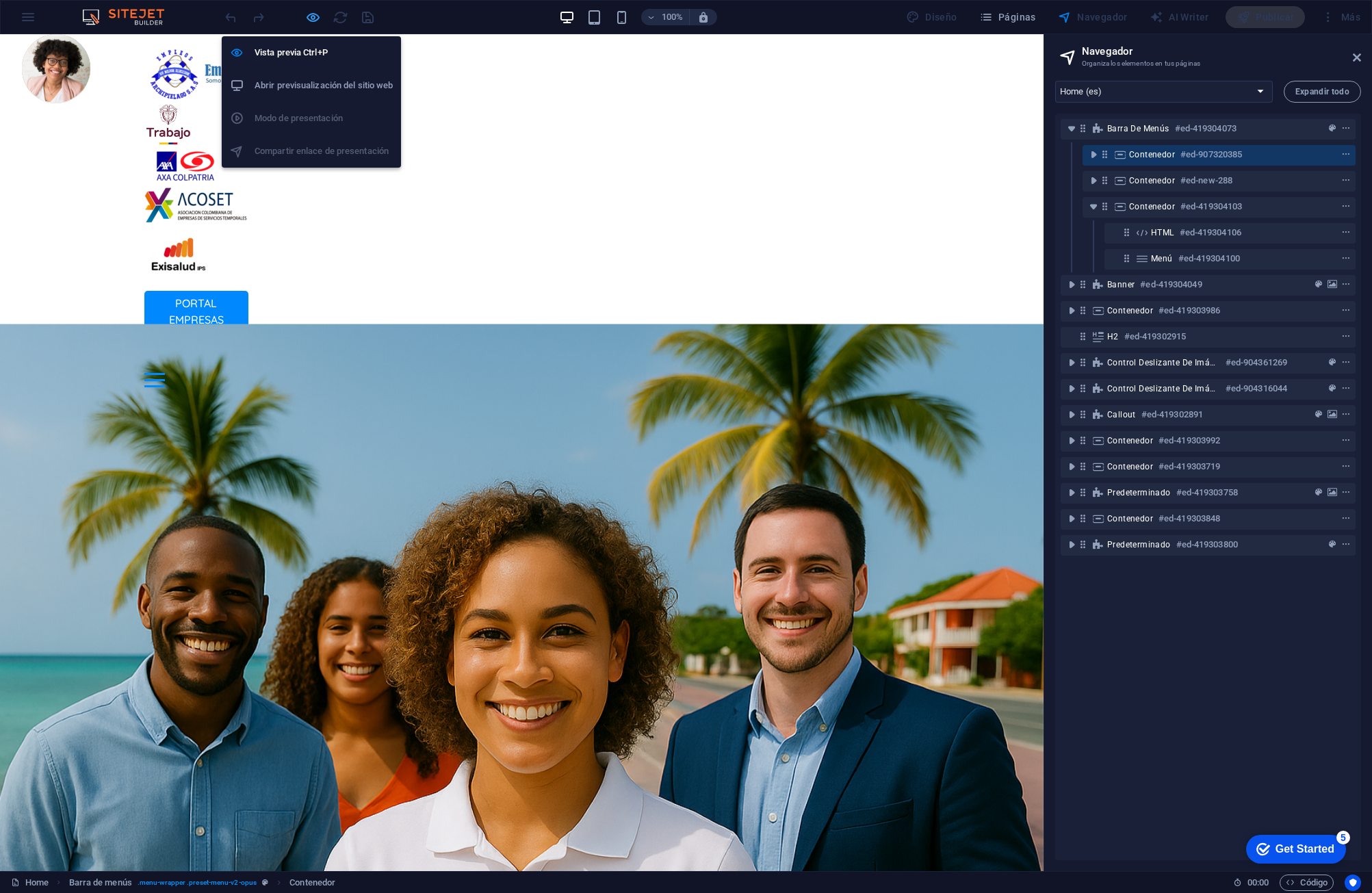
select select "px"
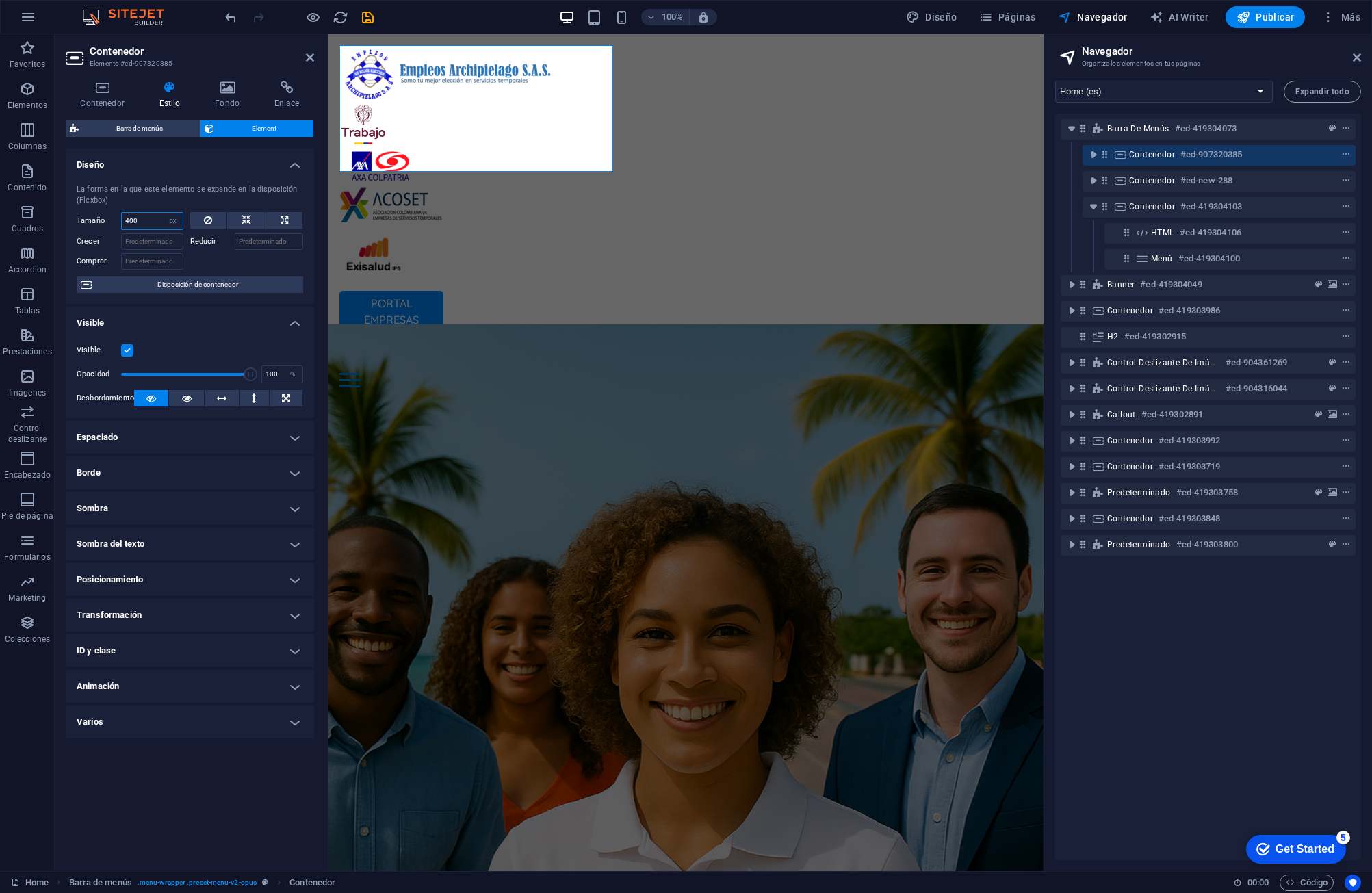
drag, startPoint x: 143, startPoint y: 219, endPoint x: 109, endPoint y: 214, distance: 34.4
click at [109, 214] on div "Tamaño 400 Predeterminado automático px % 1/1 1/2 1/3 1/4 1/5 1/6 1/7 1/8 1/9 1…" at bounding box center [130, 221] width 106 height 18
type input "5"
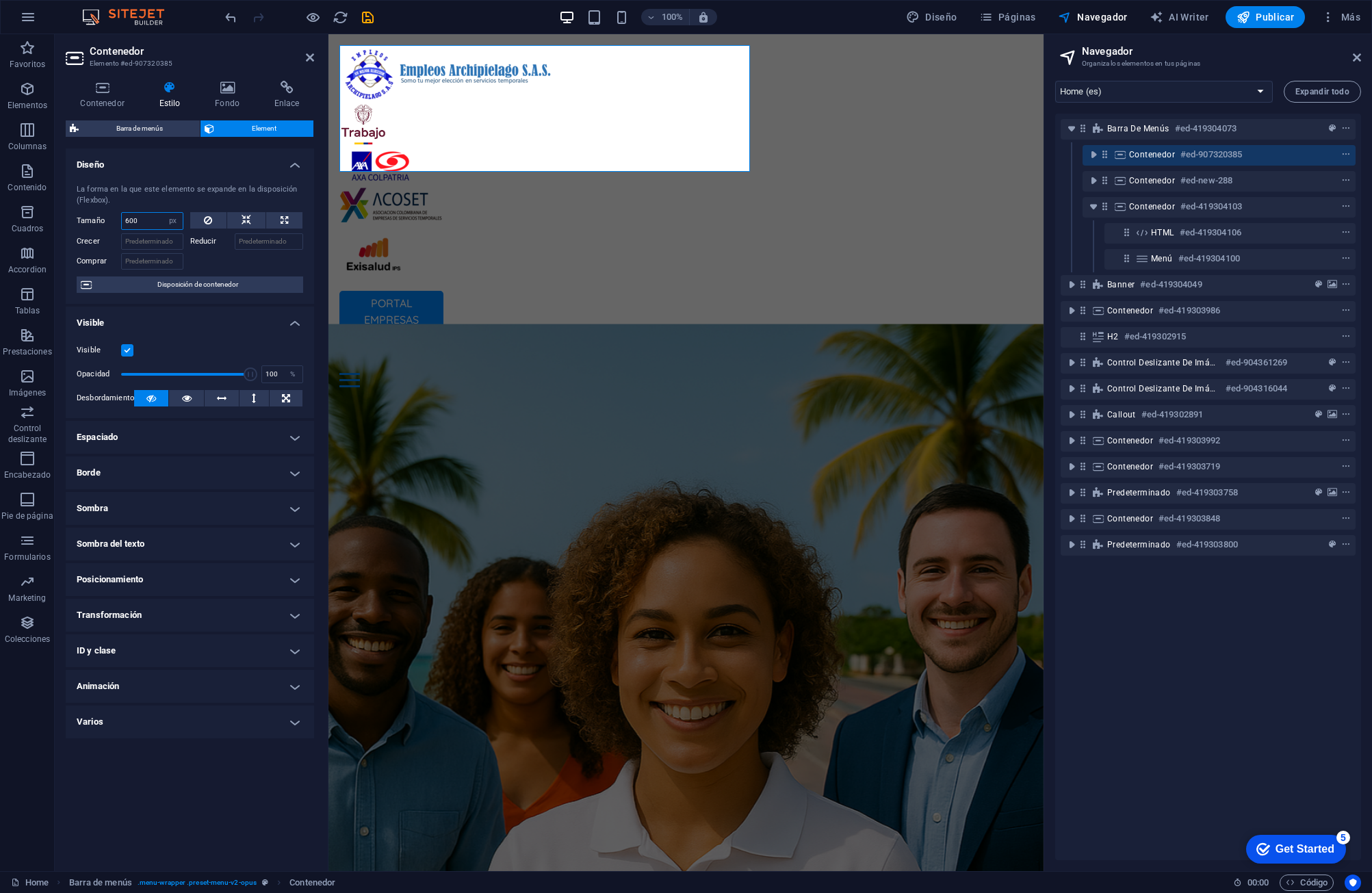
drag, startPoint x: 153, startPoint y: 225, endPoint x: 112, endPoint y: 222, distance: 41.1
click at [112, 222] on div "Tamaño 600 Predeterminado automático px % 1/1 1/2 1/3 1/4 1/5 1/6 1/7 1/8 1/9 1…" at bounding box center [130, 221] width 106 height 18
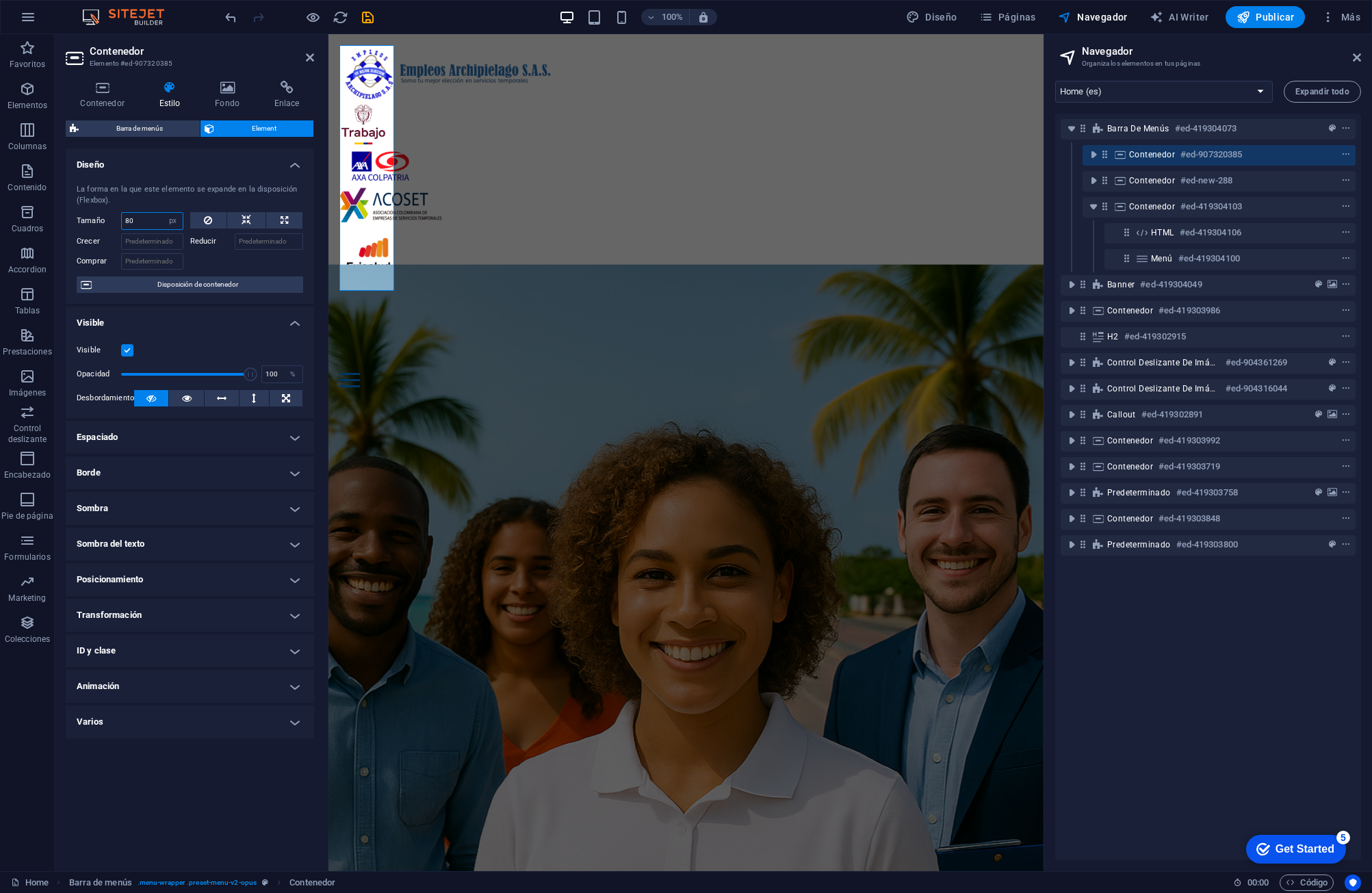
type input "8"
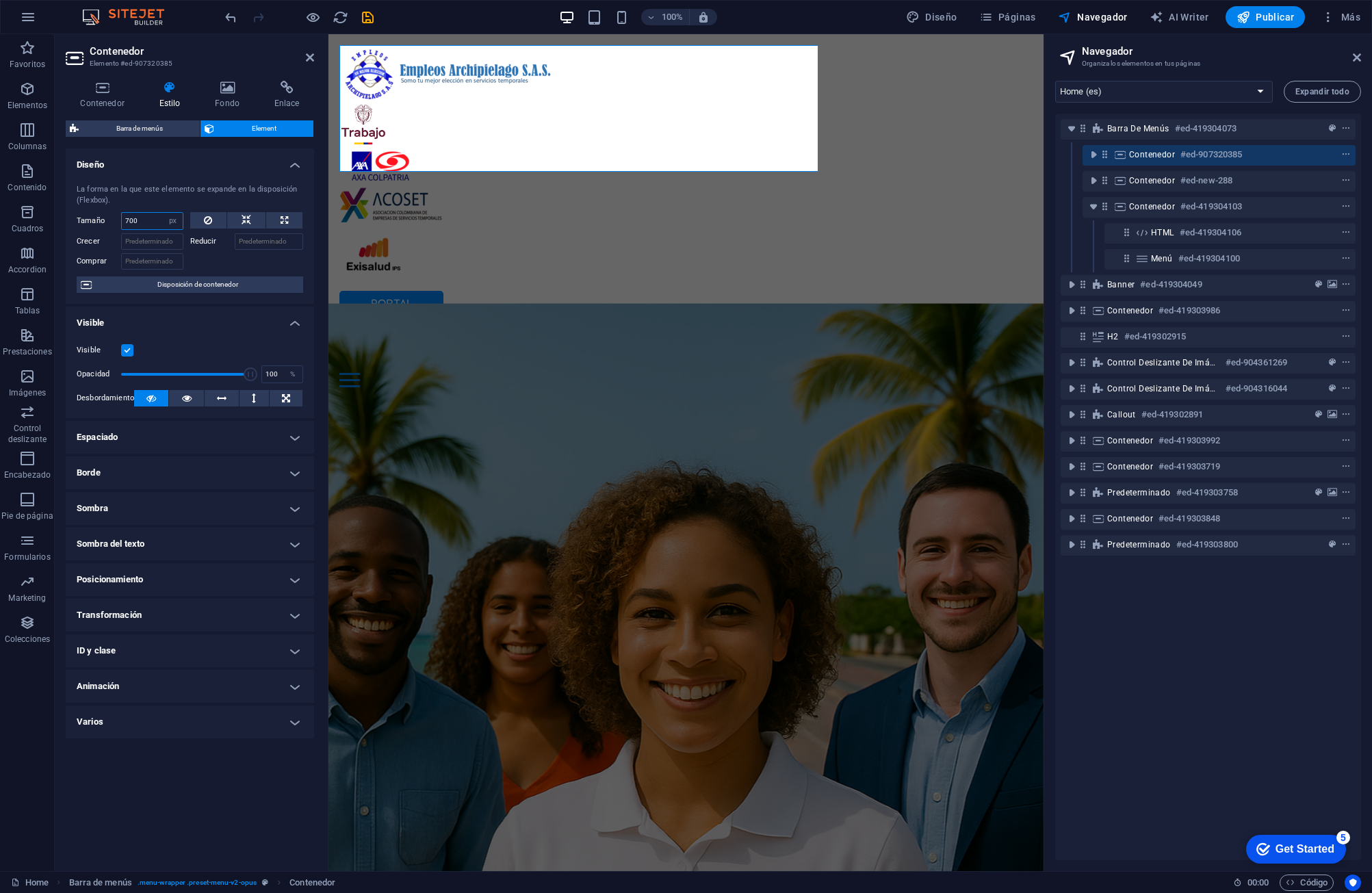
drag, startPoint x: 154, startPoint y: 220, endPoint x: 112, endPoint y: 219, distance: 42.0
click at [112, 219] on div "Tamaño 700 Predeterminado automático px % 1/1 1/2 1/3 1/4 1/5 1/6 1/7 1/8 1/9 1…" at bounding box center [130, 221] width 106 height 18
drag, startPoint x: 149, startPoint y: 225, endPoint x: 121, endPoint y: 212, distance: 30.9
click at [121, 212] on div "750 Predeterminado automático px % 1/1 1/2 1/3 1/4 1/5 1/6 1/7 1/8 1/9 1/10" at bounding box center [152, 221] width 62 height 18
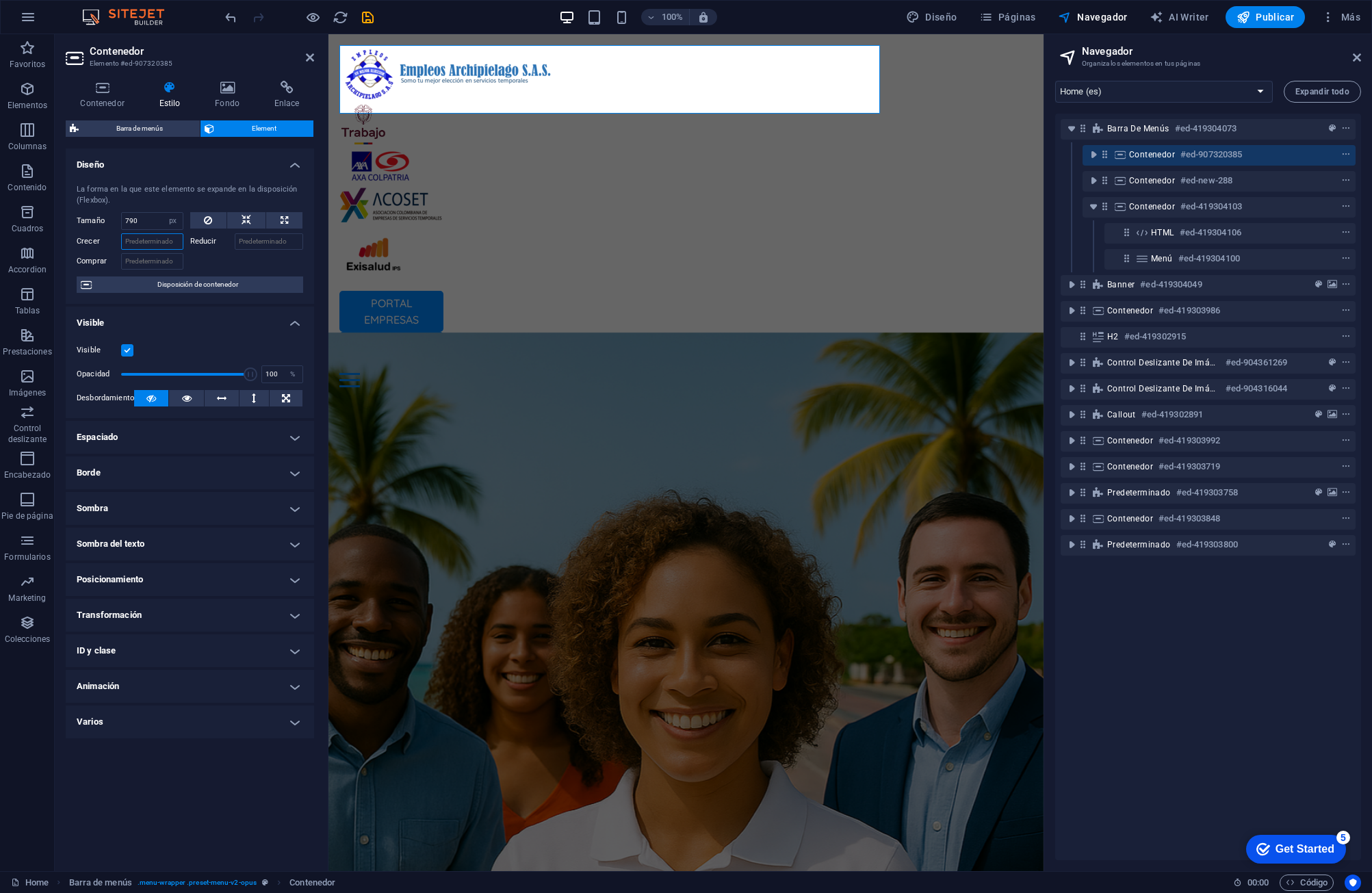
click at [161, 242] on input "Crecer" at bounding box center [152, 242] width 62 height 16
drag, startPoint x: 149, startPoint y: 227, endPoint x: 83, endPoint y: 205, distance: 69.6
click at [83, 205] on div "La forma en la que este elemento se expande en la disposición (Flexbox). Tamaño…" at bounding box center [190, 238] width 248 height 131
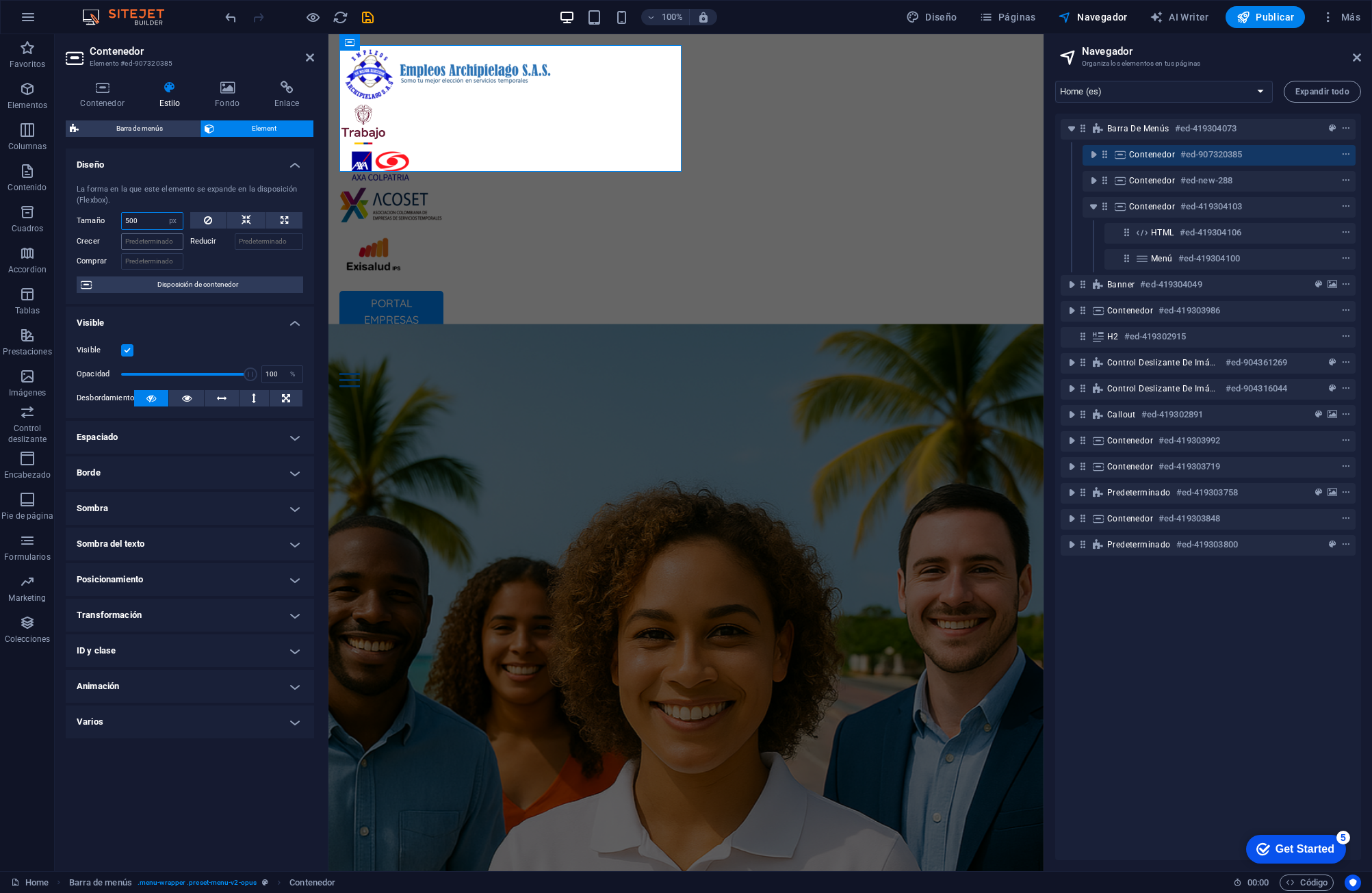
type input "500"
click at [133, 236] on input "Crecer" at bounding box center [152, 242] width 62 height 16
click at [715, 154] on div "PORTAL EMPRESAS PORTAL COLABORADORES Inicio Oficina Colaboradores Oficina Empre…" at bounding box center [686, 216] width 715 height 364
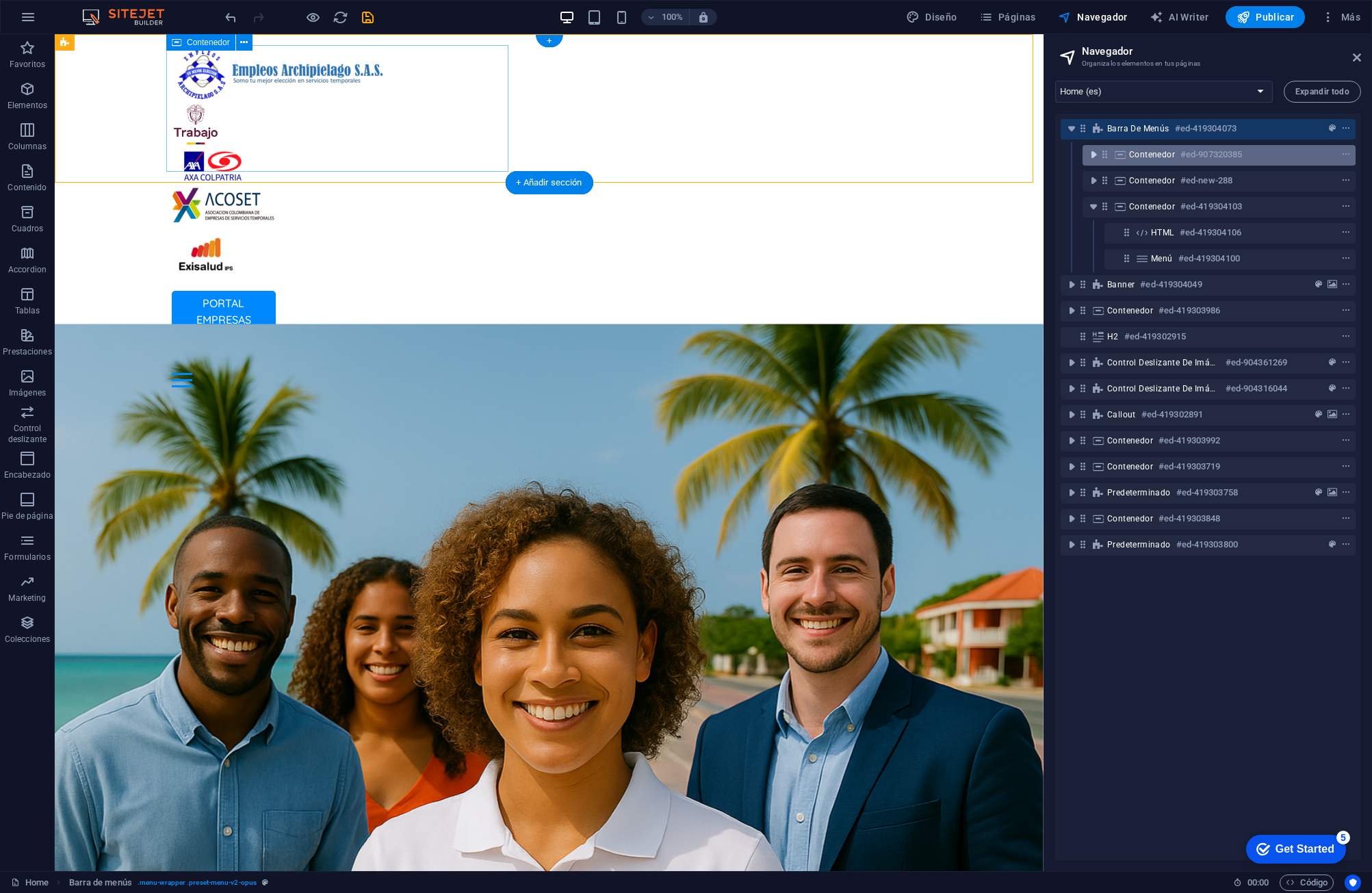
click at [874, 154] on span "toggle-expand" at bounding box center [1093, 154] width 16 height 14
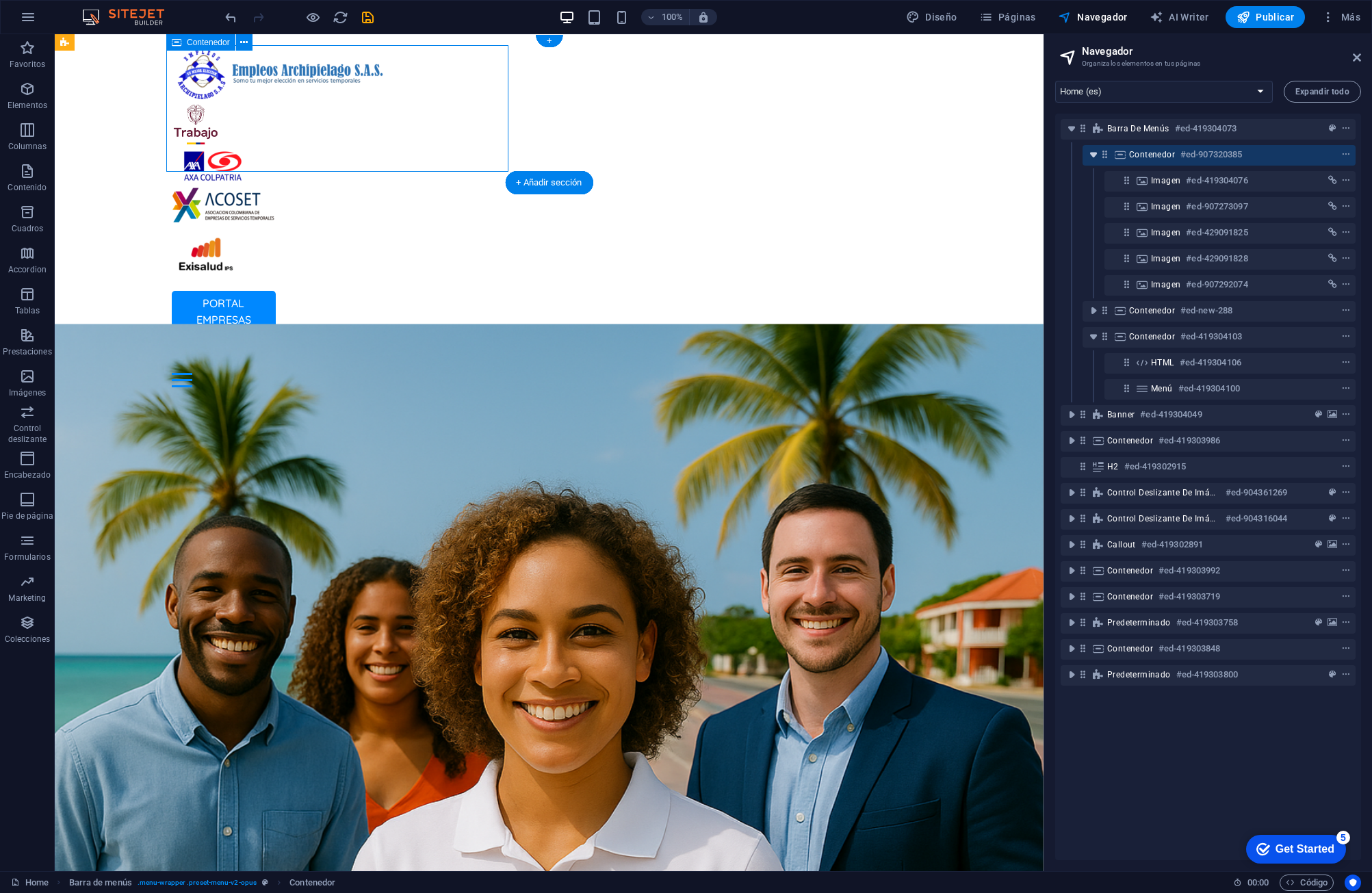
click at [874, 154] on span "toggle-expand" at bounding box center [1093, 154] width 16 height 14
select select "px"
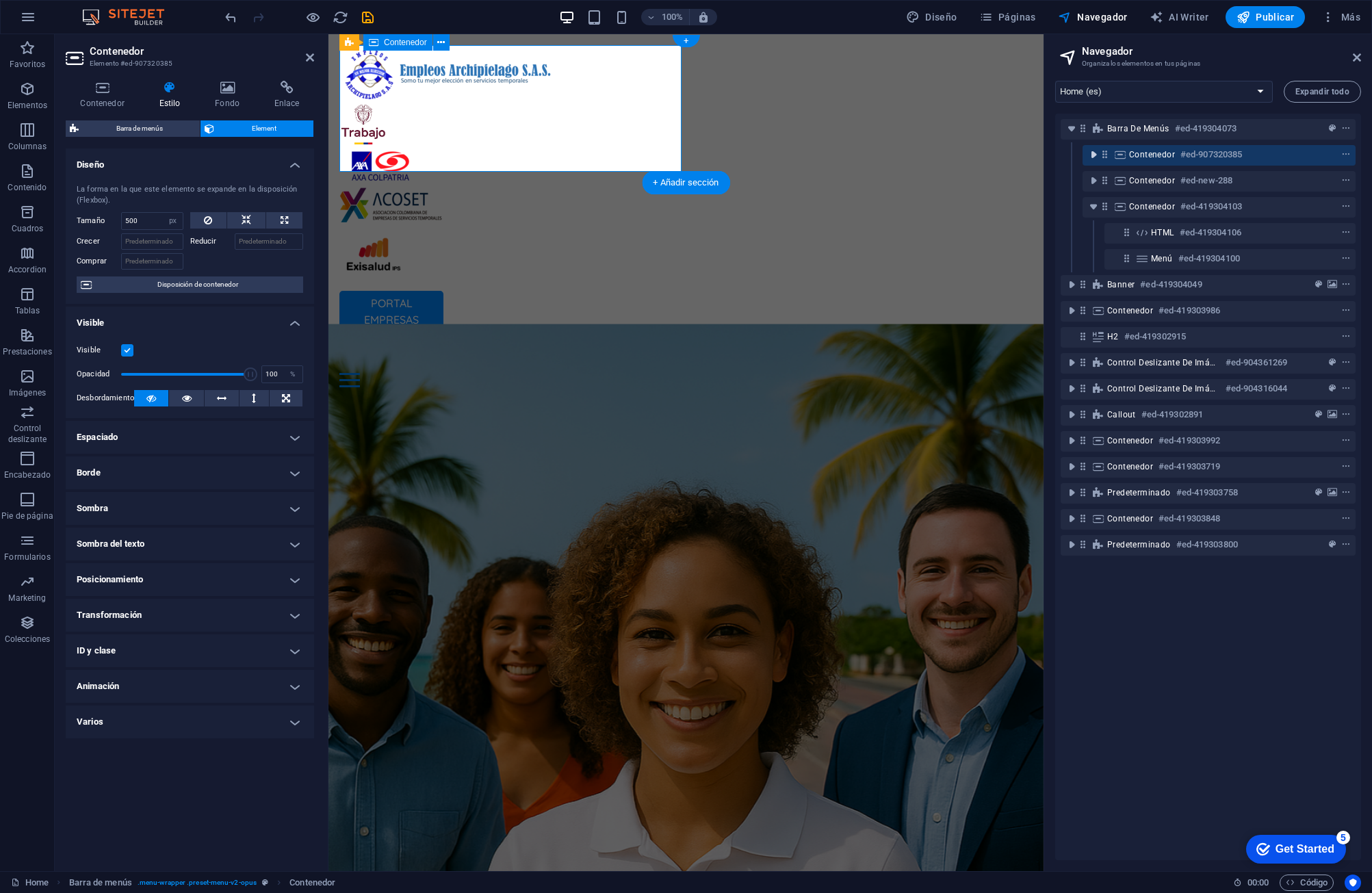
click at [874, 154] on span "toggle-expand" at bounding box center [1093, 154] width 16 height 14
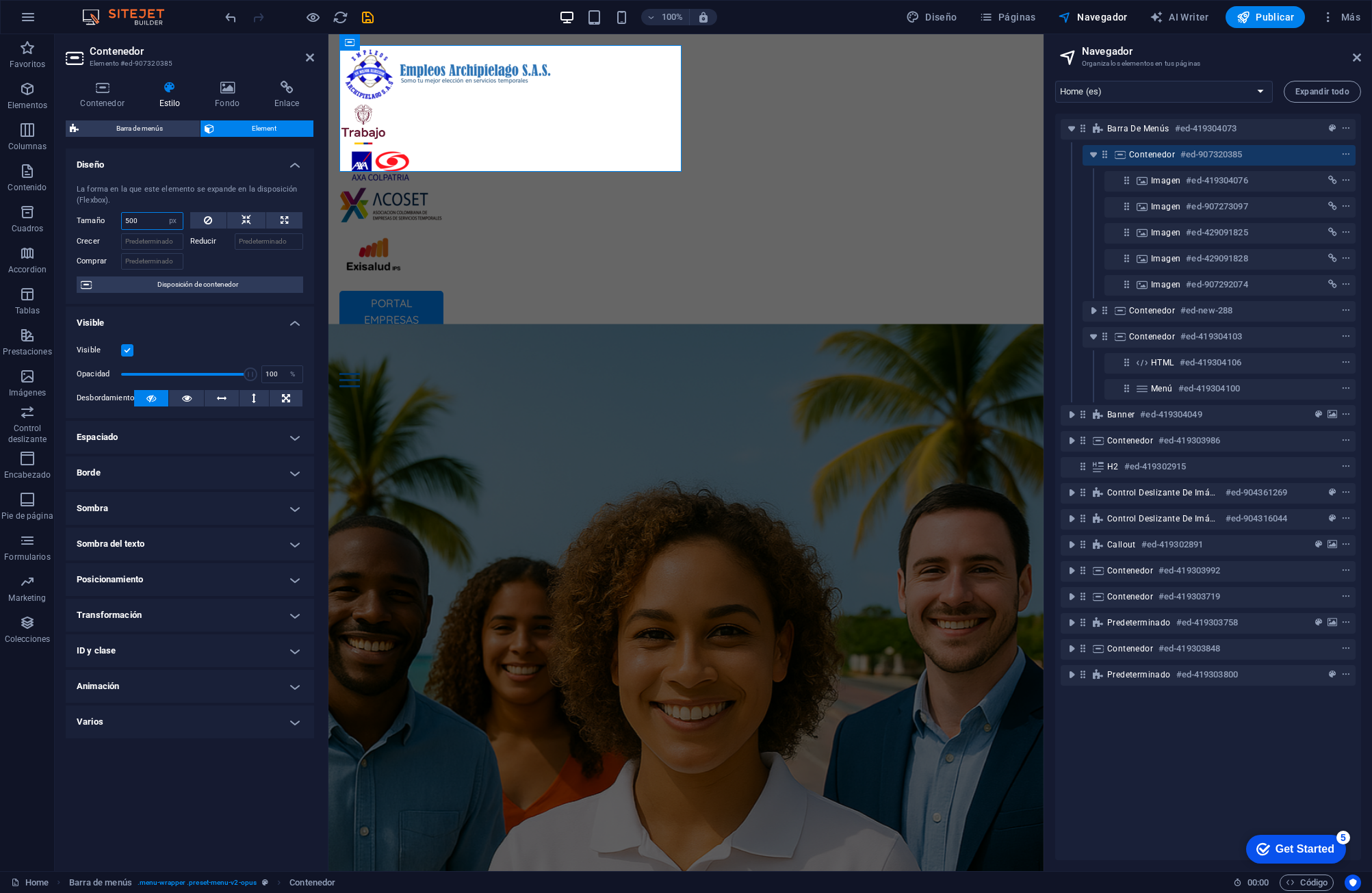
click at [143, 222] on input "500" at bounding box center [152, 221] width 61 height 16
click at [493, 69] on figure at bounding box center [686, 74] width 693 height 58
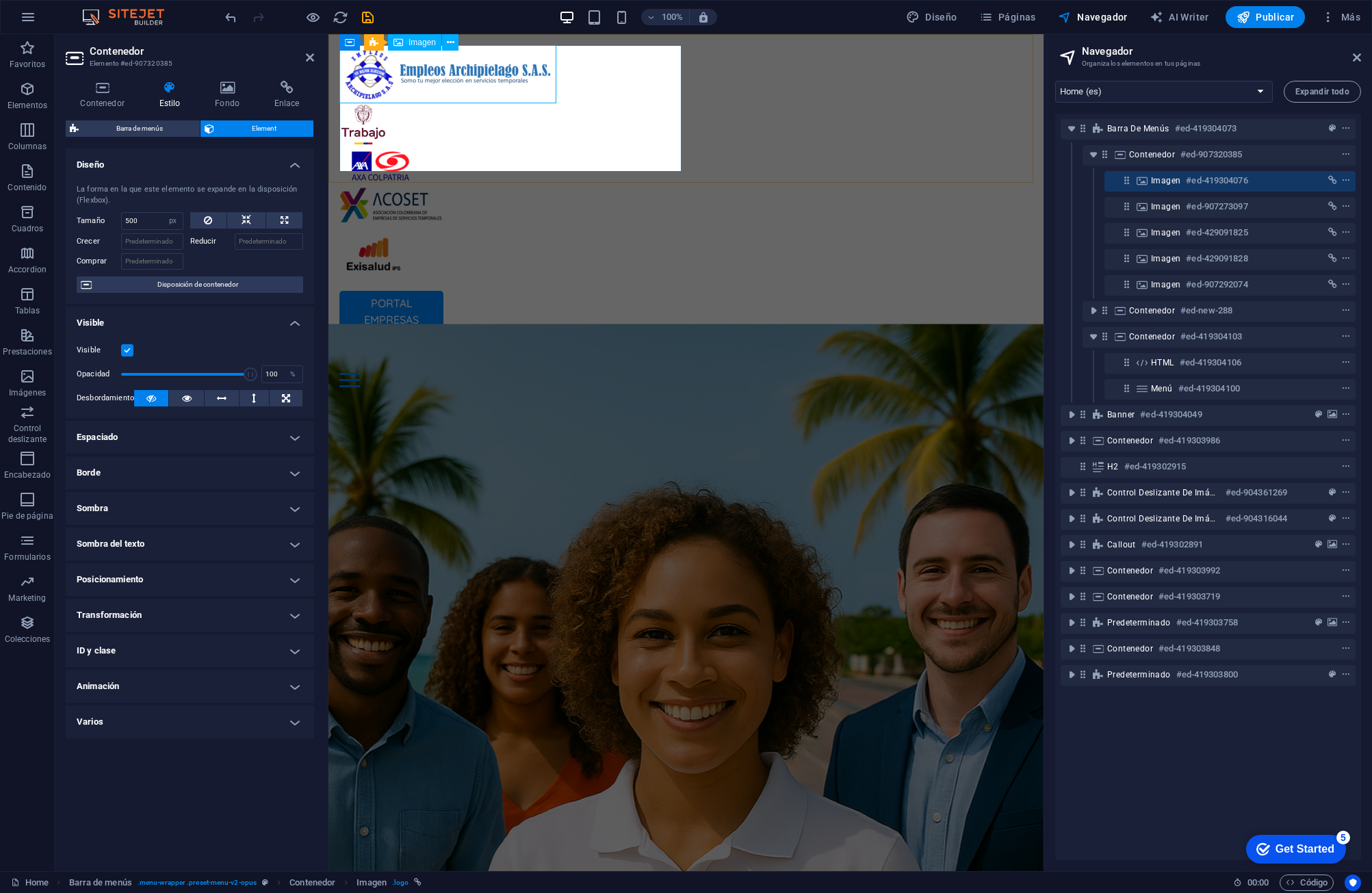
click at [874, 181] on icon at bounding box center [1127, 180] width 12 height 12
select select "px"
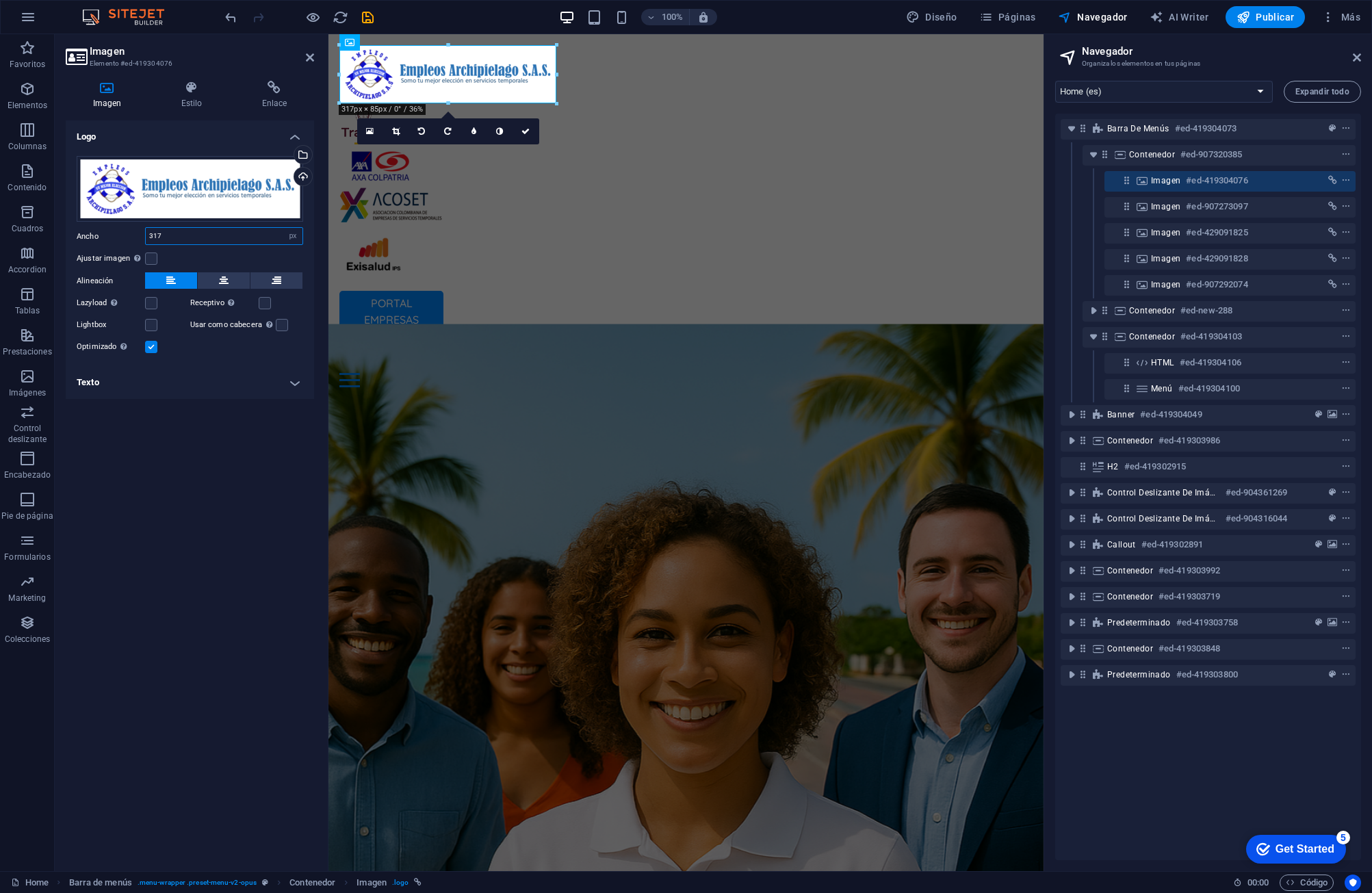
drag, startPoint x: 182, startPoint y: 230, endPoint x: 95, endPoint y: 244, distance: 88.1
click at [95, 244] on div "Ancho 317 Predeterminado automático px rem % em vh vw" at bounding box center [190, 236] width 227 height 18
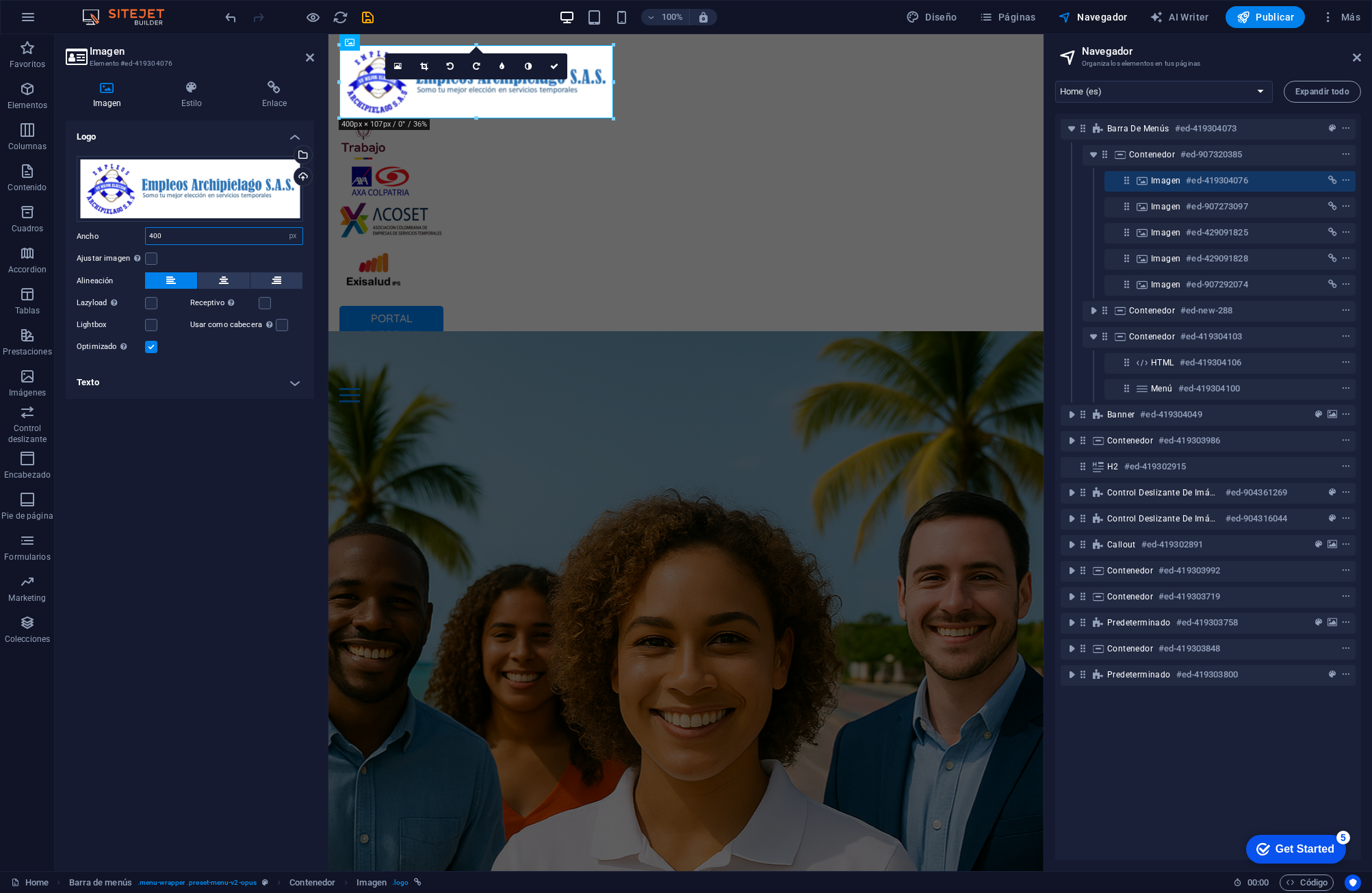
drag, startPoint x: 178, startPoint y: 234, endPoint x: 133, endPoint y: 236, distance: 45.0
click at [133, 236] on div "Ancho 400 Predeterminado automático px rem % em vh vw" at bounding box center [190, 236] width 227 height 18
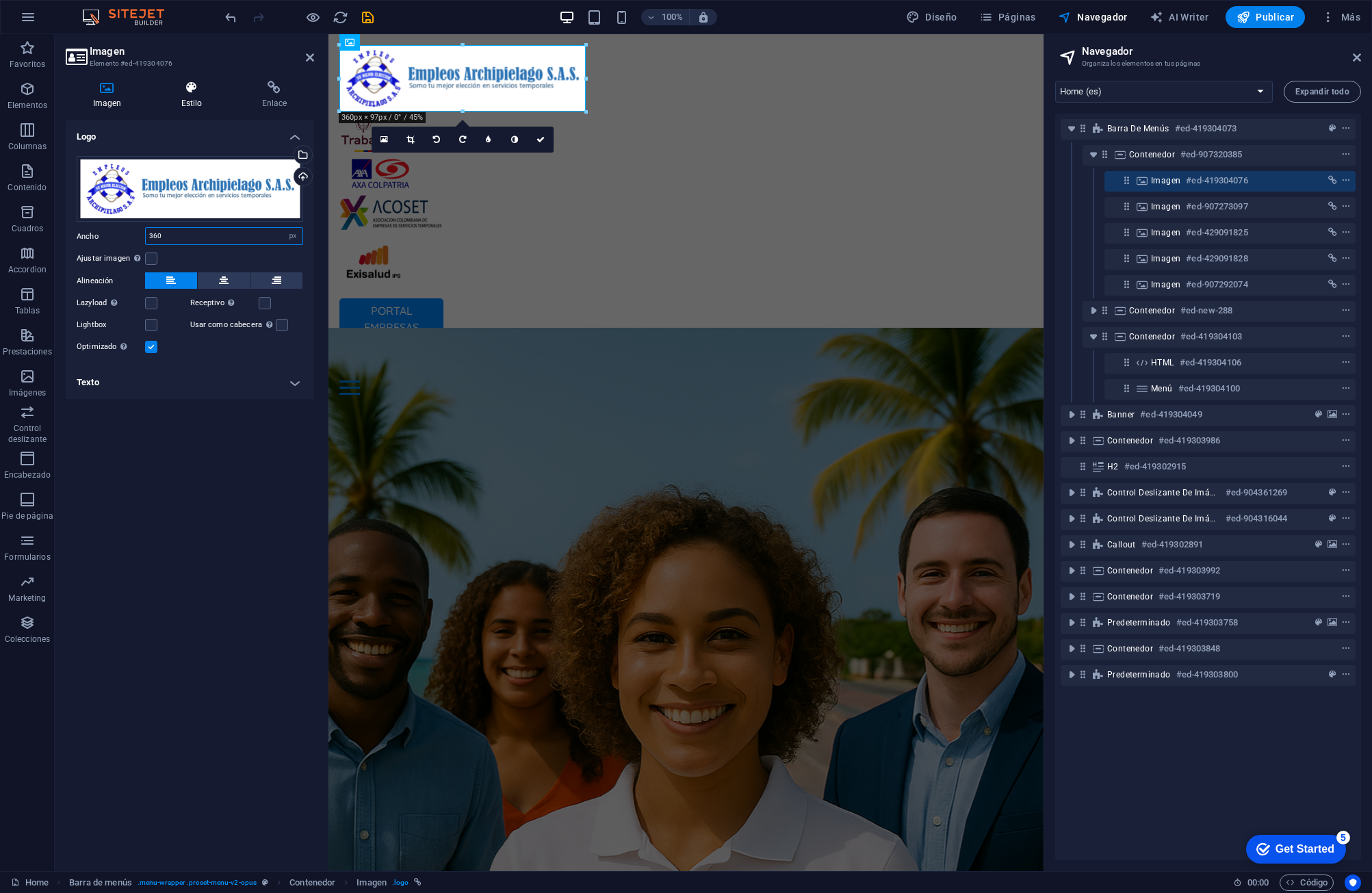
type input "360"
click at [189, 93] on icon at bounding box center [191, 87] width 75 height 14
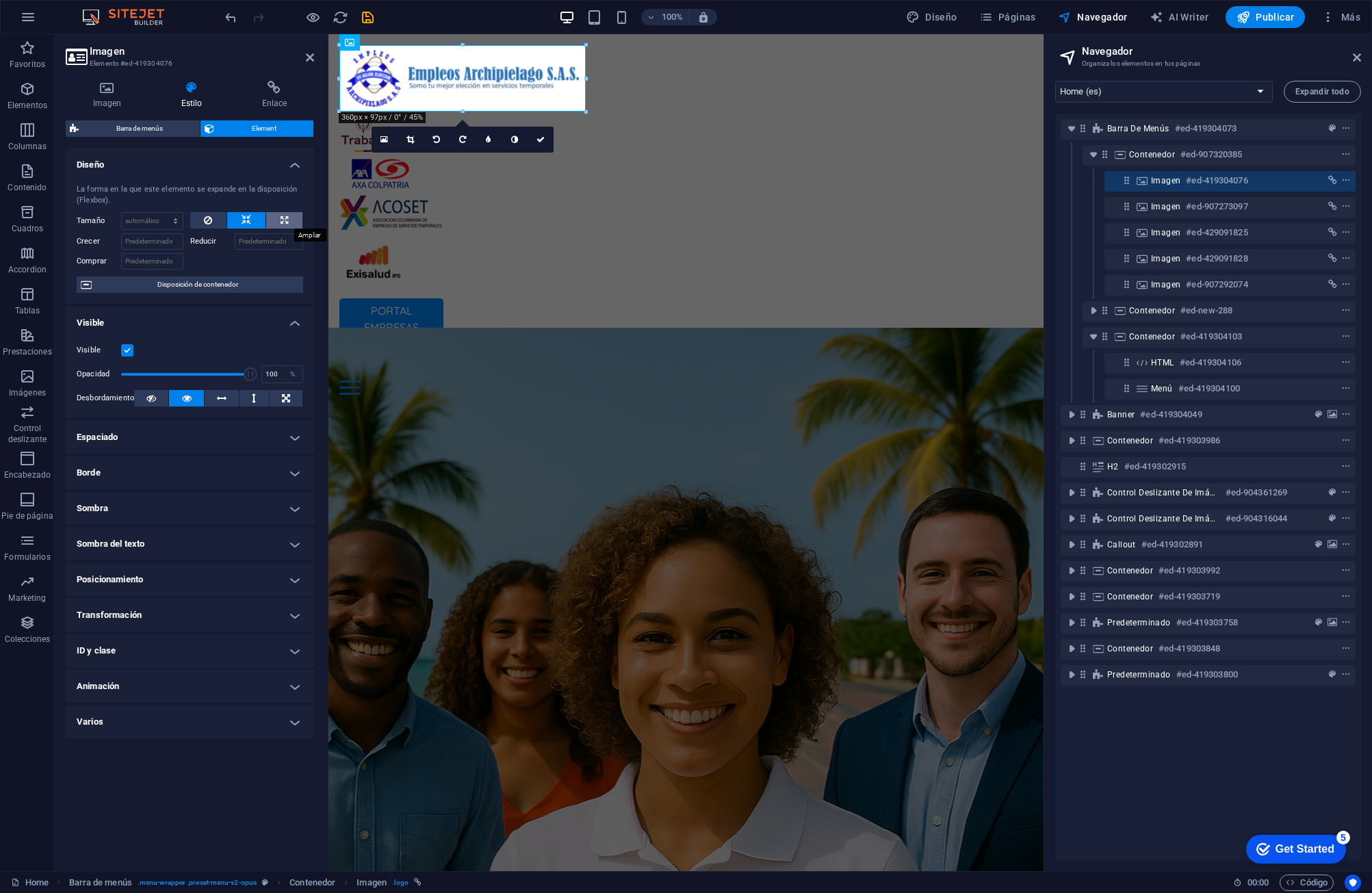
click at [287, 218] on icon at bounding box center [284, 220] width 7 height 16
type input "100"
select select "%"
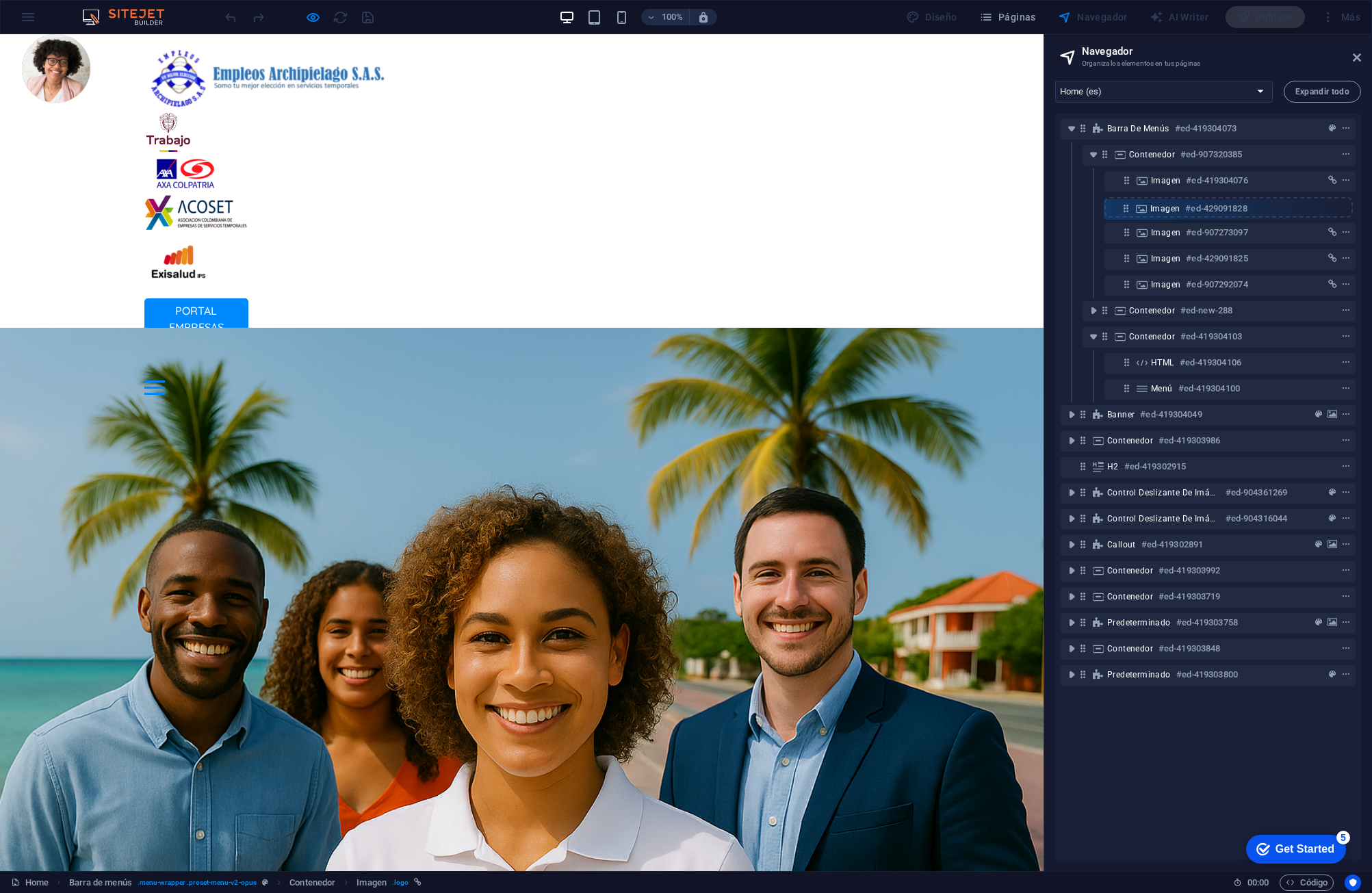
drag, startPoint x: 1128, startPoint y: 258, endPoint x: 1124, endPoint y: 205, distance: 53.2
click at [874, 205] on div "Barra de menús #ed-419304073 Contenedor #ed-907320385 Imagen #ed-419304076 Imag…" at bounding box center [1208, 487] width 306 height 747
drag, startPoint x: 1123, startPoint y: 208, endPoint x: 1131, endPoint y: 237, distance: 30.1
click at [874, 237] on div "Barra de menús #ed-419304073 Contenedor #ed-907320385 Imagen #ed-419304076 Imag…" at bounding box center [1208, 487] width 306 height 747
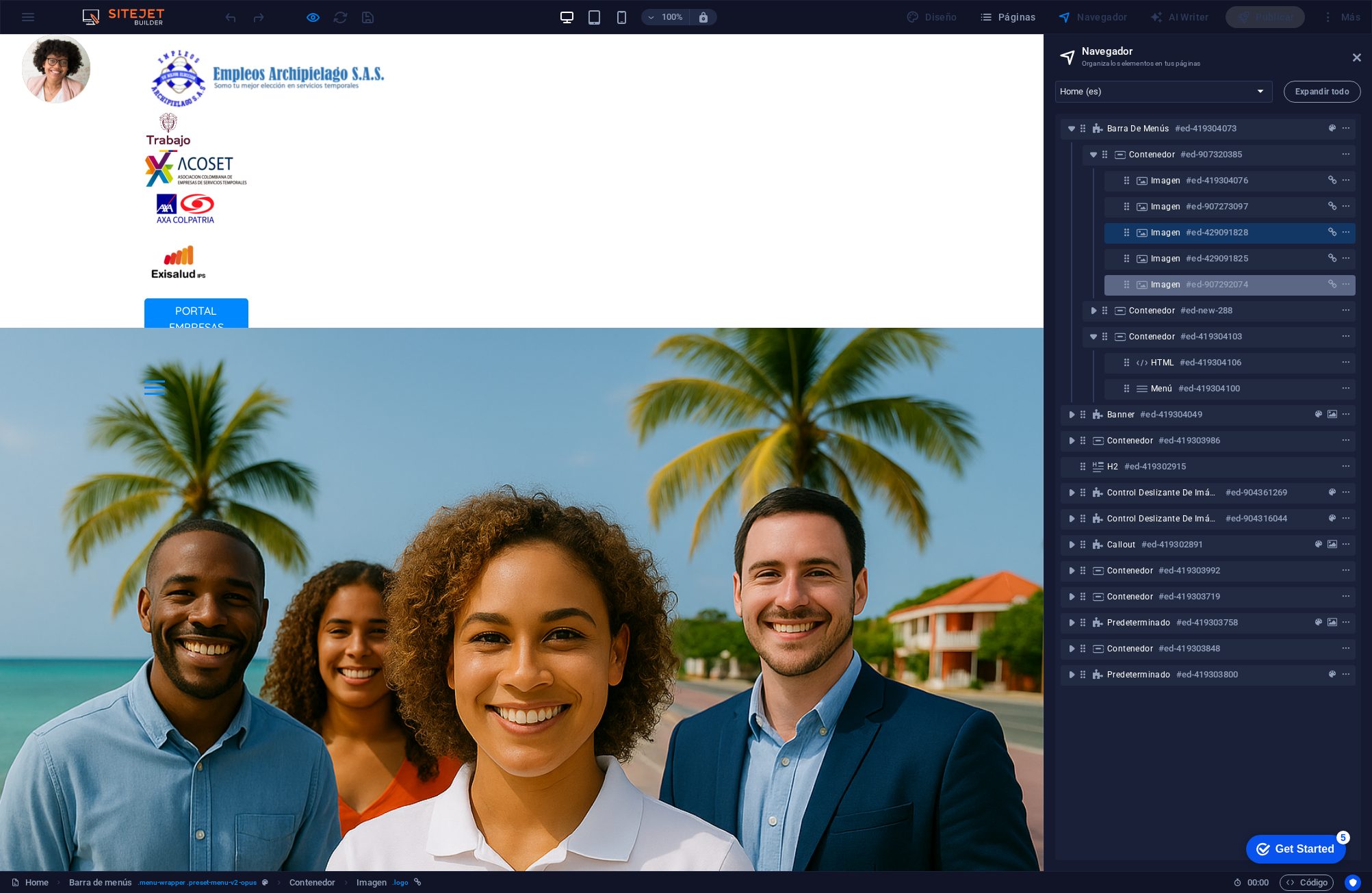
click at [874, 283] on icon at bounding box center [1127, 284] width 12 height 12
click at [874, 281] on icon "context-menu" at bounding box center [1345, 284] width 10 height 10
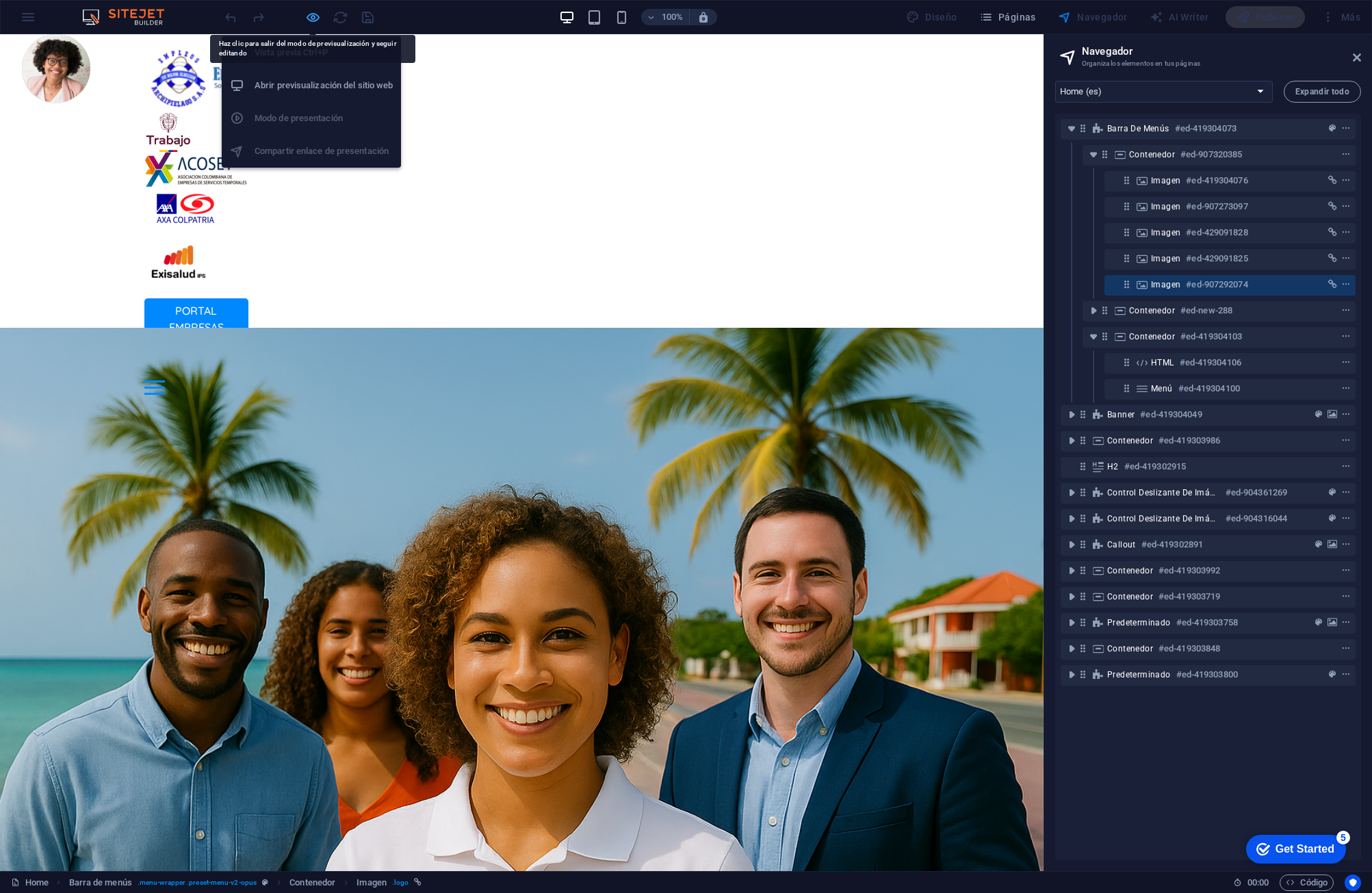
select select "%"
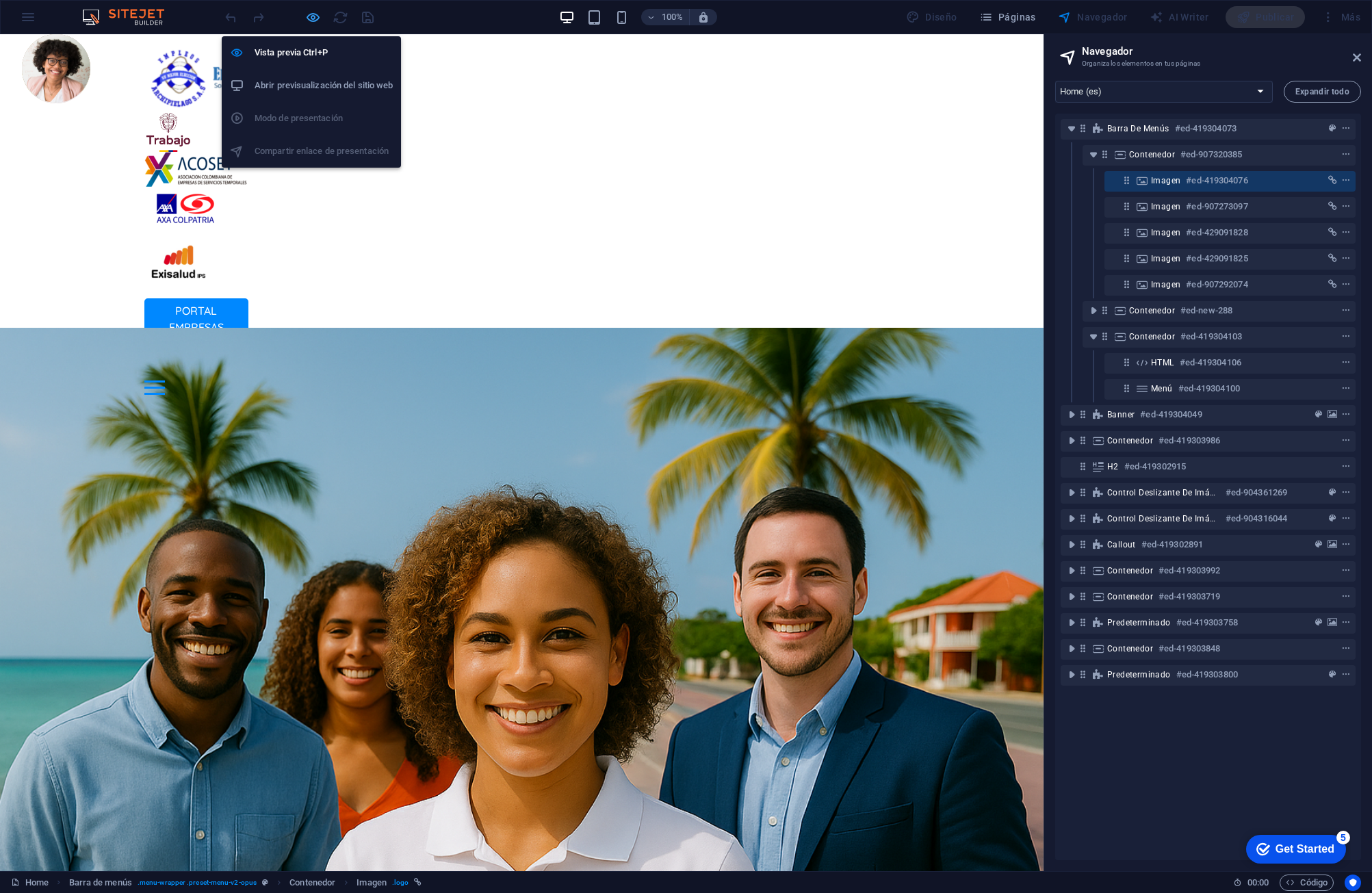
select select "%"
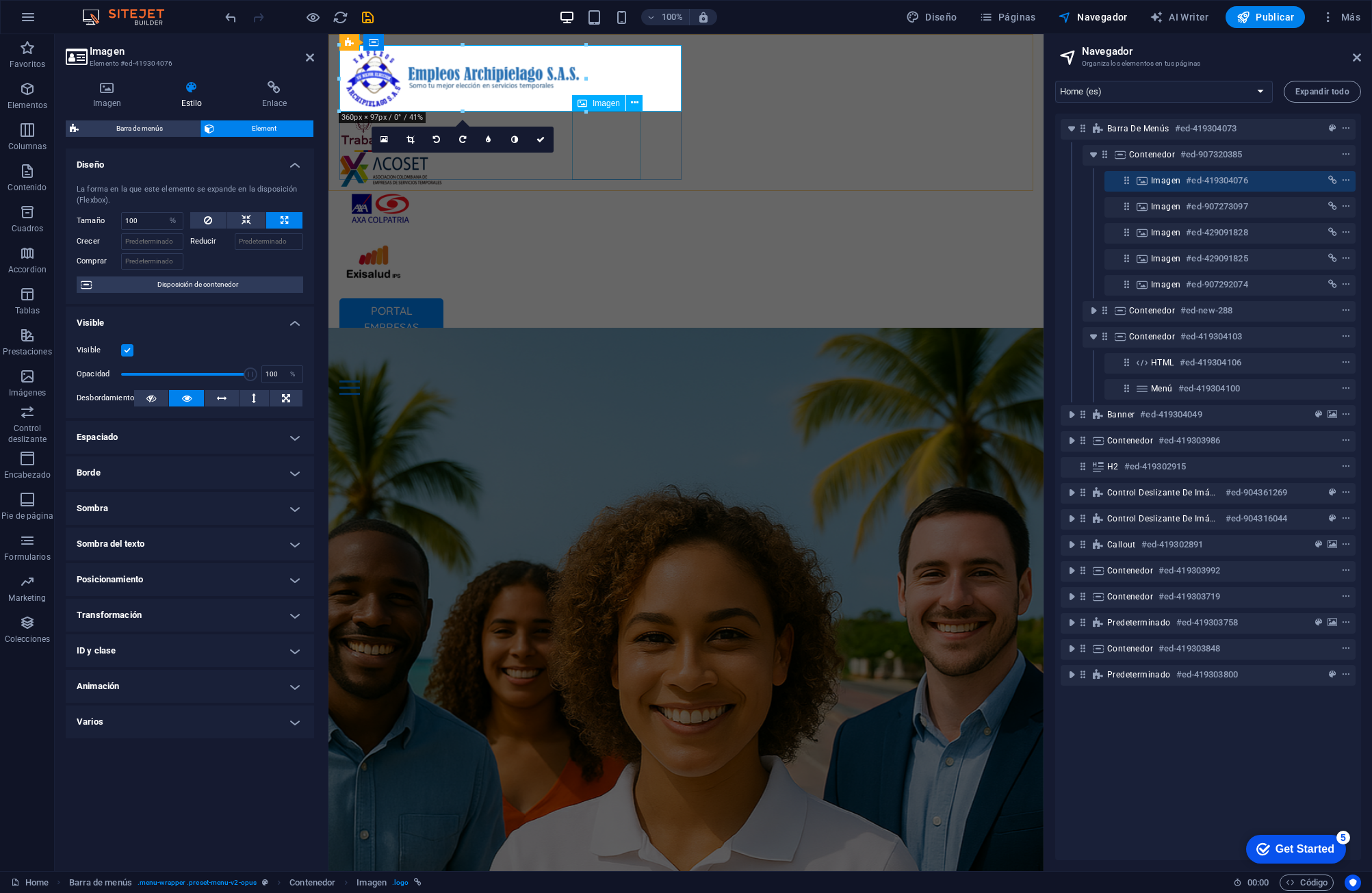
click at [618, 230] on figure at bounding box center [686, 264] width 693 height 69
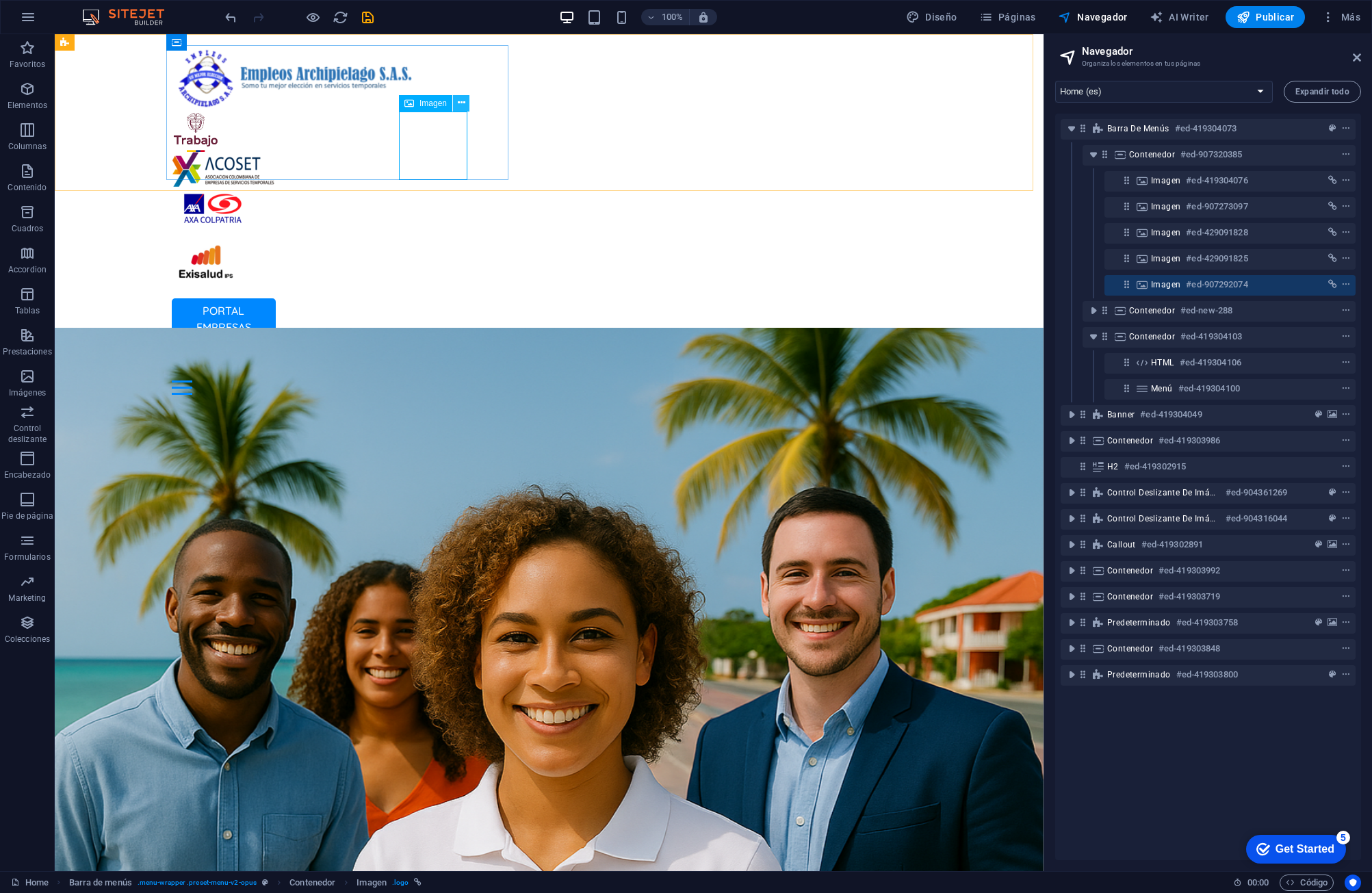
click at [464, 97] on icon at bounding box center [462, 103] width 7 height 14
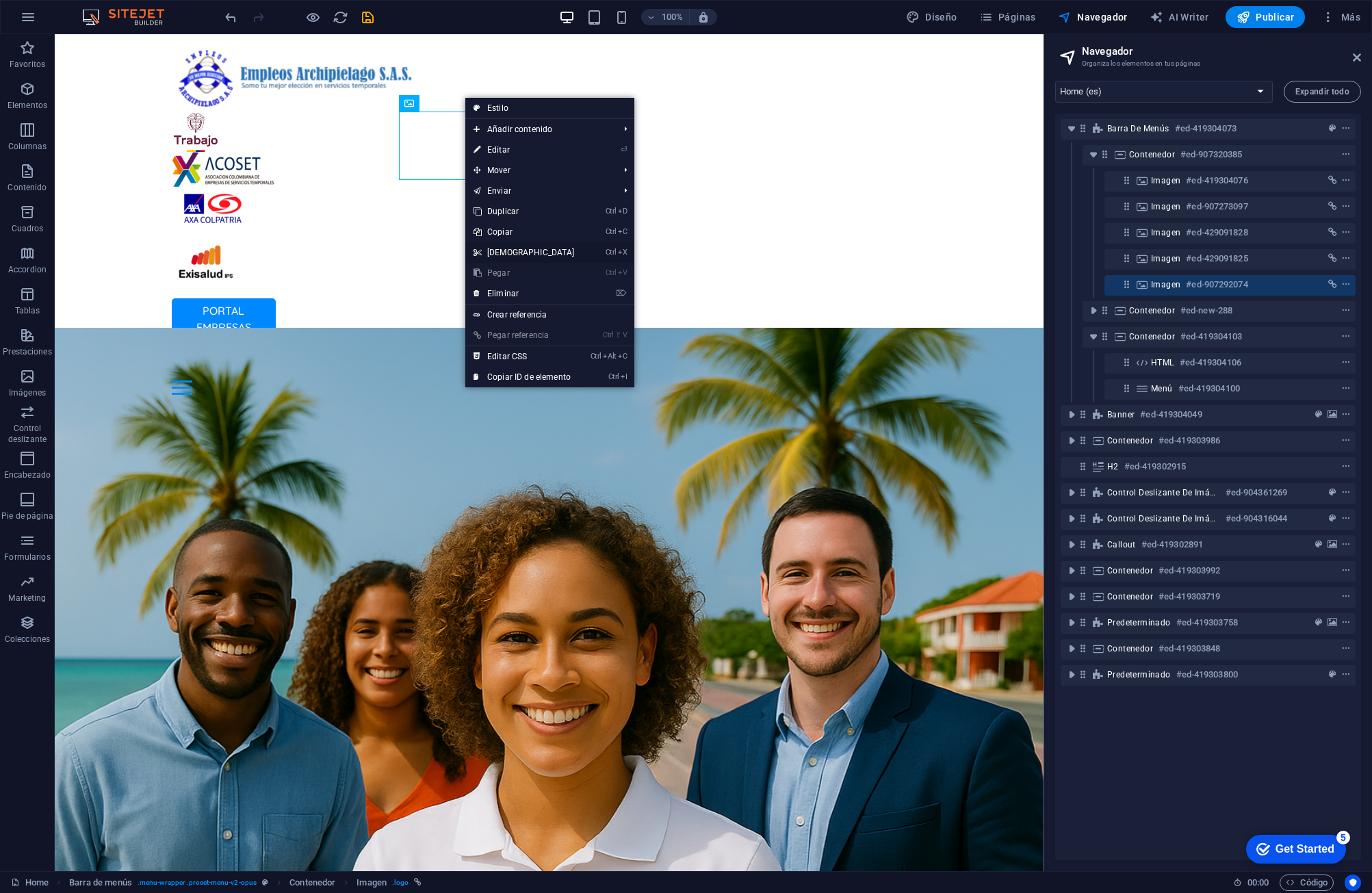
click at [539, 246] on link "Ctrl X Cortar" at bounding box center [524, 253] width 117 height 21
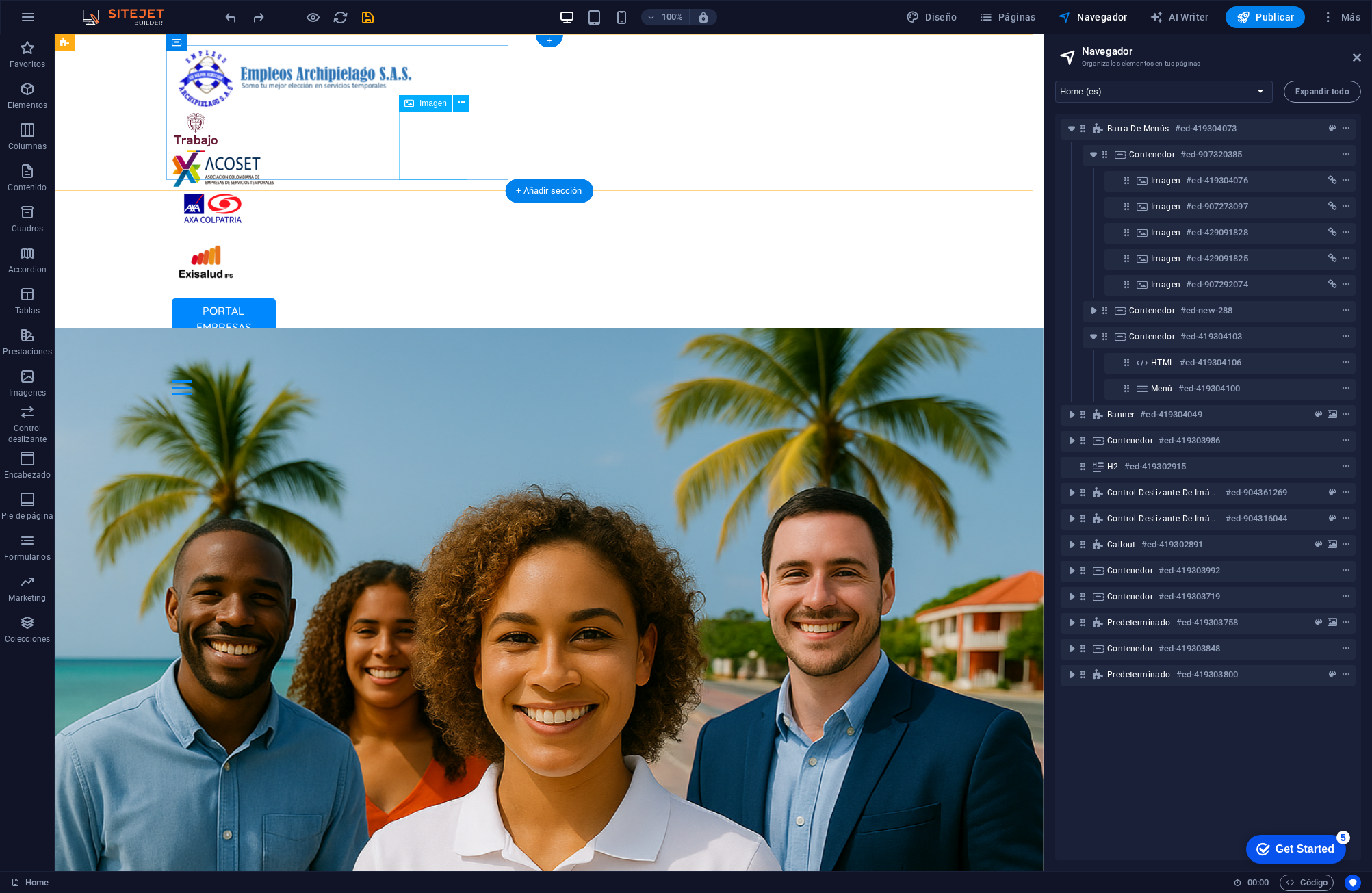
click at [447, 230] on figure at bounding box center [549, 264] width 756 height 69
click at [459, 102] on icon at bounding box center [462, 103] width 7 height 14
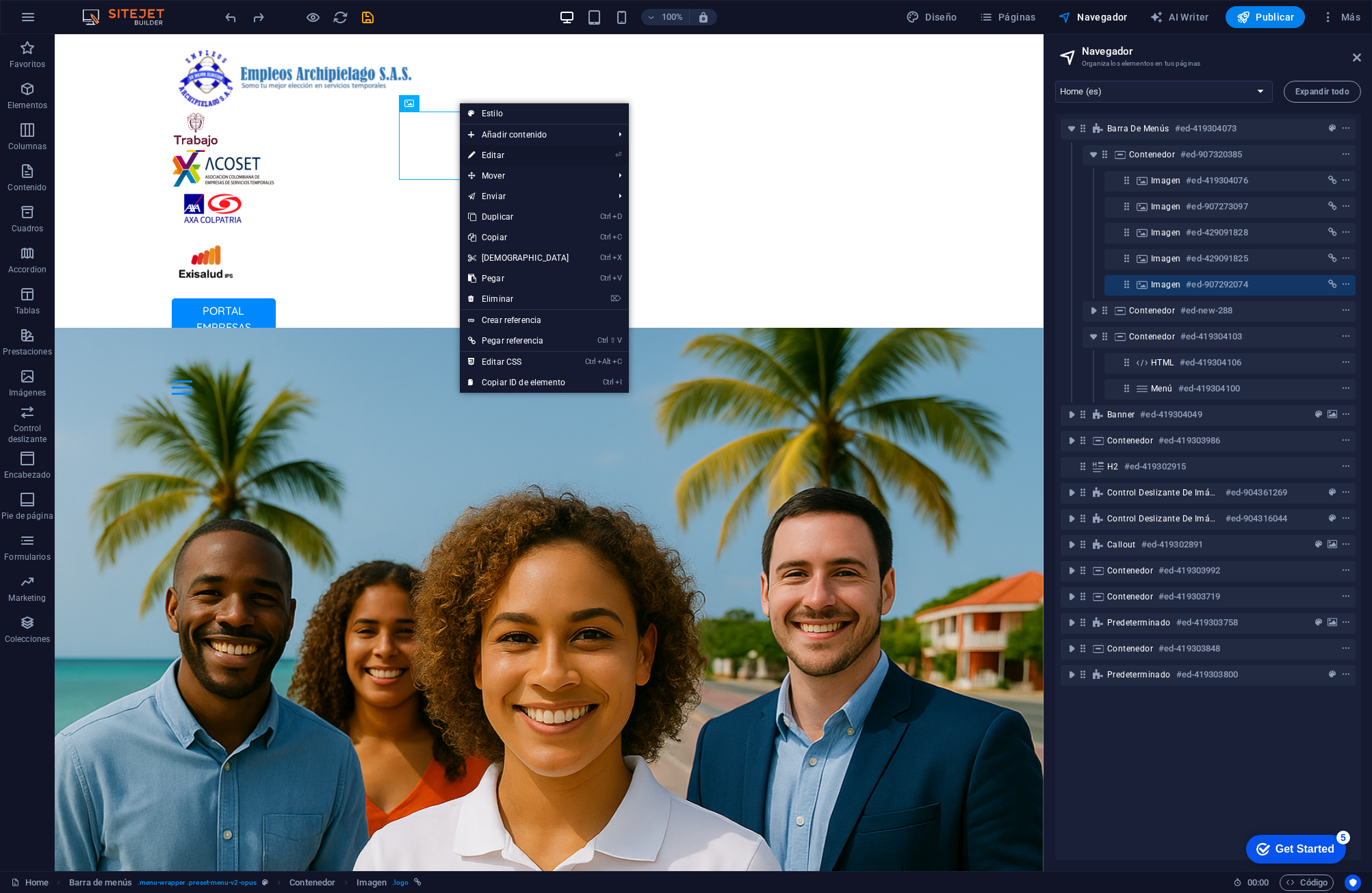
click at [553, 155] on link "⏎ Editar" at bounding box center [518, 155] width 117 height 21
select select "px"
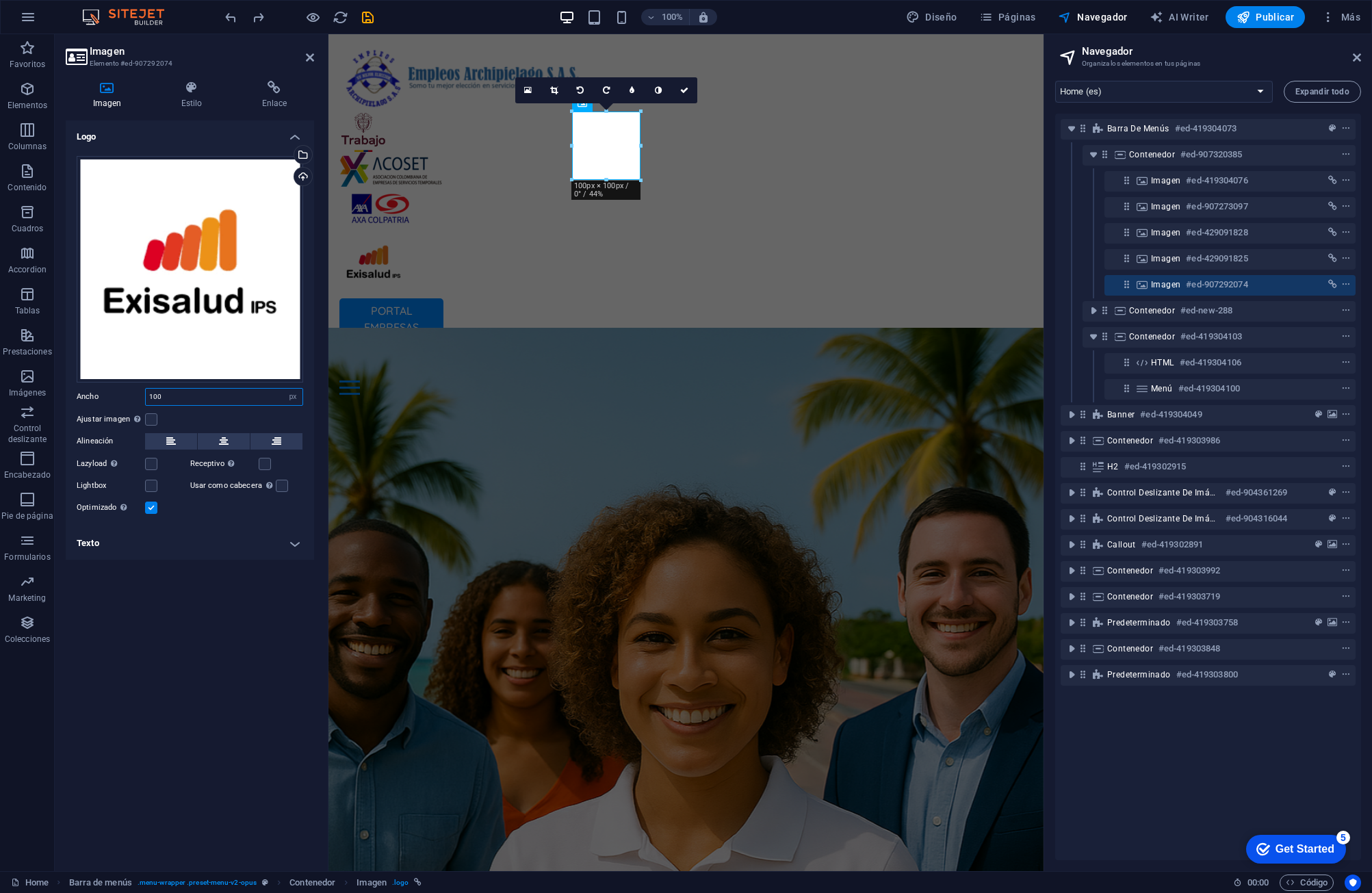
drag, startPoint x: 181, startPoint y: 396, endPoint x: 103, endPoint y: 396, distance: 78.0
click at [103, 396] on div "Ancho 100 Predeterminado automático px rem % em vh vw" at bounding box center [190, 397] width 227 height 18
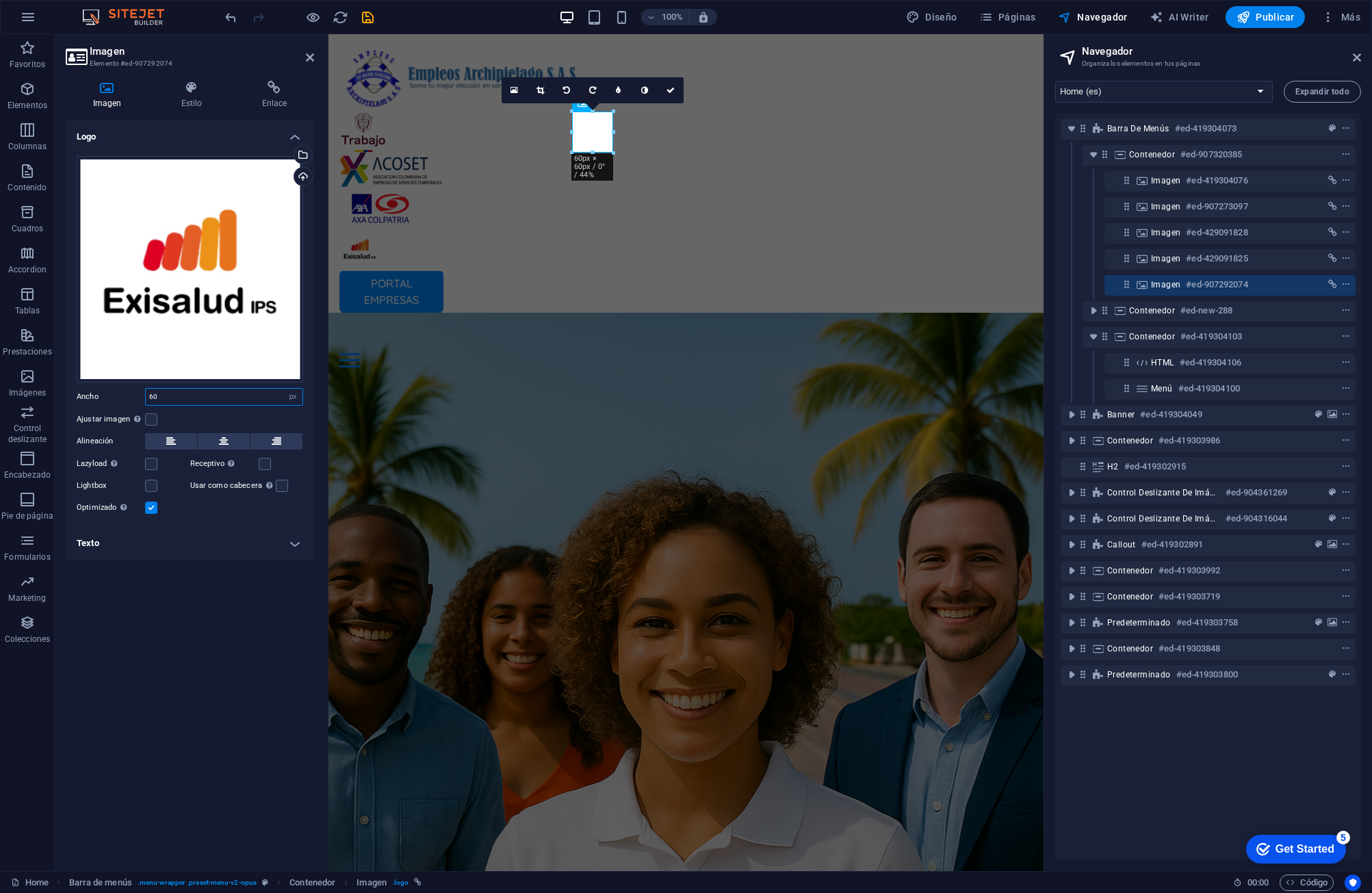
type input "60"
click at [160, 593] on div "Logo Arrastra archivos aquí, haz clic para escoger archivos o selecciona archiv…" at bounding box center [190, 490] width 248 height 739
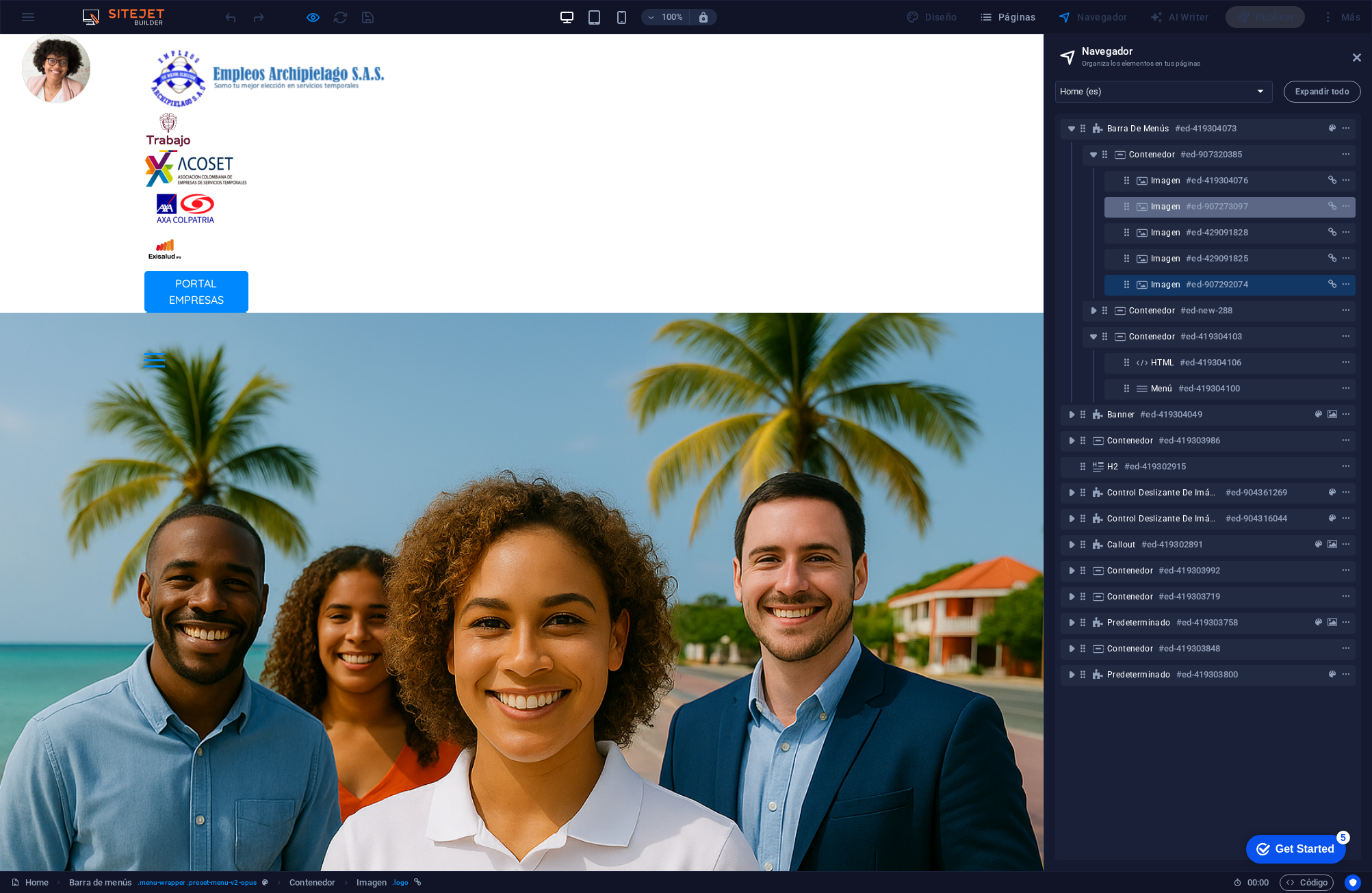
click at [874, 205] on icon at bounding box center [1127, 206] width 12 height 12
click at [874, 209] on icon at bounding box center [1127, 206] width 12 height 12
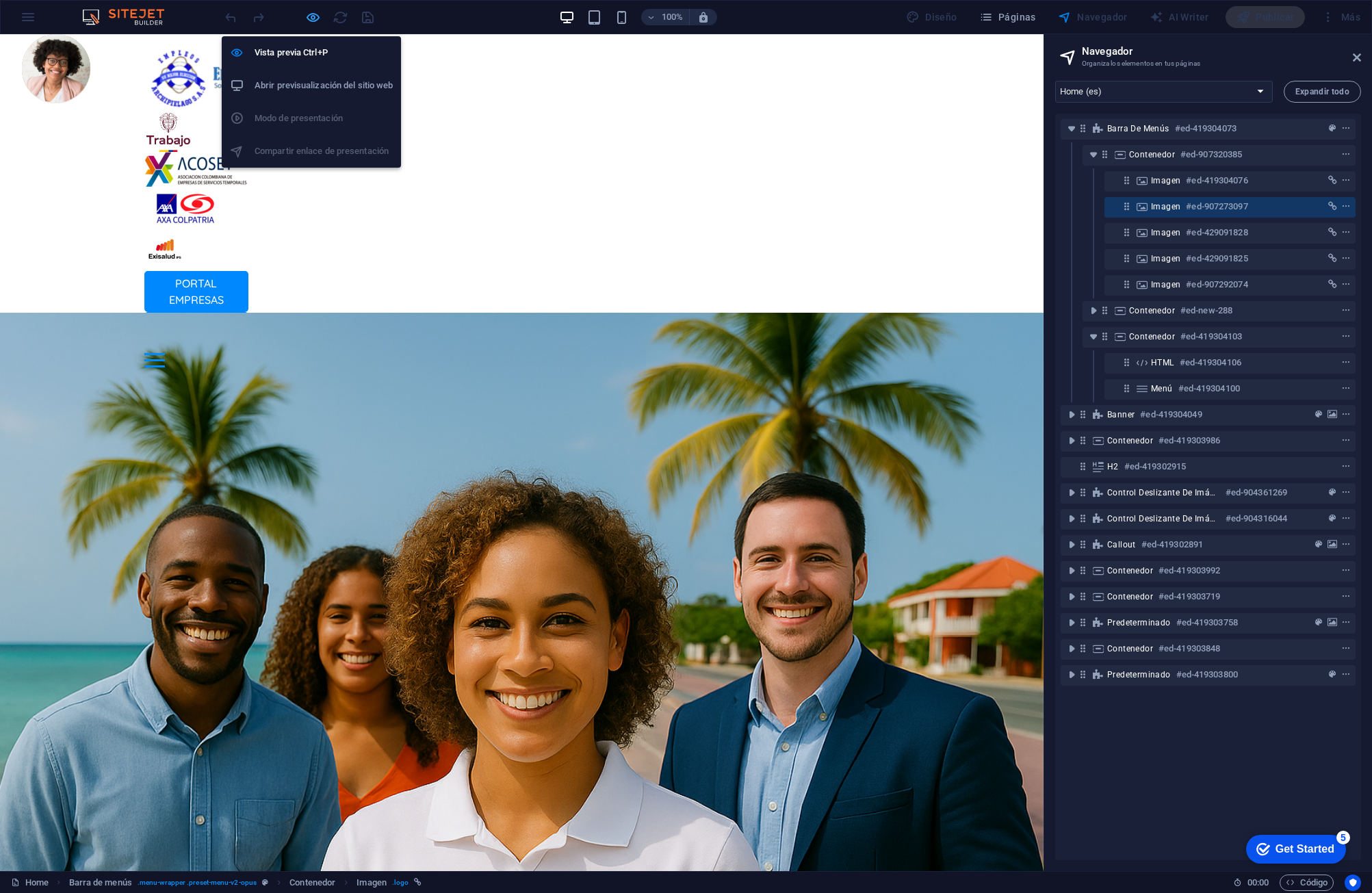
select select "px"
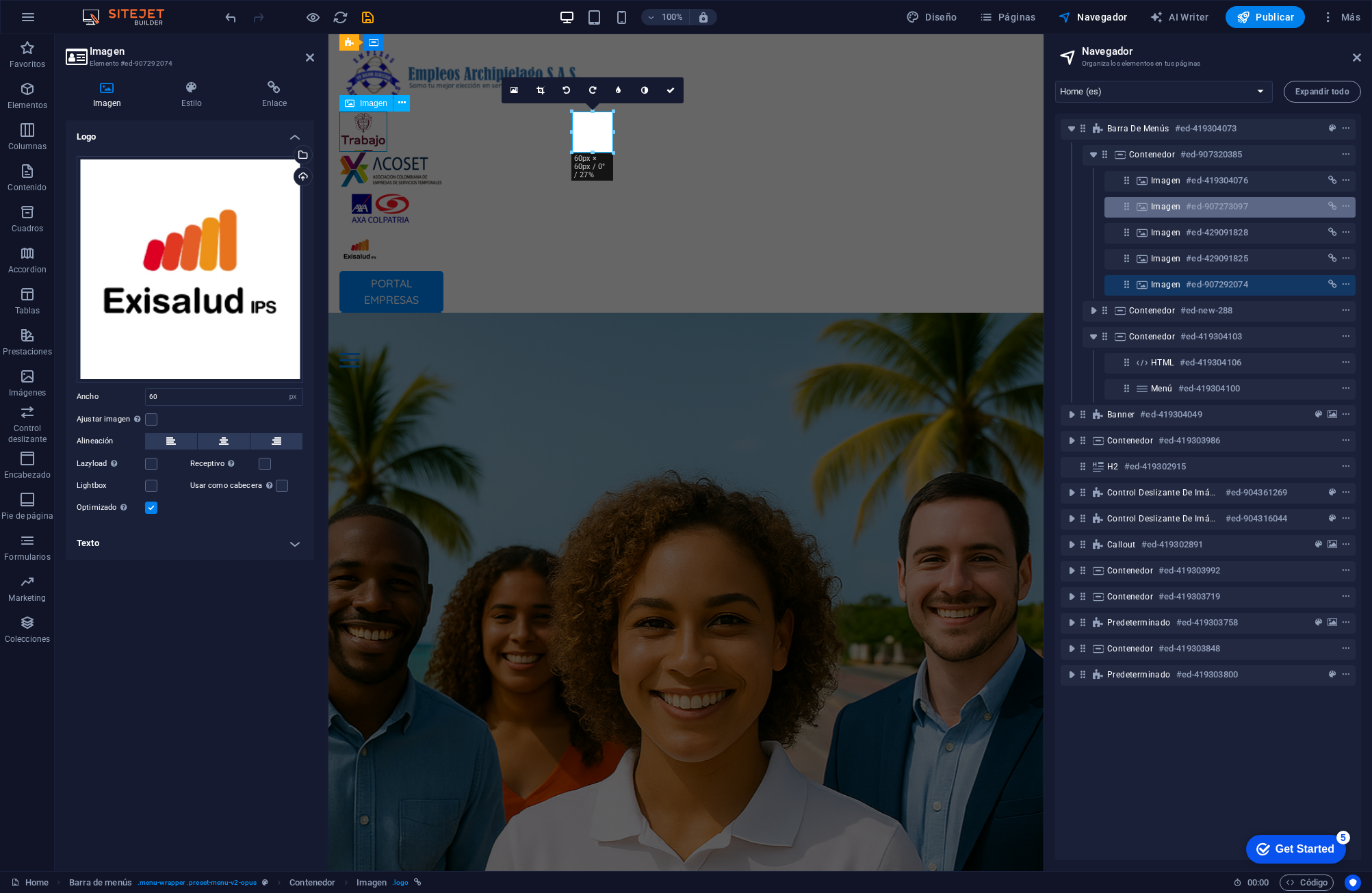
click at [874, 204] on icon at bounding box center [1127, 206] width 12 height 12
select select "px"
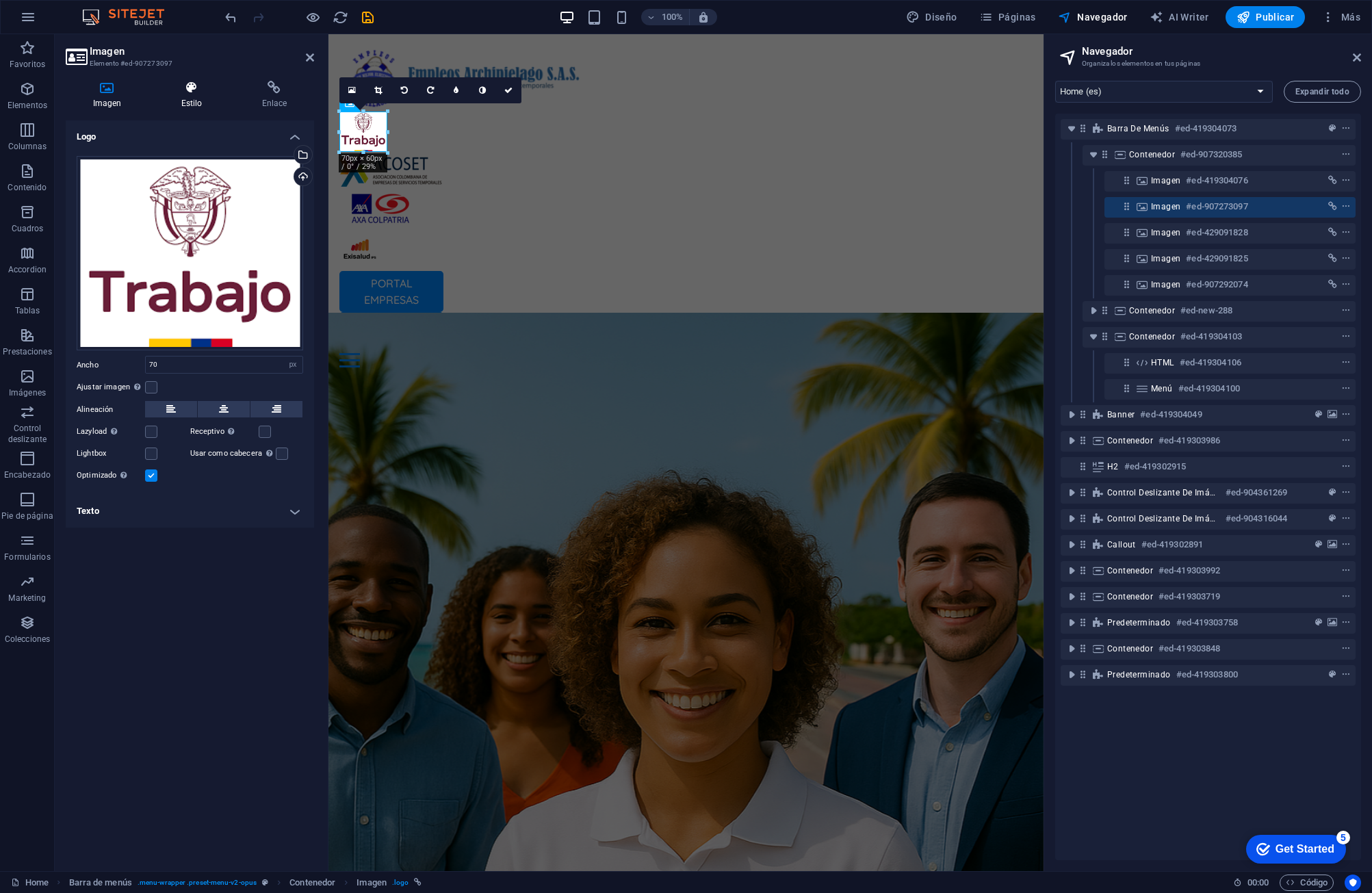
click at [190, 96] on h4 "Estilo" at bounding box center [194, 95] width 81 height 29
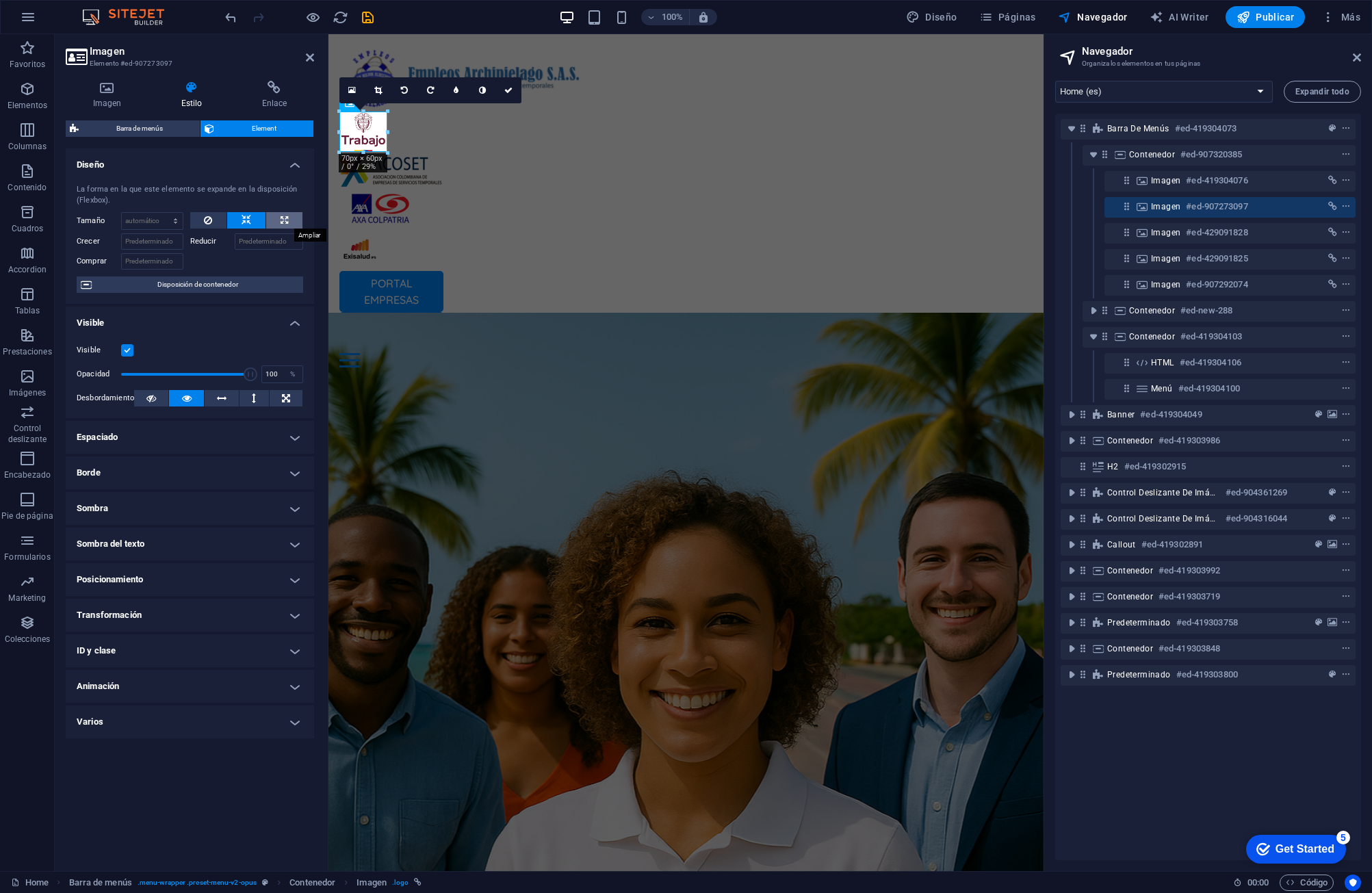
click at [285, 218] on icon at bounding box center [284, 220] width 7 height 16
type input "100"
select select "%"
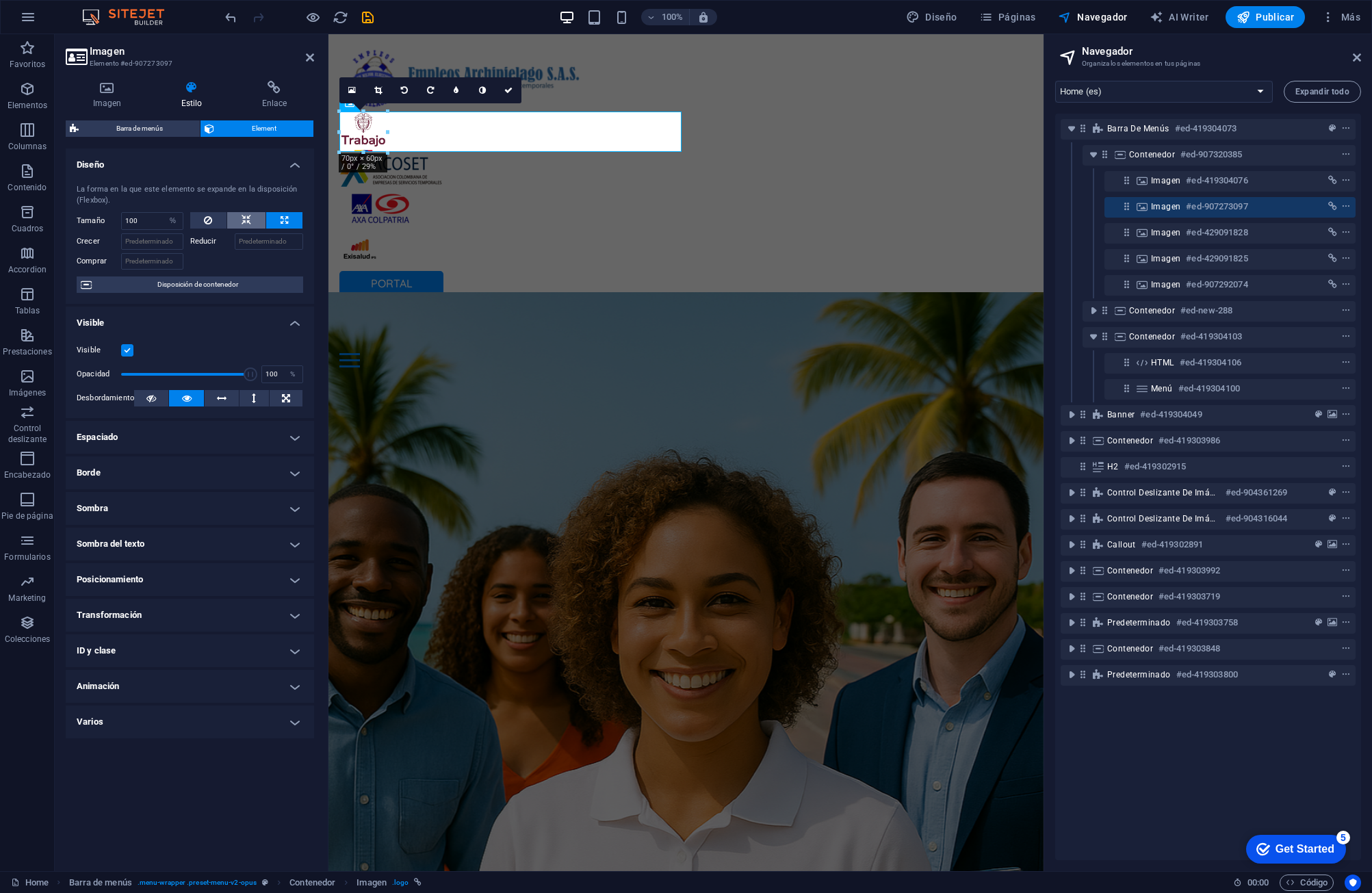
click at [251, 219] on button at bounding box center [247, 220] width 38 height 16
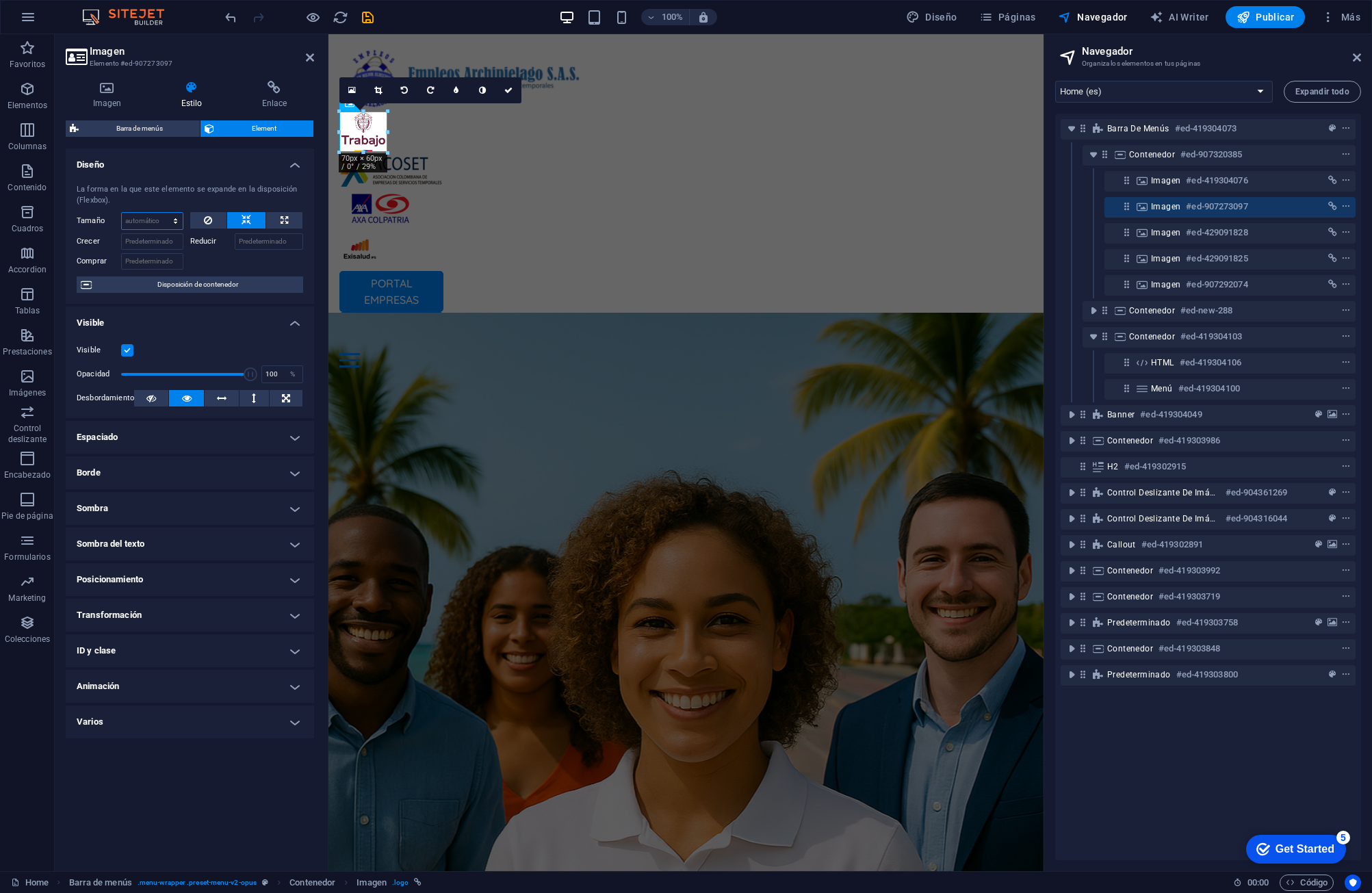
click at [133, 225] on select "Predeterminado automático px % 1/1 1/2 1/3 1/4 1/5 1/6 1/7 1/8 1/9 1/10" at bounding box center [152, 221] width 61 height 16
select select "px"
click at [163, 213] on select "Predeterminado automático px % 1/1 1/2 1/3 1/4 1/5 1/6 1/7 1/8 1/9 1/10" at bounding box center [152, 221] width 61 height 16
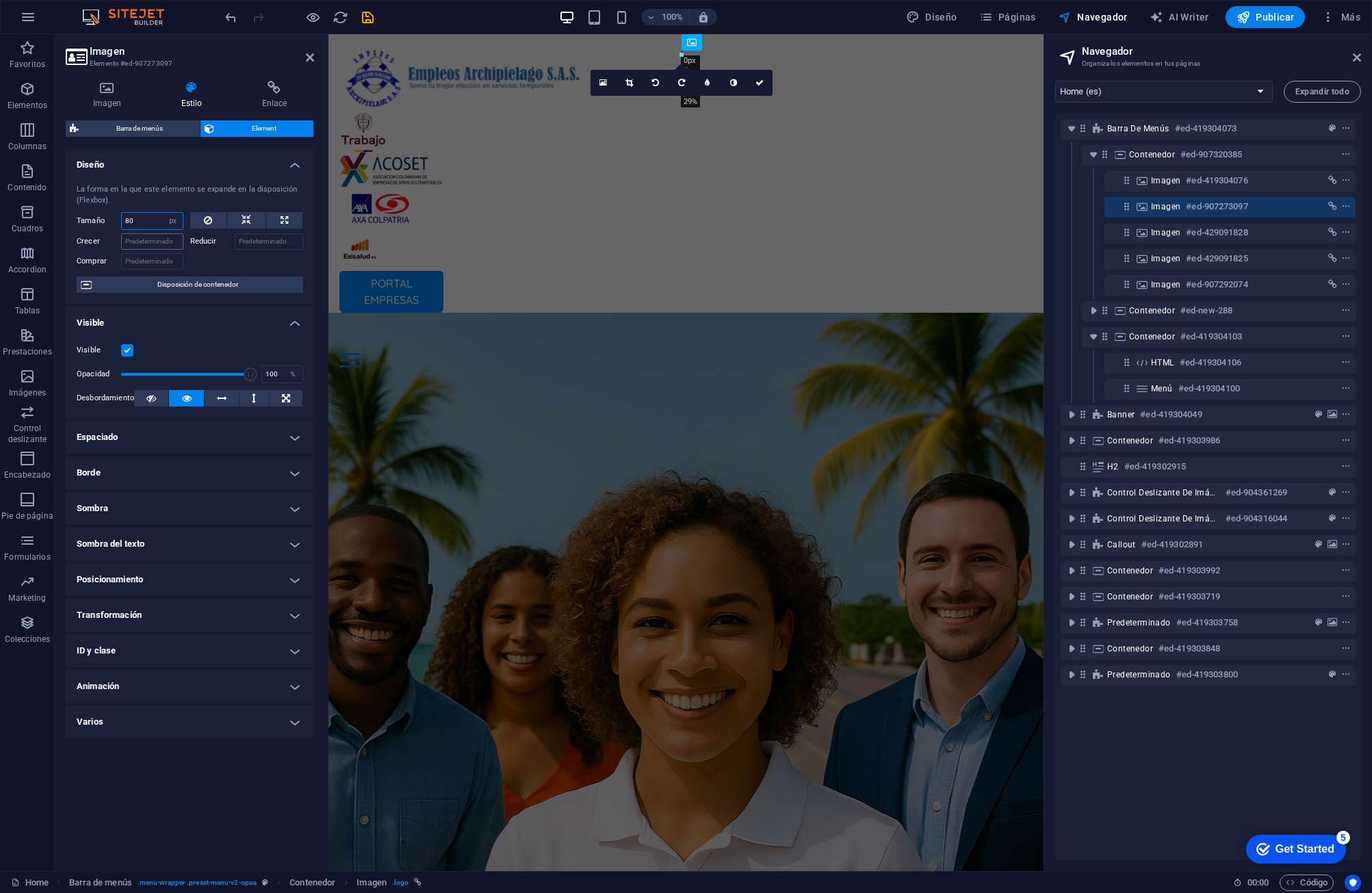
type input "80"
click at [153, 236] on input "Crecer" at bounding box center [152, 242] width 62 height 16
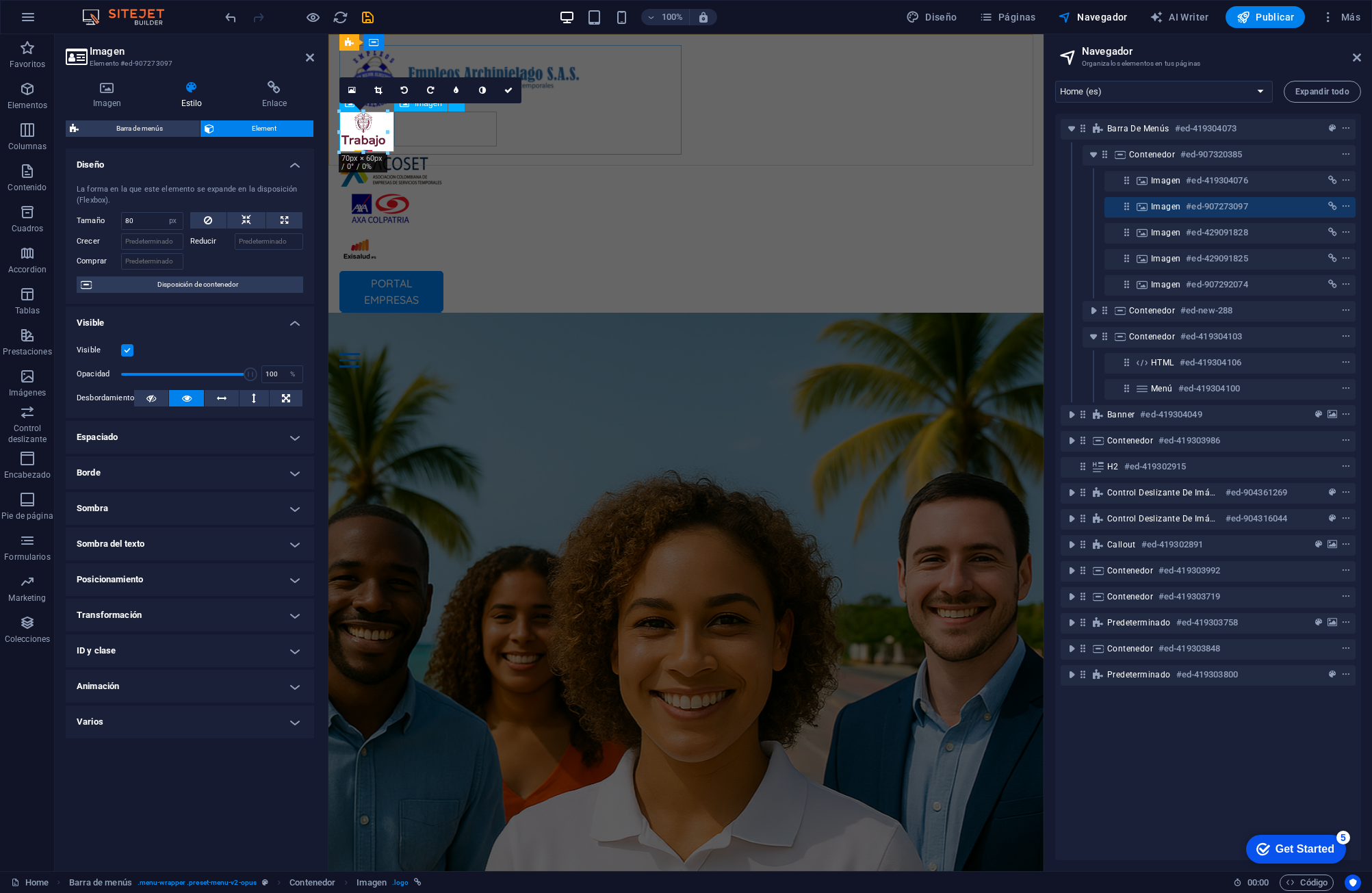
click at [425, 152] on figure at bounding box center [686, 169] width 693 height 35
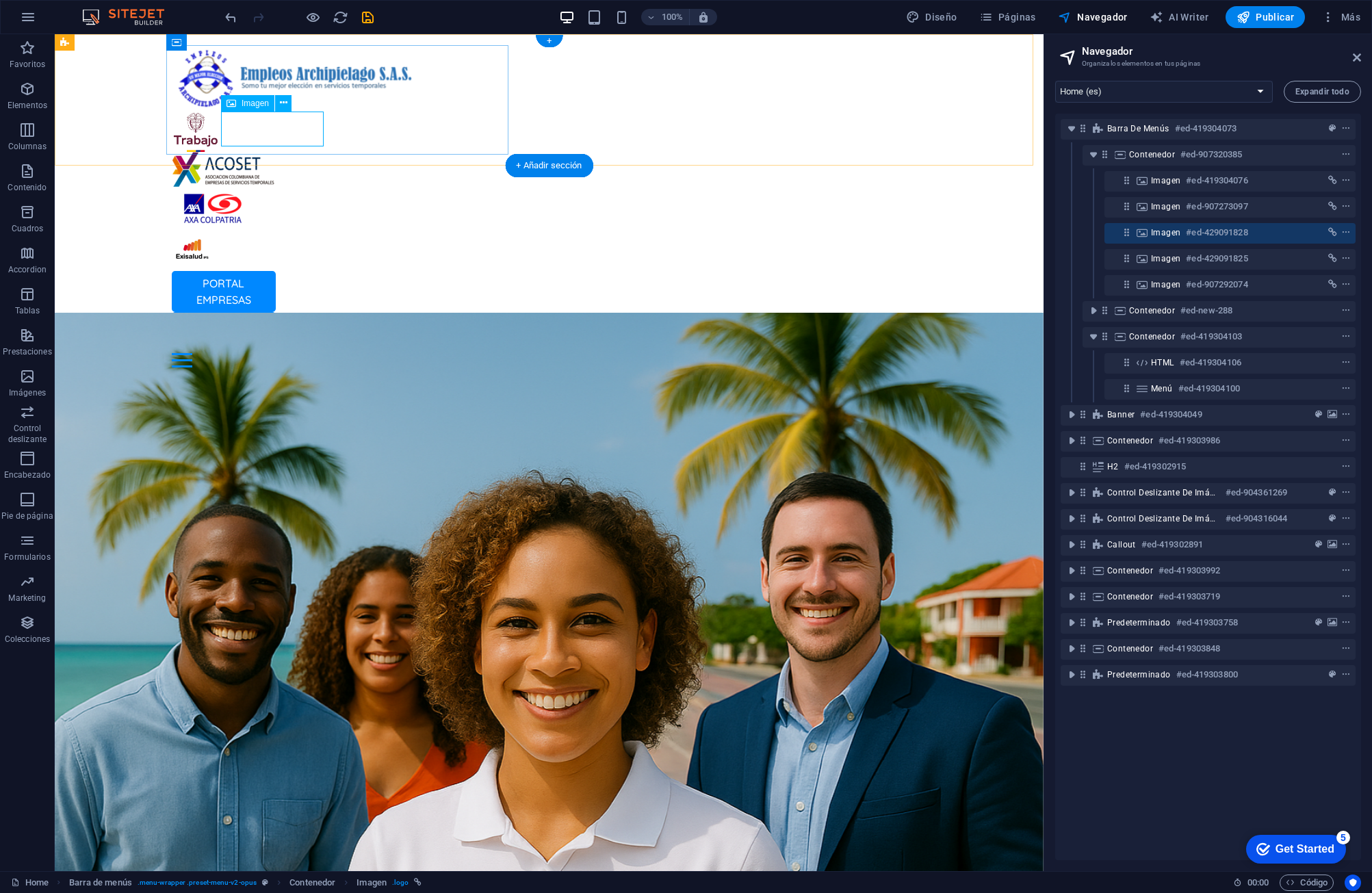
click at [874, 231] on icon at bounding box center [1127, 233] width 12 height 12
select select "px"
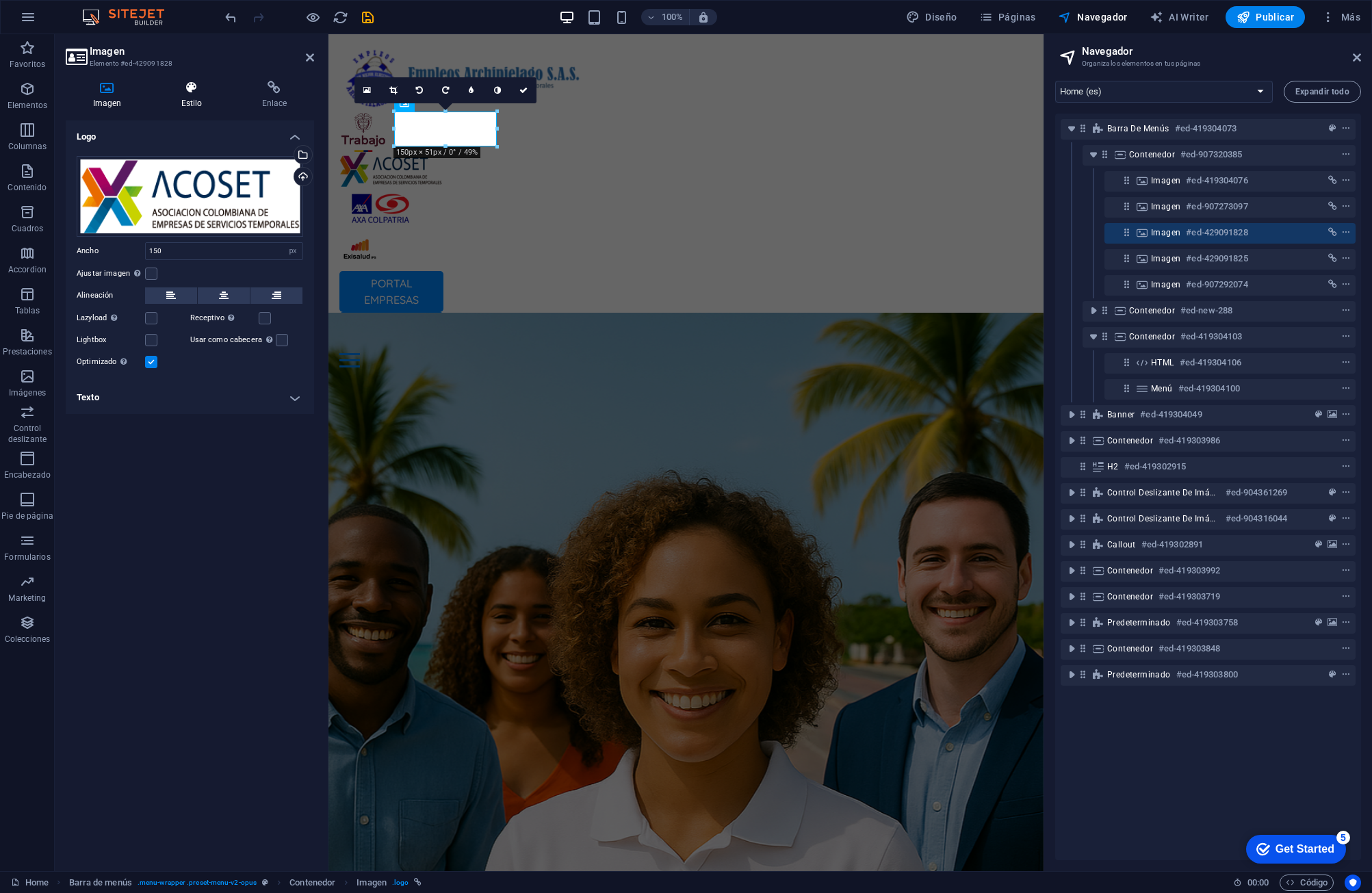
click at [205, 97] on h4 "Estilo" at bounding box center [194, 95] width 81 height 29
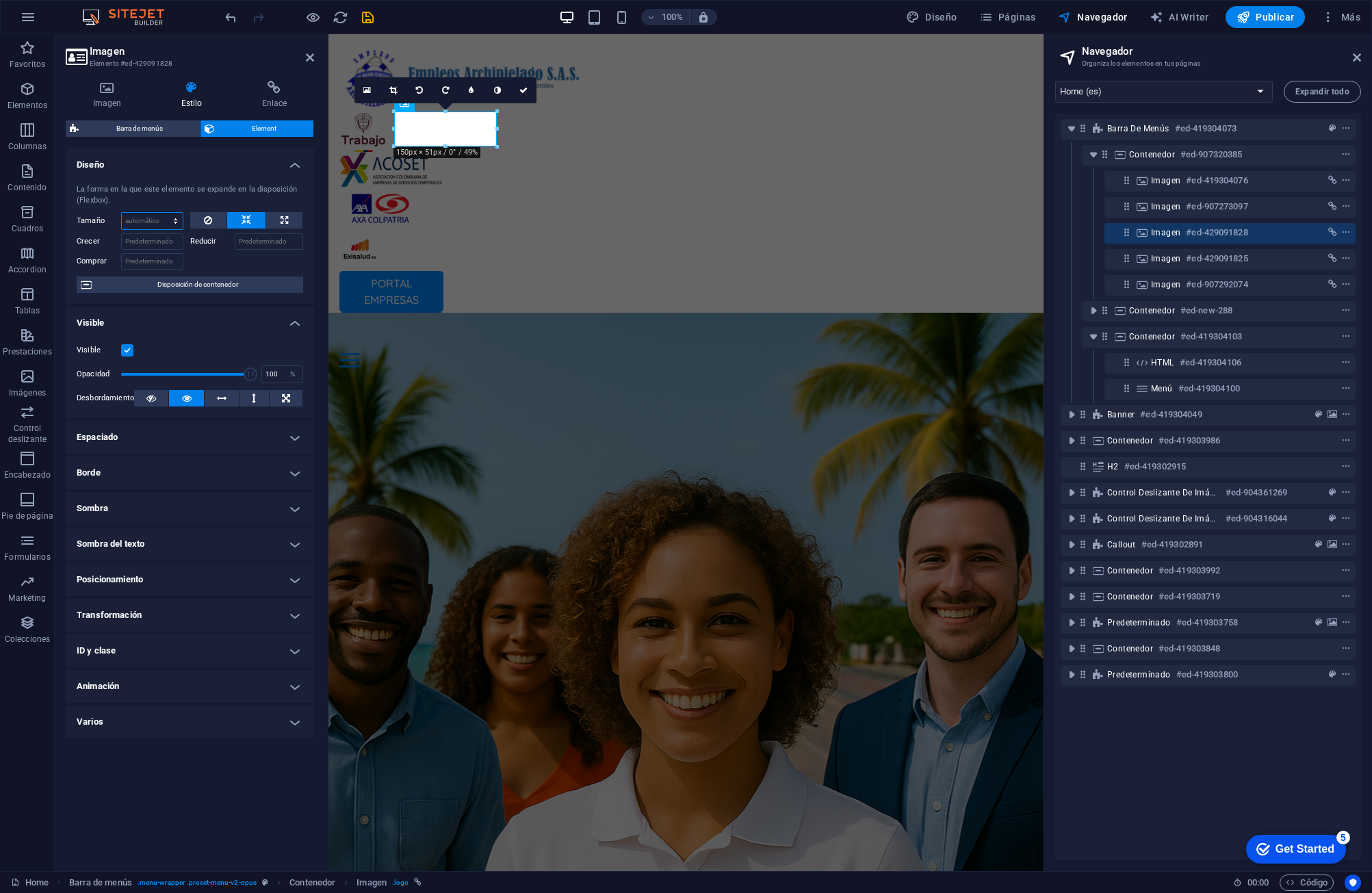
click at [149, 218] on select "Predeterminado automático px % 1/1 1/2 1/3 1/4 1/5 1/6 1/7 1/8 1/9 1/10" at bounding box center [152, 221] width 61 height 16
select select "px"
click at [163, 213] on select "Predeterminado automático px % 1/1 1/2 1/3 1/4 1/5 1/6 1/7 1/8 1/9 1/10" at bounding box center [152, 221] width 61 height 16
click at [153, 239] on input "Crecer" at bounding box center [152, 242] width 62 height 16
drag, startPoint x: 154, startPoint y: 216, endPoint x: 125, endPoint y: 215, distance: 29.0
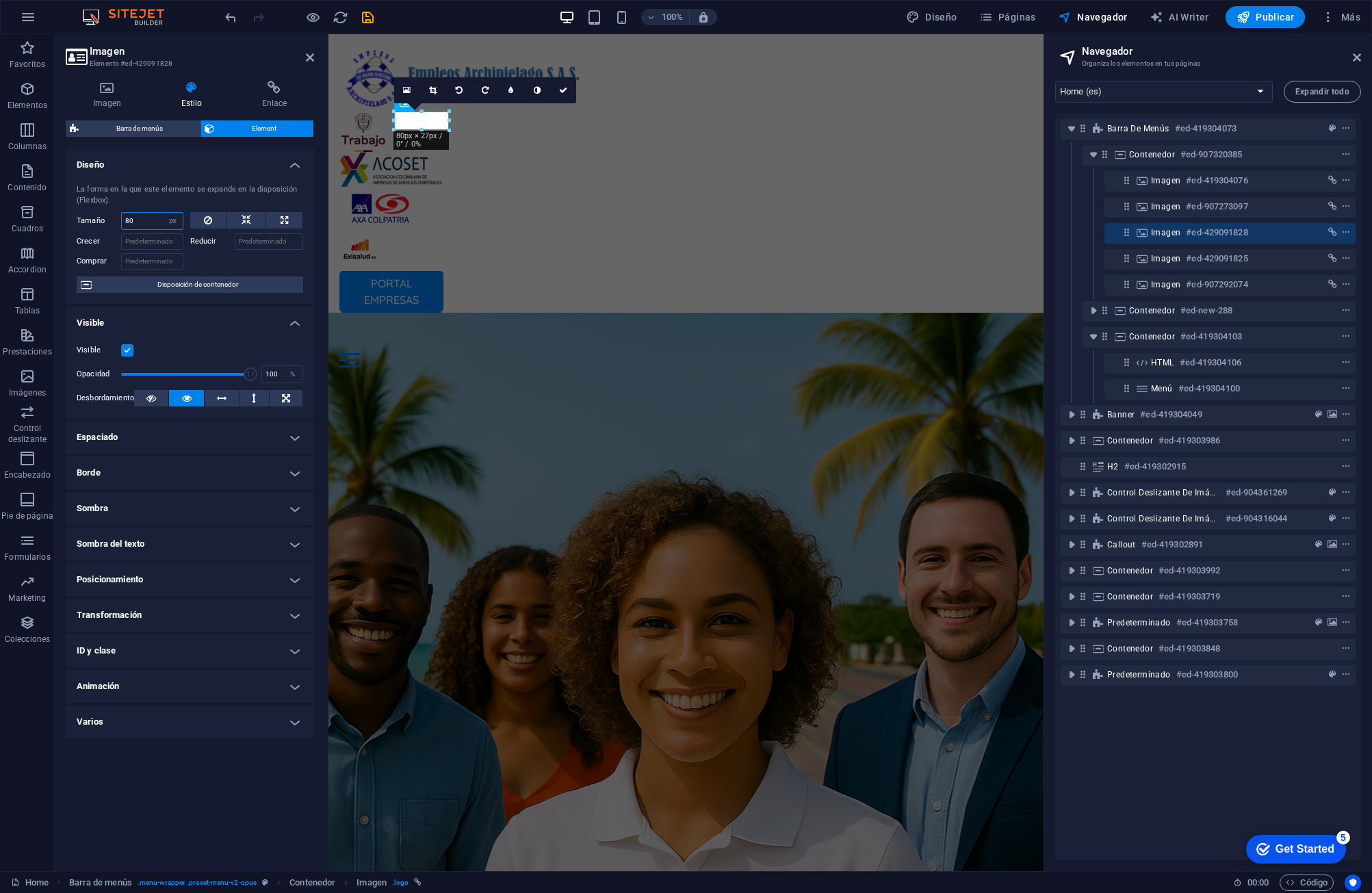
click at [125, 215] on input "80" at bounding box center [152, 221] width 61 height 16
click at [137, 236] on input "Crecer" at bounding box center [152, 242] width 62 height 16
drag, startPoint x: 144, startPoint y: 218, endPoint x: 111, endPoint y: 220, distance: 33.1
click at [111, 220] on div "Tamaño 100 Predeterminado automático px % 1/1 1/2 1/3 1/4 1/5 1/6 1/7 1/8 1/9 1…" at bounding box center [130, 221] width 106 height 18
click at [141, 248] on input "Crecer" at bounding box center [152, 242] width 62 height 16
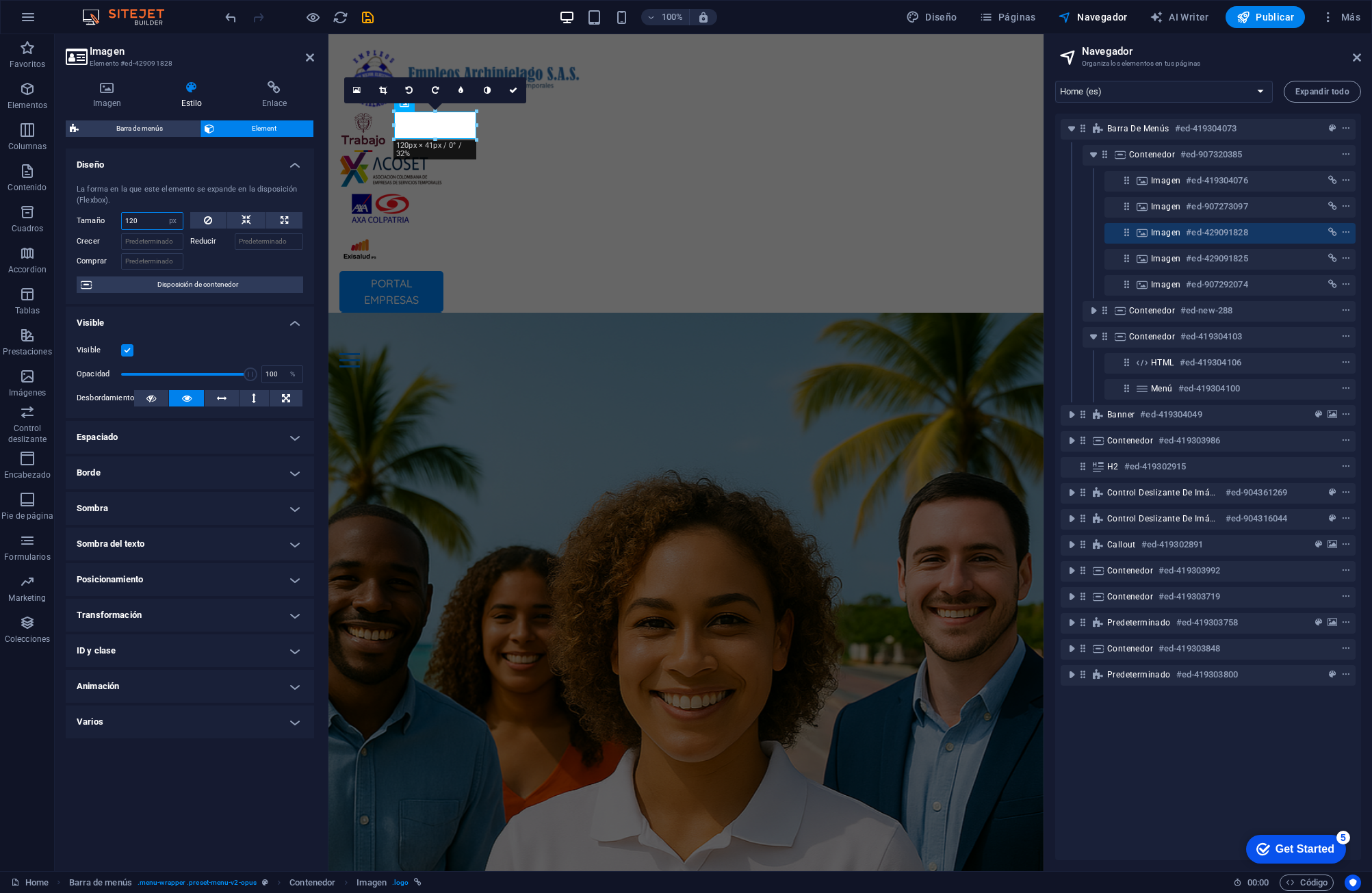
drag, startPoint x: 156, startPoint y: 227, endPoint x: 123, endPoint y: 218, distance: 34.2
click at [123, 218] on input "120" at bounding box center [152, 221] width 61 height 16
type input "160"
click at [143, 242] on input "Crecer" at bounding box center [152, 242] width 62 height 16
click at [192, 98] on h4 "Estilo" at bounding box center [194, 95] width 81 height 29
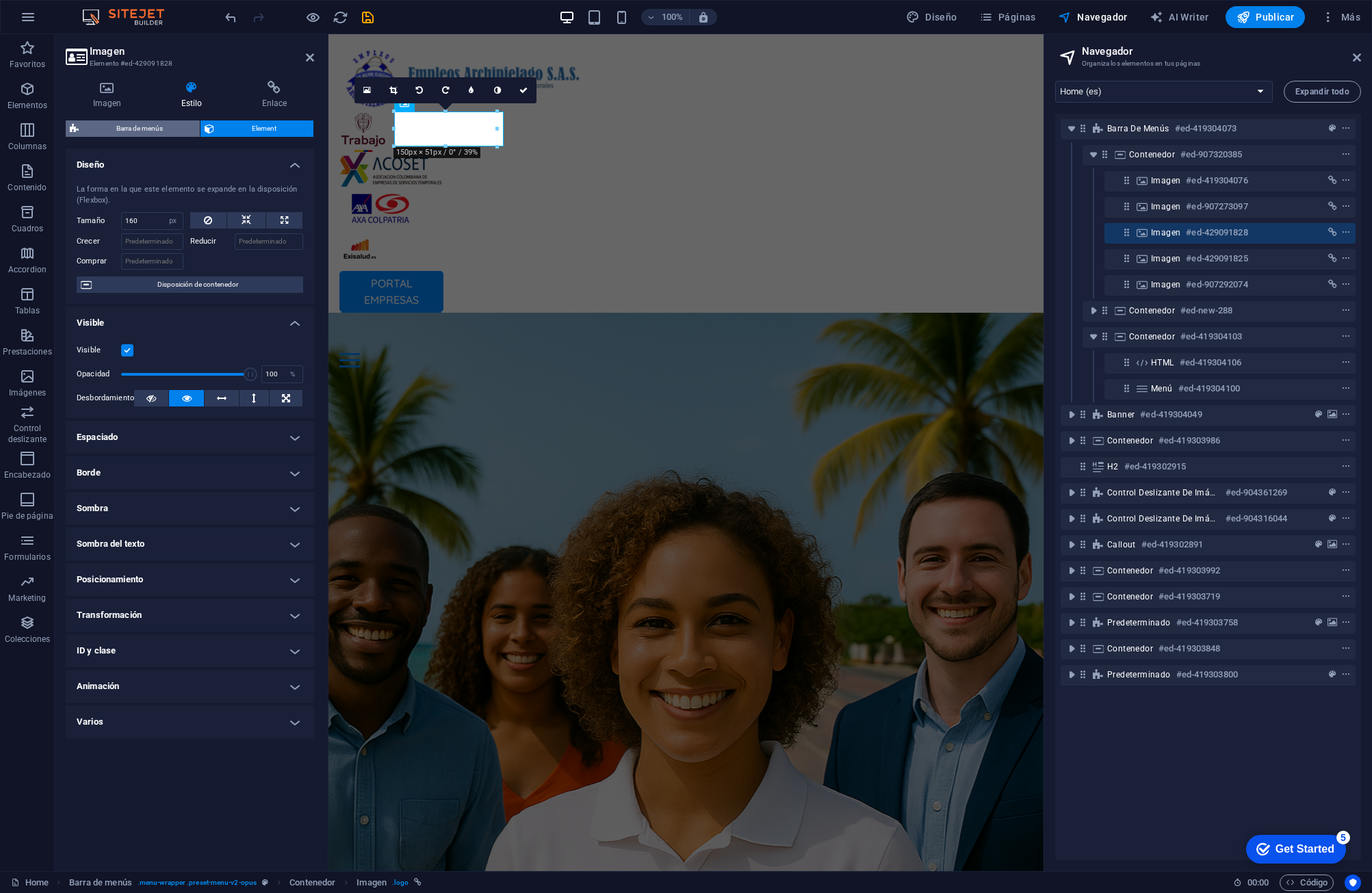
click at [172, 120] on span "Barra de menús" at bounding box center [139, 129] width 113 height 16
select select "rem"
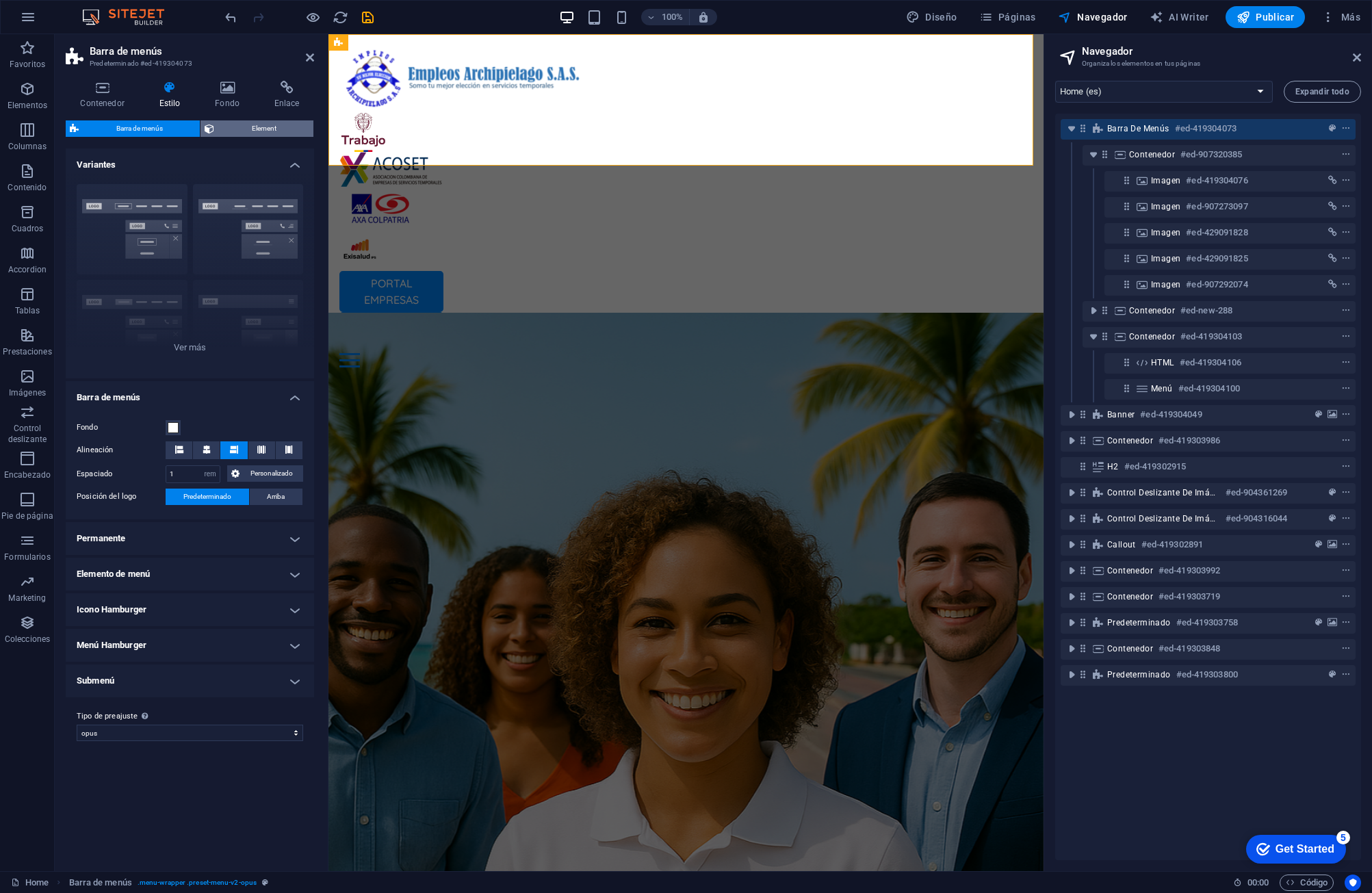
click at [259, 121] on span "Element" at bounding box center [263, 129] width 91 height 16
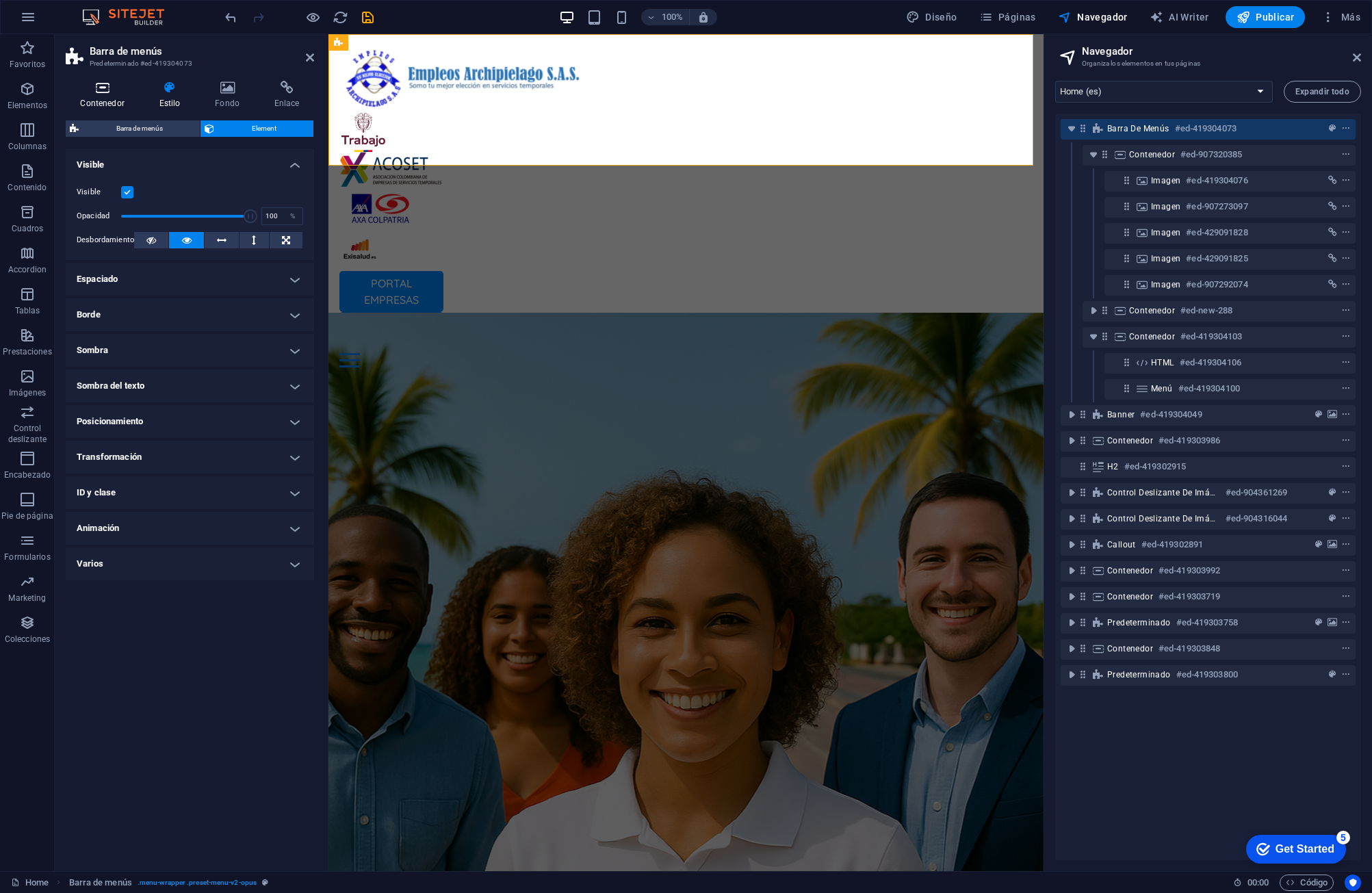
click at [93, 94] on icon at bounding box center [102, 87] width 73 height 14
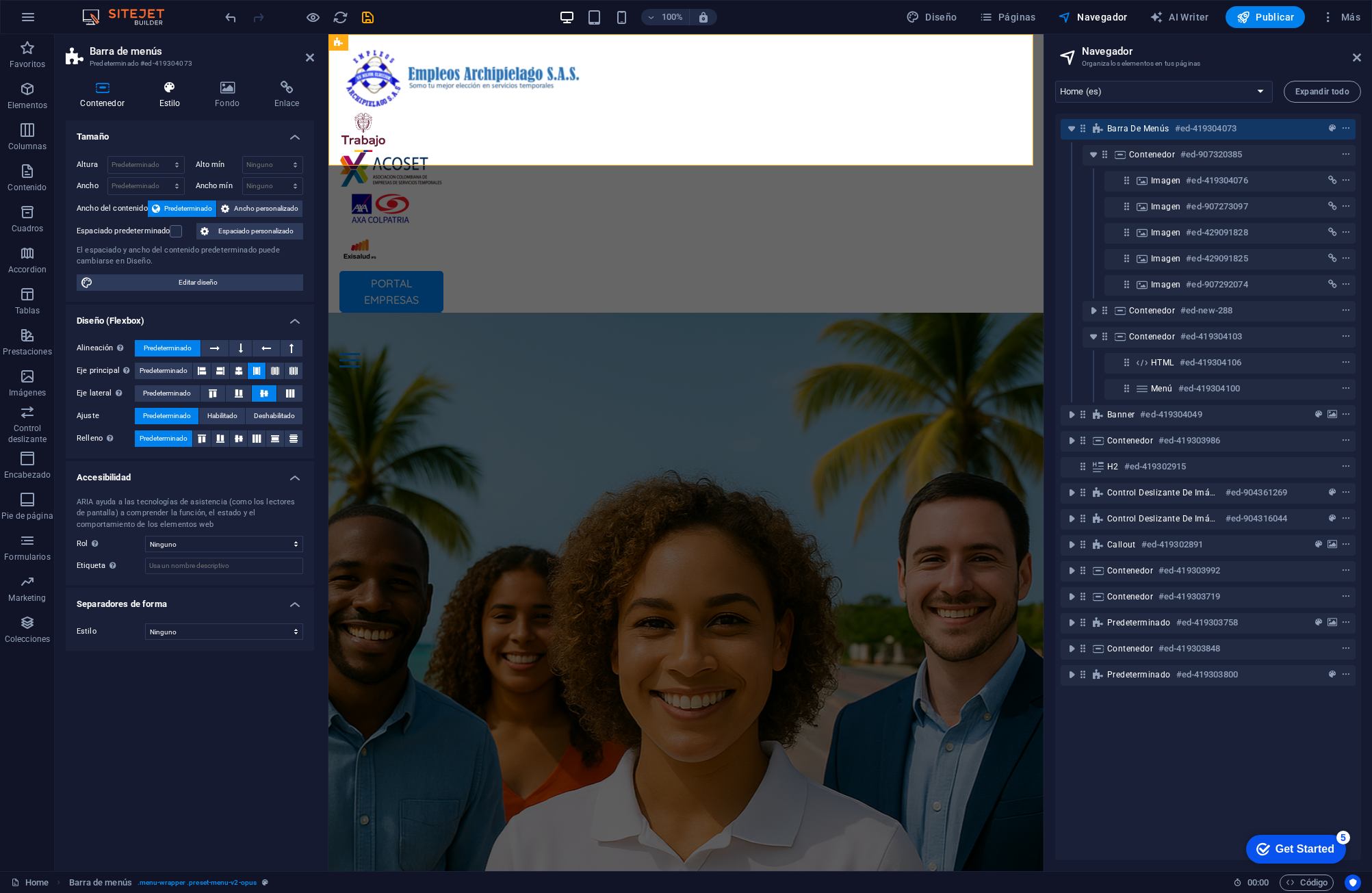
click at [174, 90] on icon at bounding box center [169, 87] width 51 height 14
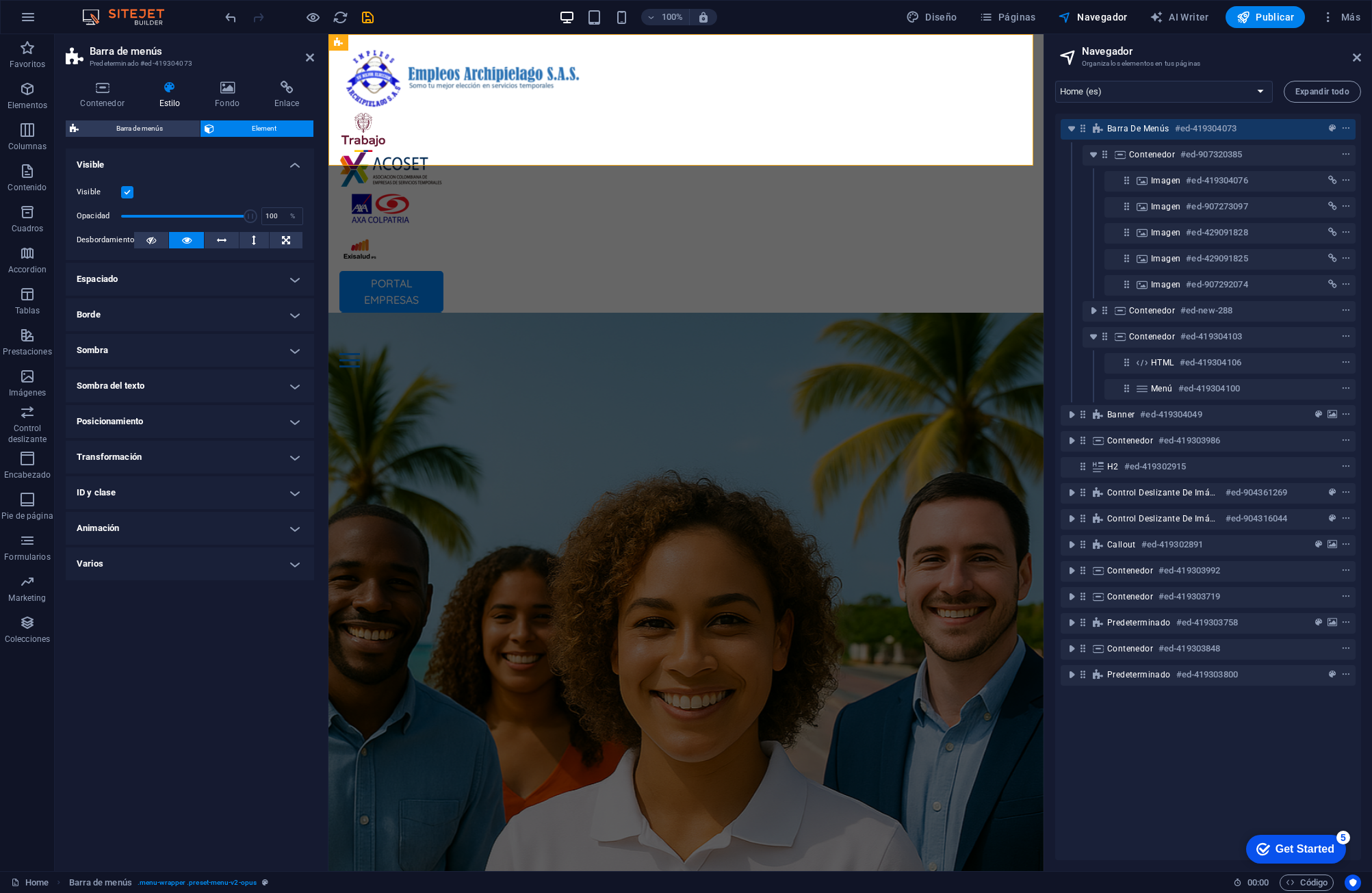
click at [240, 120] on span "Element" at bounding box center [263, 129] width 91 height 16
click at [103, 98] on h4 "Contenedor" at bounding box center [105, 95] width 79 height 29
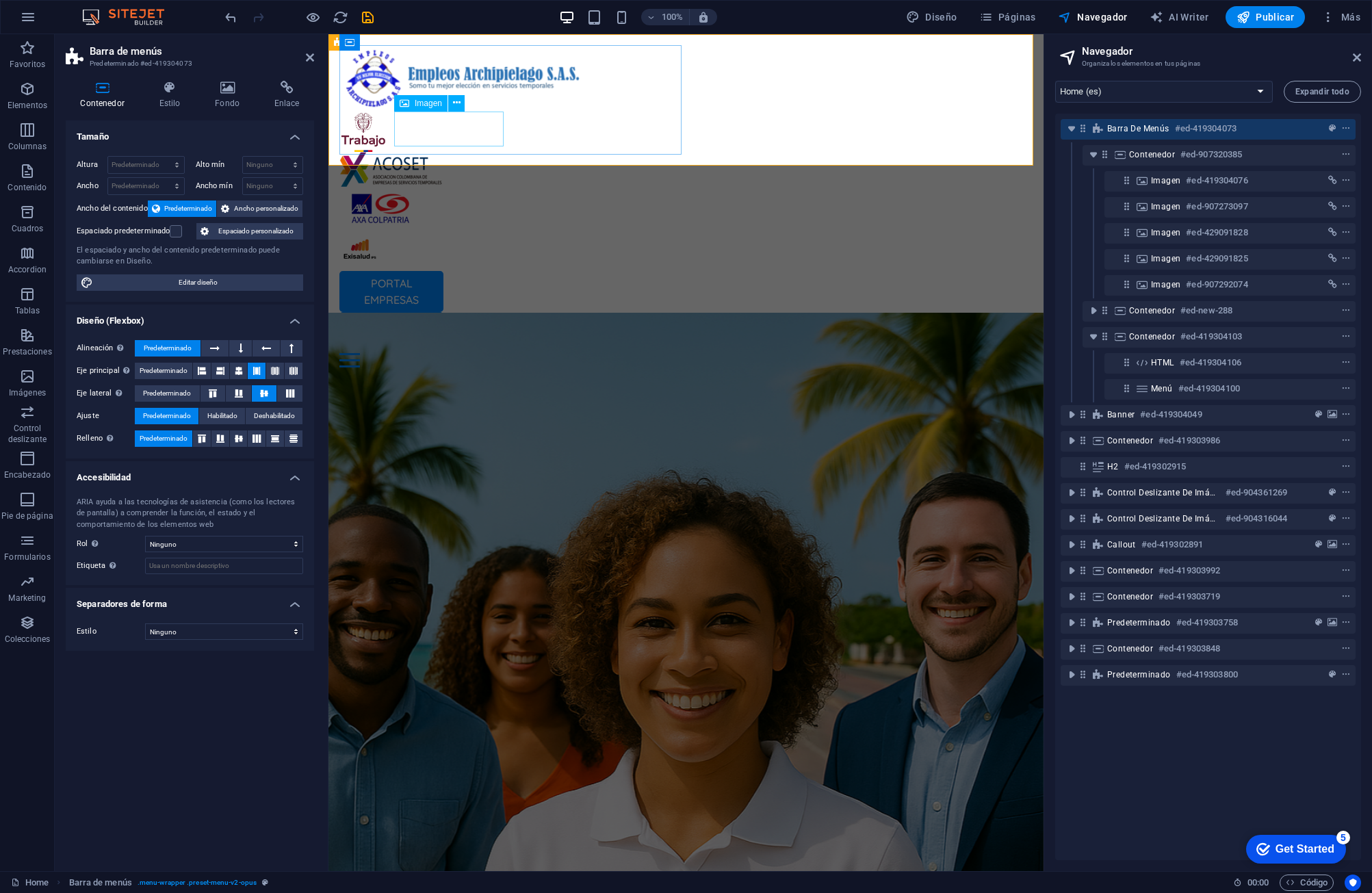
click at [450, 152] on figure at bounding box center [686, 169] width 693 height 35
select select "px"
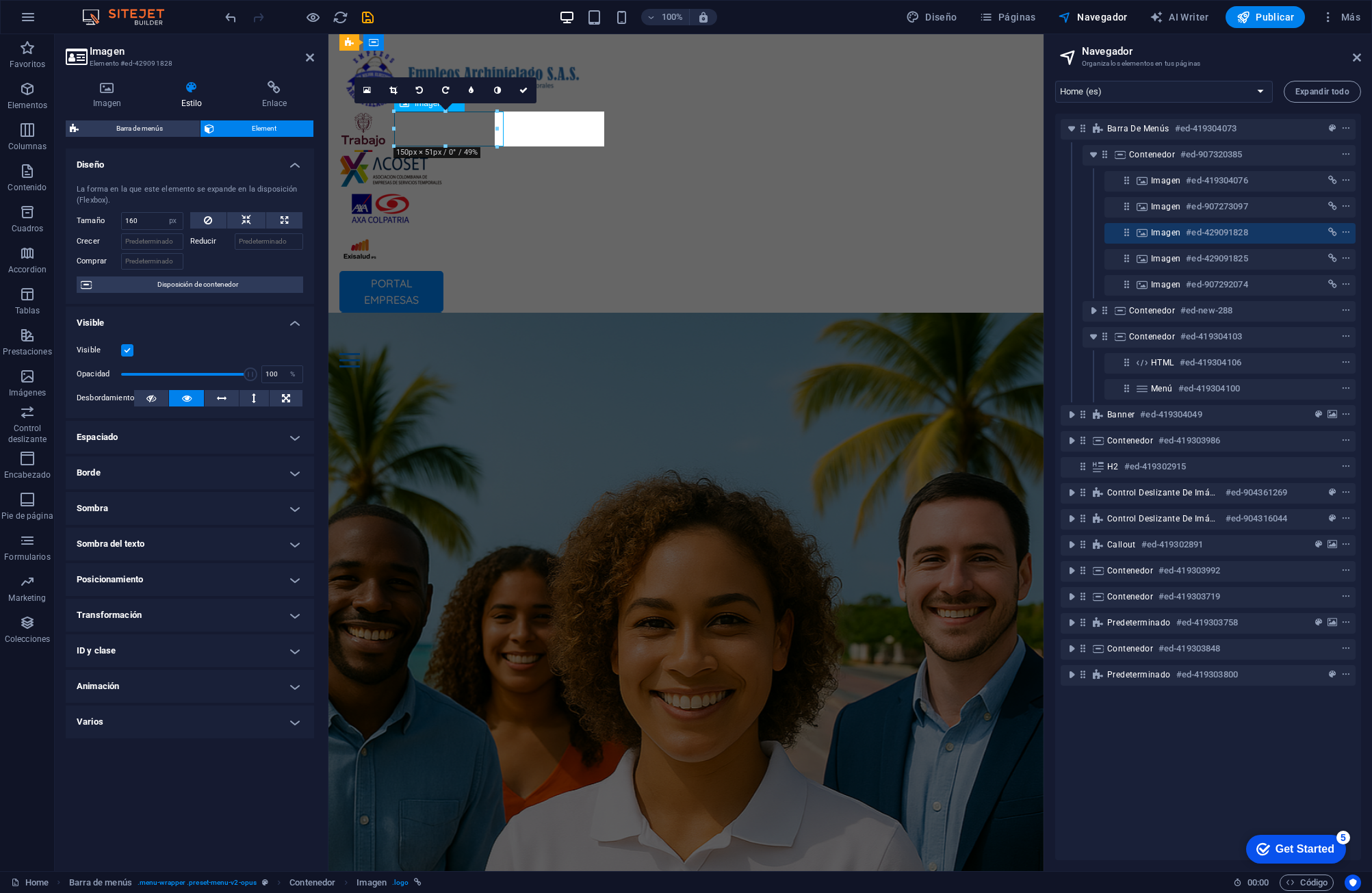
click at [450, 152] on figure at bounding box center [686, 169] width 693 height 35
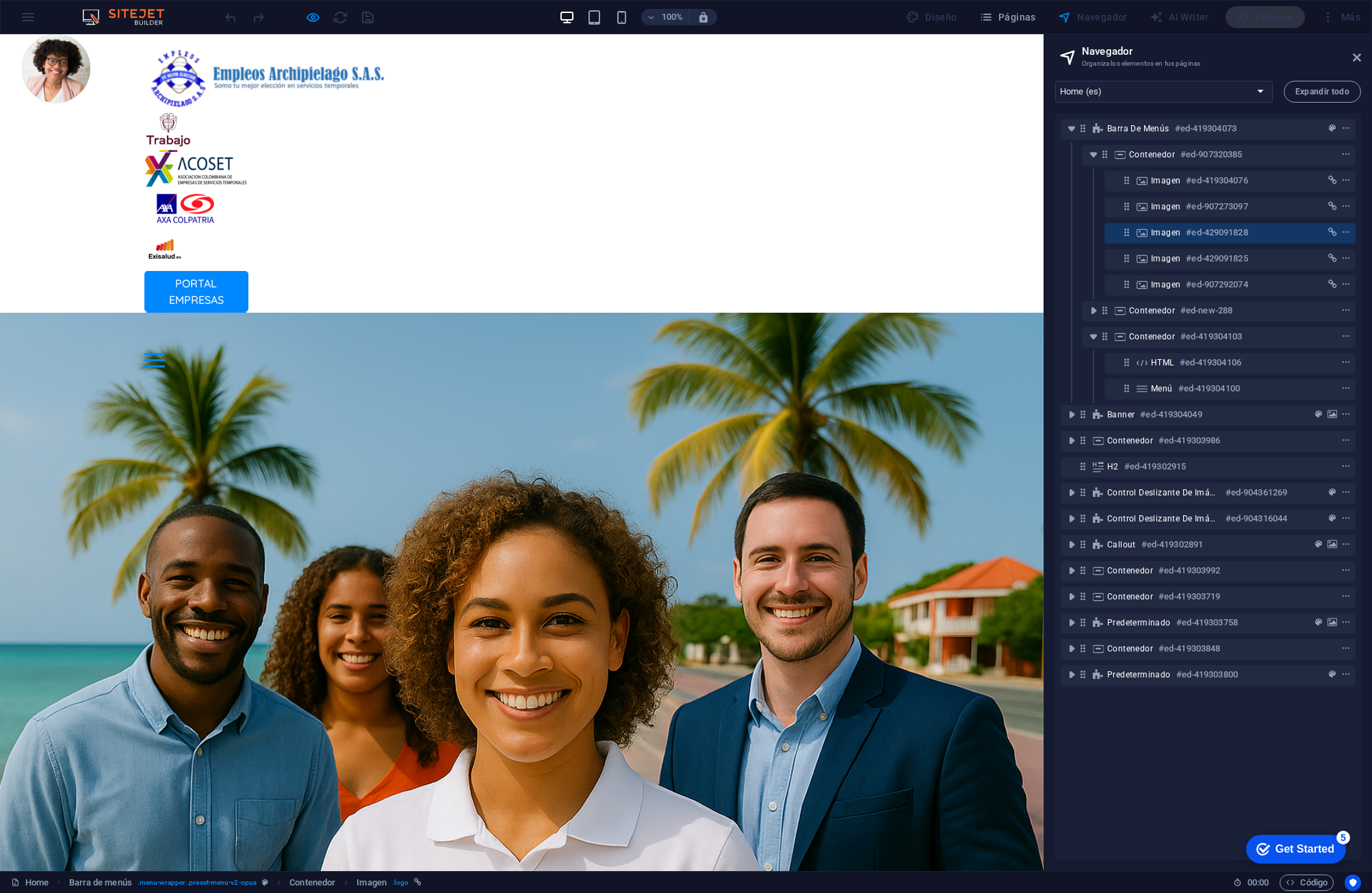
click at [233, 152] on img at bounding box center [195, 169] width 103 height 35
click at [227, 187] on img at bounding box center [185, 208] width 82 height 43
click at [874, 100] on div "PORTAL EMPRESAS PORTAL COLABORADORES Inicio Oficina Colaboradores Oficina Empre…" at bounding box center [522, 206] width 1044 height 344
click at [165, 359] on div at bounding box center [154, 360] width 21 height 2
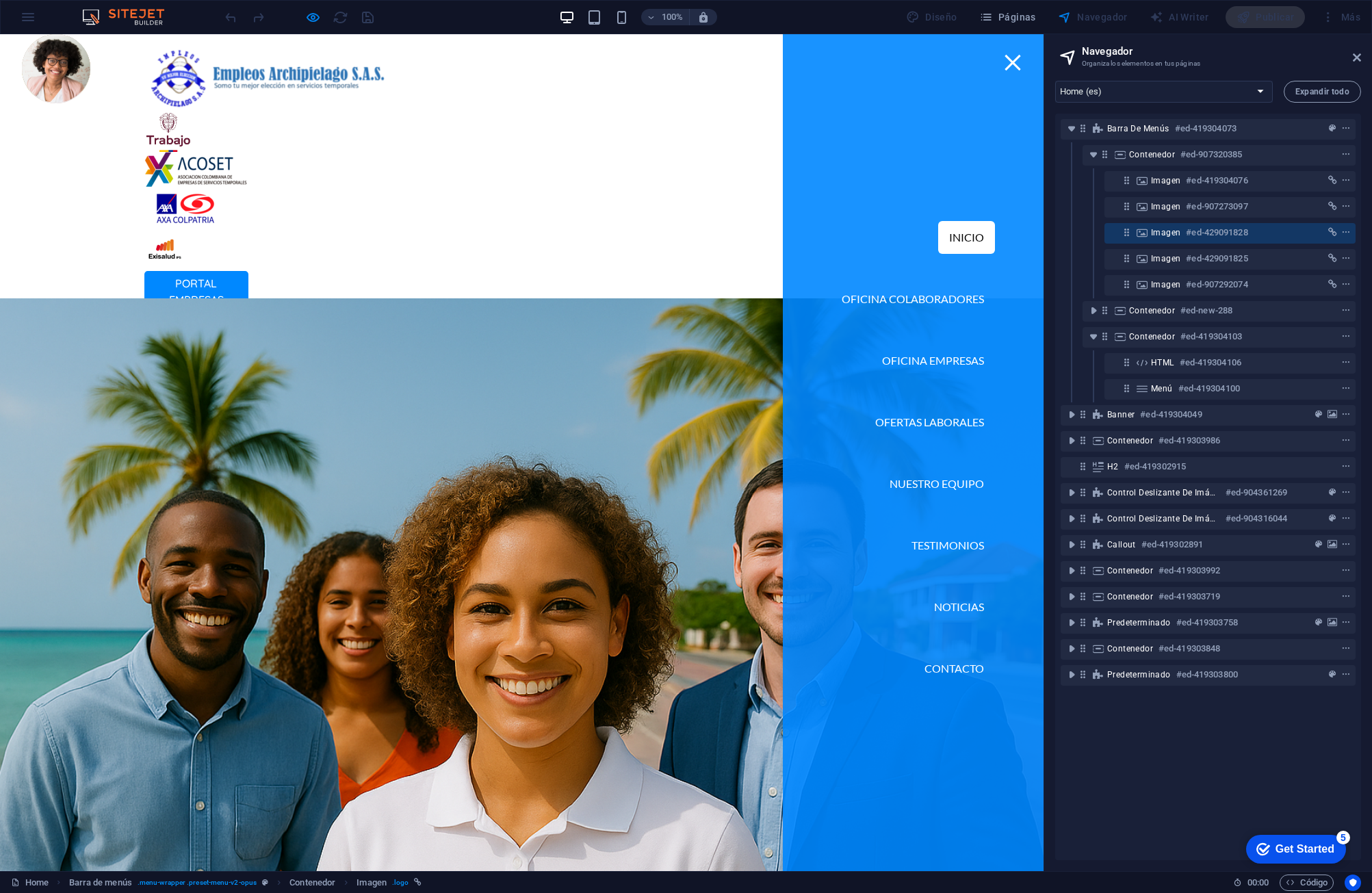
click at [874, 61] on div at bounding box center [1013, 62] width 21 height 14
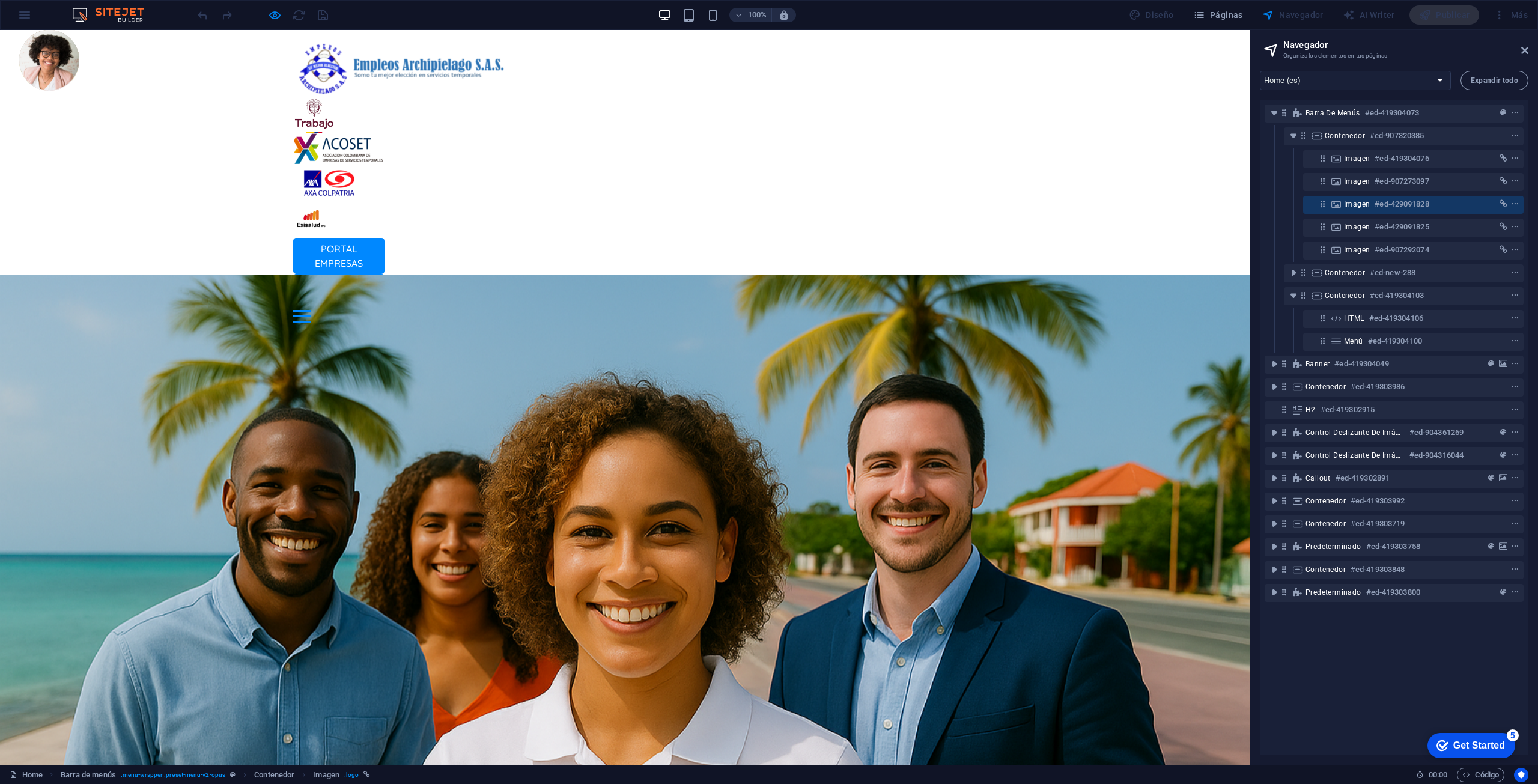
click at [767, 18] on div "Diseño" at bounding box center [1151, 15] width 54 height 19
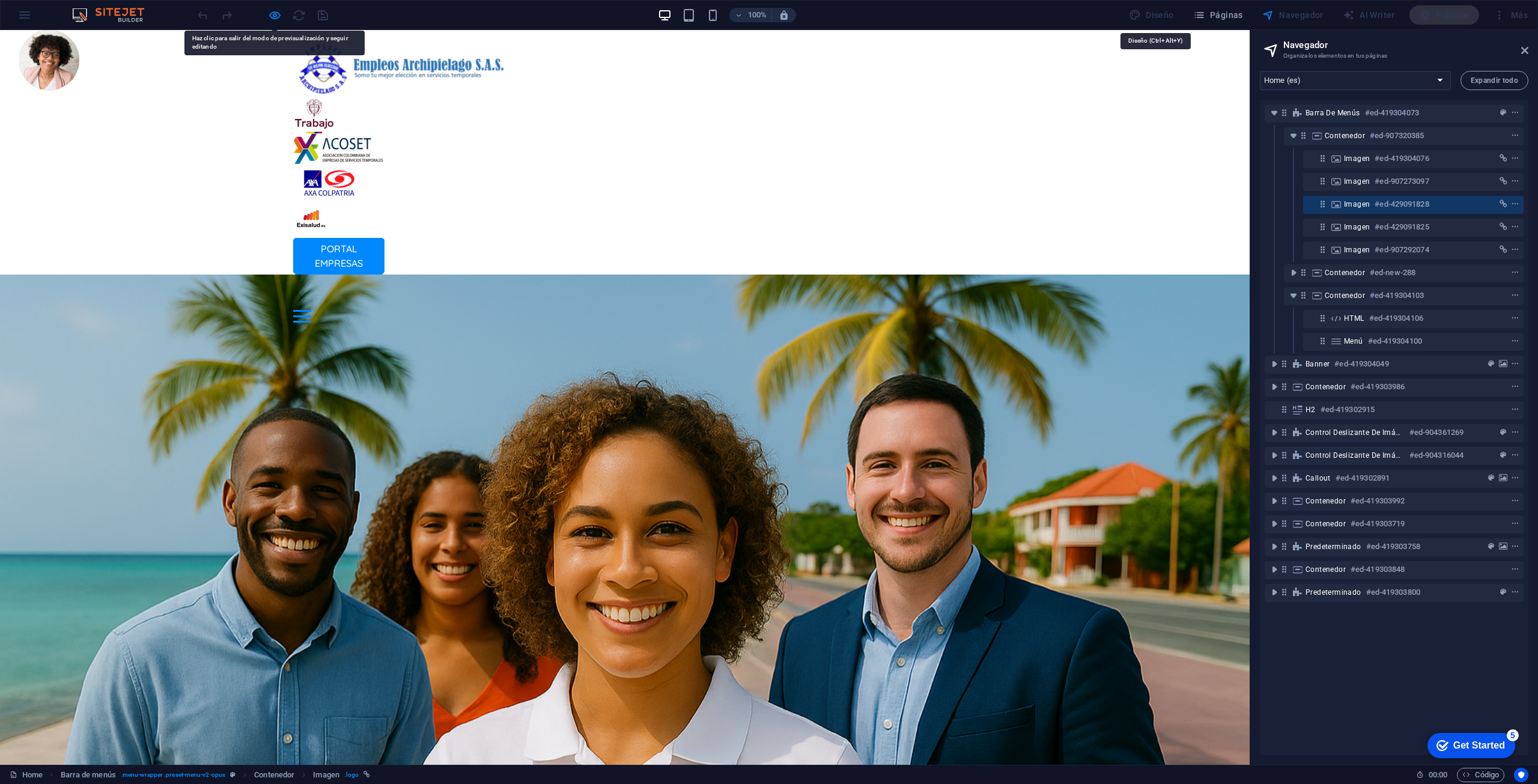
click at [767, 14] on div "Diseño" at bounding box center [1151, 15] width 54 height 19
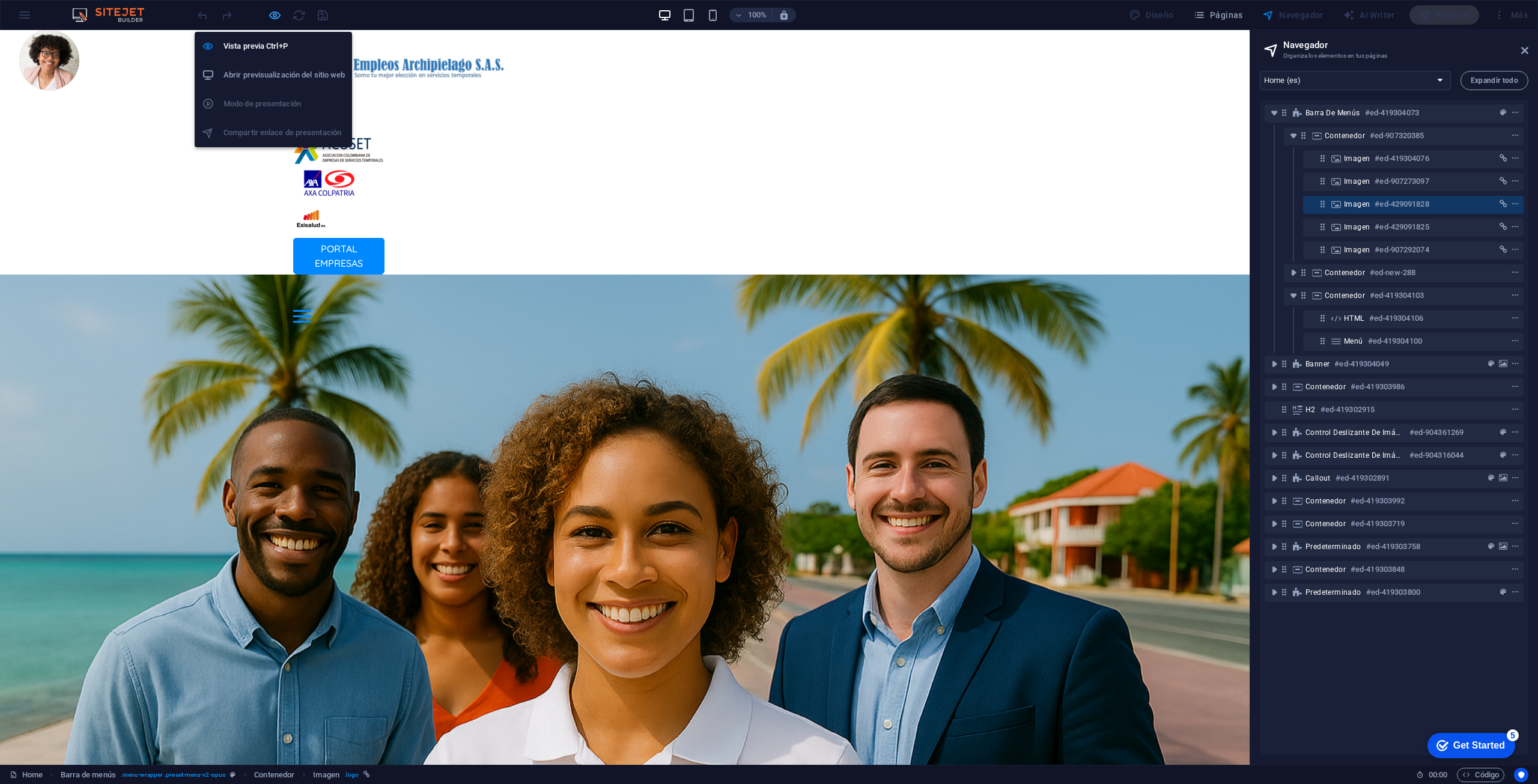
select select "px"
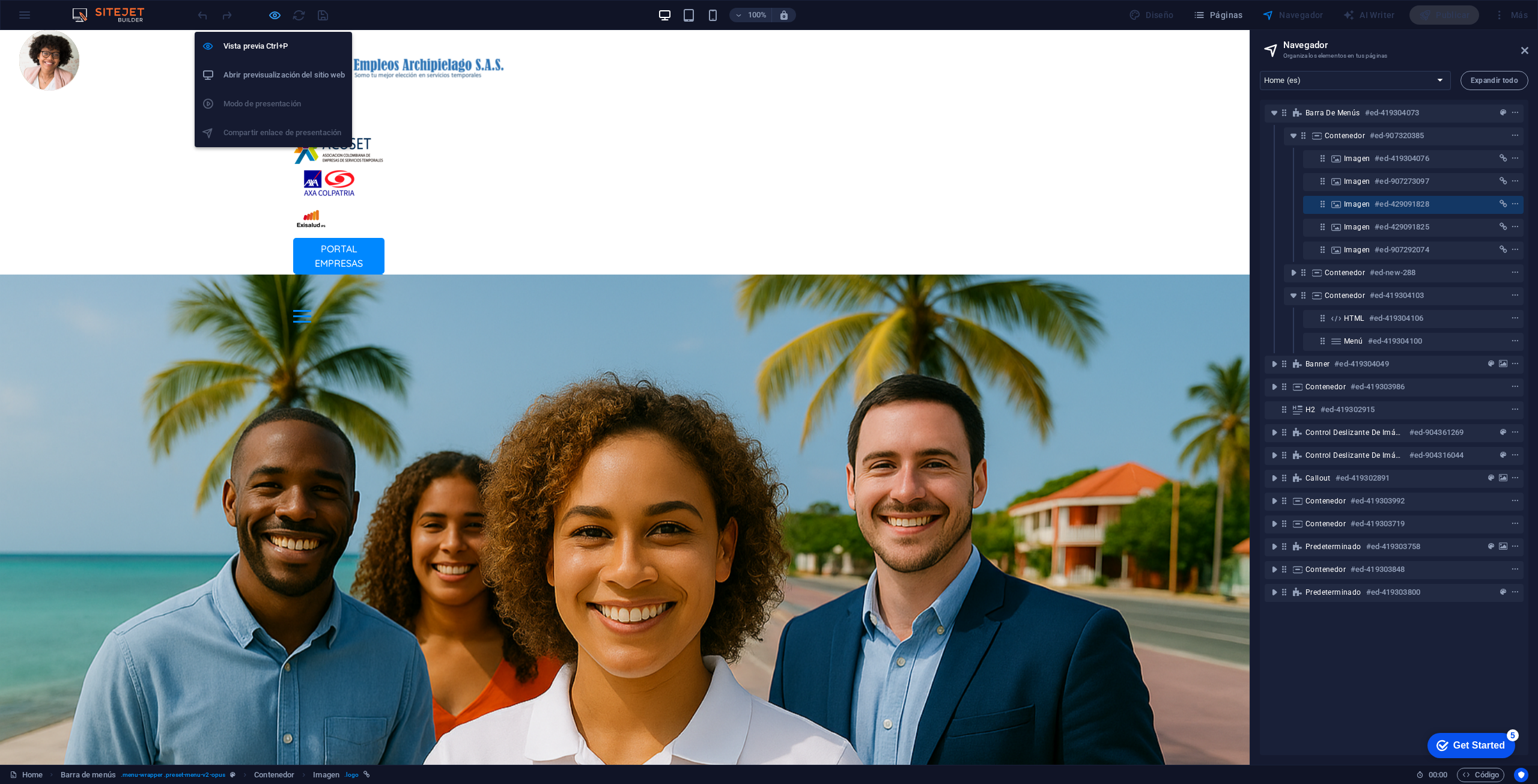
select select "px"
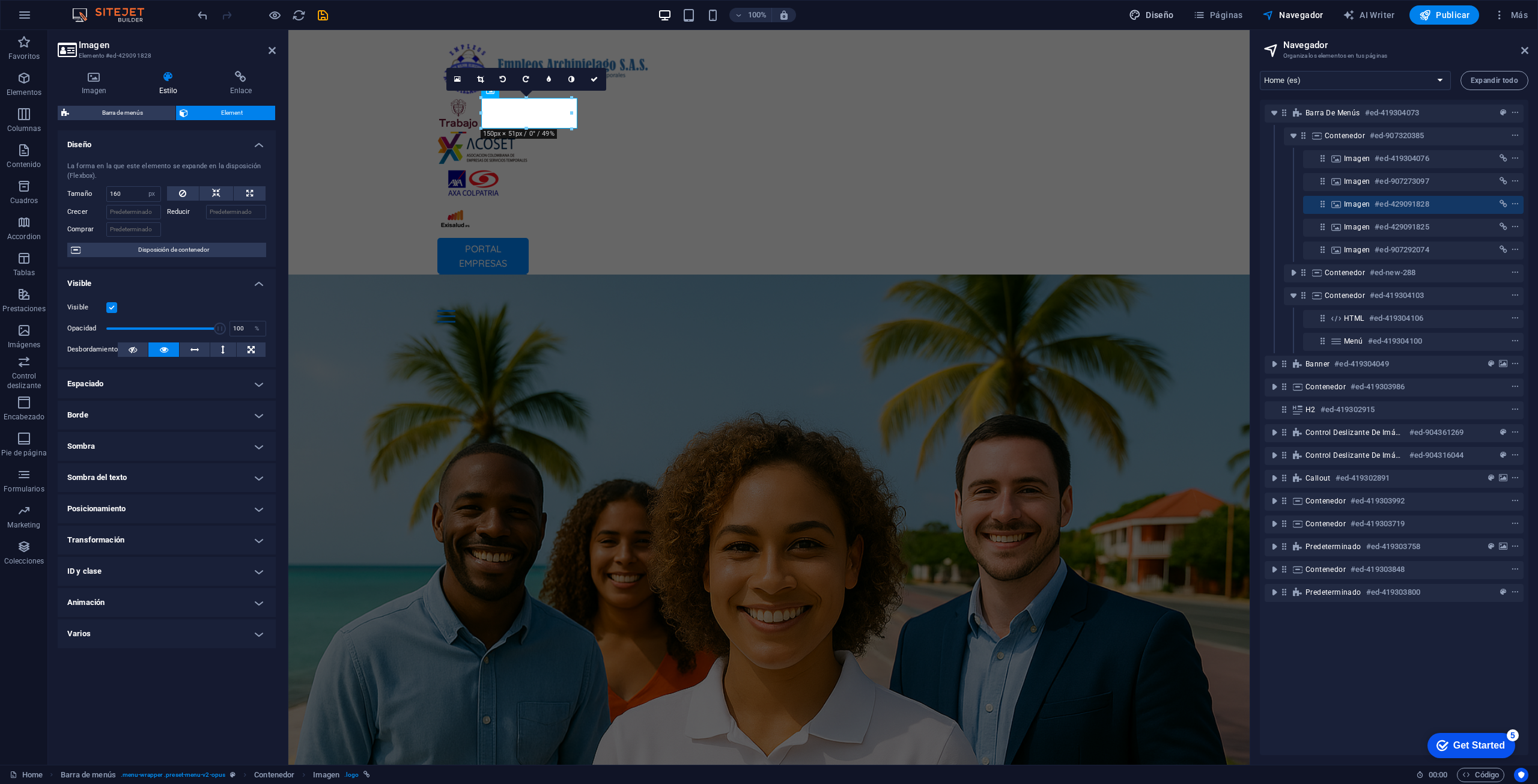
click at [767, 14] on span "Diseño" at bounding box center [1151, 15] width 45 height 12
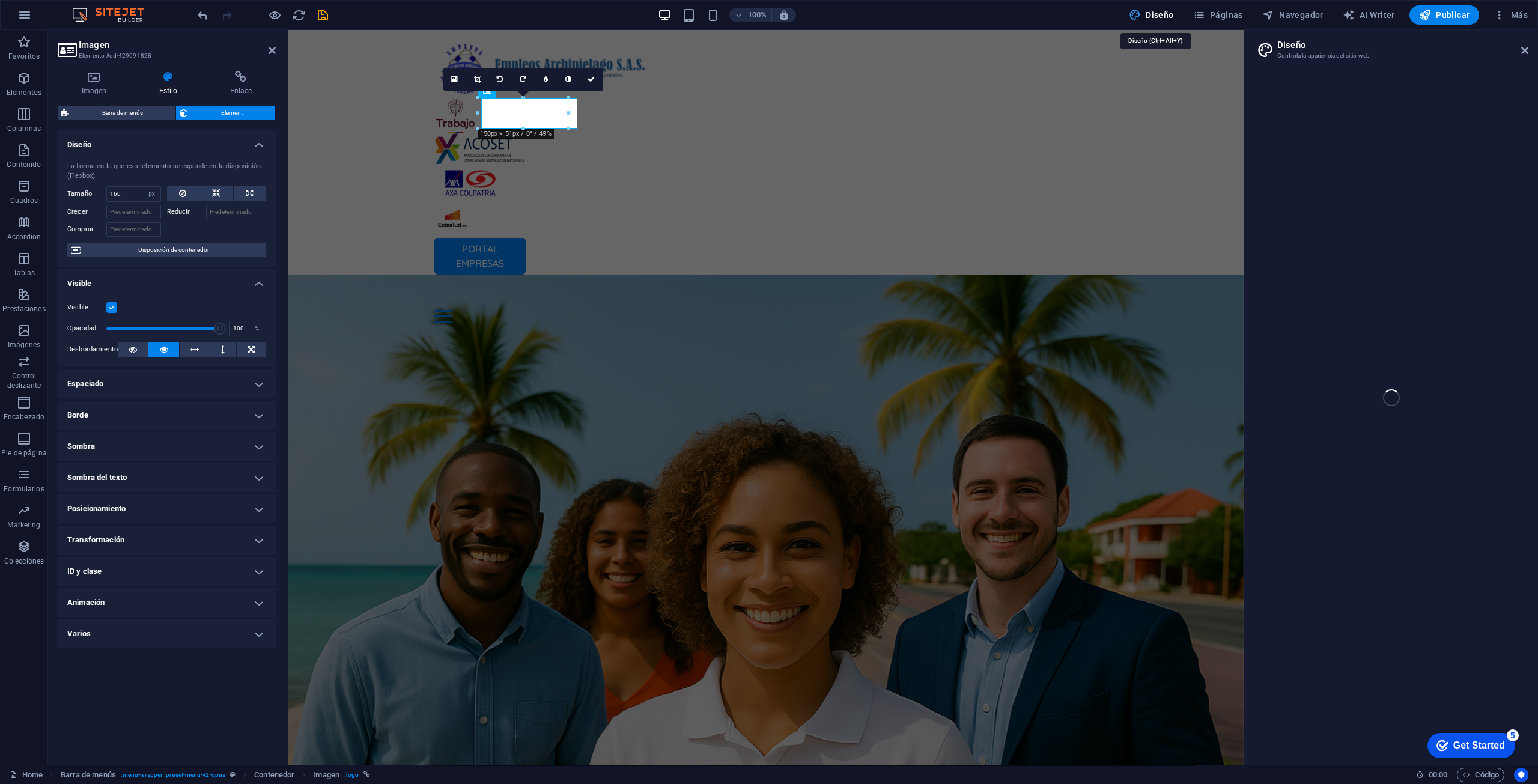
select select "px"
select select "400"
select select "px"
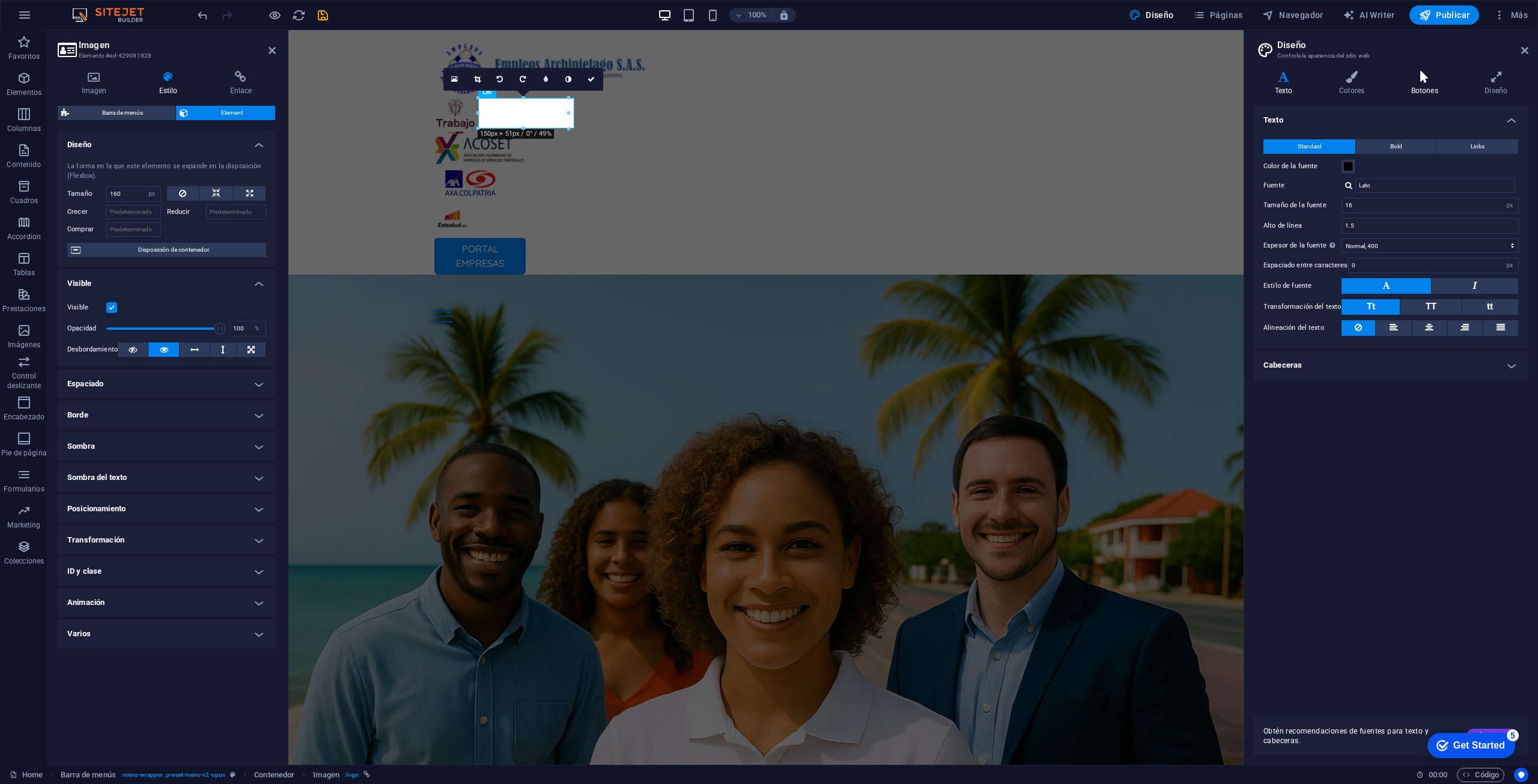
click at [767, 93] on h4 "Botones" at bounding box center [1427, 83] width 74 height 25
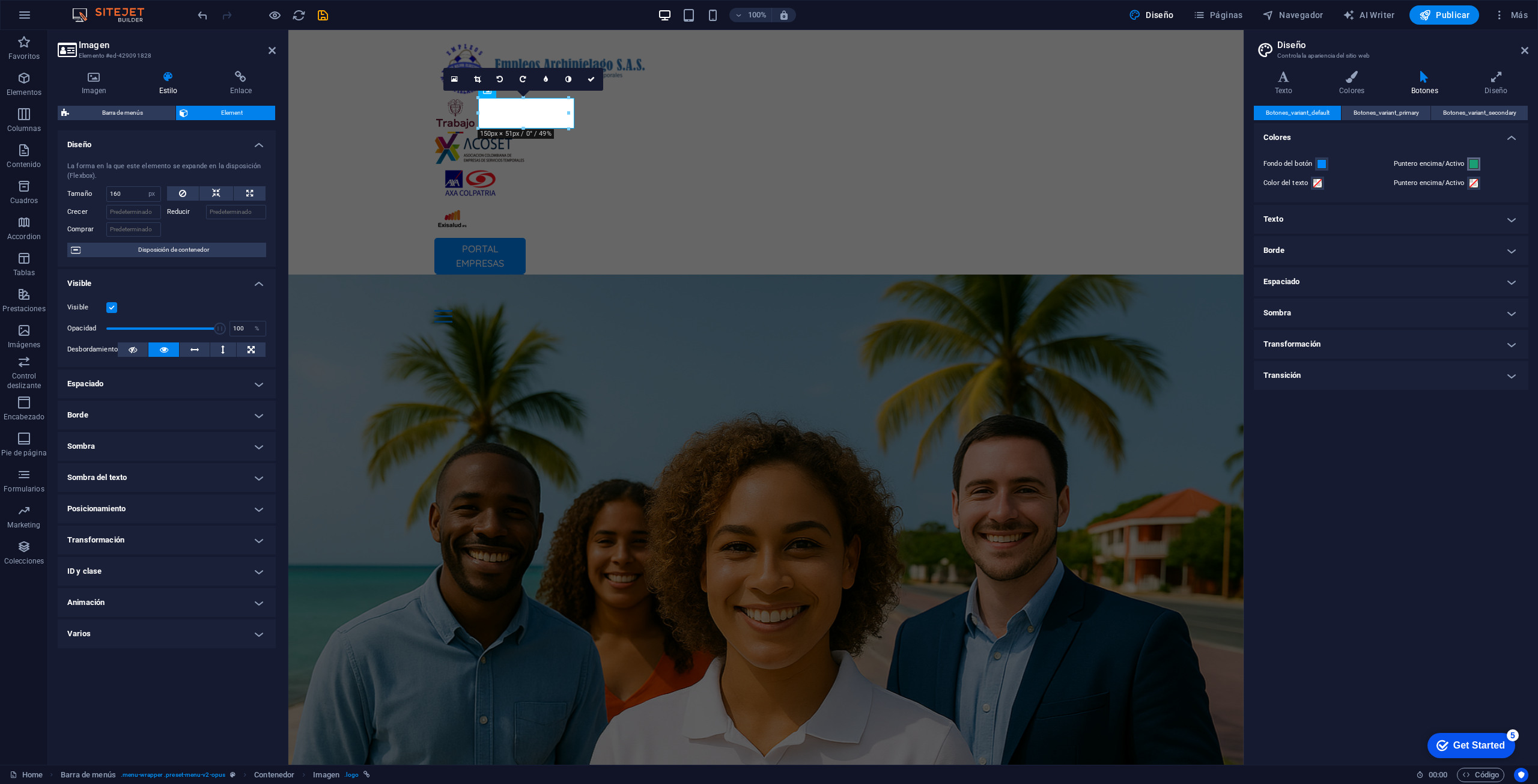
click at [767, 167] on span at bounding box center [1474, 163] width 10 height 10
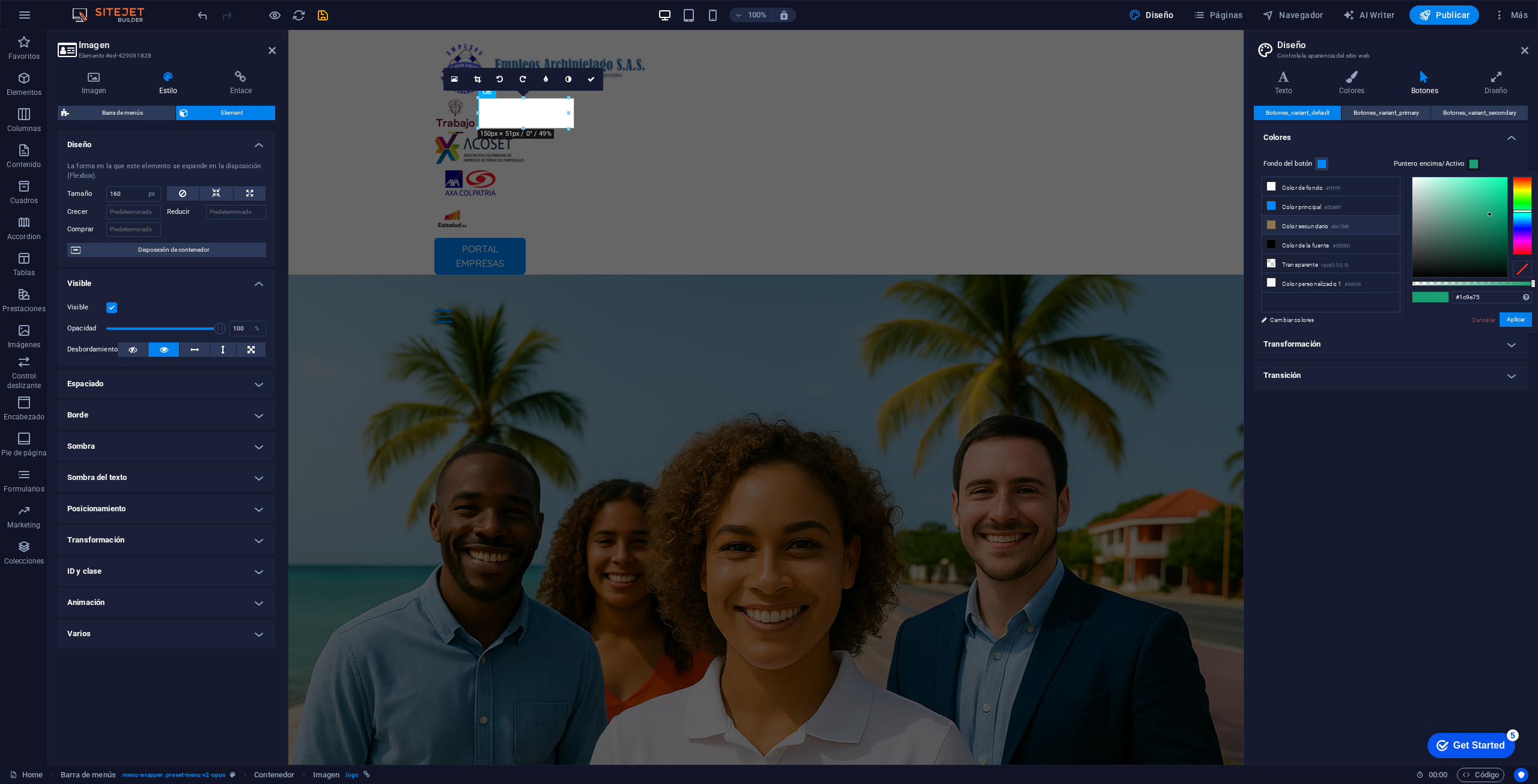
click at [767, 224] on li "Color secundario #8c754f" at bounding box center [1330, 226] width 138 height 19
type input "#8c754f"
click at [767, 322] on button "Aplicar" at bounding box center [1516, 320] width 32 height 14
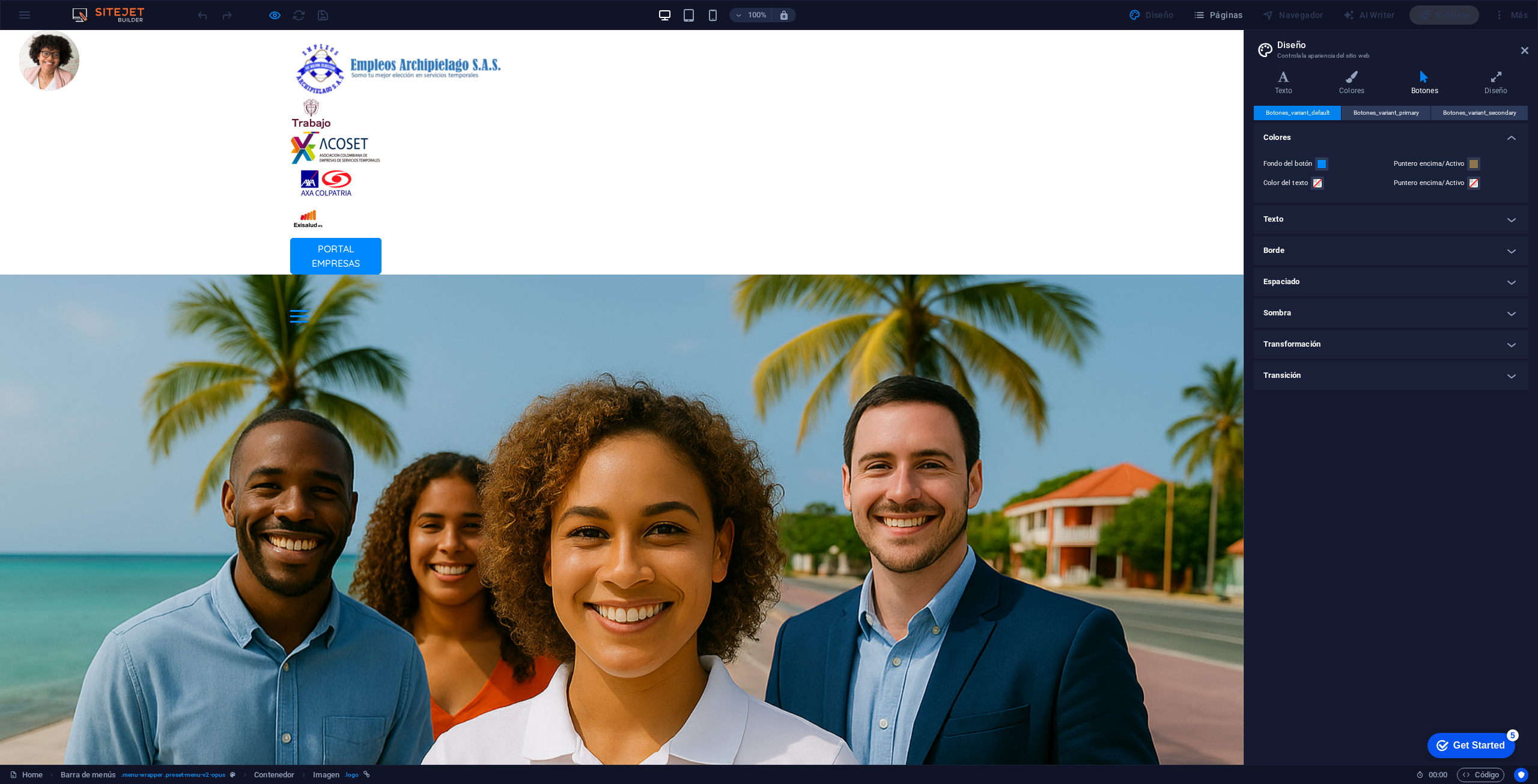
click at [308, 315] on div at bounding box center [299, 316] width 18 height 2
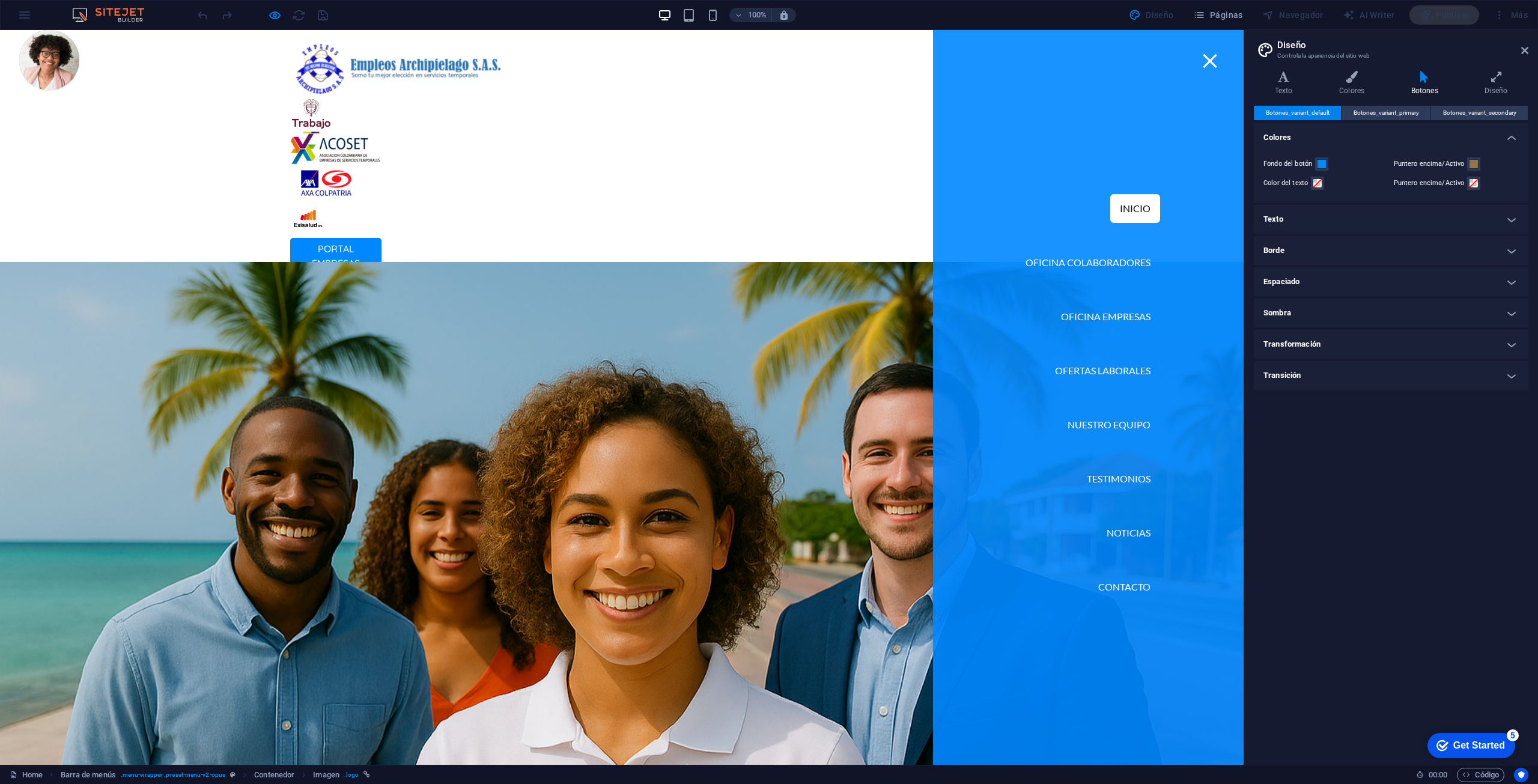
click at [767, 63] on div at bounding box center [1209, 60] width 14 height 14
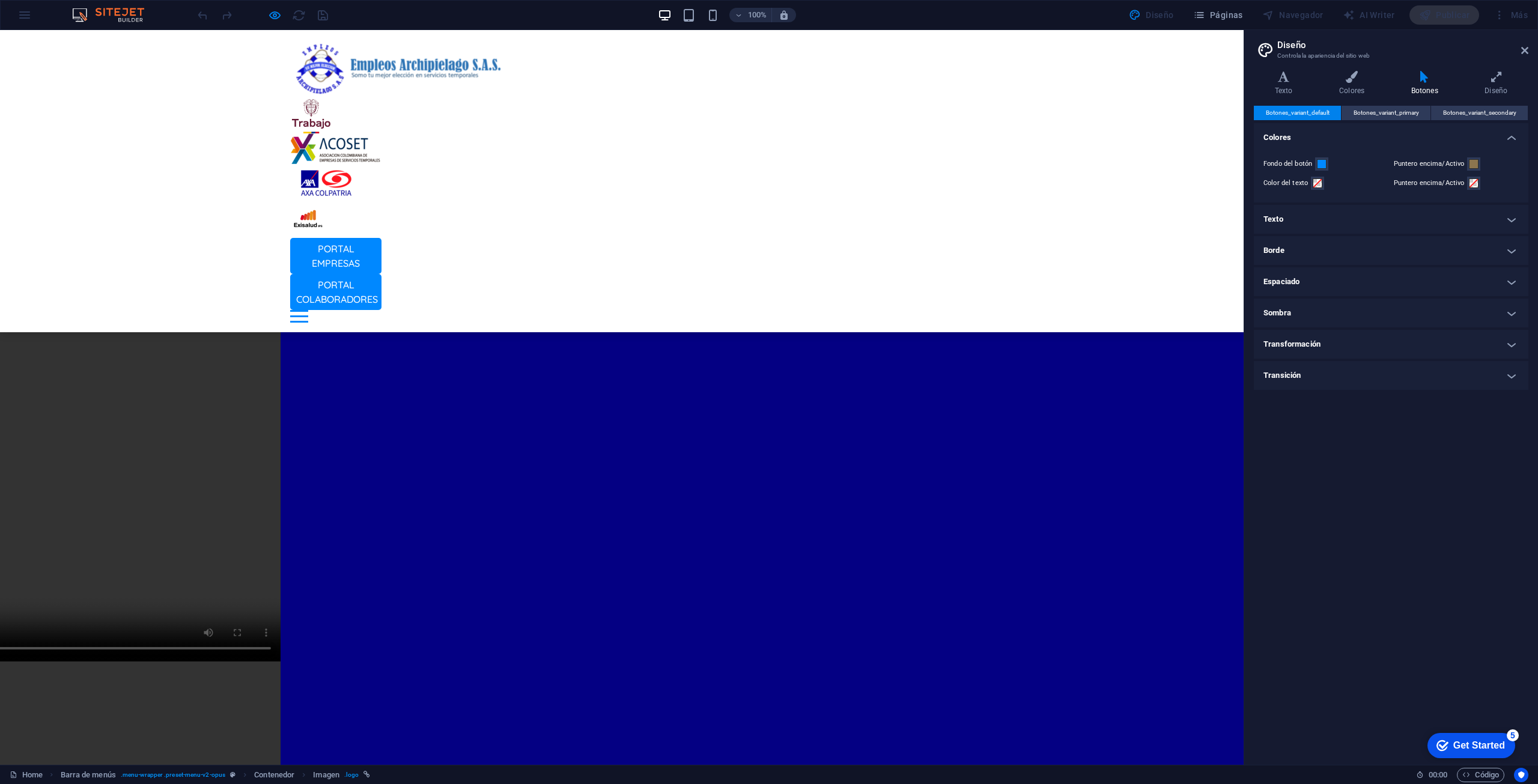
scroll to position [1502, 0]
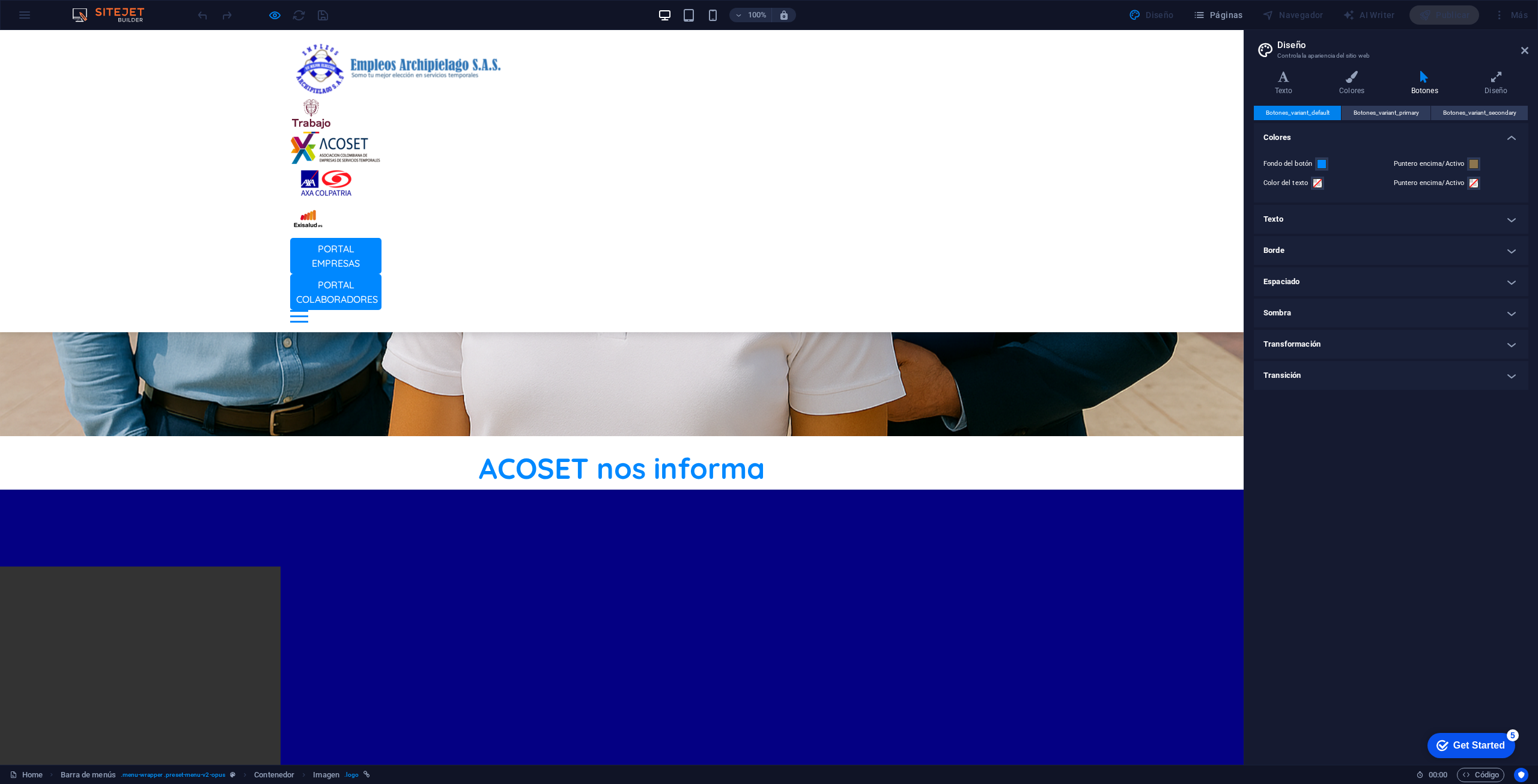
scroll to position [1021, 0]
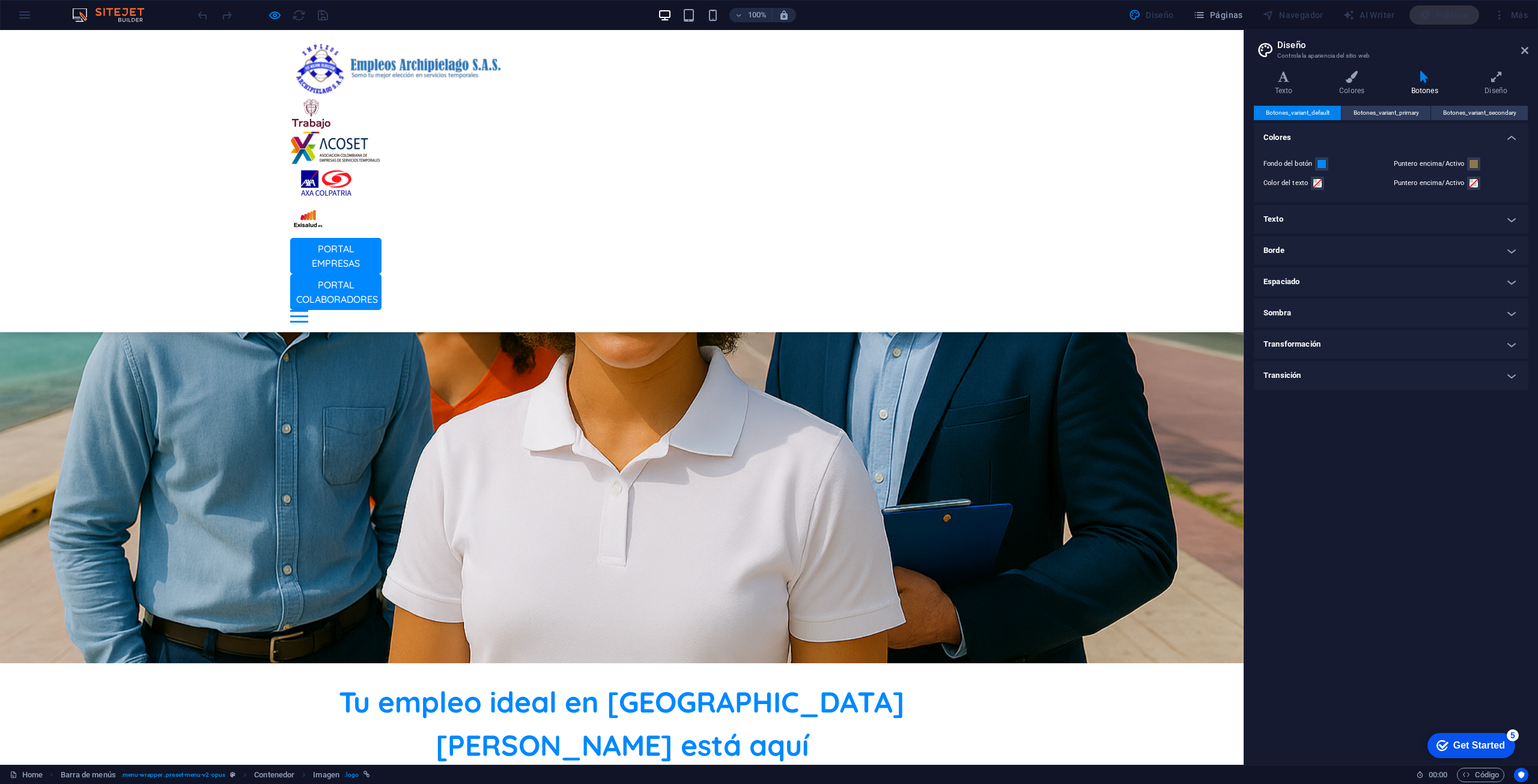
scroll to position [0, 0]
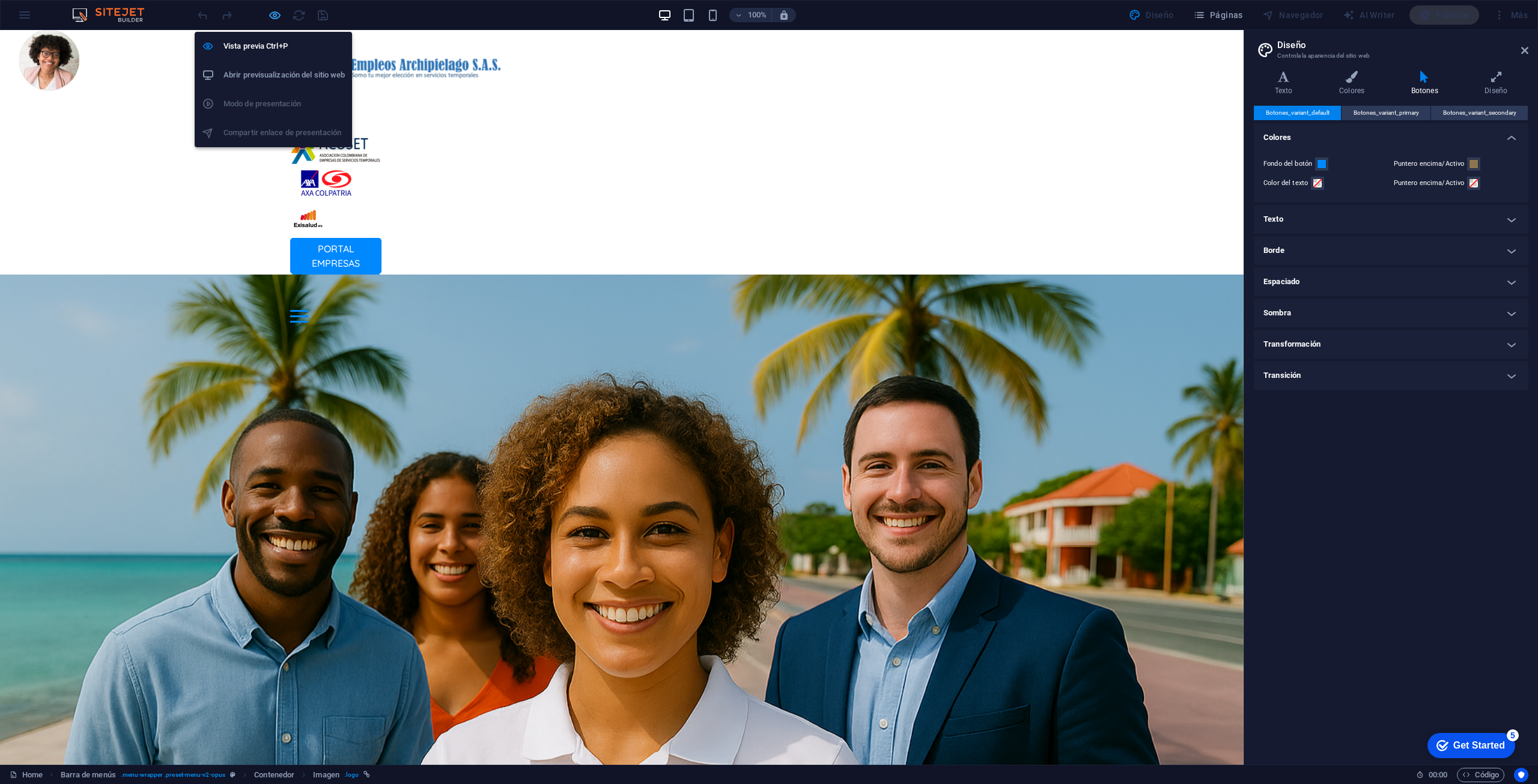
select select "px"
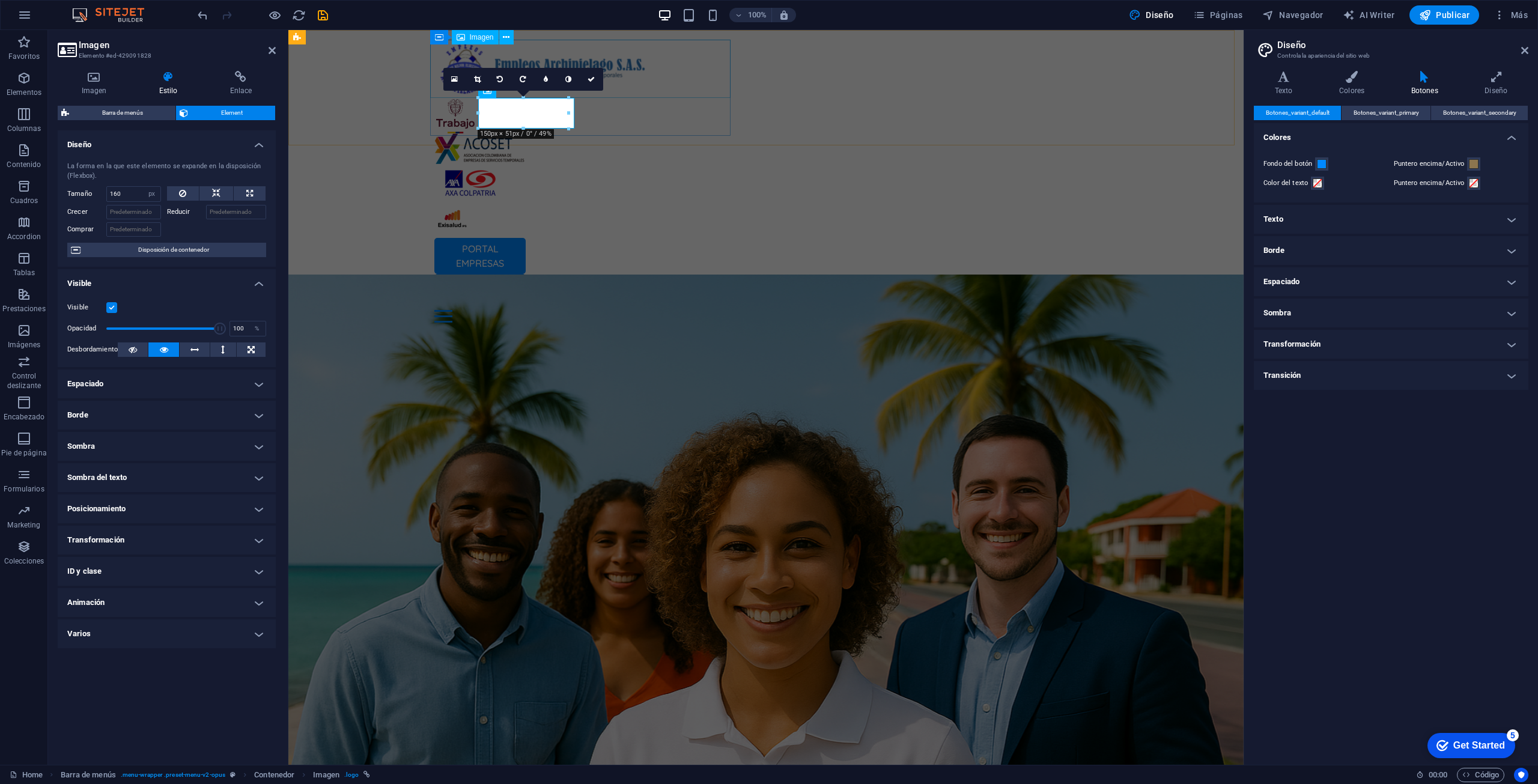
click at [441, 54] on figure at bounding box center [766, 69] width 664 height 58
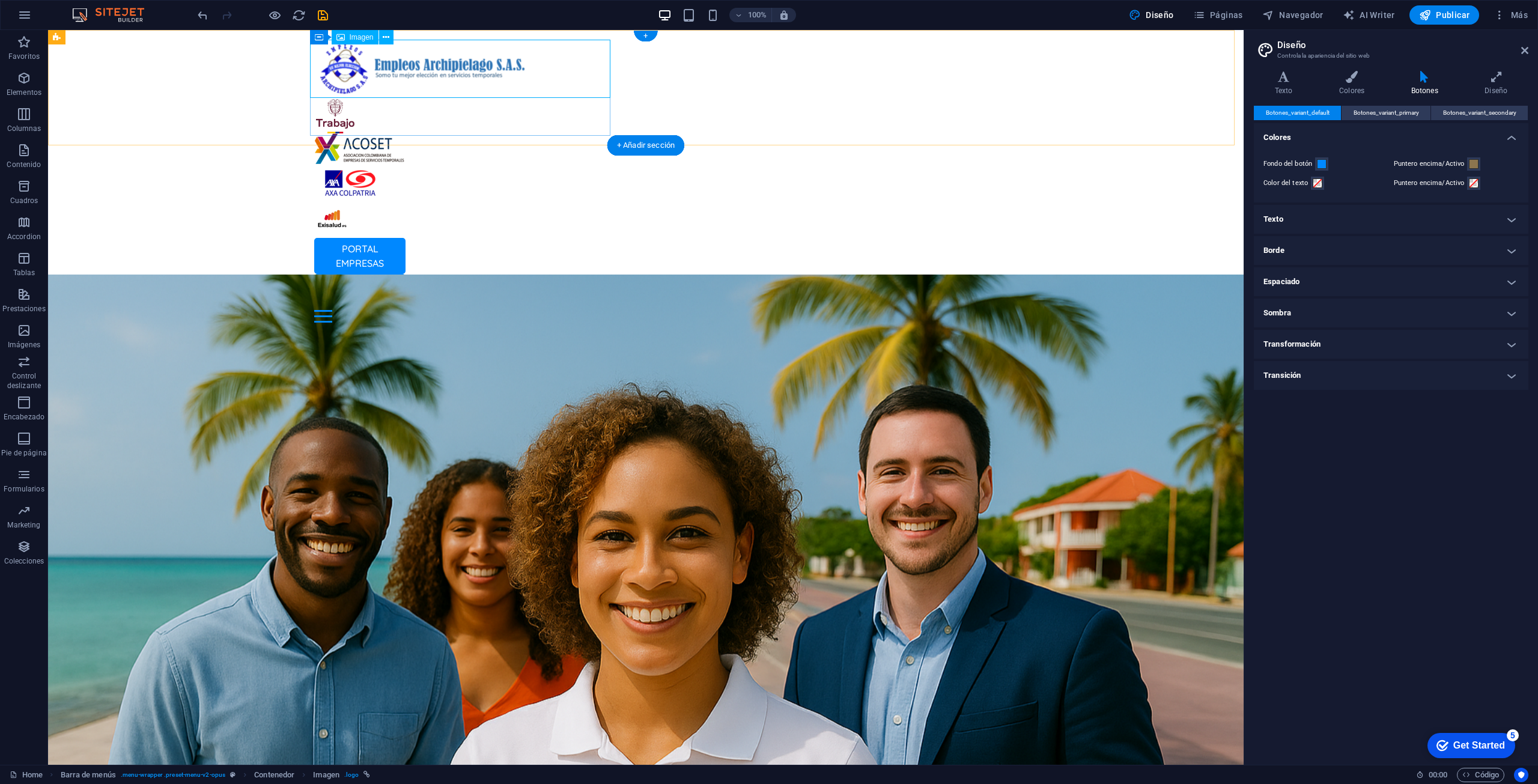
click at [394, 53] on figure at bounding box center [645, 69] width 664 height 58
click at [104, 61] on div "PORTAL EMPRESAS PORTAL COLABORADORES Inicio Oficina Colaboradores Oficina Empre…" at bounding box center [645, 181] width 1196 height 302
select select "px"
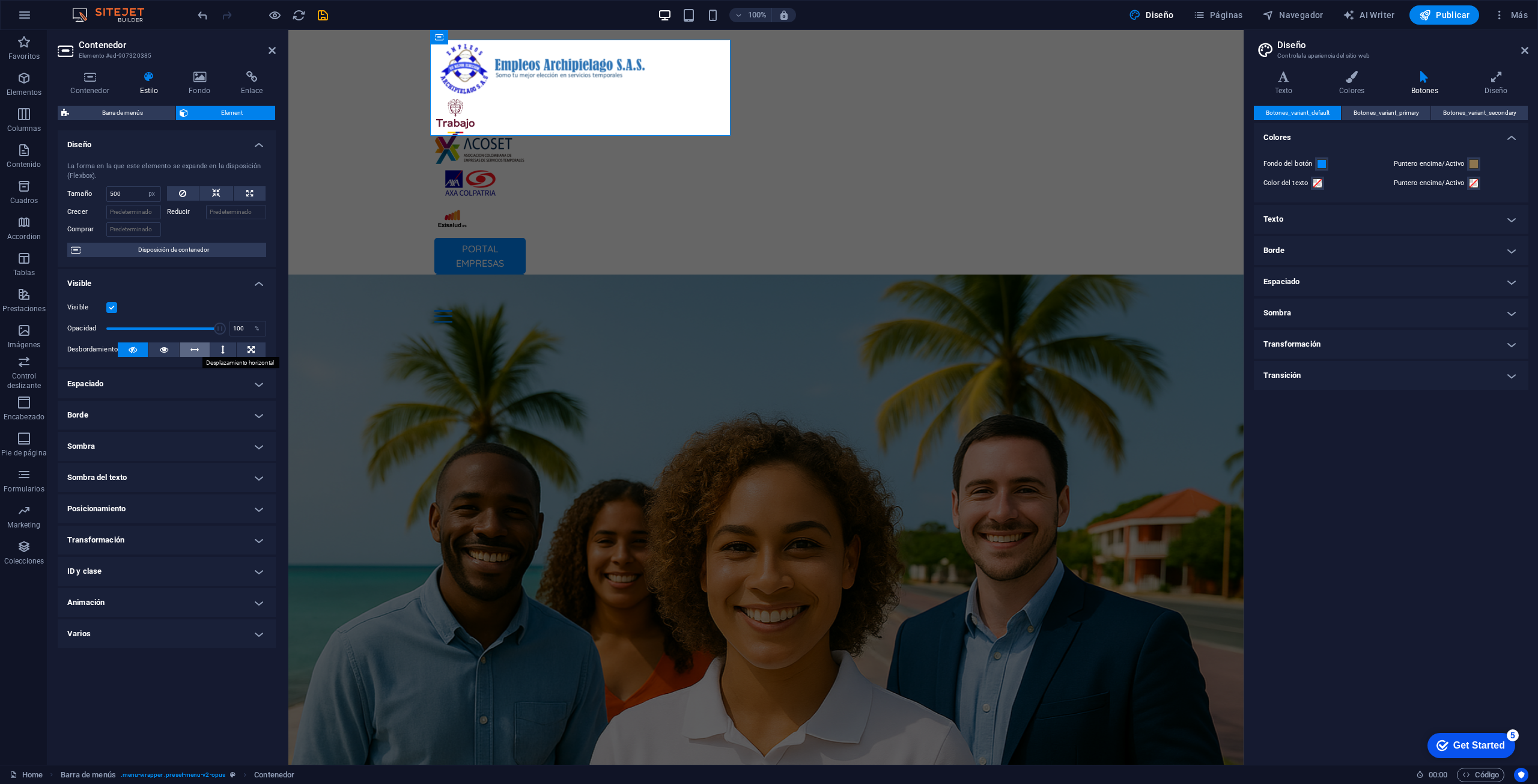
click at [193, 353] on icon at bounding box center [195, 350] width 8 height 14
click at [128, 353] on icon at bounding box center [132, 350] width 8 height 14
click at [212, 254] on span "Disposición de contenedor" at bounding box center [173, 250] width 178 height 14
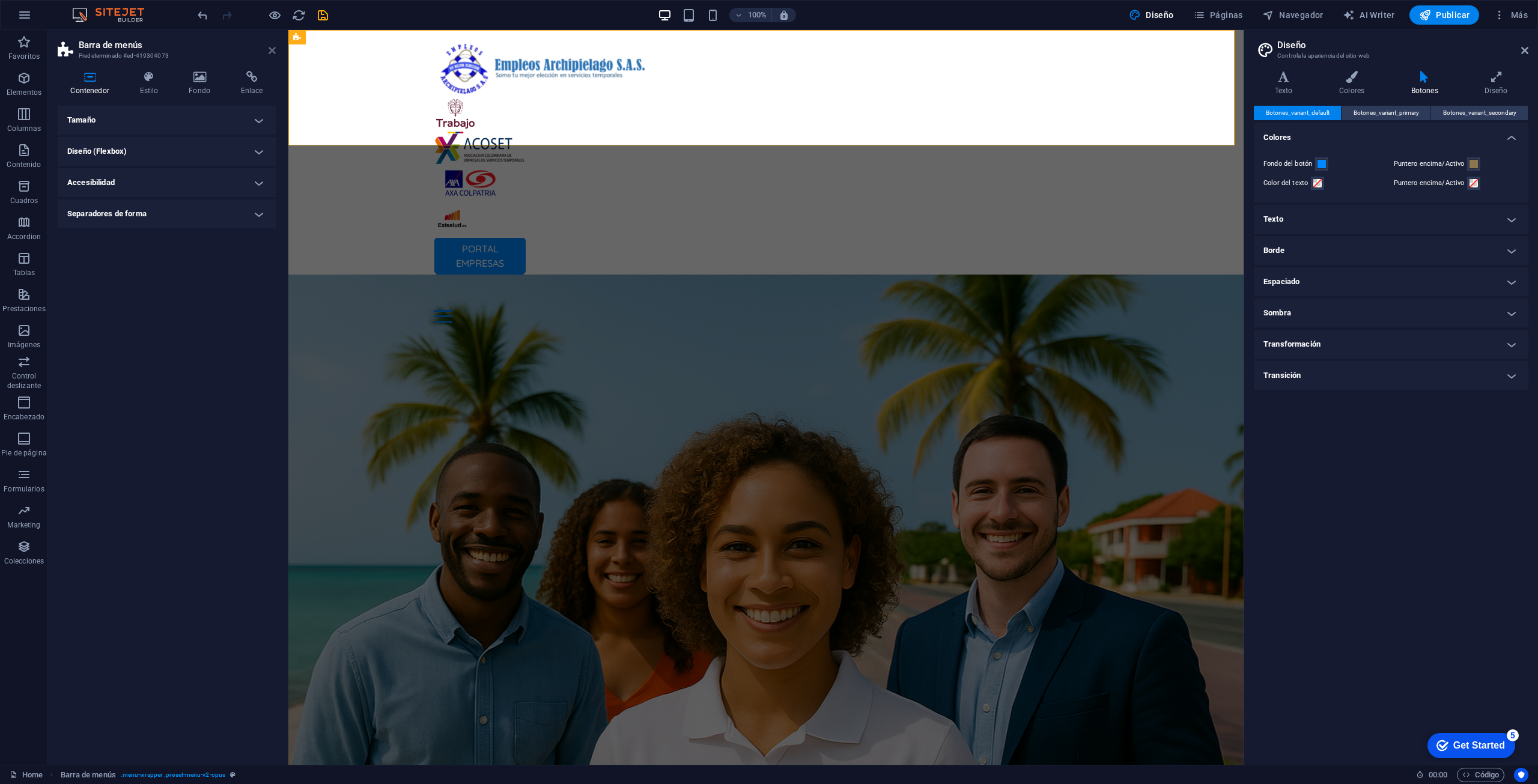
click at [272, 53] on icon at bounding box center [272, 50] width 7 height 10
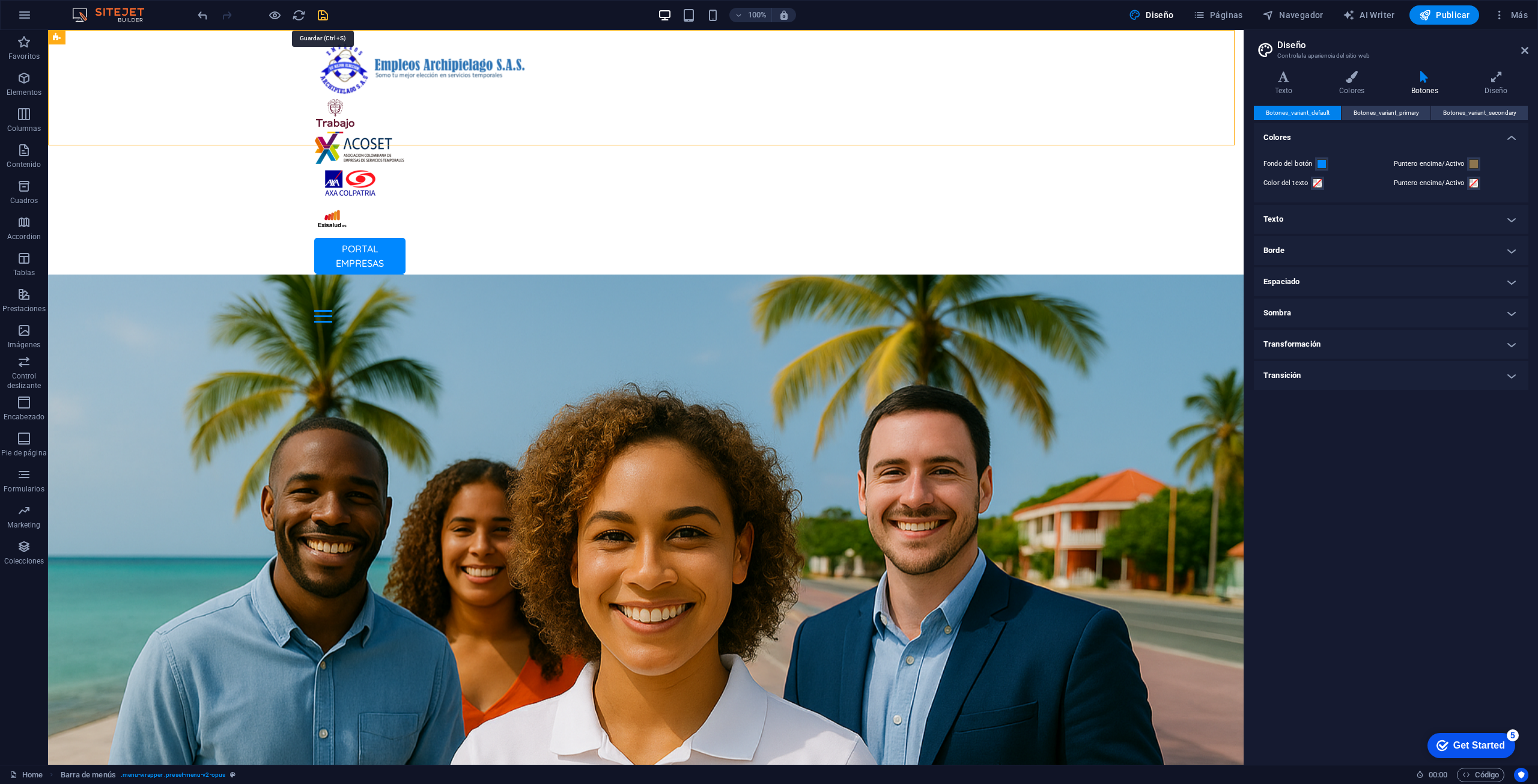
select select "px"
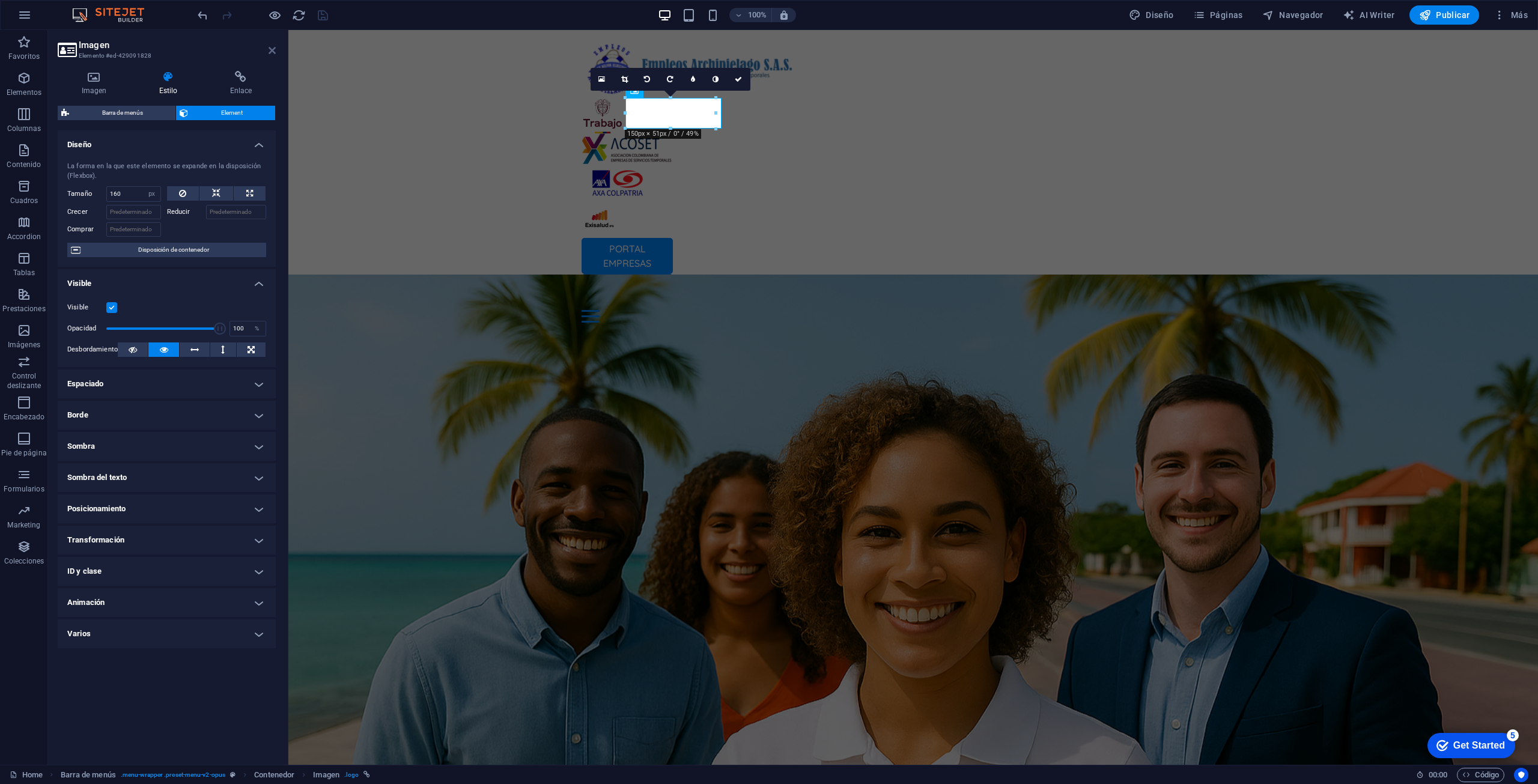
click at [274, 51] on icon at bounding box center [272, 50] width 7 height 10
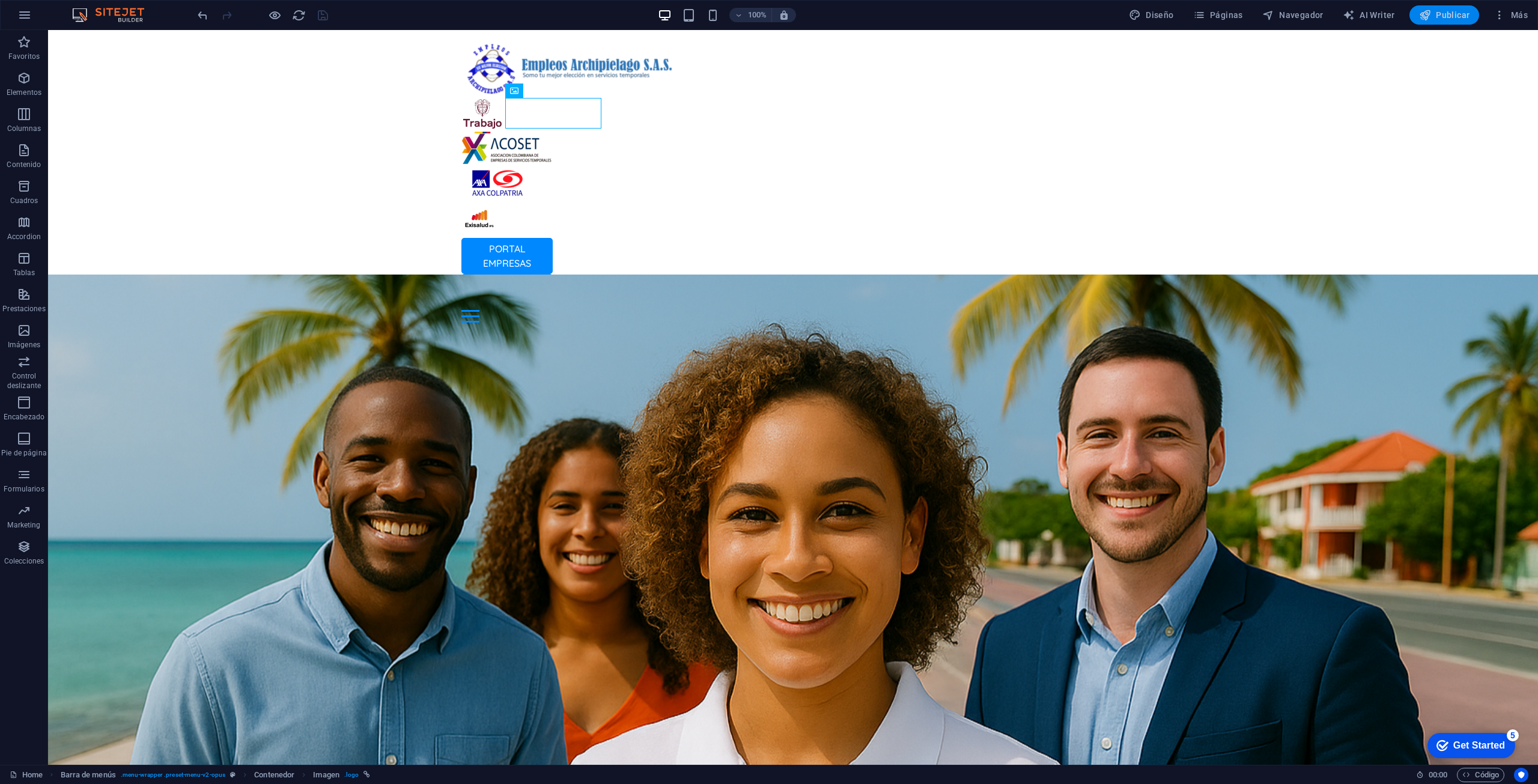
click at [767, 6] on button "Publicar" at bounding box center [1445, 15] width 70 height 19
select select "px"
